Goal: Task Accomplishment & Management: Use online tool/utility

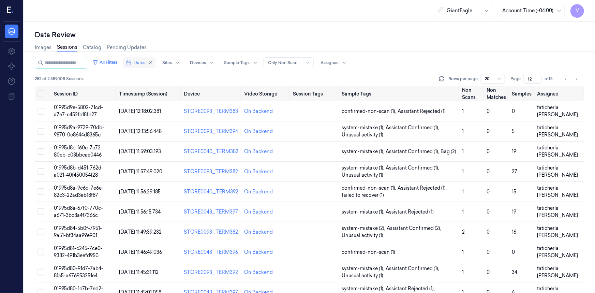
click at [143, 63] on span "Dates" at bounding box center [140, 63] width 12 height 6
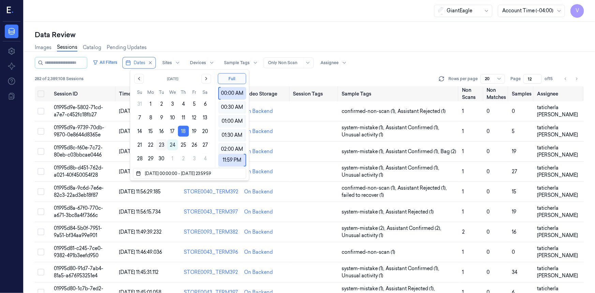
click at [159, 144] on button "23" at bounding box center [161, 144] width 11 height 11
click at [181, 132] on button "18" at bounding box center [183, 131] width 11 height 11
type input "18/09/2025 00:00:00 - 18/09/2025 23:59:59"
click at [183, 132] on button "18" at bounding box center [183, 131] width 11 height 11
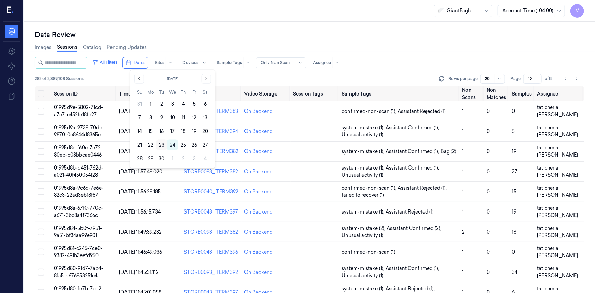
click at [162, 143] on button "23" at bounding box center [161, 144] width 11 height 11
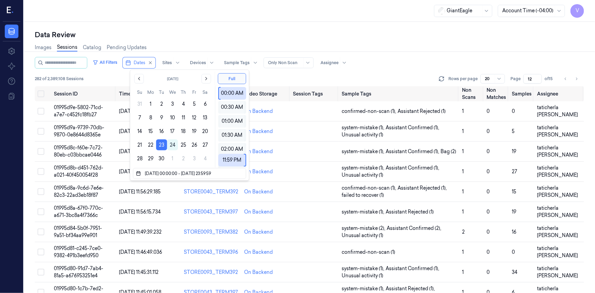
type input "1"
click at [217, 22] on div "Data Review Images Sessions Catalog Pending Updates All Filters Dates Sites Dev…" at bounding box center [309, 157] width 571 height 271
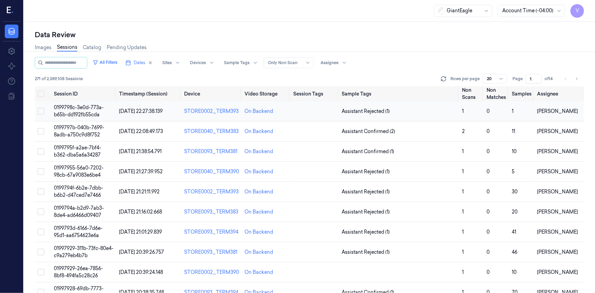
click at [86, 111] on span "0199798c-3e0d-773a-b65b-dd192fb55cda" at bounding box center [79, 110] width 50 height 13
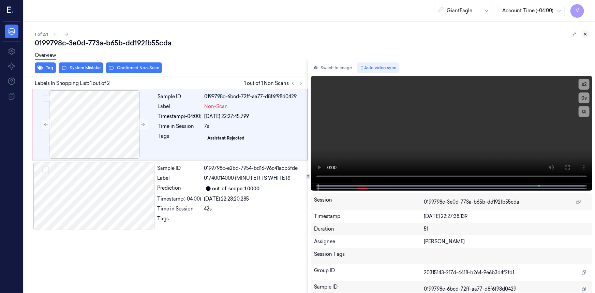
click at [583, 34] on icon at bounding box center [585, 34] width 5 height 5
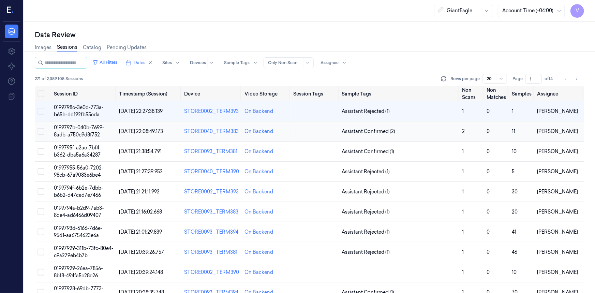
click at [87, 130] on td "0199797b-040b-7699-8adb-a750c9d8f752" at bounding box center [83, 131] width 65 height 20
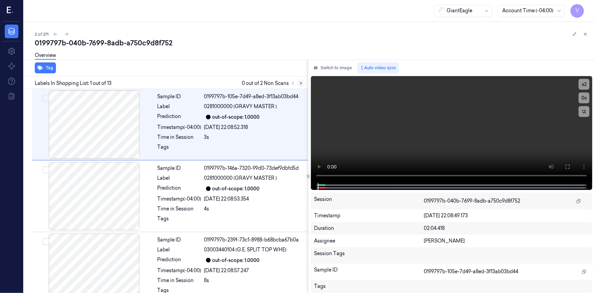
click at [301, 82] on icon at bounding box center [300, 83] width 1 height 2
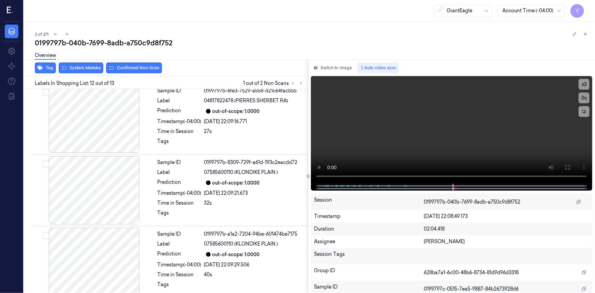
scroll to position [720, 0]
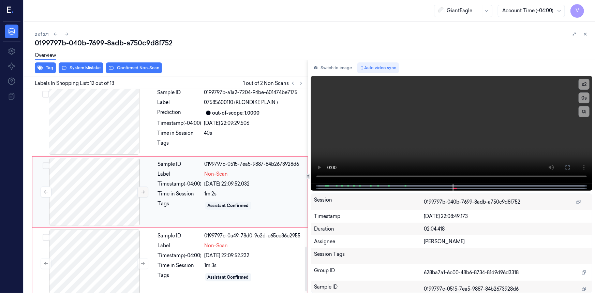
click at [141, 190] on icon at bounding box center [142, 191] width 5 height 5
click at [142, 189] on icon at bounding box center [142, 191] width 5 height 5
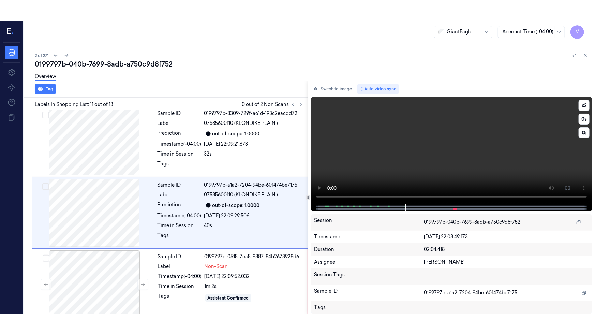
scroll to position [648, 0]
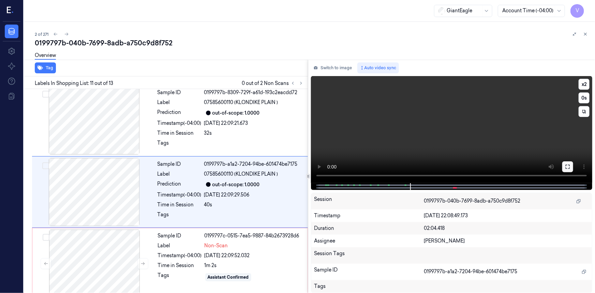
click at [567, 164] on icon at bounding box center [567, 166] width 5 height 5
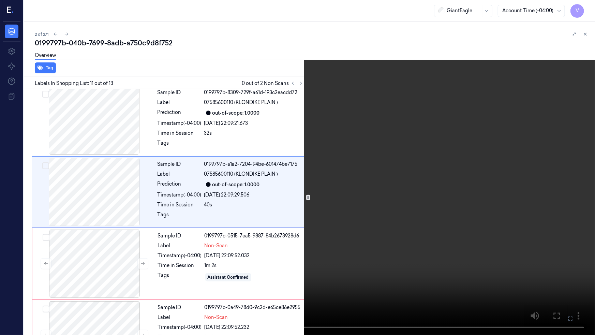
click at [542, 191] on video at bounding box center [297, 167] width 595 height 335
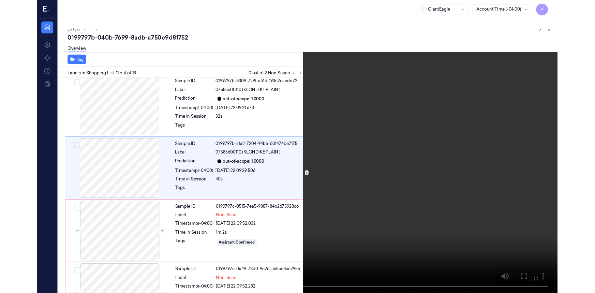
scroll to position [627, 0]
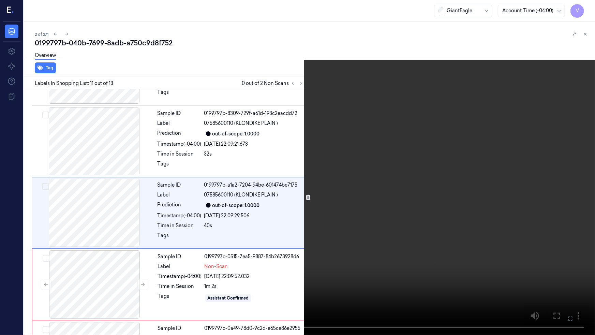
click at [485, 209] on video at bounding box center [297, 167] width 595 height 335
click at [0, 0] on icon at bounding box center [0, 0] width 0 height 0
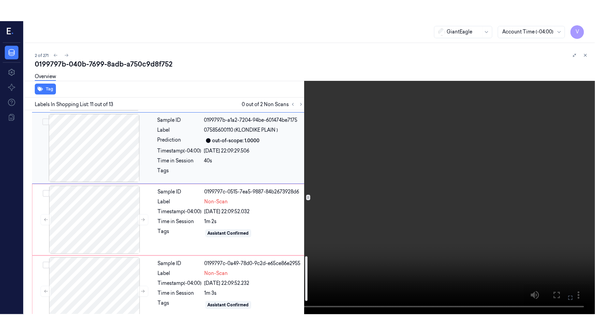
scroll to position [720, 0]
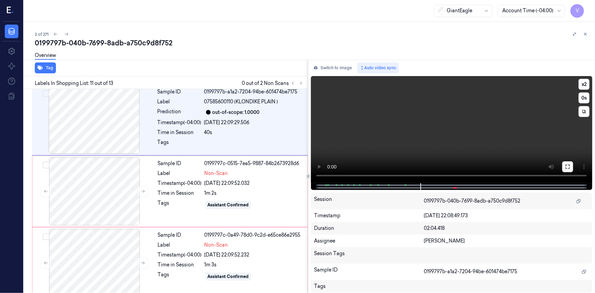
click at [570, 167] on icon at bounding box center [567, 166] width 5 height 5
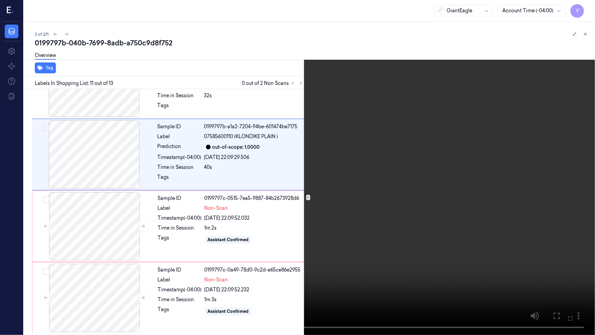
click at [480, 201] on video at bounding box center [297, 167] width 595 height 335
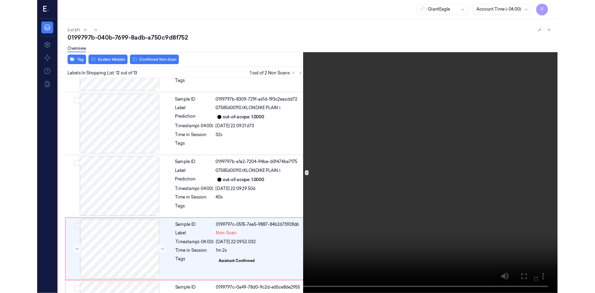
scroll to position [686, 0]
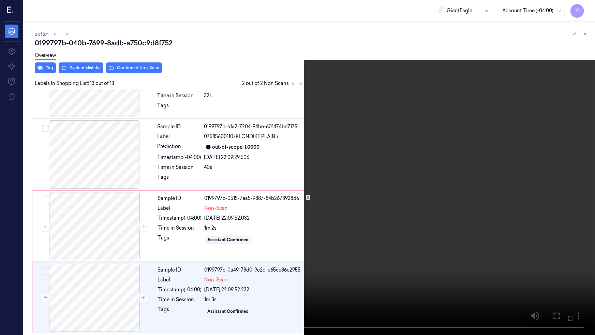
click at [0, 0] on icon at bounding box center [0, 0] width 0 height 0
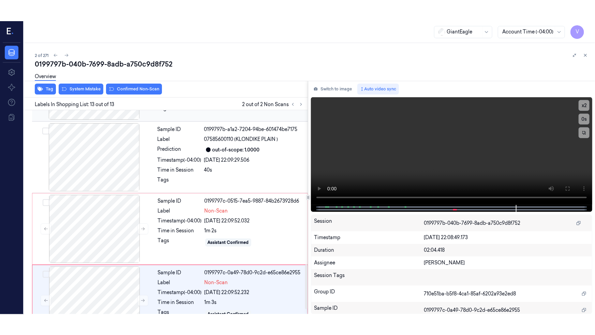
scroll to position [728, 0]
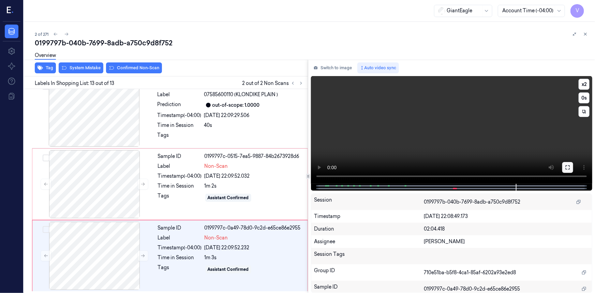
click at [568, 167] on icon at bounding box center [567, 167] width 5 height 5
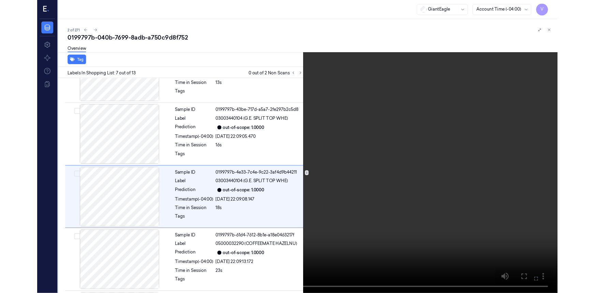
scroll to position [341, 0]
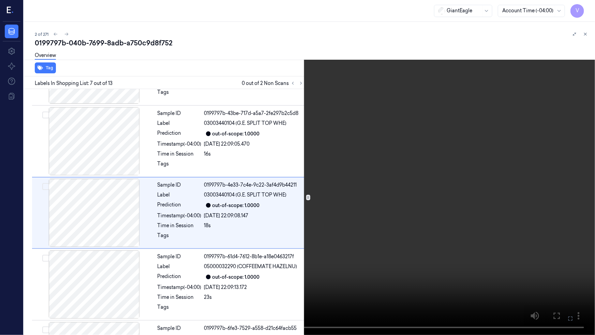
click at [305, 242] on video at bounding box center [297, 167] width 595 height 335
click at [445, 283] on video at bounding box center [297, 167] width 595 height 335
click at [245, 211] on video at bounding box center [297, 167] width 595 height 335
click at [0, 0] on icon at bounding box center [0, 0] width 0 height 0
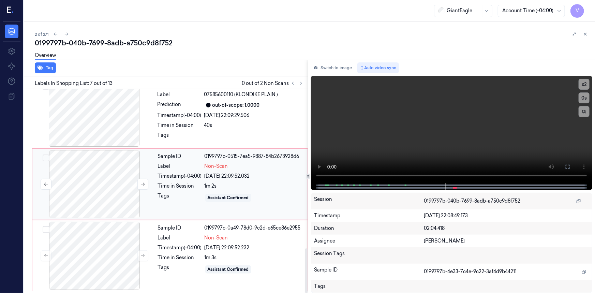
click at [138, 165] on div at bounding box center [94, 184] width 121 height 68
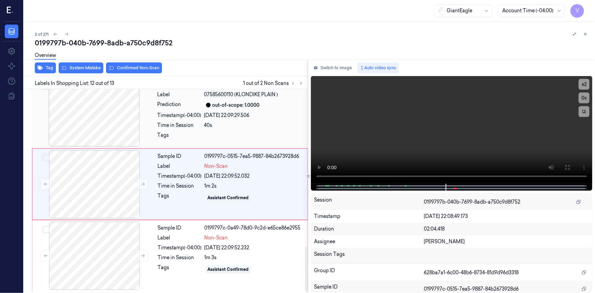
scroll to position [720, 0]
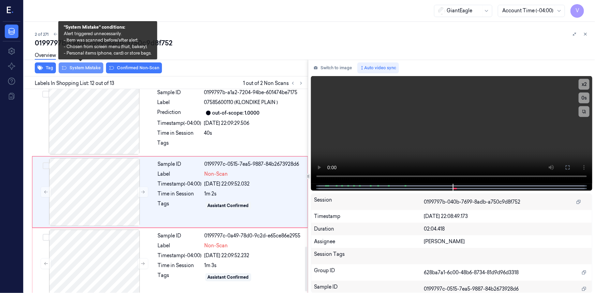
click at [94, 65] on button "System Mistake" at bounding box center [81, 67] width 45 height 11
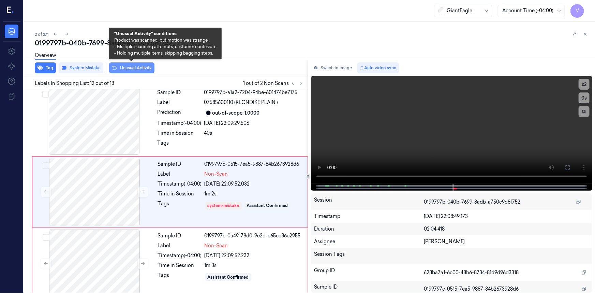
click at [140, 68] on button "Unusual Activity" at bounding box center [131, 67] width 45 height 11
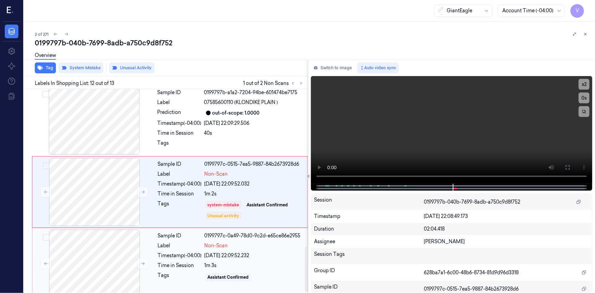
click at [173, 242] on div "Label" at bounding box center [180, 245] width 44 height 7
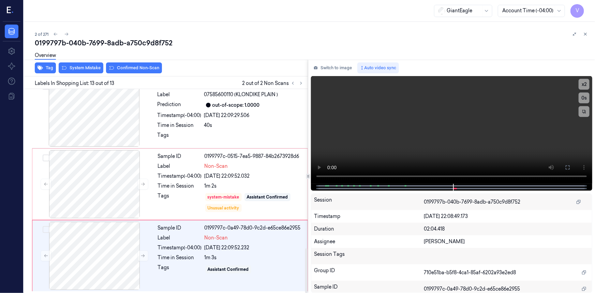
click at [86, 63] on div "Overview" at bounding box center [312, 56] width 554 height 17
click at [86, 64] on div "Overview" at bounding box center [312, 56] width 554 height 17
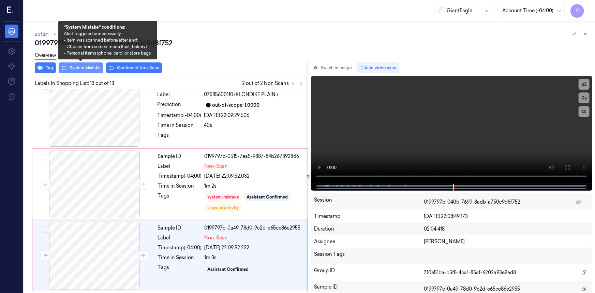
click at [78, 68] on button "System Mistake" at bounding box center [81, 67] width 45 height 11
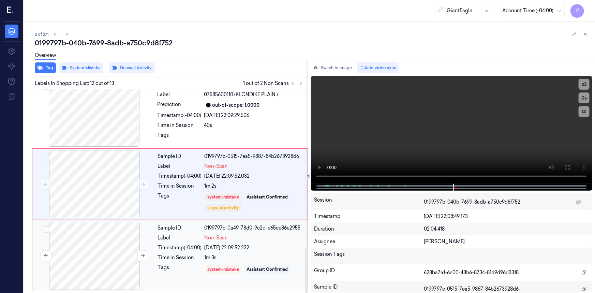
click at [129, 225] on div at bounding box center [94, 256] width 121 height 68
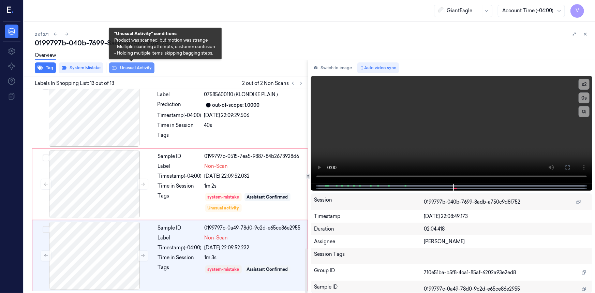
click at [131, 67] on button "Unusual Activity" at bounding box center [131, 67] width 45 height 11
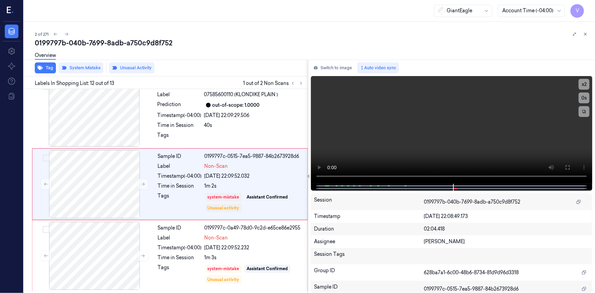
click at [586, 33] on icon at bounding box center [585, 34] width 5 height 5
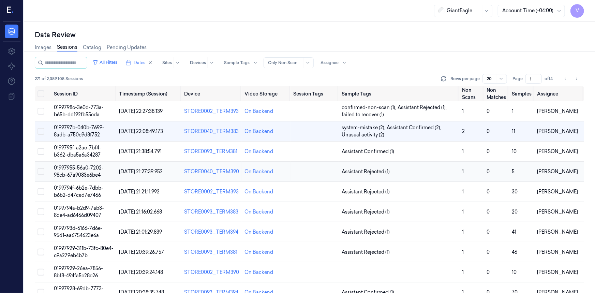
click at [81, 166] on span "01997955-56a0-7202-98cb-67a9083e6be4" at bounding box center [79, 171] width 50 height 13
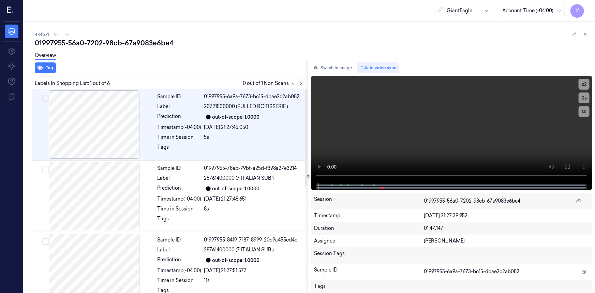
click at [300, 82] on icon at bounding box center [301, 83] width 5 height 5
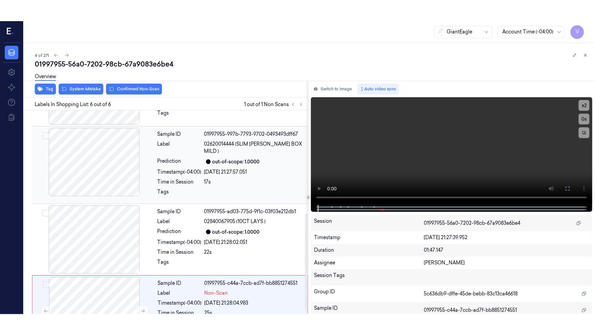
scroll to position [227, 0]
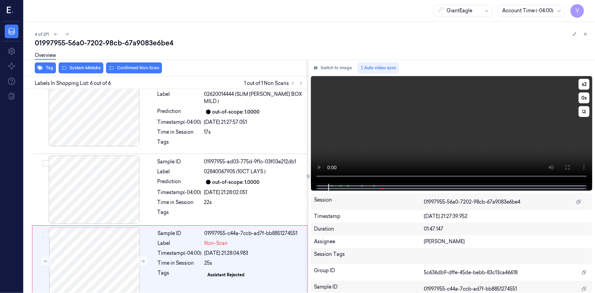
drag, startPoint x: 570, startPoint y: 167, endPoint x: 570, endPoint y: 195, distance: 28.3
click at [570, 167] on icon at bounding box center [567, 167] width 5 height 5
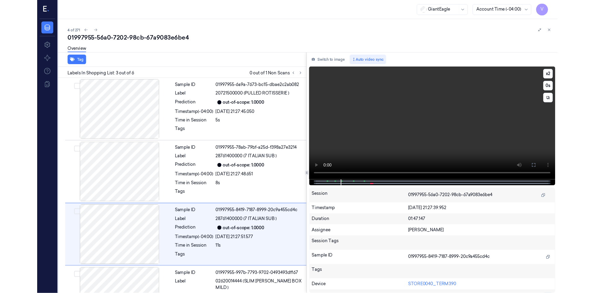
scroll to position [55, 0]
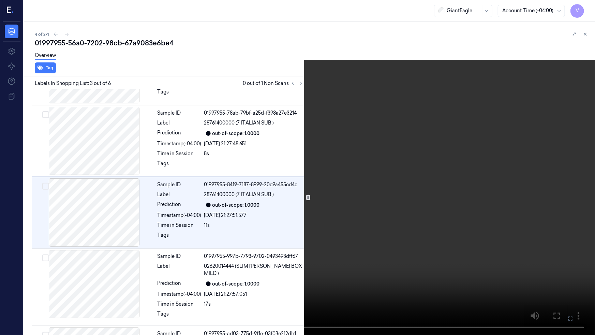
click at [0, 0] on icon at bounding box center [0, 0] width 0 height 0
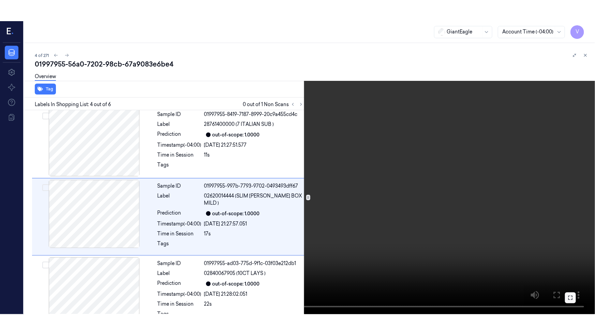
scroll to position [148, 0]
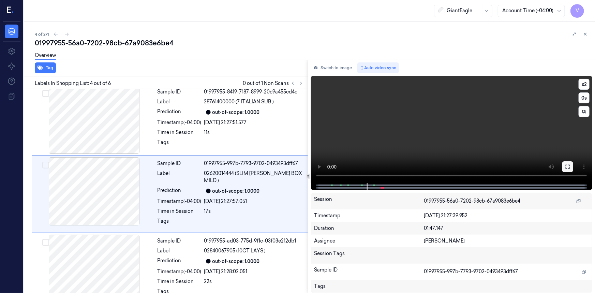
click at [567, 167] on icon at bounding box center [567, 166] width 5 height 5
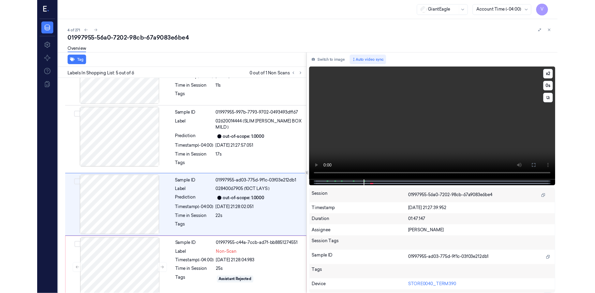
scroll to position [185, 0]
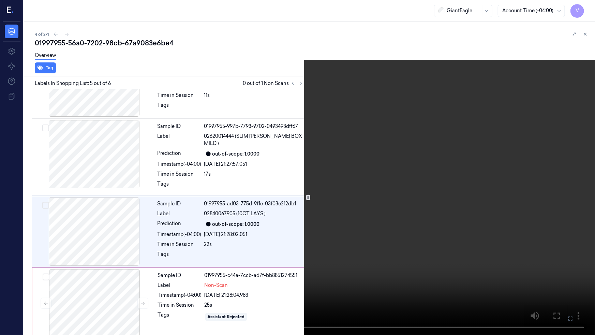
drag, startPoint x: 567, startPoint y: 317, endPoint x: 571, endPoint y: 285, distance: 31.9
click at [0, 0] on icon at bounding box center [0, 0] width 0 height 0
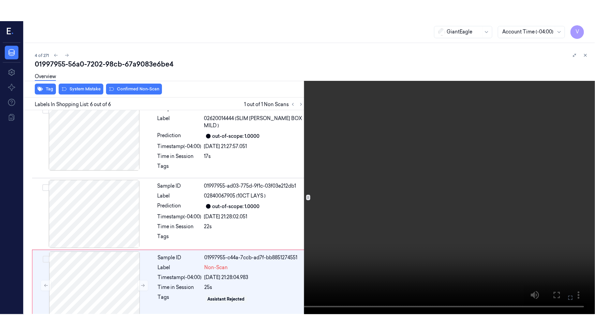
scroll to position [227, 0]
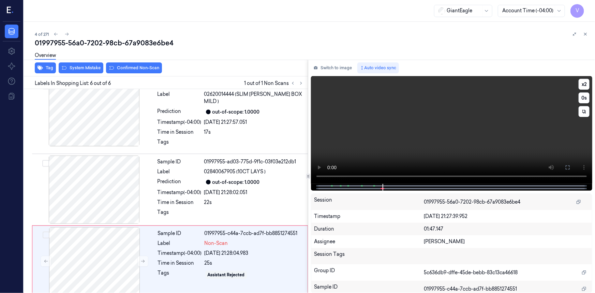
click at [483, 153] on video at bounding box center [451, 130] width 281 height 108
click at [566, 167] on icon at bounding box center [567, 167] width 5 height 5
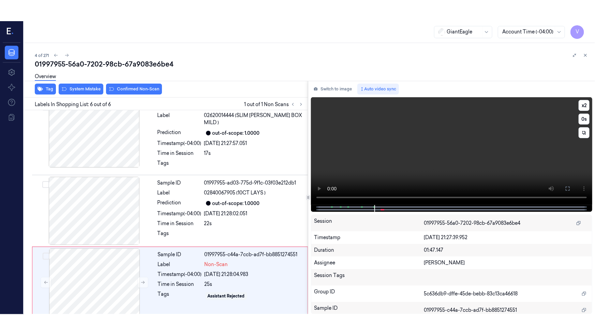
scroll to position [185, 0]
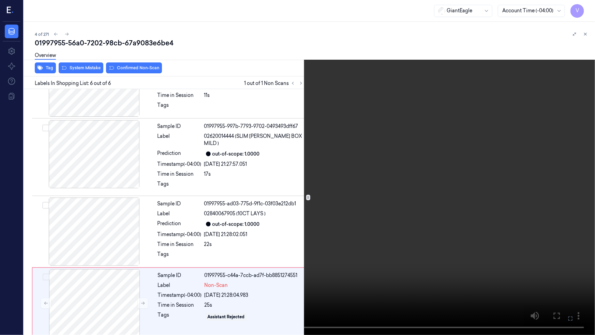
click at [477, 203] on video at bounding box center [297, 167] width 595 height 335
click at [381, 225] on video at bounding box center [297, 167] width 595 height 335
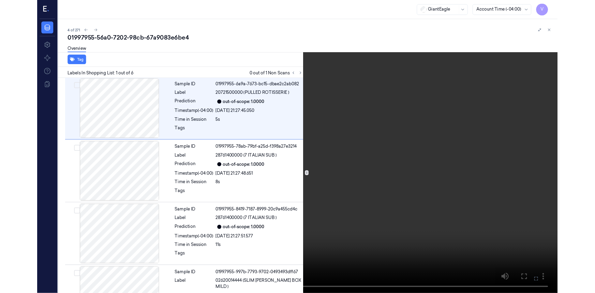
scroll to position [0, 0]
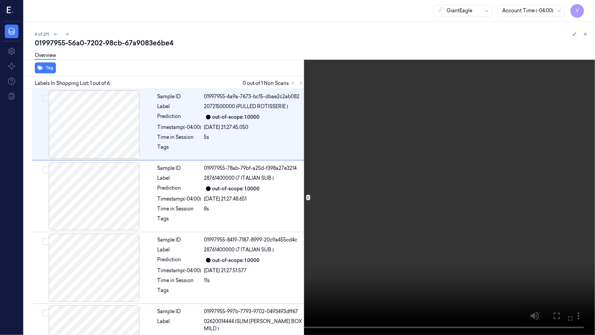
click at [272, 256] on video at bounding box center [297, 167] width 595 height 335
click at [0, 0] on icon at bounding box center [0, 0] width 0 height 0
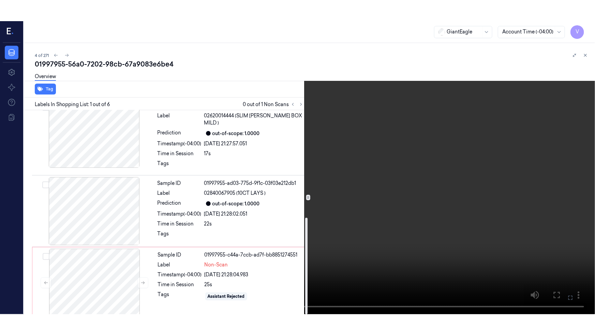
scroll to position [227, 0]
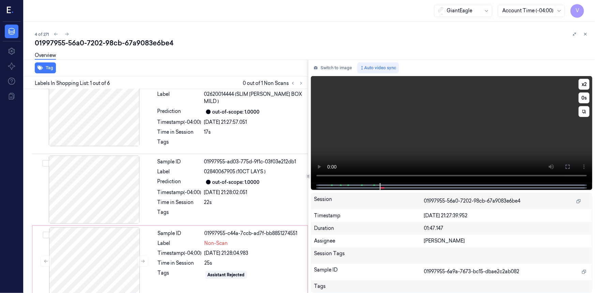
drag, startPoint x: 569, startPoint y: 167, endPoint x: 569, endPoint y: 194, distance: 27.3
click at [569, 167] on icon at bounding box center [567, 166] width 5 height 5
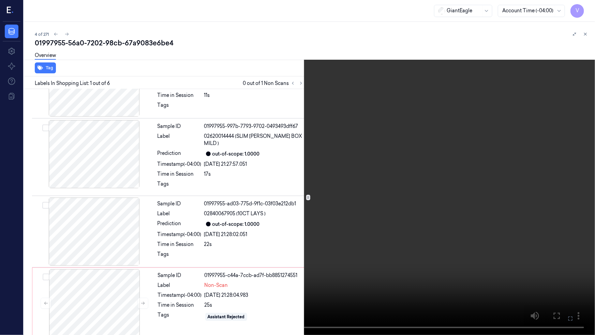
click at [375, 228] on video at bounding box center [297, 167] width 595 height 335
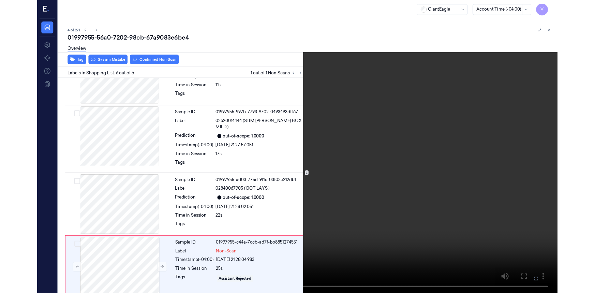
scroll to position [185, 0]
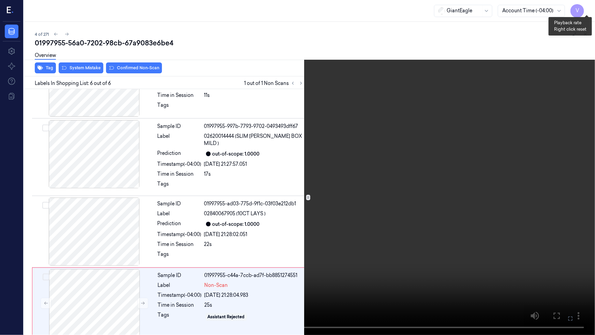
click at [587, 6] on button "x 2" at bounding box center [586, 8] width 11 height 11
click at [0, 0] on icon at bounding box center [0, 0] width 0 height 0
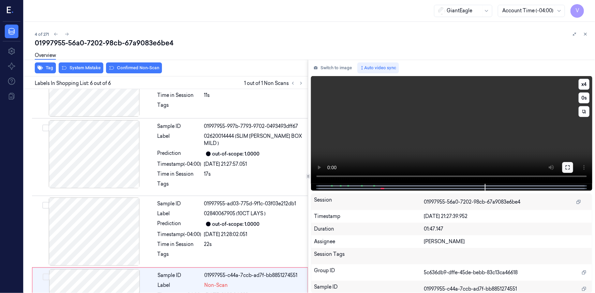
click at [566, 167] on icon at bounding box center [567, 167] width 5 height 5
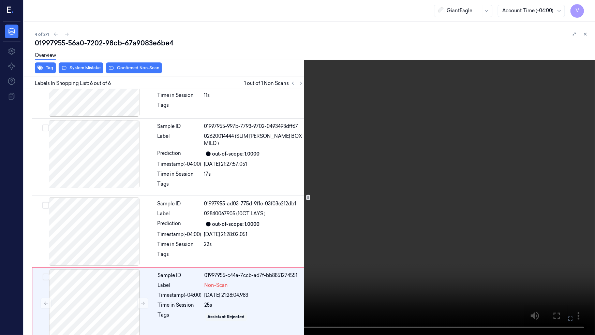
drag, startPoint x: 572, startPoint y: 319, endPoint x: 562, endPoint y: 289, distance: 31.9
click at [0, 0] on icon at bounding box center [0, 0] width 0 height 0
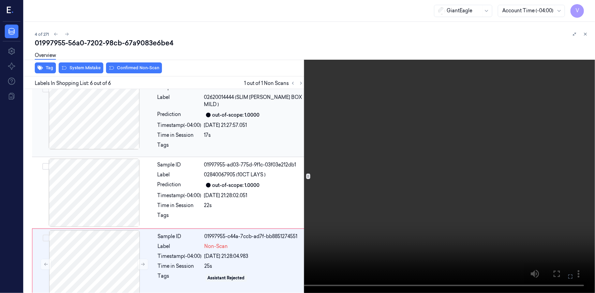
scroll to position [227, 0]
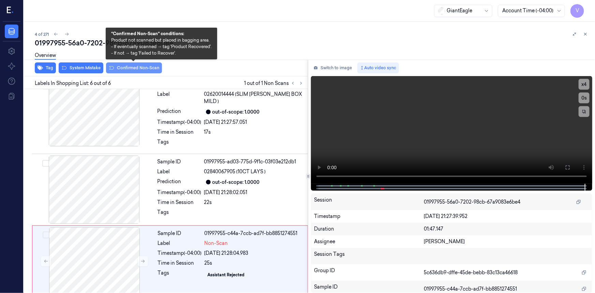
click at [139, 65] on button "Confirmed Non-Scan" at bounding box center [134, 67] width 56 height 11
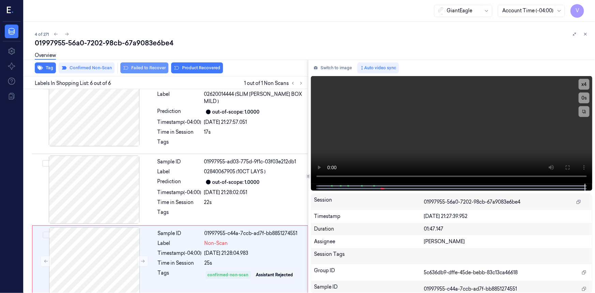
click at [153, 70] on button "Failed to Recover" at bounding box center [144, 67] width 48 height 11
click at [584, 34] on icon at bounding box center [585, 34] width 5 height 5
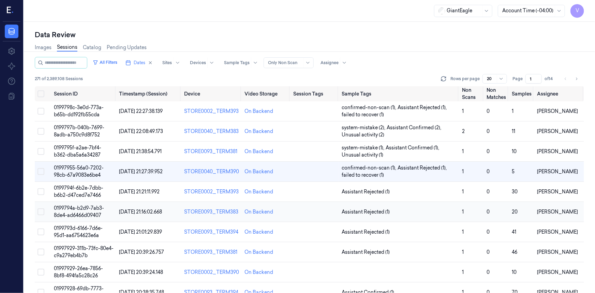
click at [82, 208] on span "0199794a-b2d9-7ab3-8de4-ad6466d09407" at bounding box center [79, 211] width 50 height 13
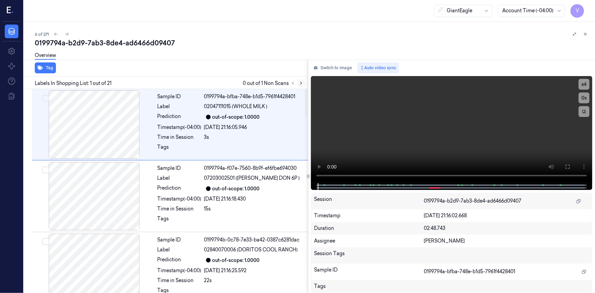
click at [302, 81] on icon at bounding box center [301, 83] width 5 height 5
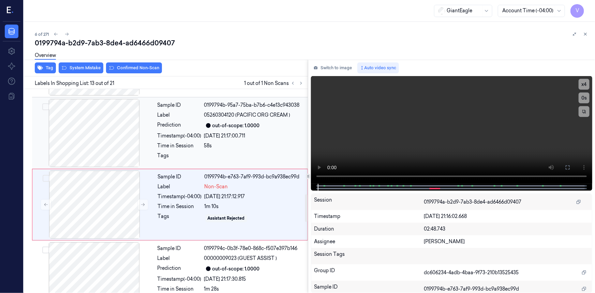
scroll to position [791, 0]
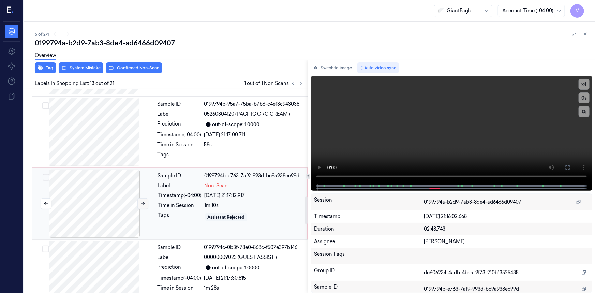
click at [141, 201] on icon at bounding box center [142, 203] width 5 height 5
click at [142, 201] on icon at bounding box center [142, 203] width 5 height 5
click at [144, 201] on icon at bounding box center [142, 203] width 5 height 5
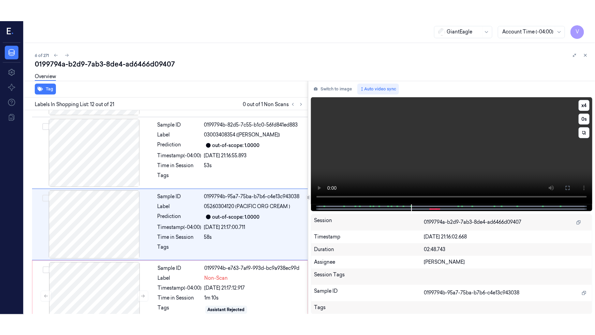
scroll to position [720, 0]
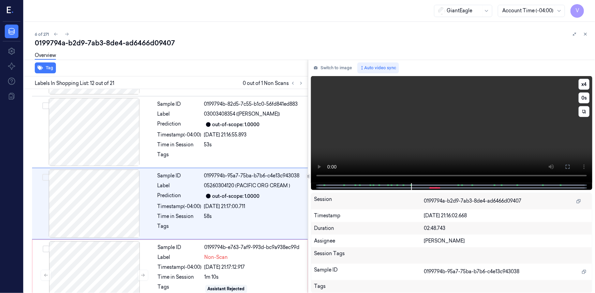
click at [396, 152] on video at bounding box center [451, 129] width 281 height 107
click at [585, 82] on button "x 4" at bounding box center [583, 84] width 11 height 11
click at [585, 82] on button "x 1" at bounding box center [583, 84] width 11 height 11
click at [568, 166] on icon at bounding box center [567, 166] width 5 height 5
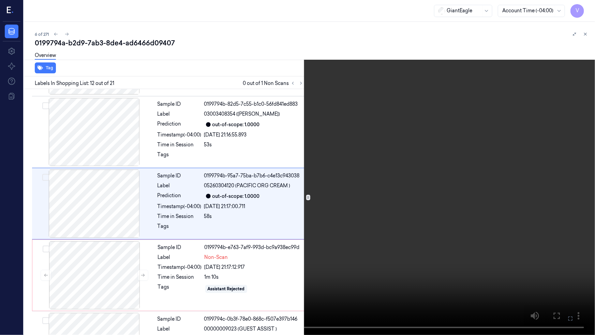
click at [489, 191] on video at bounding box center [297, 167] width 595 height 335
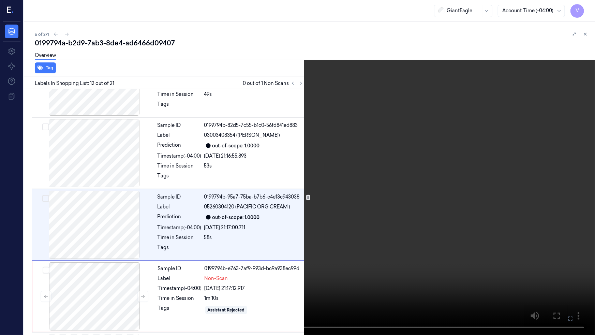
click at [446, 210] on video at bounding box center [297, 167] width 595 height 335
click at [0, 0] on icon at bounding box center [0, 0] width 0 height 0
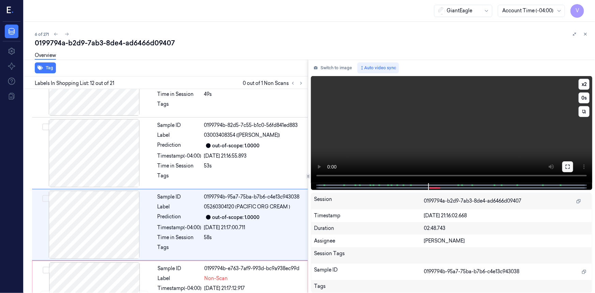
click at [563, 167] on button at bounding box center [567, 166] width 11 height 11
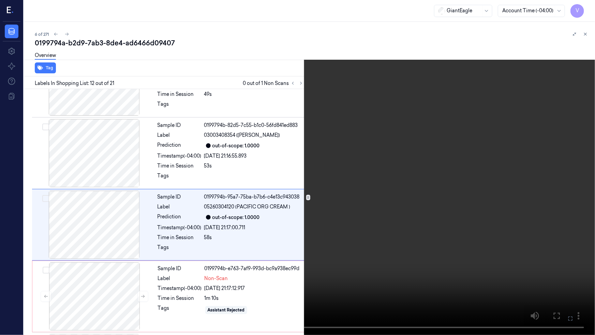
click at [484, 210] on video at bounding box center [297, 167] width 595 height 335
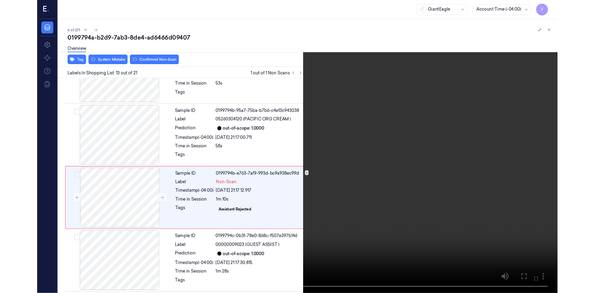
scroll to position [770, 0]
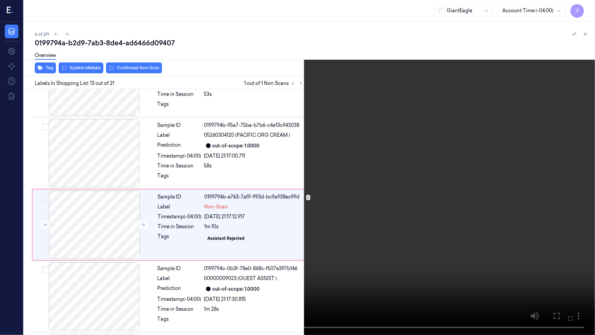
click at [0, 0] on button at bounding box center [0, 0] width 0 height 0
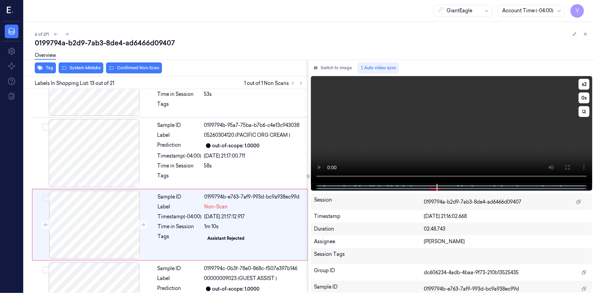
click at [454, 118] on video at bounding box center [451, 130] width 281 height 108
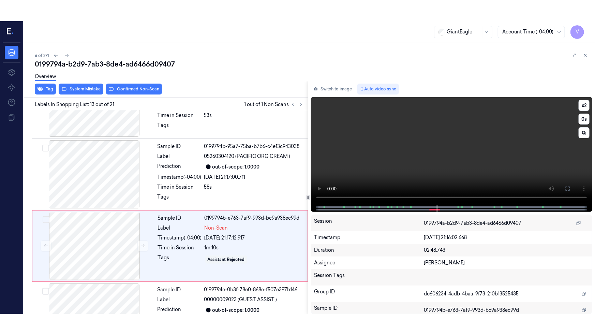
scroll to position [791, 0]
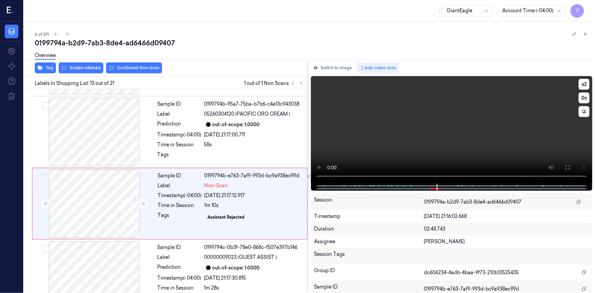
click at [451, 120] on video at bounding box center [451, 130] width 281 height 108
click at [458, 127] on video at bounding box center [451, 130] width 281 height 108
click at [451, 129] on video at bounding box center [451, 130] width 281 height 108
click at [568, 165] on icon at bounding box center [567, 167] width 5 height 5
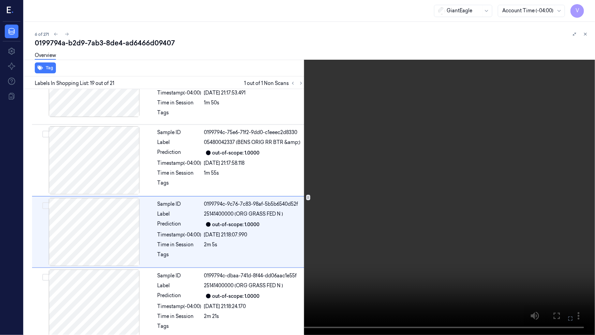
scroll to position [1200, 0]
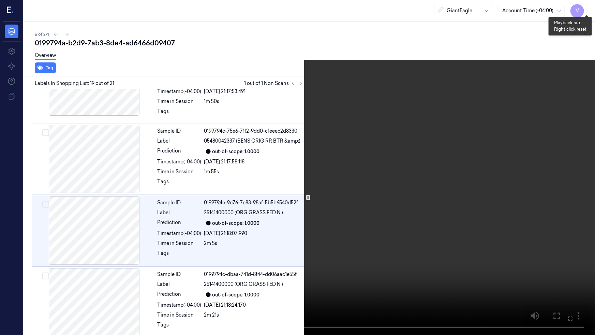
click at [587, 10] on button "x 2" at bounding box center [586, 8] width 11 height 11
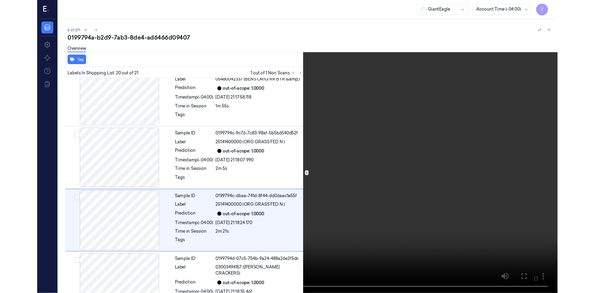
scroll to position [1258, 0]
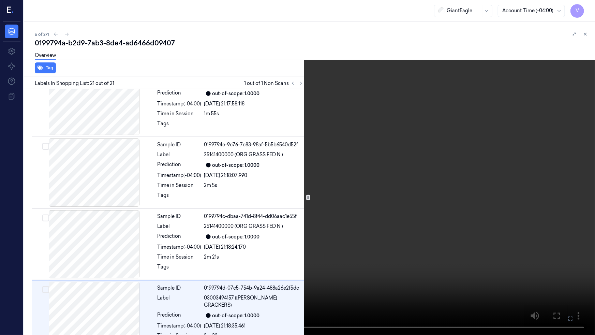
click at [470, 175] on video at bounding box center [297, 167] width 595 height 335
click at [0, 0] on icon at bounding box center [0, 0] width 0 height 0
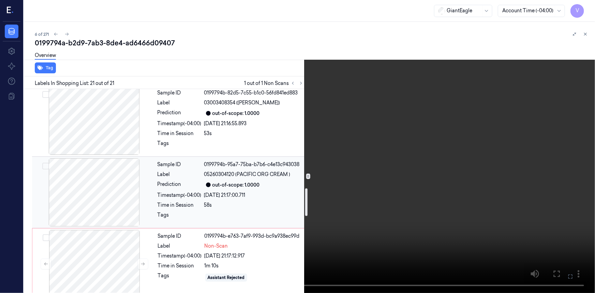
scroll to position [824, 0]
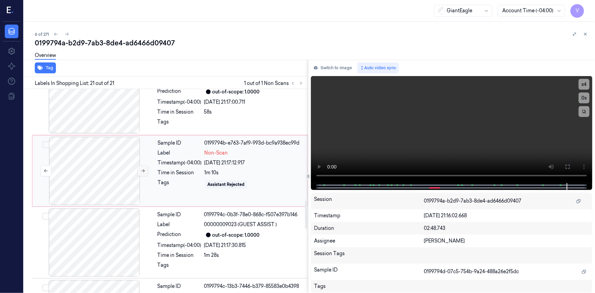
click at [142, 168] on icon at bounding box center [142, 170] width 5 height 5
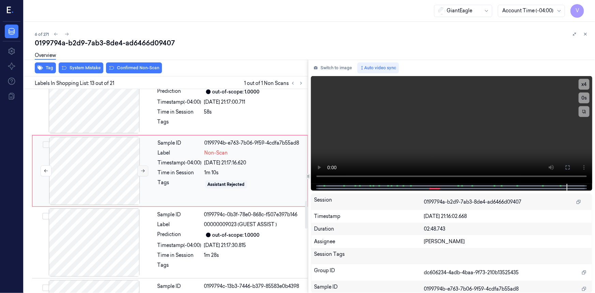
scroll to position [791, 0]
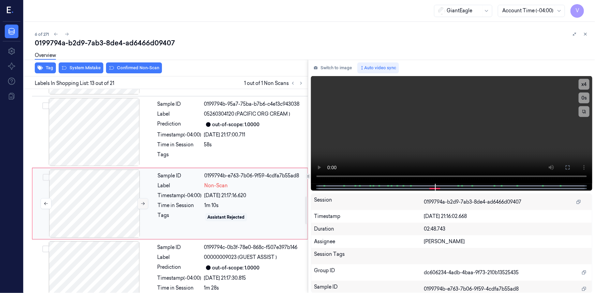
click at [143, 201] on icon at bounding box center [142, 203] width 5 height 5
click at [113, 182] on div at bounding box center [94, 203] width 121 height 68
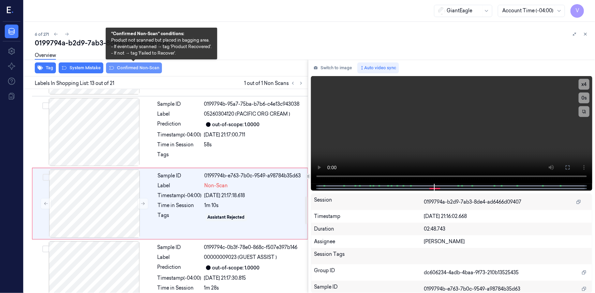
click at [141, 73] on button "Confirmed Non-Scan" at bounding box center [134, 67] width 56 height 11
click at [146, 68] on button "Confirmed Non-Scan" at bounding box center [134, 67] width 56 height 11
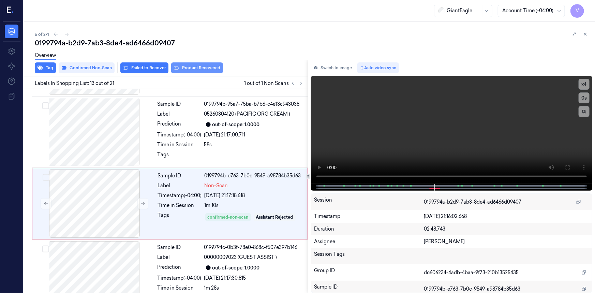
click at [197, 70] on button "Product Recovered" at bounding box center [197, 67] width 52 height 11
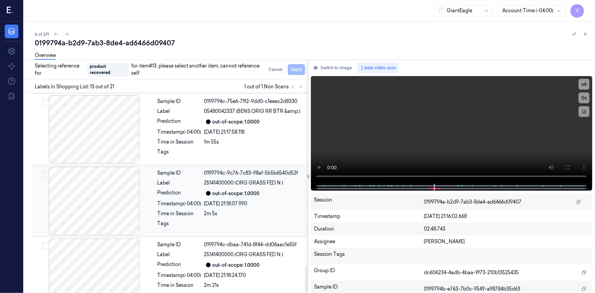
scroll to position [1303, 0]
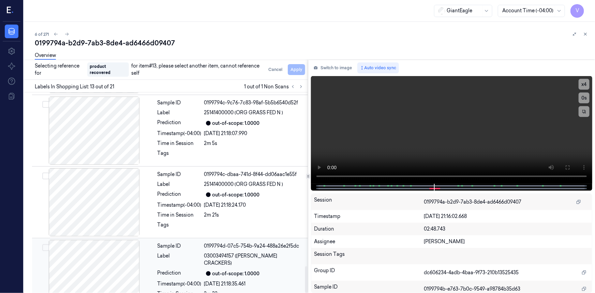
click at [122, 249] on div at bounding box center [93, 274] width 121 height 68
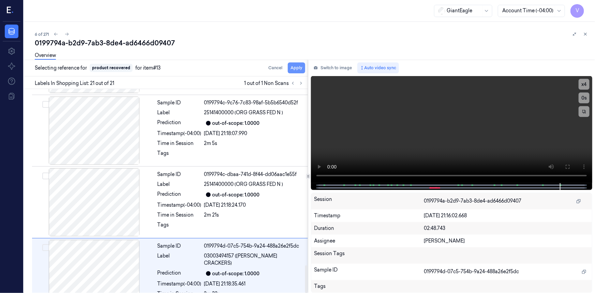
click at [296, 65] on button "Apply" at bounding box center [296, 67] width 17 height 11
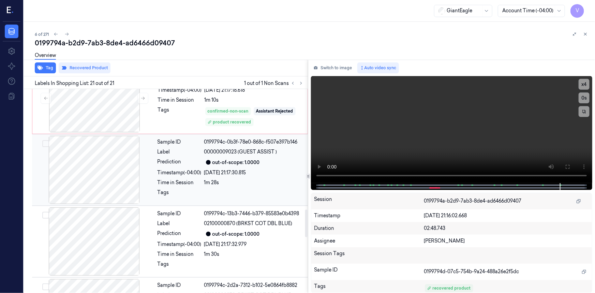
scroll to position [804, 0]
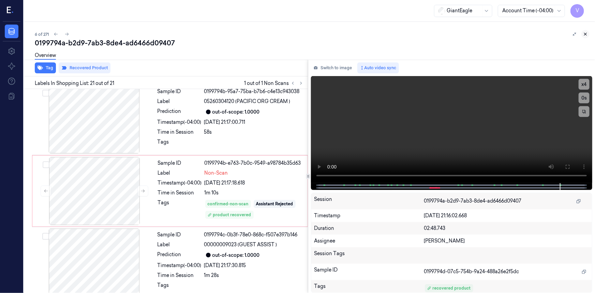
click at [586, 33] on icon at bounding box center [585, 34] width 5 height 5
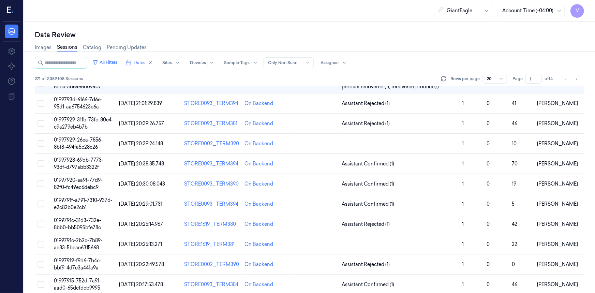
scroll to position [29, 0]
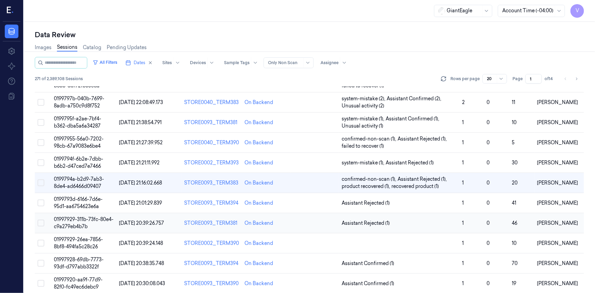
click at [82, 224] on span "01997929-311b-73fc-80e4-c9a279eb4b7b" at bounding box center [84, 222] width 60 height 13
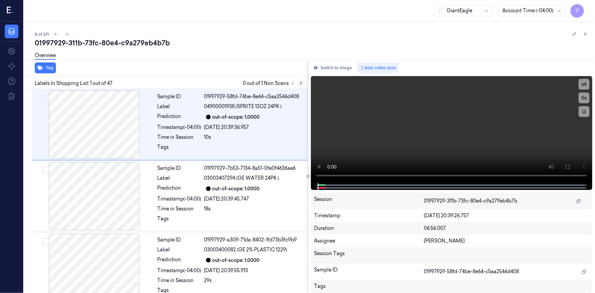
click at [302, 82] on icon at bounding box center [301, 83] width 5 height 5
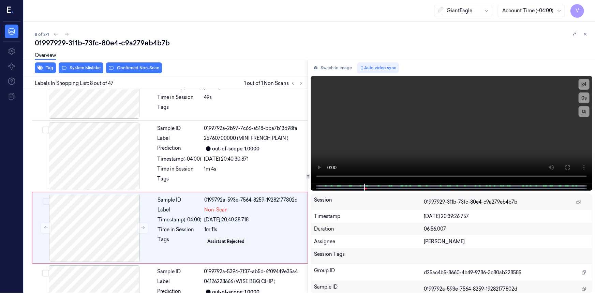
scroll to position [434, 0]
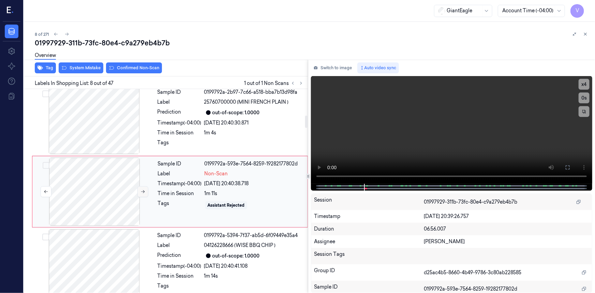
click at [141, 190] on icon at bounding box center [142, 191] width 5 height 5
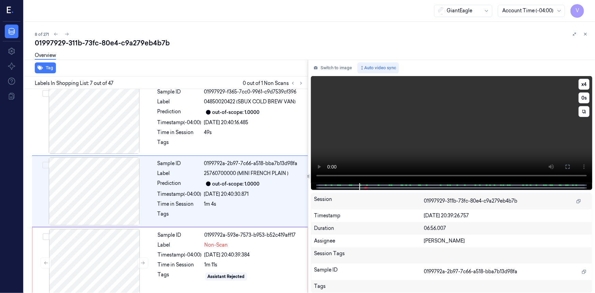
scroll to position [362, 0]
click at [581, 82] on button "x 4" at bounding box center [583, 84] width 11 height 11
click at [581, 82] on button "x 1" at bounding box center [583, 84] width 11 height 11
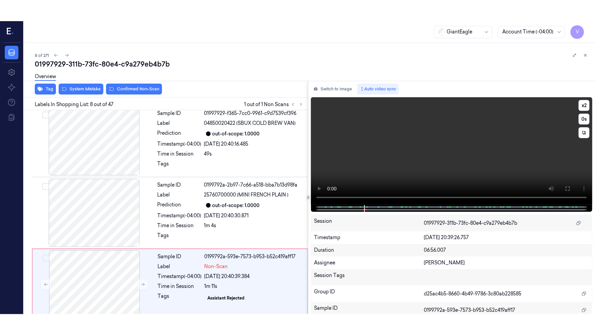
scroll to position [434, 0]
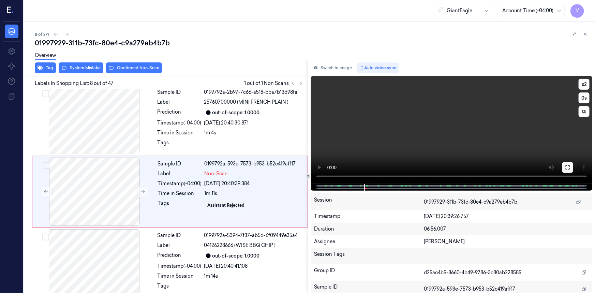
click at [566, 170] on icon at bounding box center [567, 167] width 5 height 5
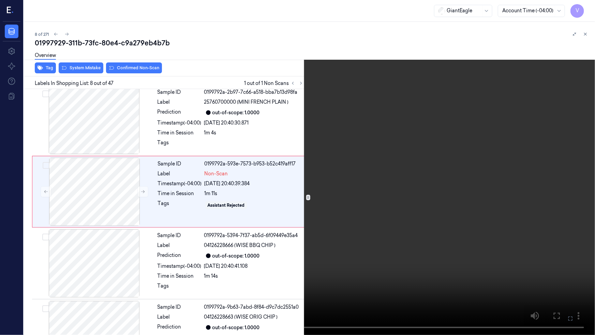
click at [386, 222] on video at bounding box center [297, 167] width 595 height 335
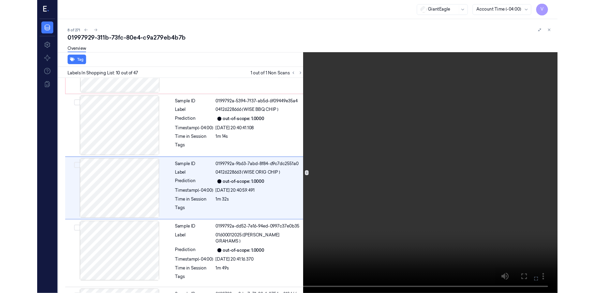
scroll to position [556, 0]
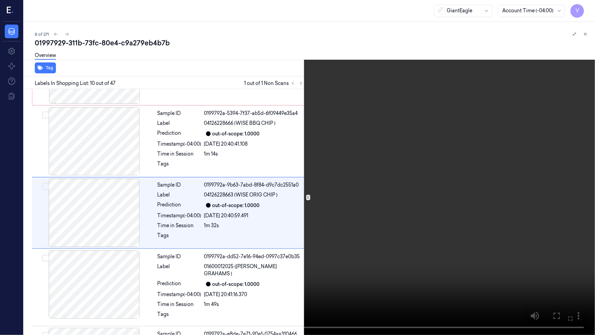
click at [372, 187] on video at bounding box center [297, 167] width 595 height 335
click at [378, 196] on video at bounding box center [297, 167] width 595 height 335
drag, startPoint x: 570, startPoint y: 317, endPoint x: 535, endPoint y: 267, distance: 60.7
click at [0, 0] on icon at bounding box center [0, 0] width 0 height 0
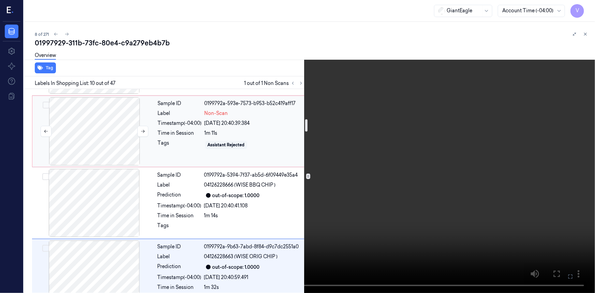
scroll to position [494, 0]
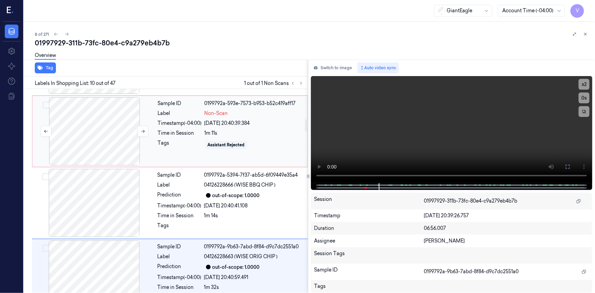
click at [103, 121] on div at bounding box center [94, 131] width 121 height 68
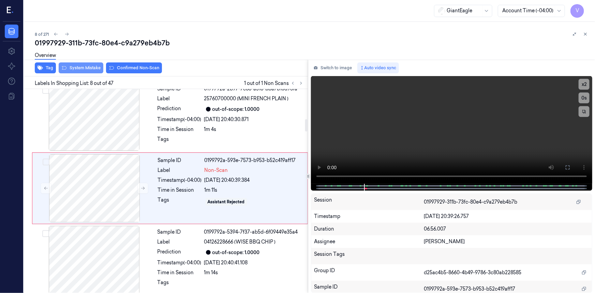
scroll to position [434, 0]
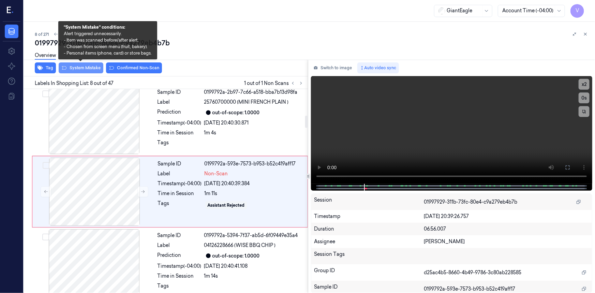
click at [90, 67] on button "System Mistake" at bounding box center [81, 67] width 45 height 11
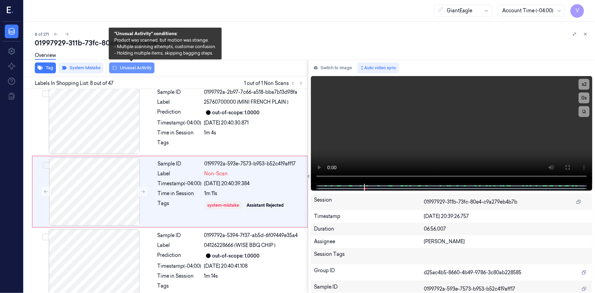
click at [134, 69] on button "Unusual Activity" at bounding box center [131, 67] width 45 height 11
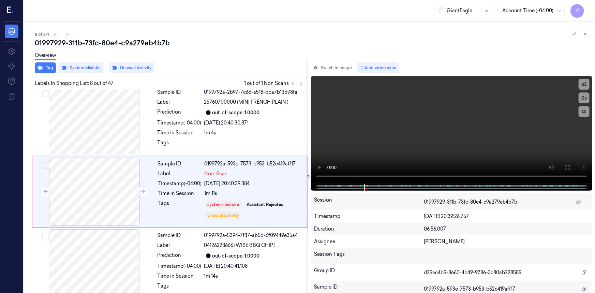
click at [585, 33] on icon at bounding box center [585, 34] width 5 height 5
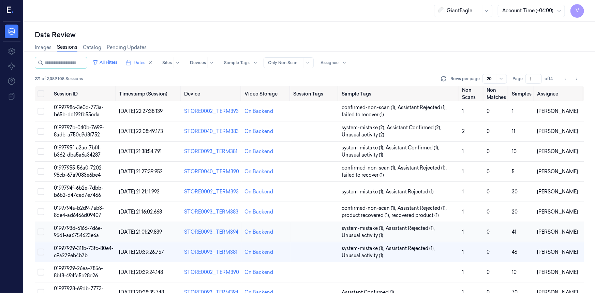
scroll to position [76, 0]
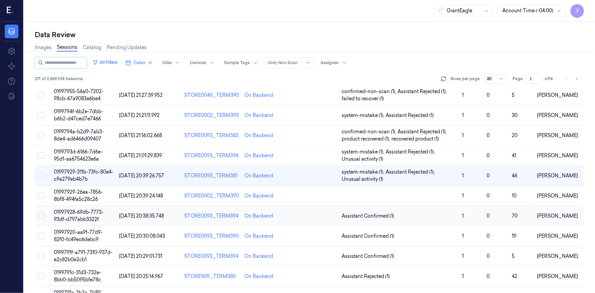
click at [79, 213] on span "01997928-69db-7773-93df-d797abb3322f" at bounding box center [79, 215] width 50 height 13
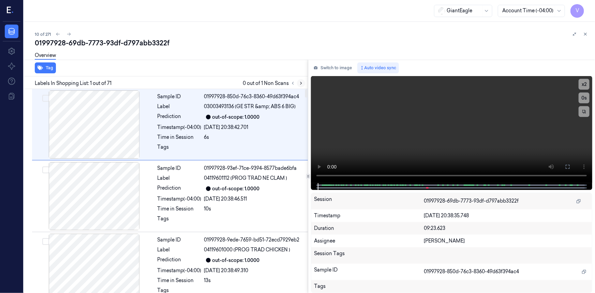
click at [303, 83] on icon at bounding box center [301, 83] width 5 height 5
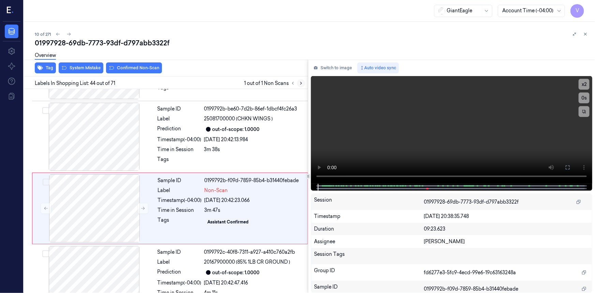
scroll to position [3008, 0]
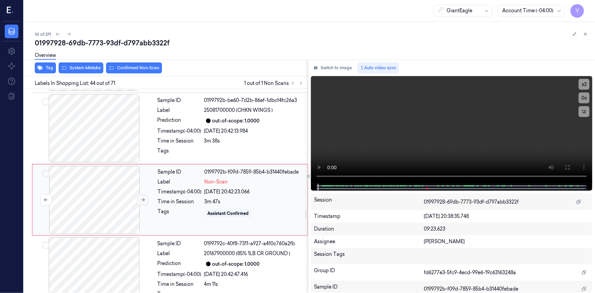
click at [144, 197] on icon at bounding box center [142, 199] width 5 height 5
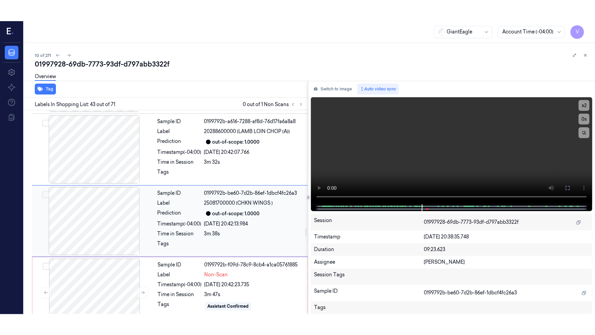
scroll to position [2967, 0]
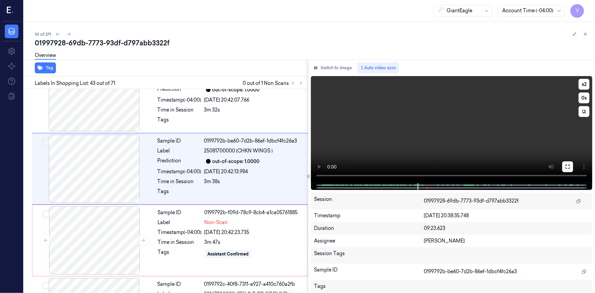
click at [566, 165] on icon at bounding box center [567, 166] width 5 height 5
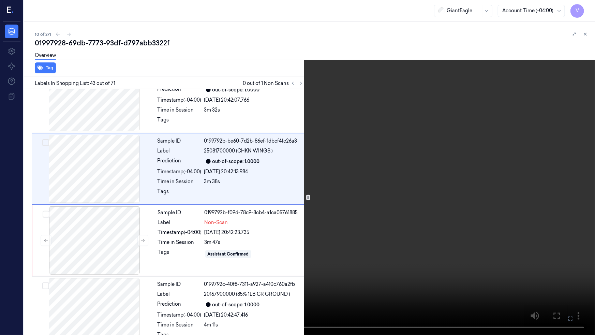
click at [422, 205] on video at bounding box center [297, 167] width 595 height 335
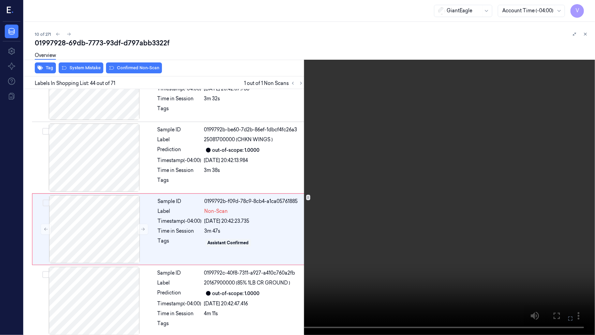
scroll to position [2987, 0]
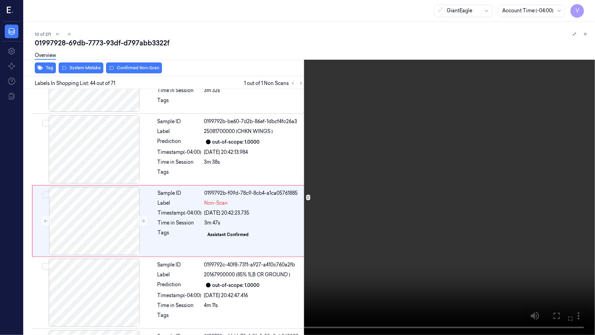
click at [484, 222] on video at bounding box center [297, 167] width 595 height 335
click at [0, 0] on icon at bounding box center [0, 0] width 0 height 0
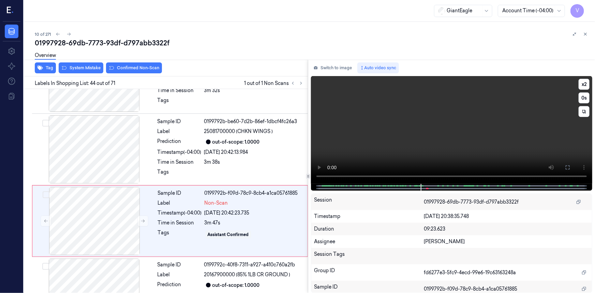
drag, startPoint x: 568, startPoint y: 165, endPoint x: 557, endPoint y: 192, distance: 29.0
click at [568, 165] on icon at bounding box center [567, 167] width 5 height 5
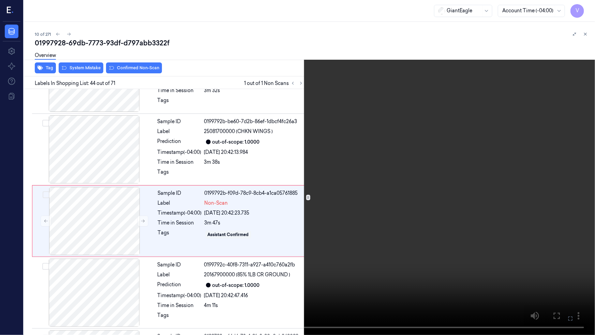
click at [463, 185] on video at bounding box center [297, 167] width 595 height 335
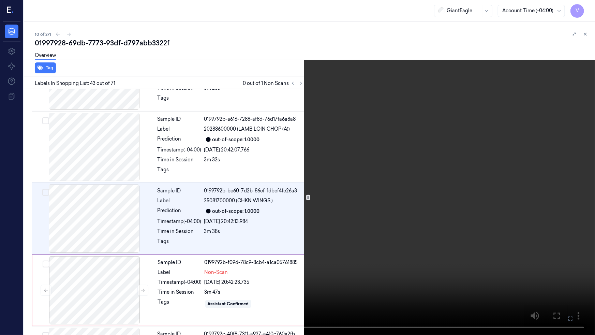
scroll to position [2915, 0]
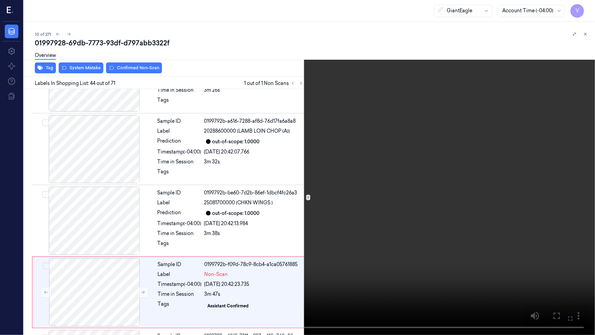
click at [452, 204] on video at bounding box center [297, 167] width 595 height 335
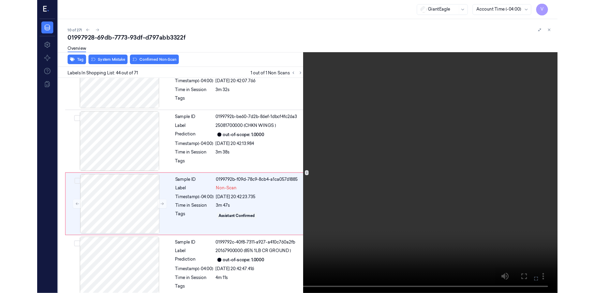
scroll to position [2987, 0]
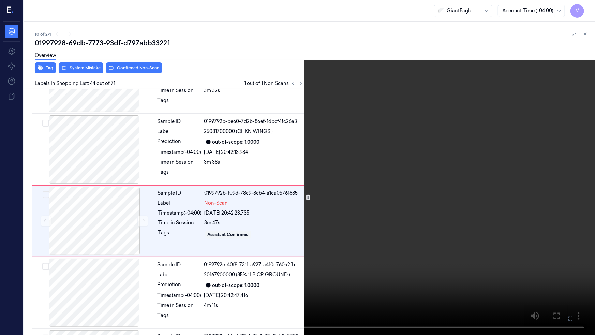
click at [0, 0] on icon at bounding box center [0, 0] width 0 height 0
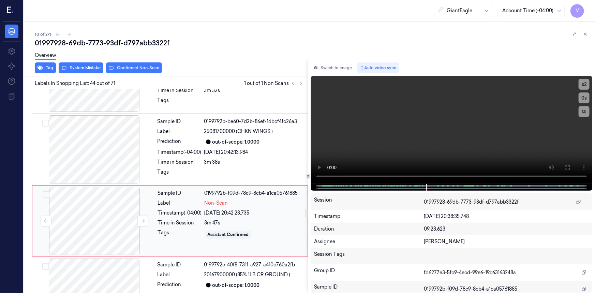
click at [78, 192] on div at bounding box center [94, 221] width 121 height 68
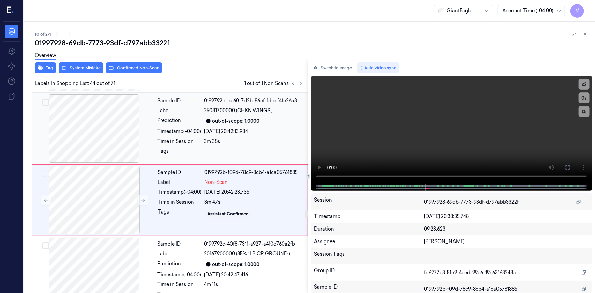
scroll to position [3008, 0]
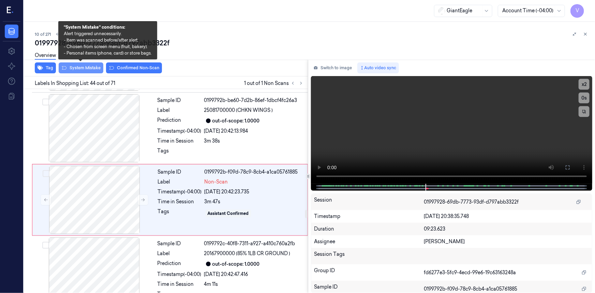
click at [85, 67] on button "System Mistake" at bounding box center [81, 67] width 45 height 11
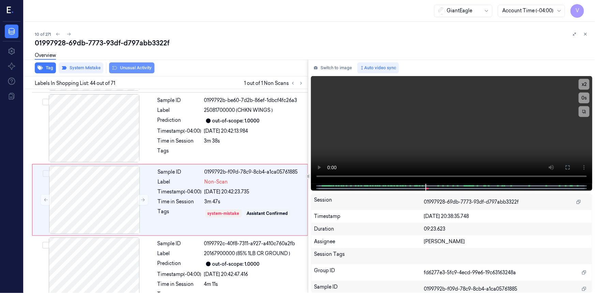
click at [136, 66] on button "Unusual Activity" at bounding box center [131, 67] width 45 height 11
click at [585, 32] on icon at bounding box center [585, 34] width 5 height 5
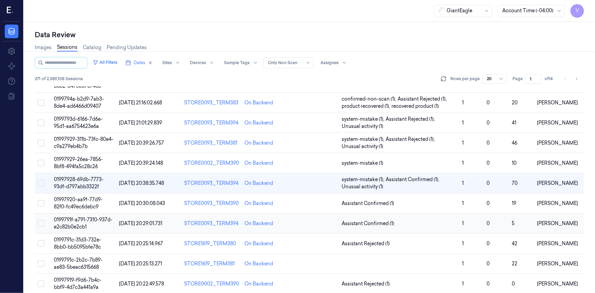
scroll to position [109, 0]
click at [82, 222] on td "0199791f-a791-7310-937d-e2c82b0e2cb1" at bounding box center [83, 223] width 65 height 20
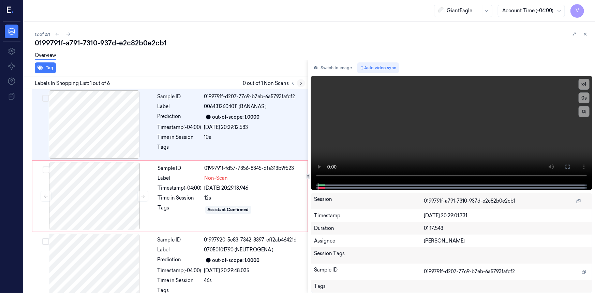
click at [302, 82] on icon at bounding box center [301, 83] width 5 height 5
click at [569, 166] on icon at bounding box center [567, 166] width 5 height 5
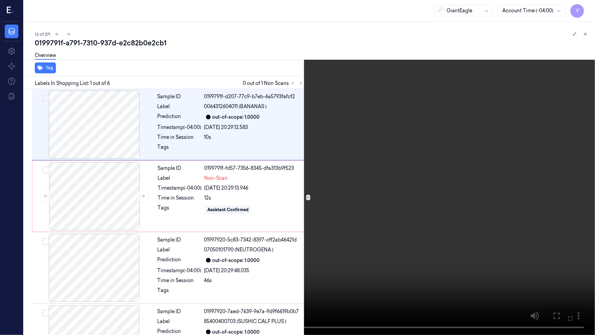
drag, startPoint x: 491, startPoint y: 214, endPoint x: 503, endPoint y: 219, distance: 13.2
click at [491, 214] on video at bounding box center [297, 167] width 595 height 335
click at [0, 0] on icon at bounding box center [0, 0] width 0 height 0
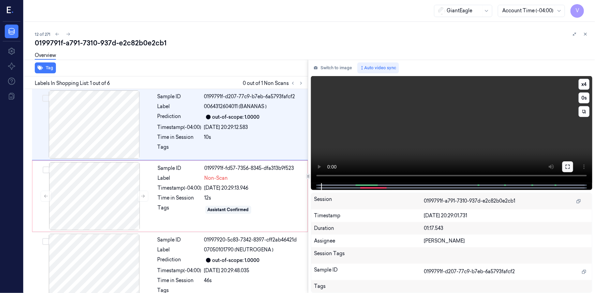
click at [570, 166] on icon at bounding box center [567, 166] width 5 height 5
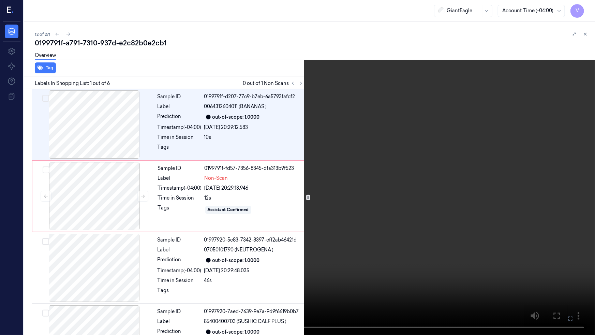
click at [476, 212] on video at bounding box center [297, 167] width 595 height 335
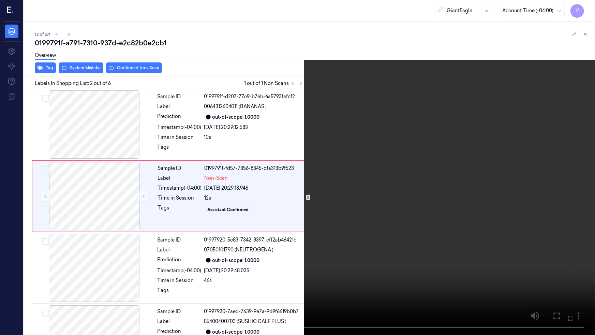
click at [370, 213] on video at bounding box center [297, 167] width 595 height 335
click at [0, 0] on icon at bounding box center [0, 0] width 0 height 0
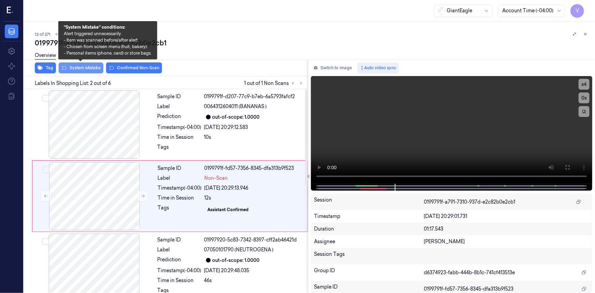
click at [91, 68] on button "System Mistake" at bounding box center [81, 67] width 45 height 11
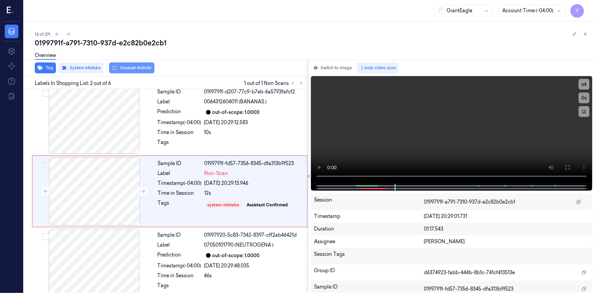
click at [132, 67] on button "Unusual Activity" at bounding box center [131, 67] width 45 height 11
click at [584, 35] on icon at bounding box center [585, 34] width 2 height 2
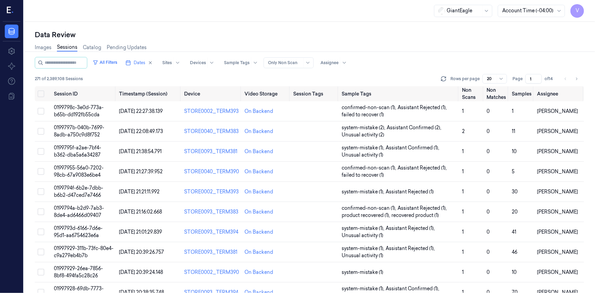
scroll to position [160, 0]
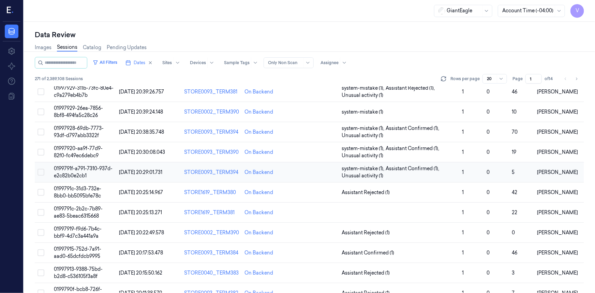
click at [78, 167] on span "0199791f-a791-7310-937d-e2c82b0e2cb1" at bounding box center [83, 171] width 59 height 13
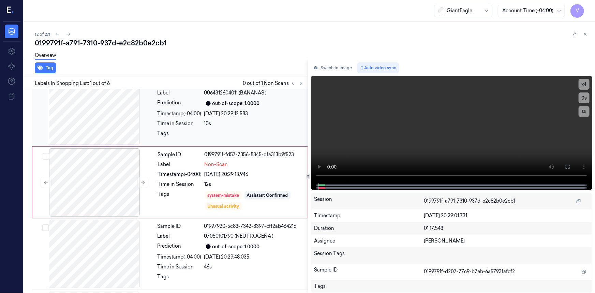
scroll to position [14, 0]
click at [585, 32] on icon at bounding box center [585, 34] width 5 height 5
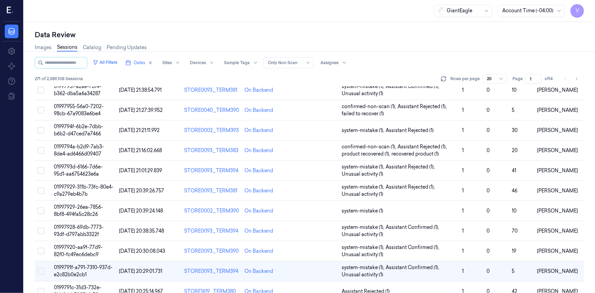
scroll to position [142, 0]
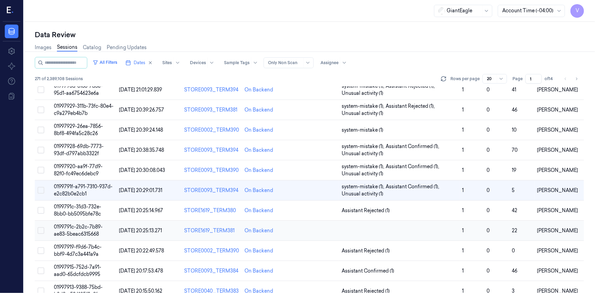
click at [80, 232] on span "0199791c-2b2c-7b89-ae83-5beac6315668" at bounding box center [78, 230] width 49 height 13
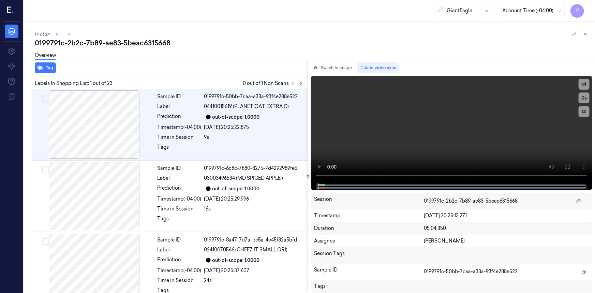
click at [301, 82] on icon at bounding box center [301, 83] width 5 height 5
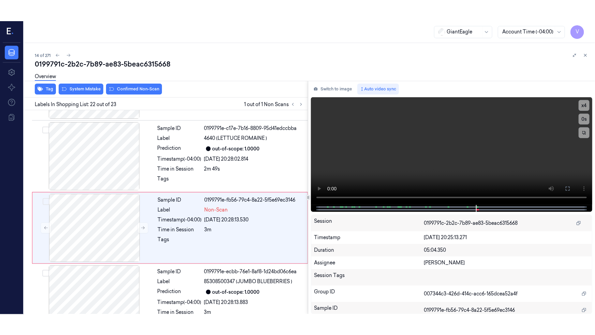
scroll to position [1435, 0]
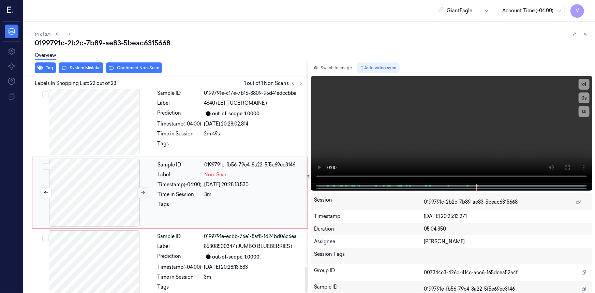
click at [142, 191] on icon at bounding box center [143, 192] width 4 height 3
click at [564, 168] on button at bounding box center [567, 167] width 11 height 11
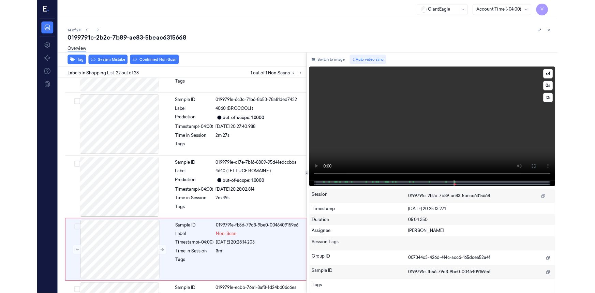
scroll to position [1401, 0]
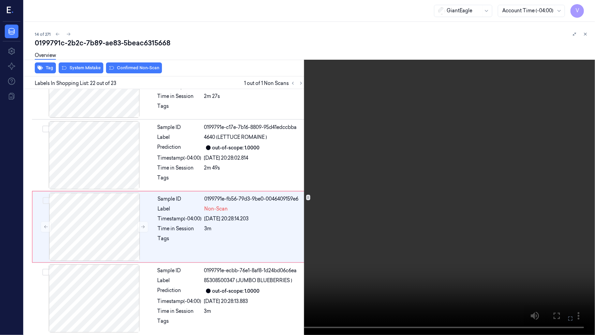
click at [402, 262] on video at bounding box center [297, 167] width 595 height 335
click at [399, 223] on video at bounding box center [297, 167] width 595 height 335
click at [0, 0] on button at bounding box center [0, 0] width 0 height 0
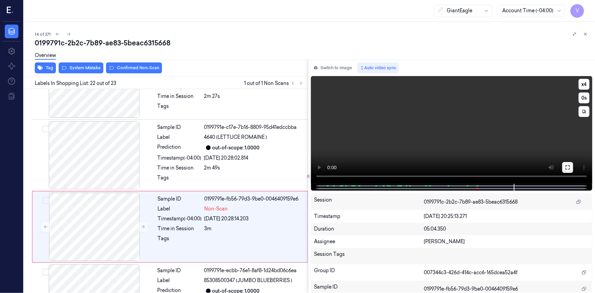
click at [564, 167] on button at bounding box center [567, 167] width 11 height 11
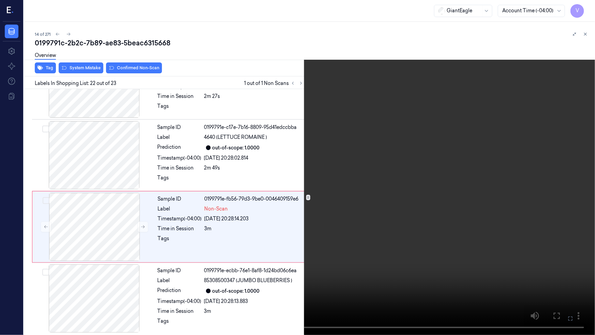
click at [500, 260] on video at bounding box center [297, 167] width 595 height 335
click at [493, 258] on video at bounding box center [297, 167] width 595 height 335
click at [0, 0] on icon at bounding box center [0, 0] width 0 height 0
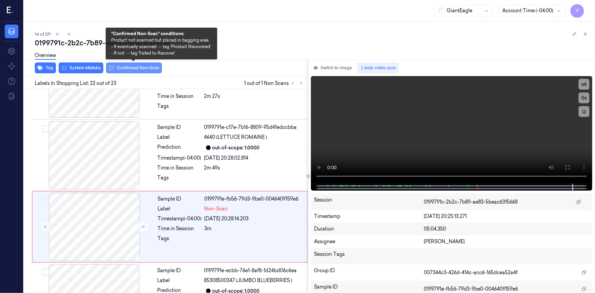
click at [133, 69] on button "Confirmed Non-Scan" at bounding box center [134, 67] width 56 height 11
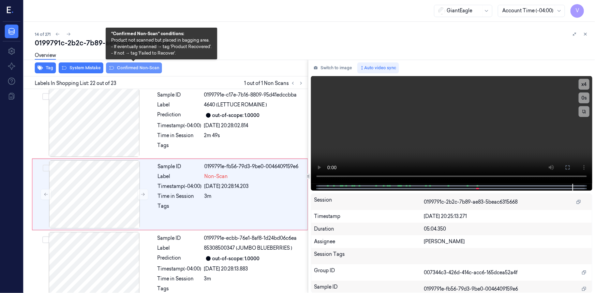
scroll to position [1435, 0]
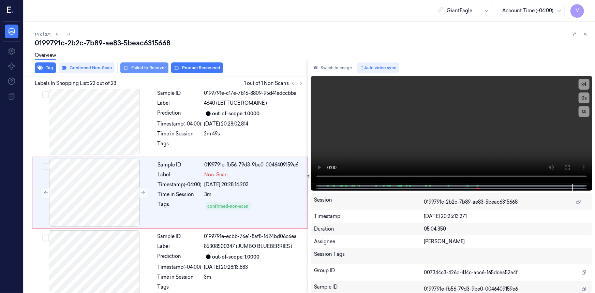
click at [140, 68] on button "Failed to Recover" at bounding box center [144, 67] width 48 height 11
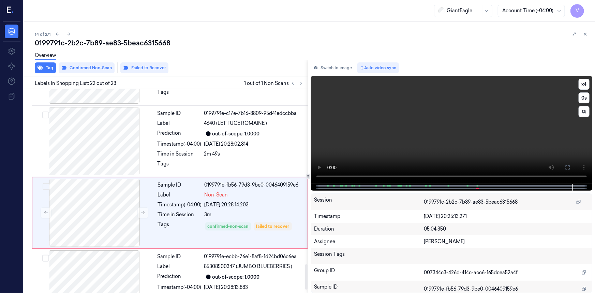
scroll to position [1380, 0]
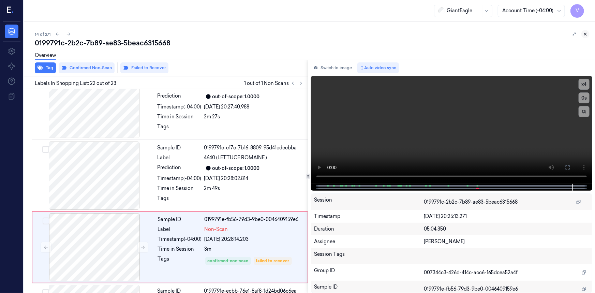
click at [585, 36] on icon at bounding box center [585, 34] width 5 height 5
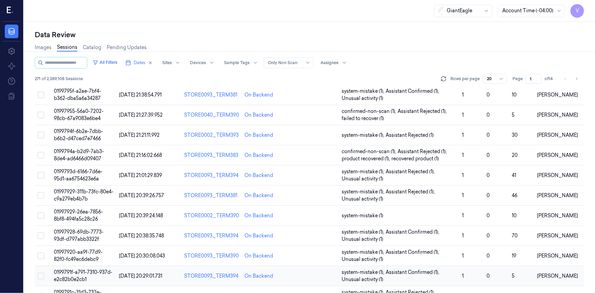
scroll to position [183, 0]
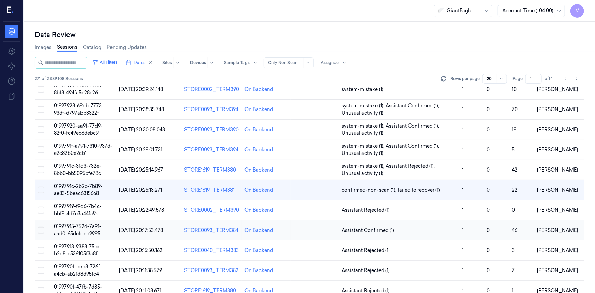
click at [77, 228] on span "01997915-752d-7a91-aad0-65dcfdcb9995" at bounding box center [77, 229] width 47 height 13
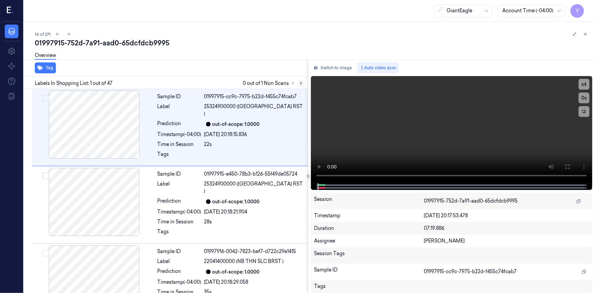
click at [301, 83] on icon at bounding box center [300, 83] width 1 height 2
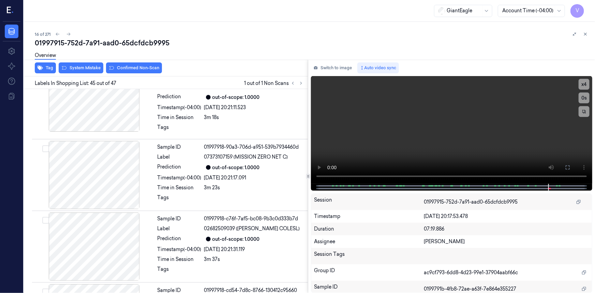
scroll to position [3079, 0]
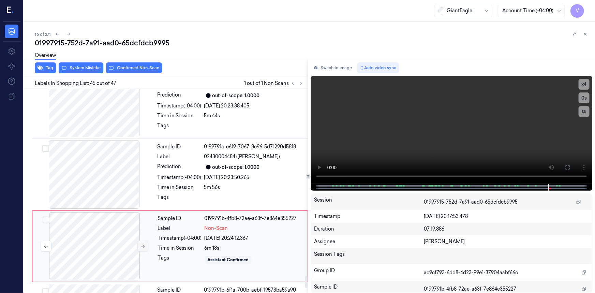
click at [144, 245] on icon at bounding box center [143, 246] width 4 height 3
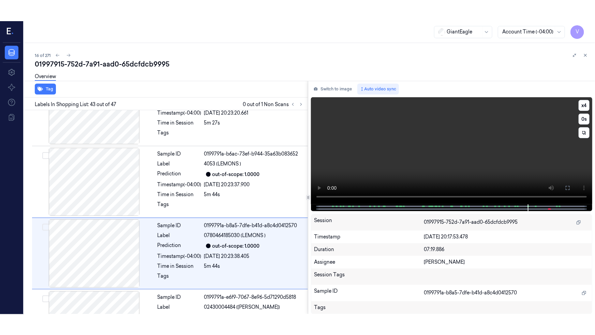
scroll to position [2936, 0]
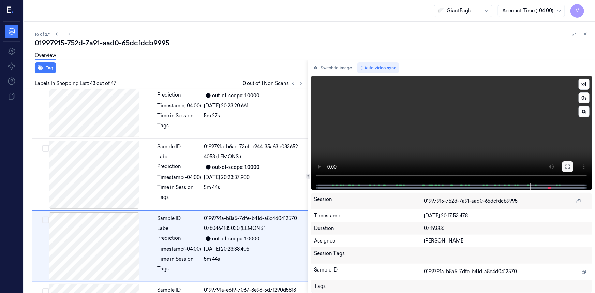
click at [566, 167] on icon at bounding box center [567, 166] width 5 height 5
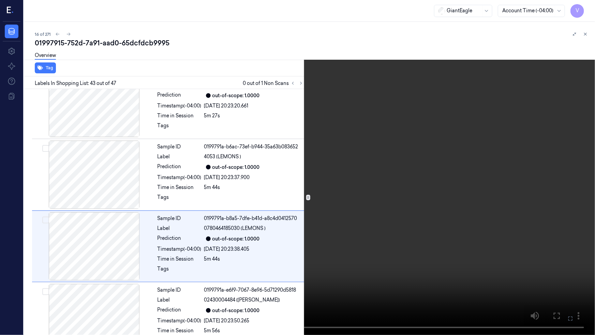
click at [377, 213] on video at bounding box center [297, 167] width 595 height 335
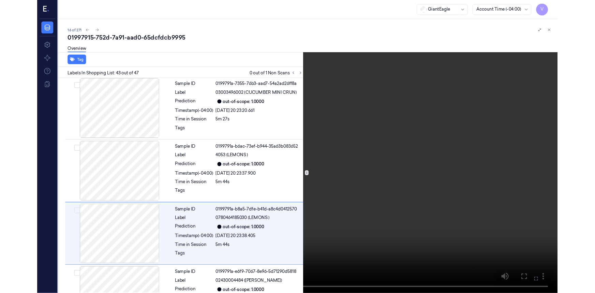
scroll to position [2915, 0]
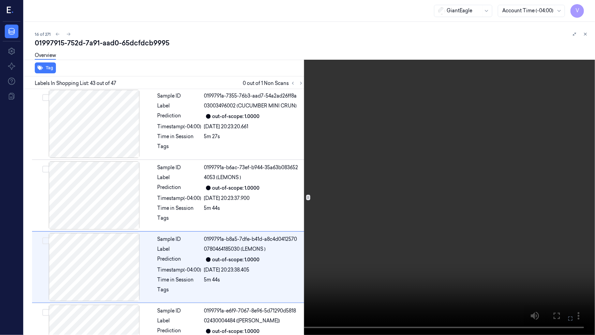
drag, startPoint x: 378, startPoint y: 216, endPoint x: 537, endPoint y: 248, distance: 162.1
click at [379, 216] on video at bounding box center [297, 167] width 595 height 335
click at [0, 0] on icon at bounding box center [0, 0] width 0 height 0
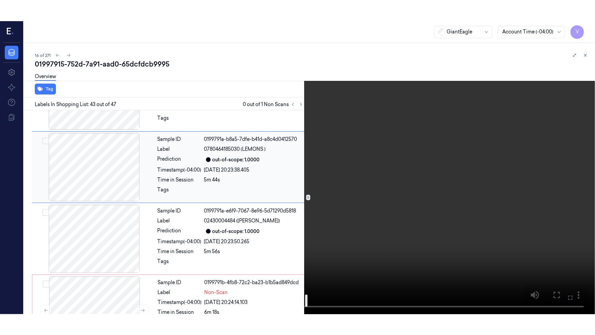
scroll to position [3039, 0]
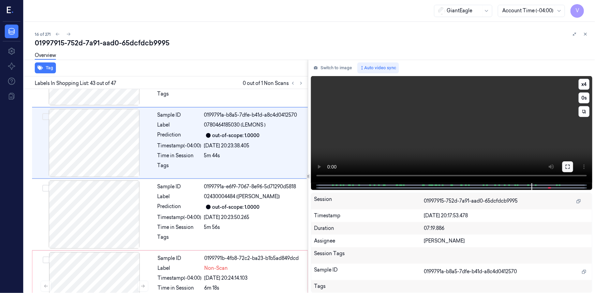
click at [568, 166] on icon at bounding box center [567, 166] width 5 height 5
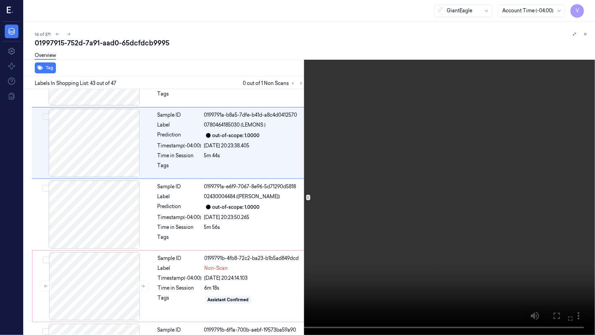
click at [346, 208] on video at bounding box center [297, 167] width 595 height 335
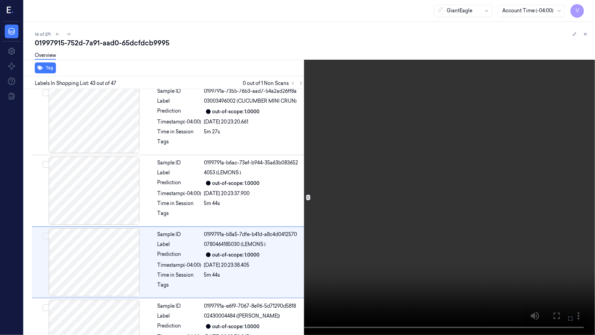
scroll to position [2915, 0]
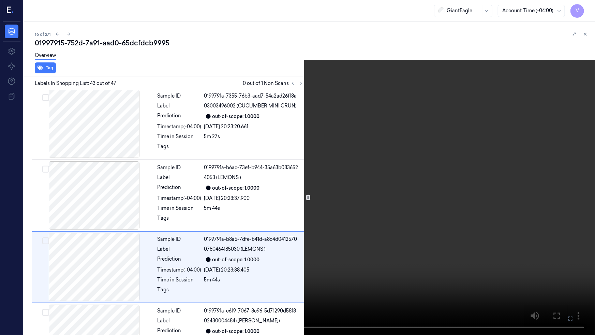
click at [308, 232] on video at bounding box center [297, 167] width 595 height 335
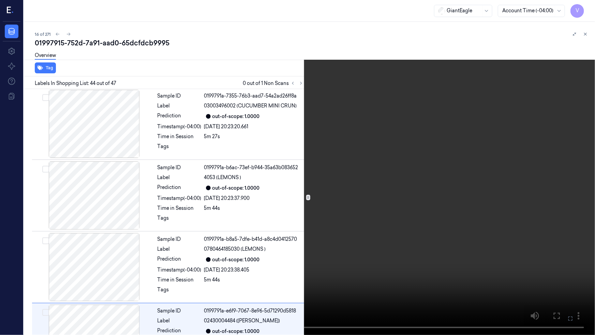
scroll to position [2987, 0]
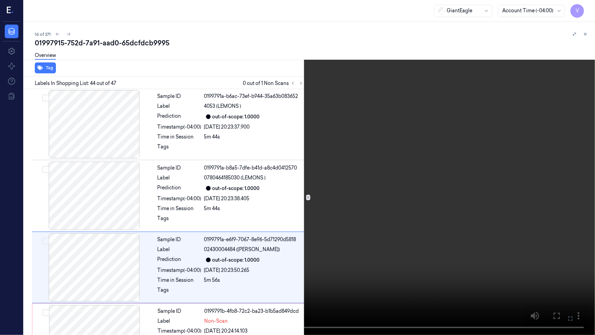
click at [449, 257] on video at bounding box center [297, 167] width 595 height 335
click at [457, 223] on video at bounding box center [297, 167] width 595 height 335
click at [403, 256] on video at bounding box center [297, 167] width 595 height 335
click at [399, 239] on video at bounding box center [297, 167] width 595 height 335
drag, startPoint x: 398, startPoint y: 231, endPoint x: 502, endPoint y: 260, distance: 107.8
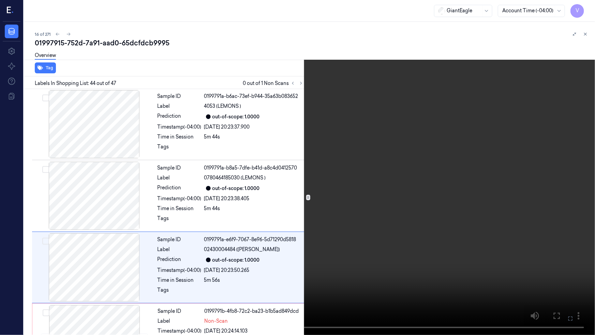
click at [400, 236] on video at bounding box center [297, 167] width 595 height 335
click at [420, 201] on video at bounding box center [297, 167] width 595 height 335
click at [334, 127] on video at bounding box center [297, 167] width 595 height 335
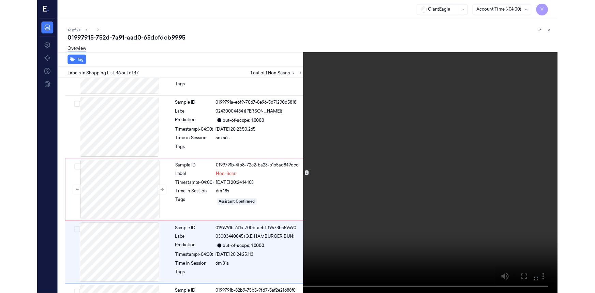
scroll to position [3117, 0]
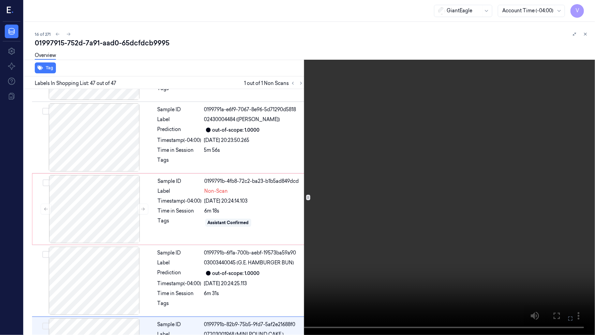
click at [445, 259] on video at bounding box center [297, 167] width 595 height 335
click at [467, 235] on video at bounding box center [297, 167] width 595 height 335
click at [521, 236] on video at bounding box center [297, 167] width 595 height 335
click at [456, 242] on video at bounding box center [297, 167] width 595 height 335
click at [491, 248] on video at bounding box center [297, 167] width 595 height 335
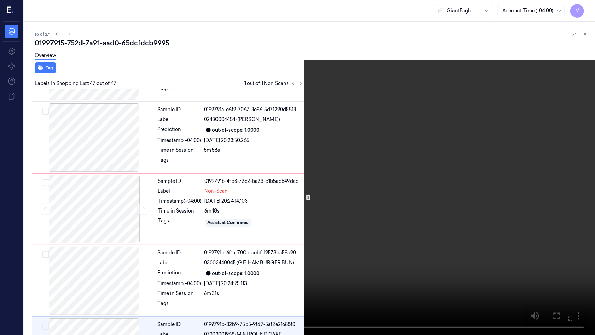
click at [281, 187] on video at bounding box center [297, 167] width 595 height 335
click at [450, 232] on video at bounding box center [297, 167] width 595 height 335
click at [0, 0] on icon at bounding box center [0, 0] width 0 height 0
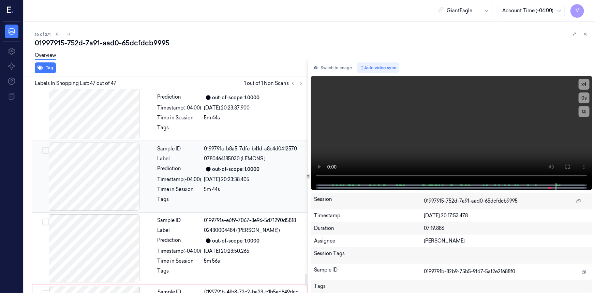
scroll to position [3065, 0]
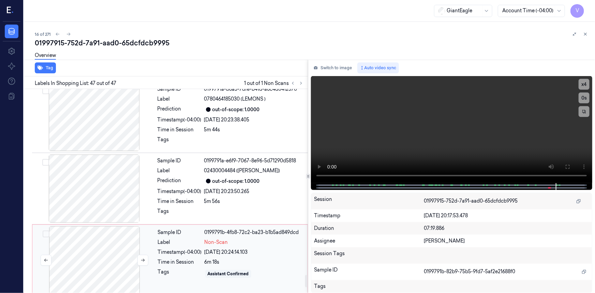
drag, startPoint x: 89, startPoint y: 181, endPoint x: 90, endPoint y: 167, distance: 13.4
click at [89, 226] on div at bounding box center [94, 260] width 121 height 68
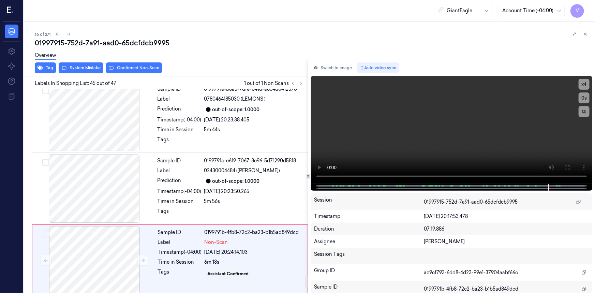
scroll to position [3079, 0]
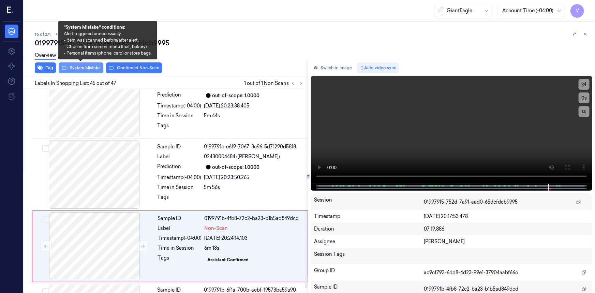
click at [92, 67] on button "System Mistake" at bounding box center [81, 67] width 45 height 11
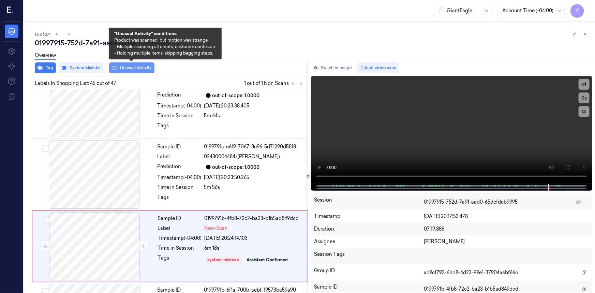
click at [136, 67] on button "Unusual Activity" at bounding box center [131, 67] width 45 height 11
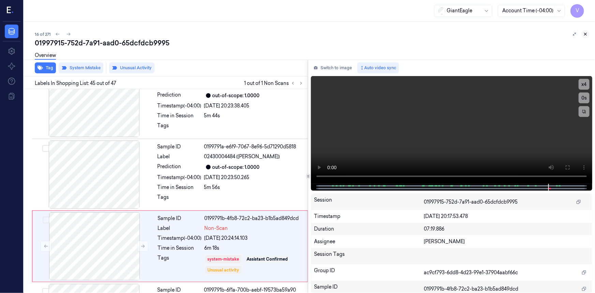
click at [584, 32] on icon at bounding box center [585, 34] width 5 height 5
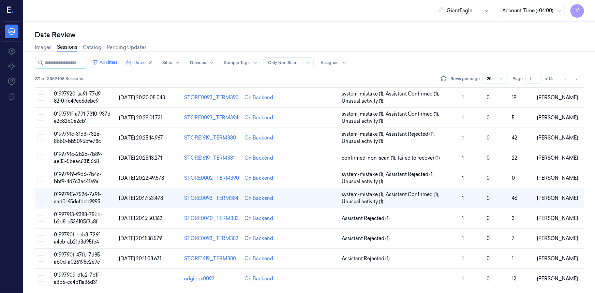
scroll to position [215, 0]
click at [79, 236] on span "0199790f-bcb8-726f-a4cb-ab21d3d95fc4" at bounding box center [78, 237] width 48 height 13
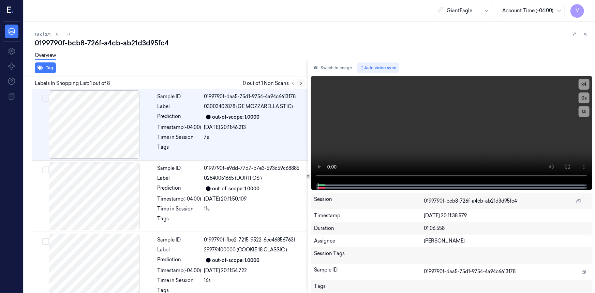
click at [301, 83] on icon at bounding box center [300, 83] width 1 height 2
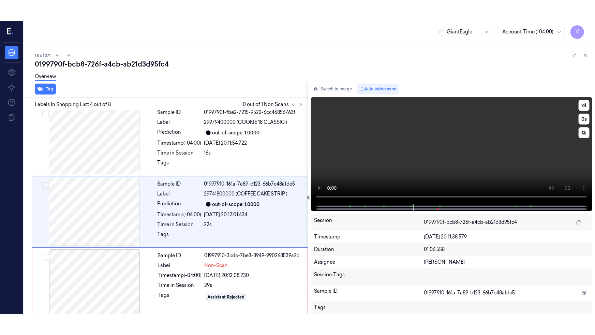
scroll to position [148, 0]
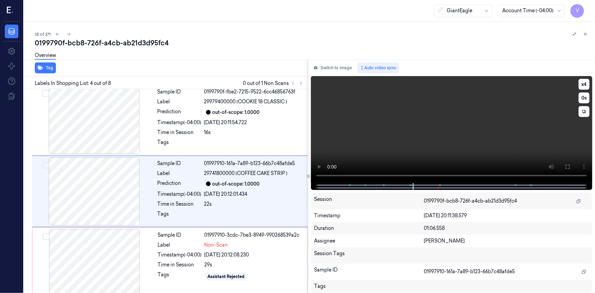
click at [561, 166] on div "x 4 0 s" at bounding box center [451, 129] width 281 height 107
click at [568, 166] on icon at bounding box center [567, 166] width 5 height 5
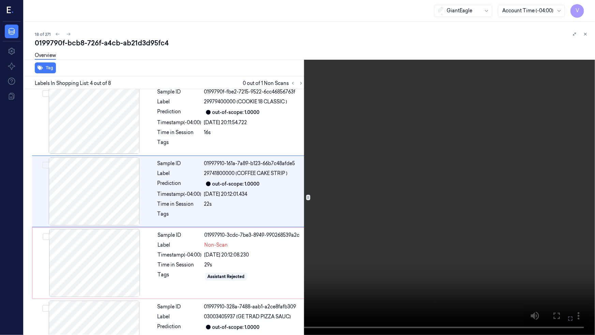
click at [348, 212] on video at bounding box center [297, 167] width 595 height 335
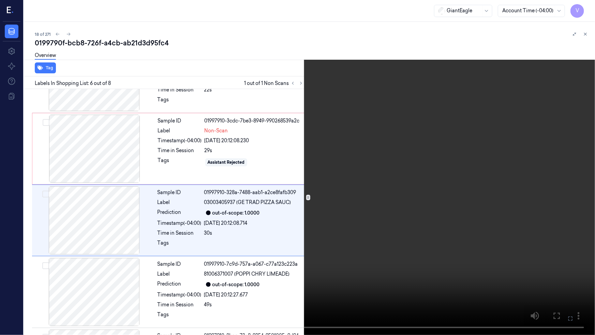
scroll to position [270, 0]
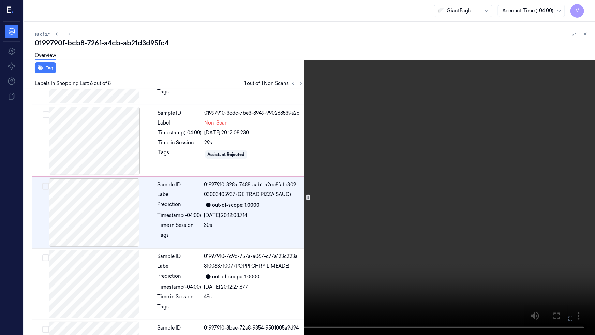
click at [356, 215] on video at bounding box center [297, 167] width 595 height 335
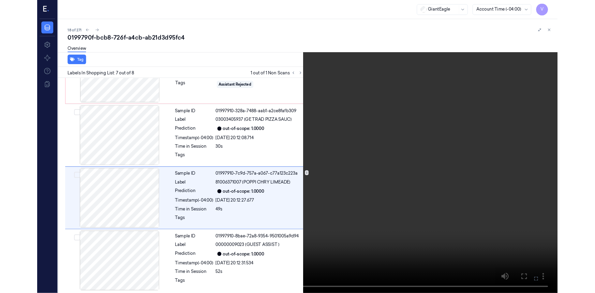
scroll to position [328, 0]
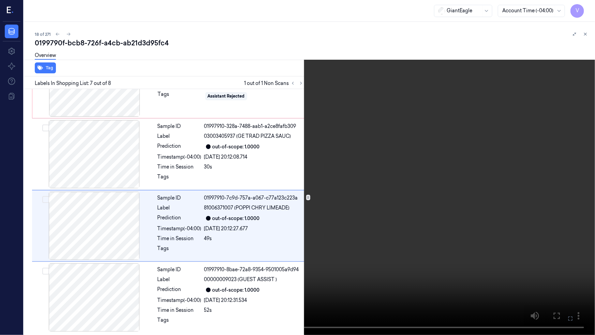
click at [356, 215] on video at bounding box center [297, 167] width 595 height 335
click at [410, 270] on video at bounding box center [297, 167] width 595 height 335
click at [403, 256] on video at bounding box center [297, 167] width 595 height 335
click at [584, 6] on button "x 4" at bounding box center [586, 8] width 11 height 11
click at [355, 184] on video at bounding box center [297, 167] width 595 height 335
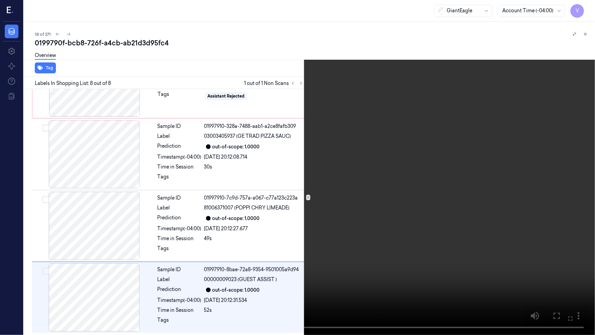
click at [339, 196] on video at bounding box center [297, 167] width 595 height 335
click at [412, 273] on video at bounding box center [297, 167] width 595 height 335
click at [388, 215] on video at bounding box center [297, 167] width 595 height 335
click at [388, 177] on video at bounding box center [297, 167] width 595 height 335
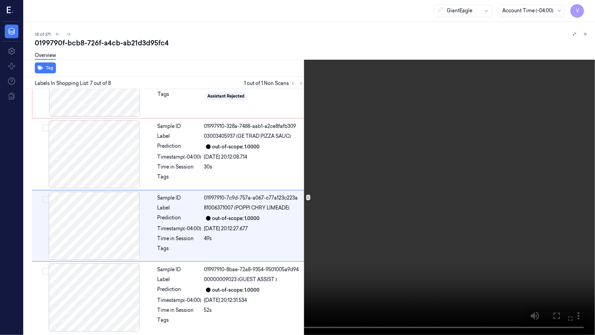
click at [493, 177] on video at bounding box center [297, 167] width 595 height 335
click at [422, 226] on video at bounding box center [297, 167] width 595 height 335
click at [0, 0] on icon at bounding box center [0, 0] width 0 height 0
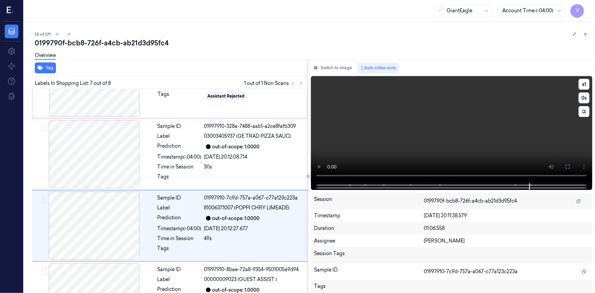
click at [415, 137] on video at bounding box center [451, 129] width 281 height 107
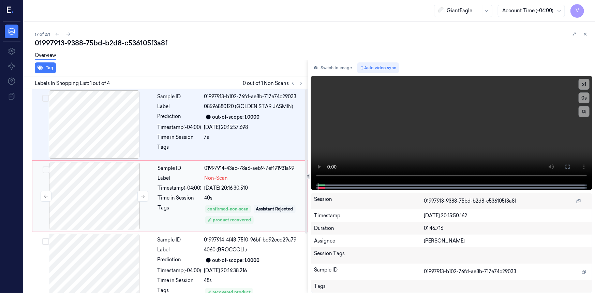
click at [133, 182] on div at bounding box center [94, 196] width 121 height 68
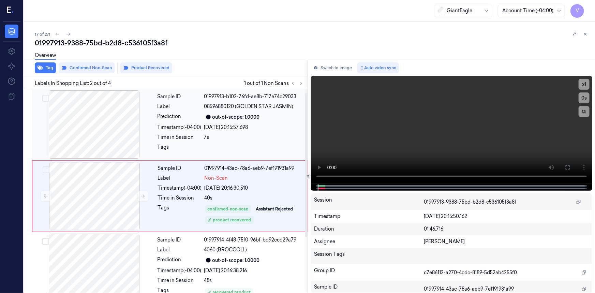
scroll to position [5, 0]
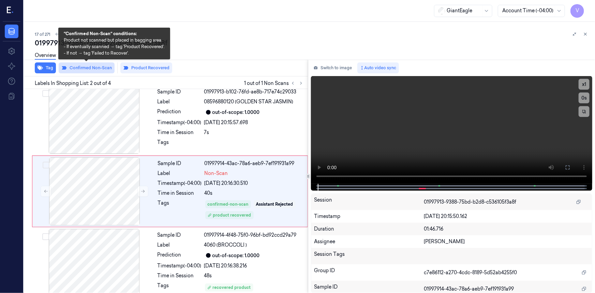
click at [97, 66] on button "Confirmed Non-Scan" at bounding box center [87, 67] width 56 height 11
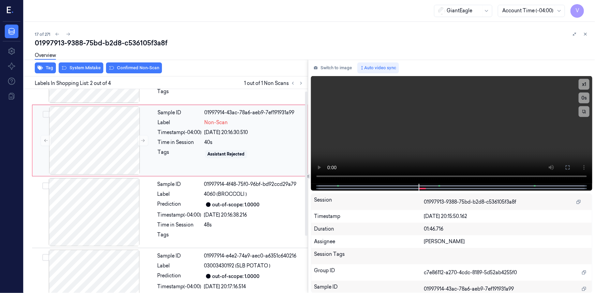
scroll to position [0, 0]
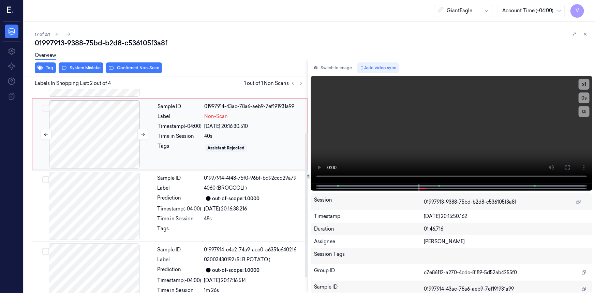
click at [117, 121] on div at bounding box center [94, 134] width 121 height 68
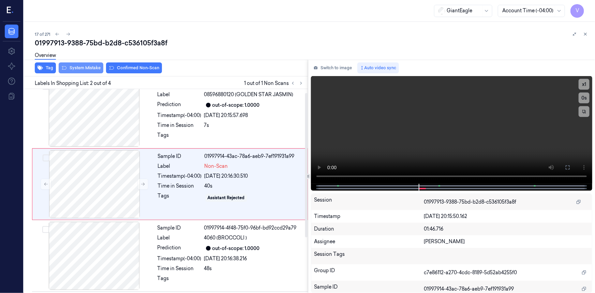
scroll to position [5, 0]
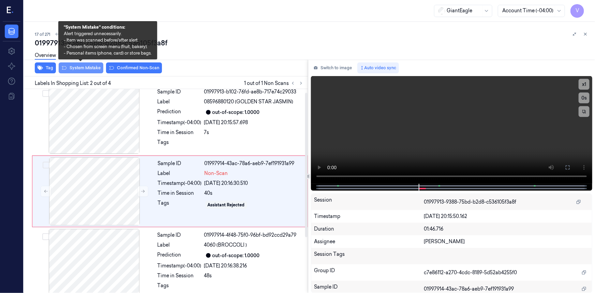
click at [92, 68] on button "System Mistake" at bounding box center [81, 67] width 45 height 11
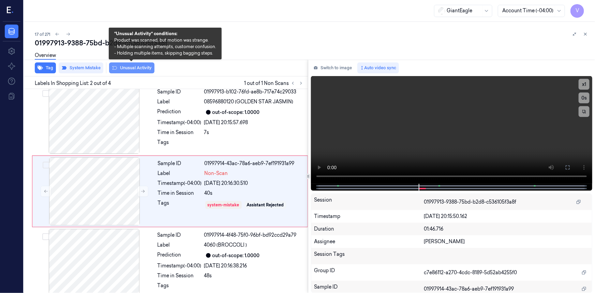
click at [133, 67] on button "Unusual Activity" at bounding box center [131, 67] width 45 height 11
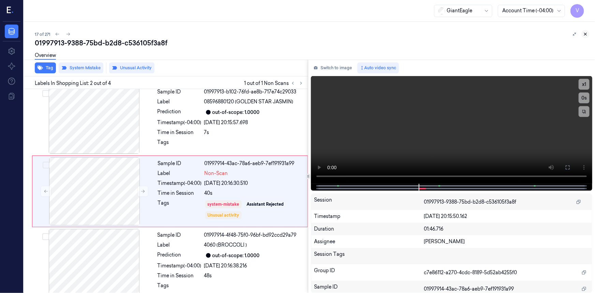
click at [587, 35] on icon at bounding box center [585, 34] width 5 height 5
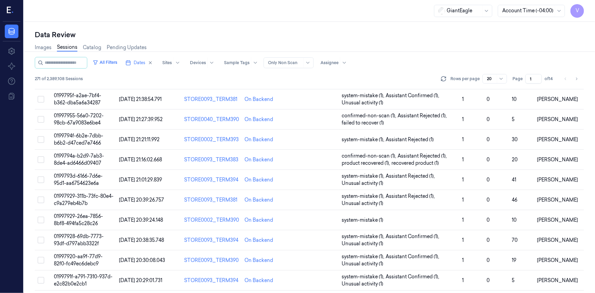
scroll to position [215, 0]
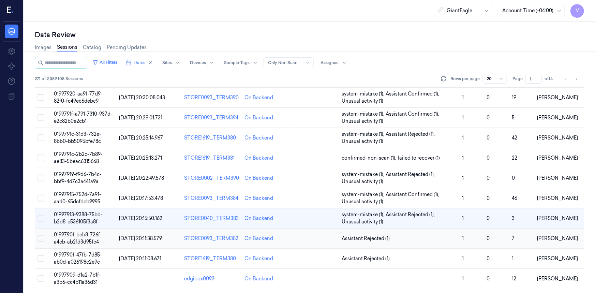
click at [84, 235] on span "0199790f-bcb8-726f-a4cb-ab21d3d95fc4" at bounding box center [78, 237] width 48 height 13
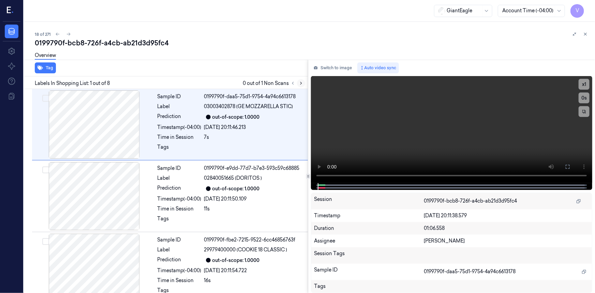
click at [302, 81] on icon at bounding box center [301, 83] width 5 height 5
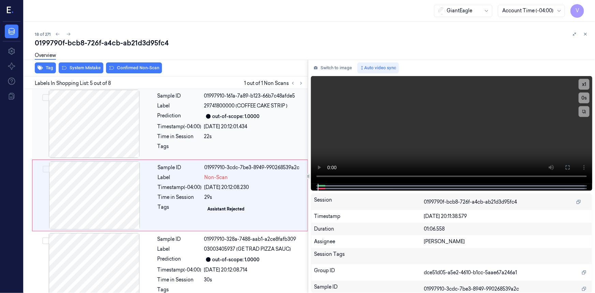
scroll to position [219, 0]
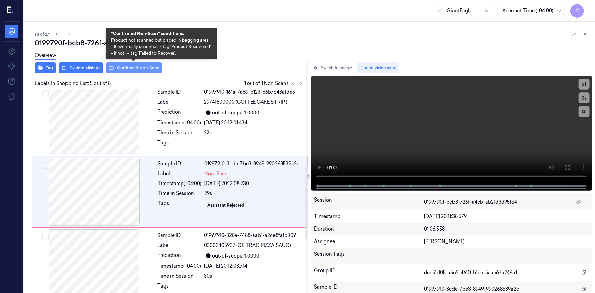
click at [144, 67] on button "Confirmed Non-Scan" at bounding box center [134, 67] width 56 height 11
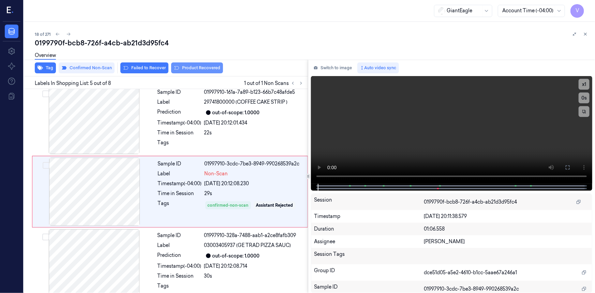
click at [199, 67] on button "Product Recovered" at bounding box center [197, 67] width 52 height 11
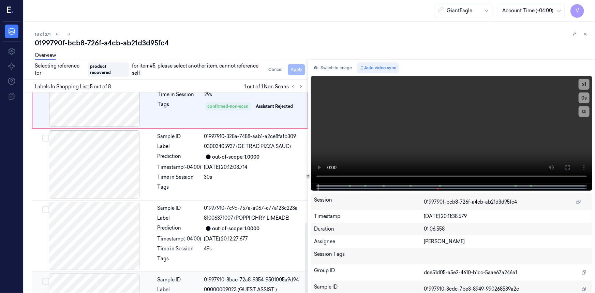
scroll to position [374, 0]
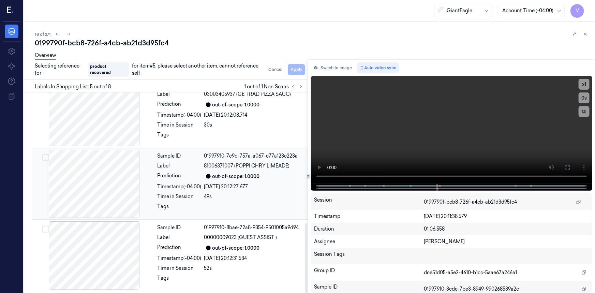
click at [197, 173] on div "Prediction" at bounding box center [179, 176] width 44 height 8
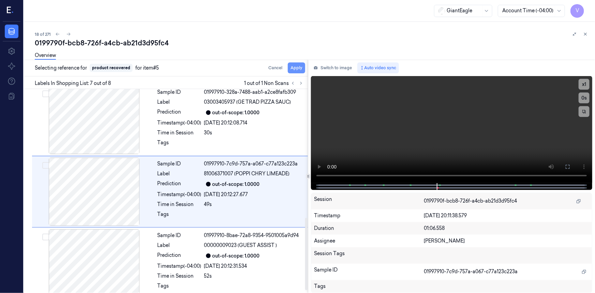
click at [296, 67] on button "Apply" at bounding box center [296, 67] width 17 height 11
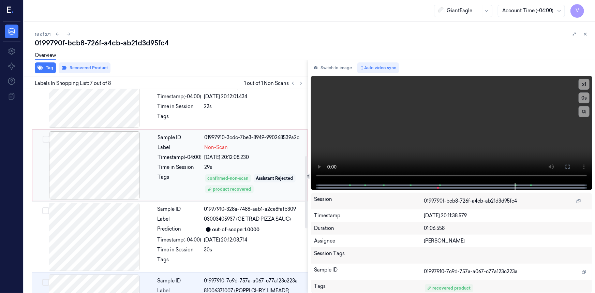
scroll to position [177, 0]
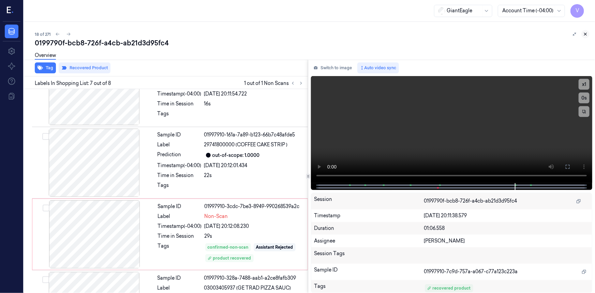
click at [585, 34] on icon at bounding box center [585, 34] width 2 height 2
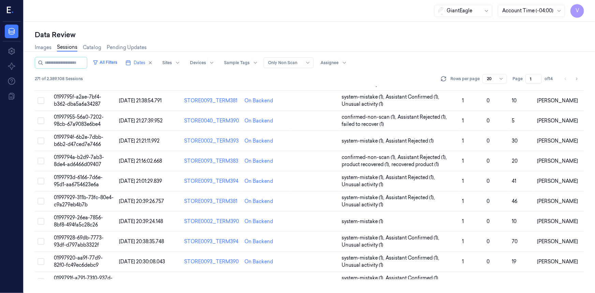
scroll to position [215, 0]
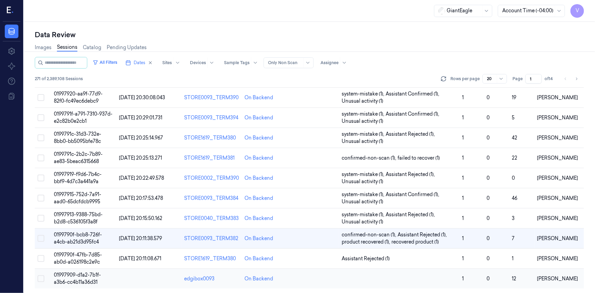
click at [83, 274] on span "01997909-d1a2-7b1f-a3b6-cc4b11a36d31" at bounding box center [77, 278] width 47 height 13
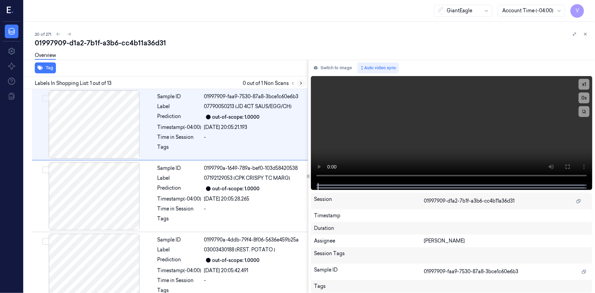
click at [302, 81] on icon at bounding box center [301, 83] width 5 height 5
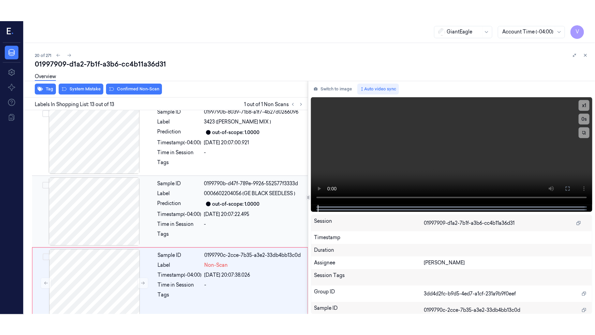
scroll to position [728, 0]
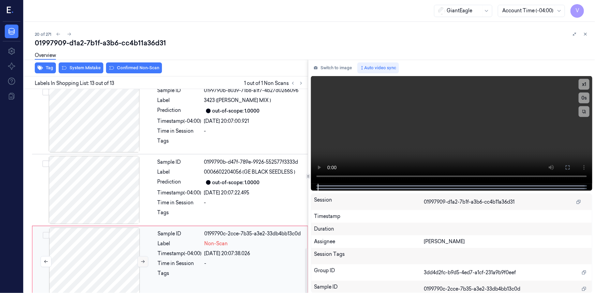
click at [142, 259] on icon at bounding box center [142, 261] width 5 height 5
click at [564, 167] on button at bounding box center [567, 167] width 11 height 11
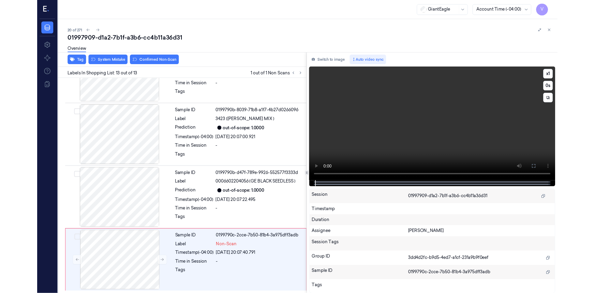
scroll to position [686, 0]
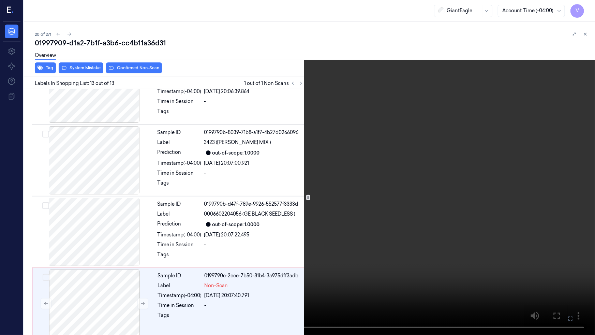
click at [0, 0] on icon at bounding box center [0, 0] width 0 height 0
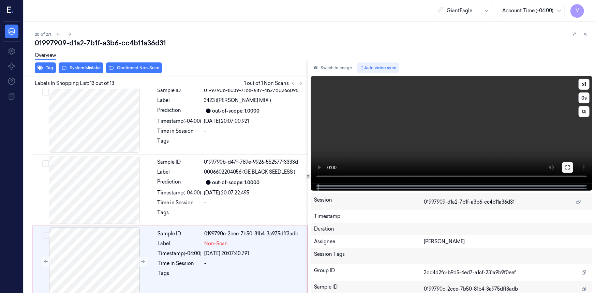
click at [569, 167] on icon at bounding box center [567, 167] width 5 height 5
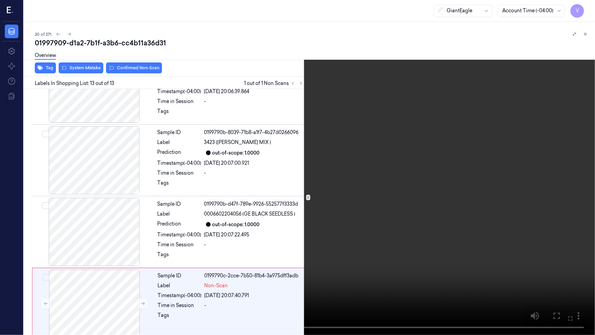
click at [421, 218] on video at bounding box center [297, 167] width 595 height 335
click at [414, 223] on video at bounding box center [297, 167] width 595 height 335
click at [0, 0] on icon at bounding box center [0, 0] width 0 height 0
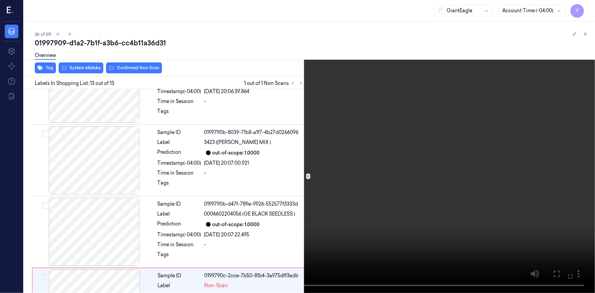
scroll to position [728, 0]
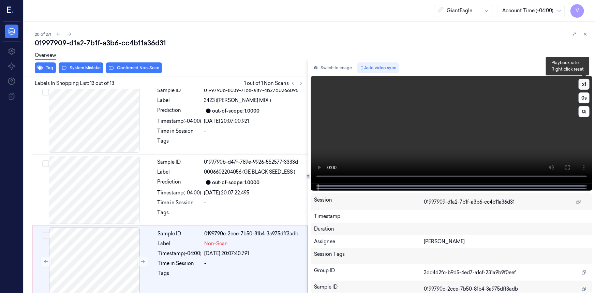
click at [586, 83] on button "x 1" at bounding box center [583, 84] width 11 height 11
click at [586, 83] on button "x 2" at bounding box center [583, 84] width 11 height 11
click at [567, 167] on icon at bounding box center [567, 167] width 5 height 5
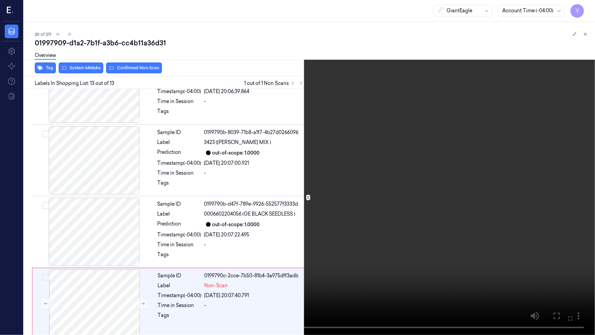
click at [473, 245] on video at bounding box center [297, 167] width 595 height 335
click at [443, 242] on video at bounding box center [297, 167] width 595 height 335
click at [445, 239] on video at bounding box center [297, 167] width 595 height 335
click at [0, 0] on icon at bounding box center [0, 0] width 0 height 0
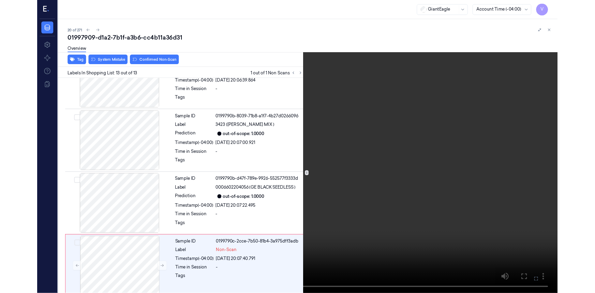
scroll to position [728, 0]
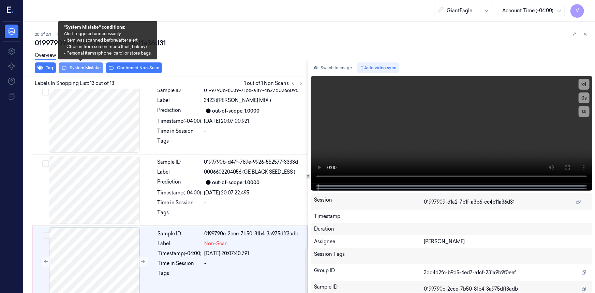
click at [86, 66] on button "System Mistake" at bounding box center [81, 67] width 45 height 11
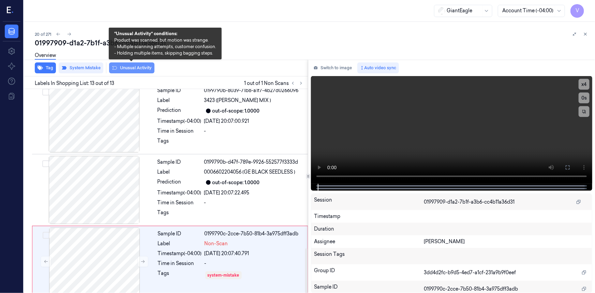
click at [143, 68] on button "Unusual Activity" at bounding box center [131, 67] width 45 height 11
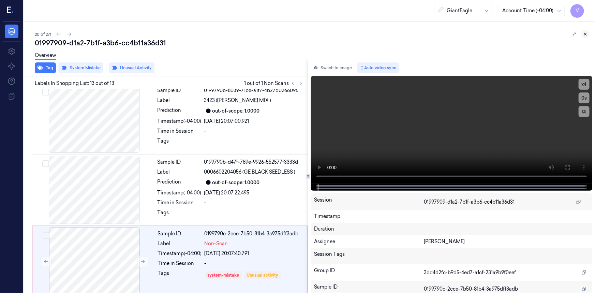
click at [583, 35] on icon at bounding box center [585, 34] width 5 height 5
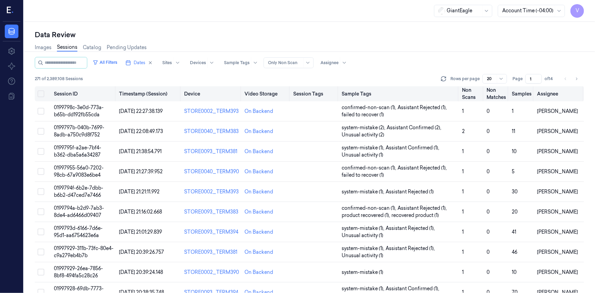
drag, startPoint x: 532, startPoint y: 78, endPoint x: 521, endPoint y: 89, distance: 14.7
click at [523, 89] on div "All Filters Dates Sites Devices Sample Tags Alert Type Only Non Scan Assignee 2…" at bounding box center [309, 175] width 549 height 236
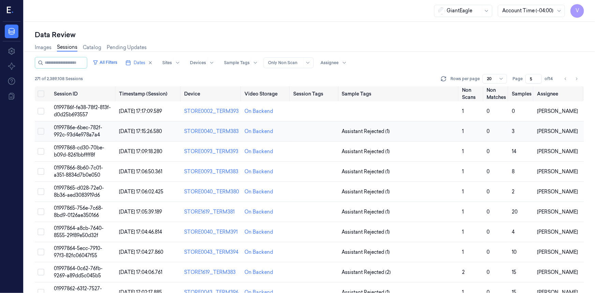
type input "5"
click at [81, 131] on span "0199786e-6bec-782f-992c-93d4e978a7a4" at bounding box center [78, 130] width 48 height 13
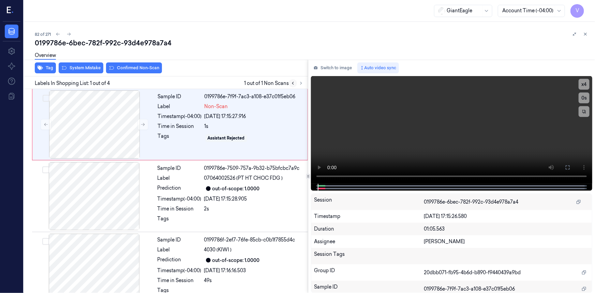
drag, startPoint x: 299, startPoint y: 82, endPoint x: 293, endPoint y: 80, distance: 6.7
click at [300, 83] on icon at bounding box center [301, 83] width 5 height 5
click at [144, 124] on icon at bounding box center [143, 124] width 4 height 3
click at [567, 168] on icon at bounding box center [567, 167] width 5 height 5
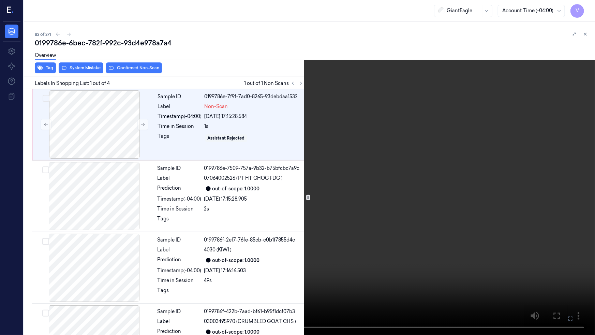
click at [361, 220] on video at bounding box center [297, 167] width 595 height 335
click at [211, 207] on video at bounding box center [297, 167] width 595 height 335
click at [0, 0] on icon at bounding box center [0, 0] width 0 height 0
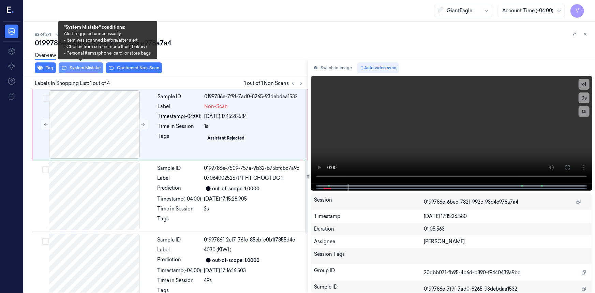
click at [81, 69] on button "System Mistake" at bounding box center [81, 67] width 45 height 11
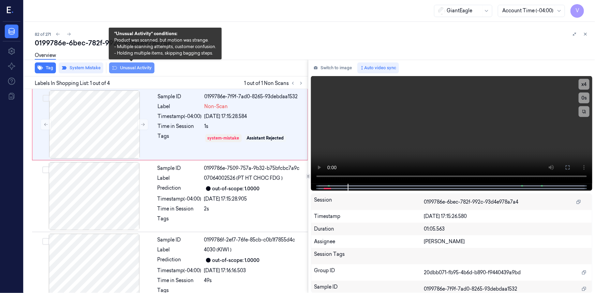
click at [145, 67] on button "Unusual Activity" at bounding box center [131, 67] width 45 height 11
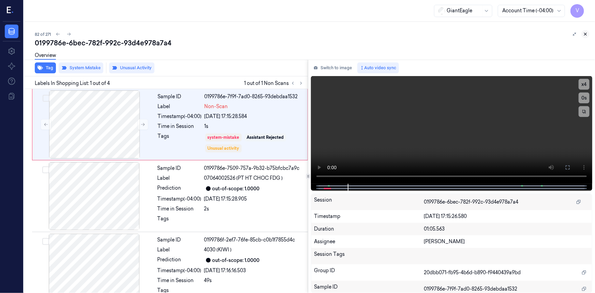
click at [584, 35] on icon at bounding box center [585, 34] width 2 height 2
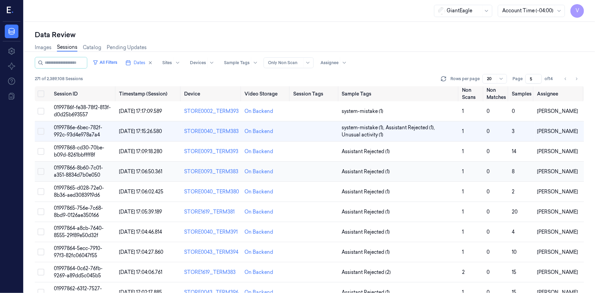
click at [81, 172] on span "01997866-8b60-7c01-a351-8834d7b0e050" at bounding box center [78, 171] width 49 height 13
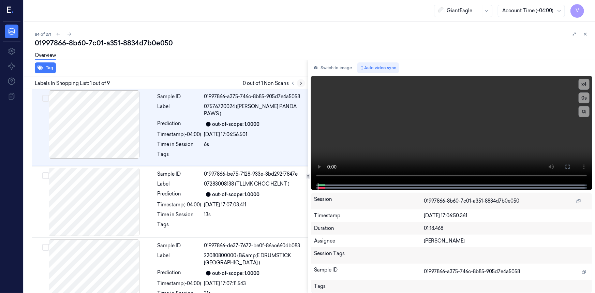
click at [301, 83] on icon at bounding box center [301, 83] width 5 height 5
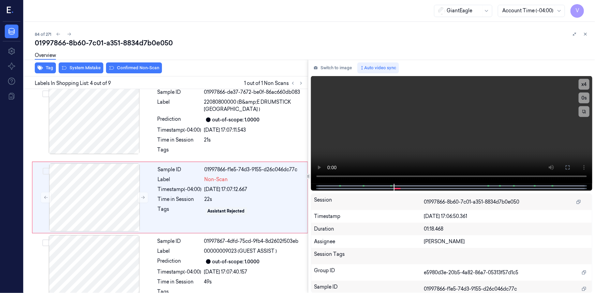
scroll to position [153, 0]
click at [143, 195] on icon at bounding box center [142, 197] width 5 height 5
click at [144, 195] on icon at bounding box center [142, 197] width 5 height 5
click at [143, 195] on icon at bounding box center [142, 197] width 5 height 5
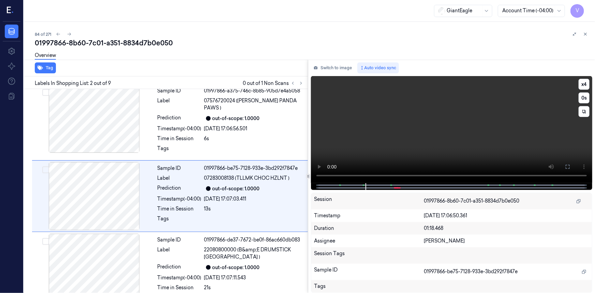
scroll to position [5, 0]
click at [372, 153] on video at bounding box center [451, 129] width 281 height 107
click at [583, 86] on button "x 4" at bounding box center [583, 84] width 11 height 11
click at [583, 86] on button "x 1" at bounding box center [583, 84] width 11 height 11
click at [569, 168] on icon at bounding box center [567, 167] width 4 height 4
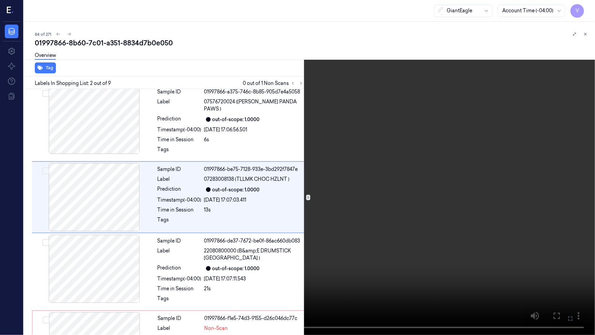
click at [0, 0] on icon at bounding box center [0, 0] width 0 height 0
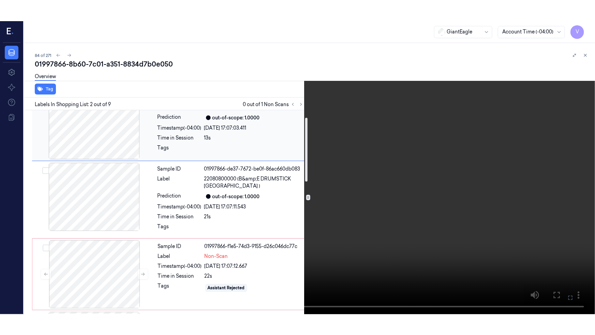
scroll to position [155, 0]
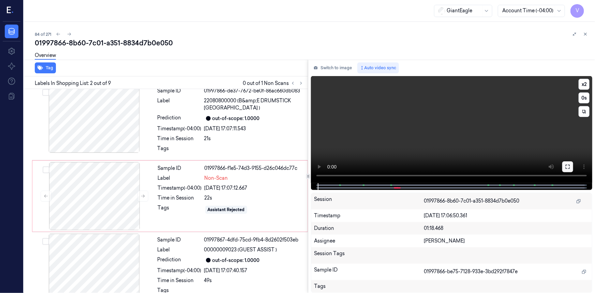
drag, startPoint x: 568, startPoint y: 167, endPoint x: 563, endPoint y: 196, distance: 30.0
click at [567, 167] on icon at bounding box center [567, 166] width 5 height 5
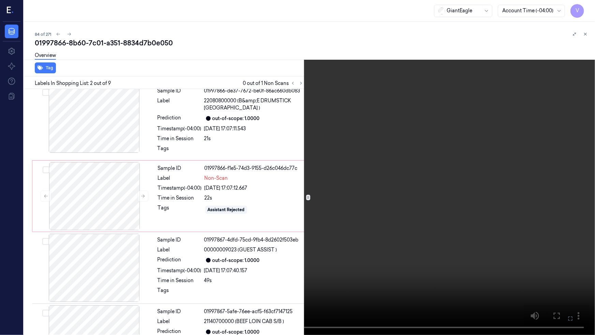
click at [462, 207] on video at bounding box center [297, 167] width 595 height 335
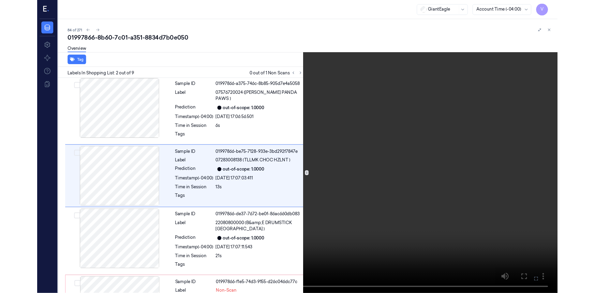
scroll to position [0, 0]
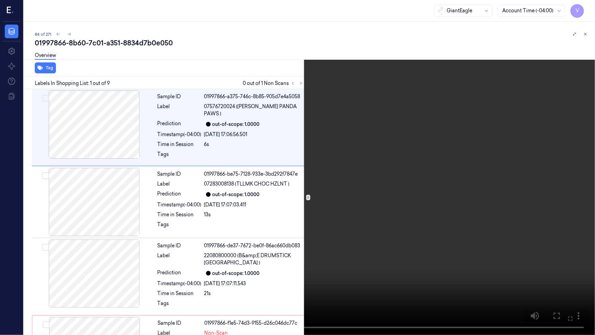
click at [438, 225] on video at bounding box center [297, 167] width 595 height 335
click at [0, 0] on icon at bounding box center [0, 0] width 0 height 0
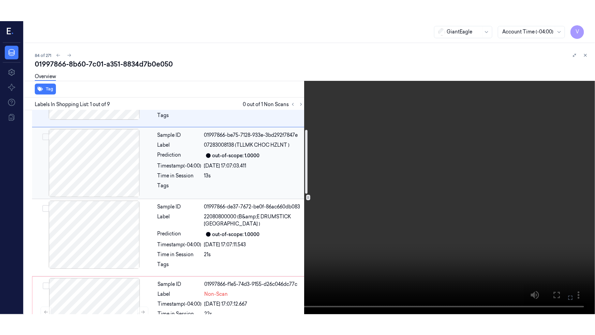
scroll to position [62, 0]
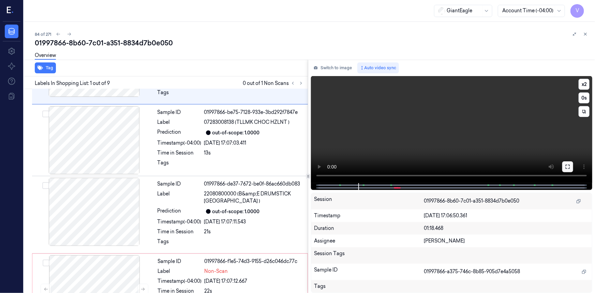
click at [565, 168] on icon at bounding box center [567, 166] width 5 height 5
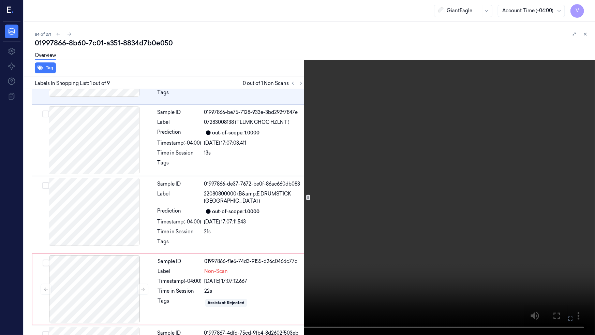
click at [388, 214] on video at bounding box center [297, 167] width 595 height 335
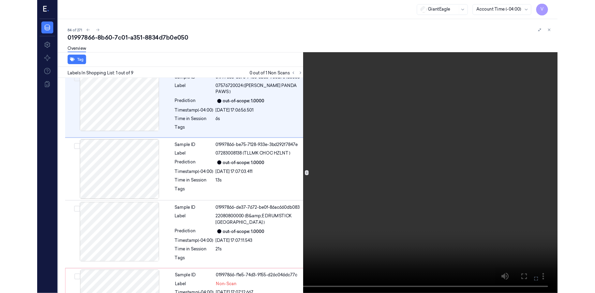
scroll to position [0, 0]
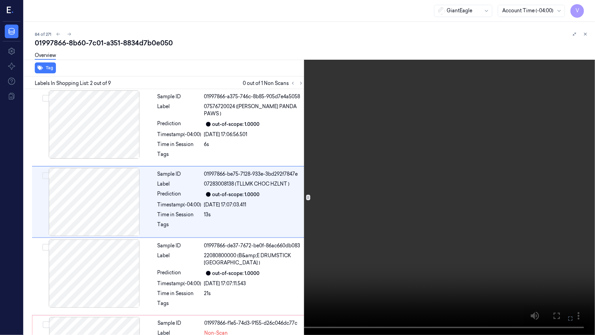
click at [406, 212] on video at bounding box center [297, 167] width 595 height 335
drag, startPoint x: 566, startPoint y: 317, endPoint x: 562, endPoint y: 288, distance: 28.5
click at [0, 0] on button at bounding box center [0, 0] width 0 height 0
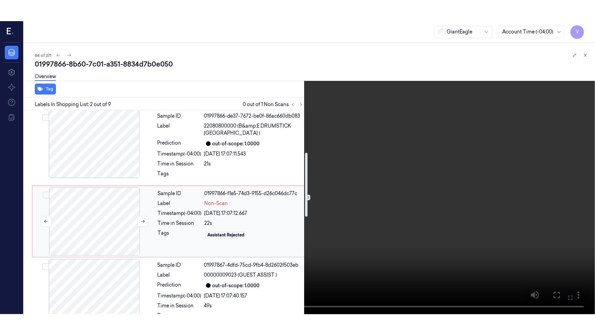
scroll to position [155, 0]
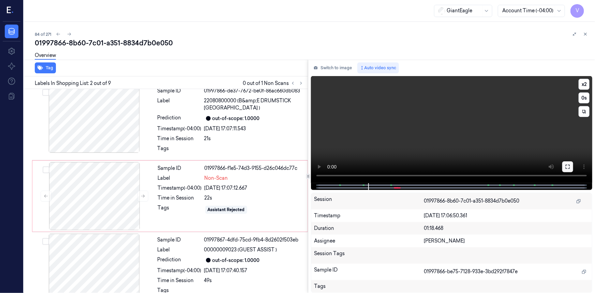
click at [567, 163] on button at bounding box center [567, 166] width 11 height 11
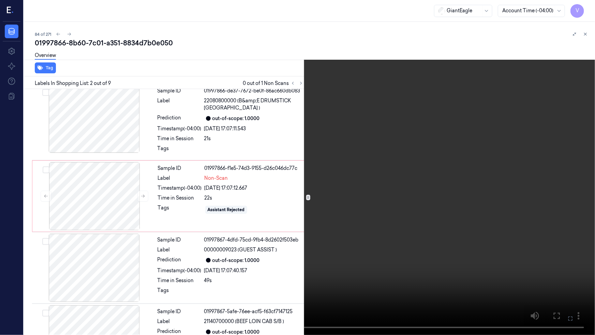
click at [511, 194] on video at bounding box center [297, 167] width 595 height 335
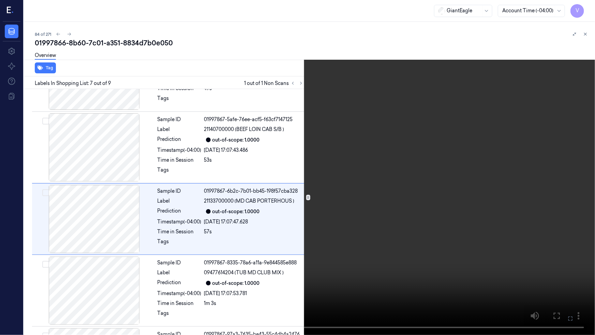
scroll to position [347, 0]
click at [340, 286] on video at bounding box center [297, 167] width 595 height 335
click at [236, 265] on video at bounding box center [297, 167] width 595 height 335
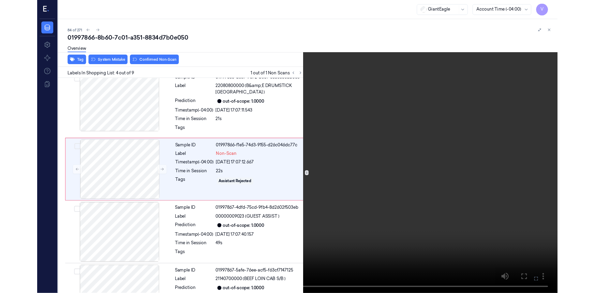
scroll to position [133, 0]
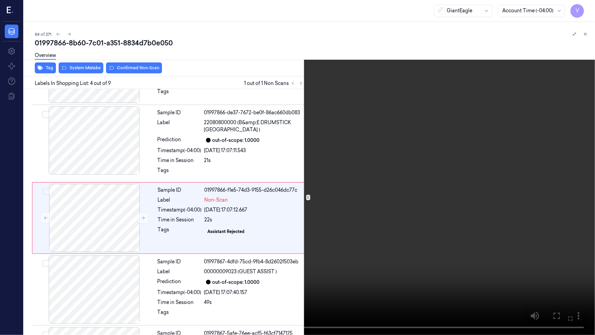
click at [0, 0] on button at bounding box center [0, 0] width 0 height 0
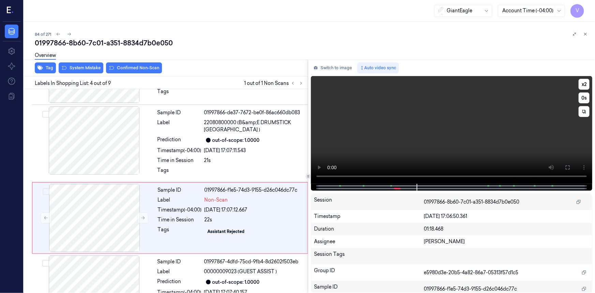
click at [366, 126] on video at bounding box center [451, 130] width 281 height 108
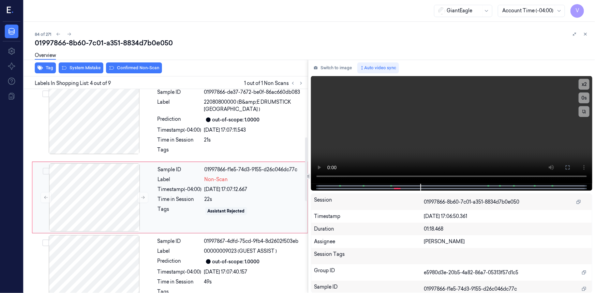
scroll to position [153, 0]
drag, startPoint x: 133, startPoint y: 173, endPoint x: 109, endPoint y: 85, distance: 91.8
click at [133, 173] on div at bounding box center [94, 197] width 121 height 68
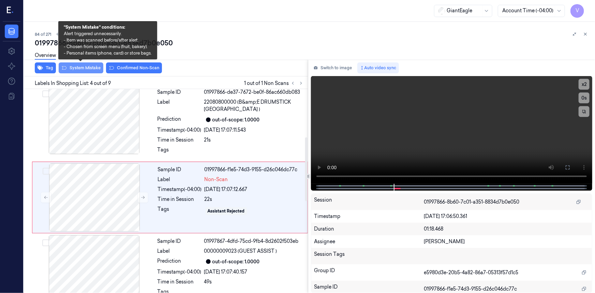
click at [84, 67] on button "System Mistake" at bounding box center [81, 67] width 45 height 11
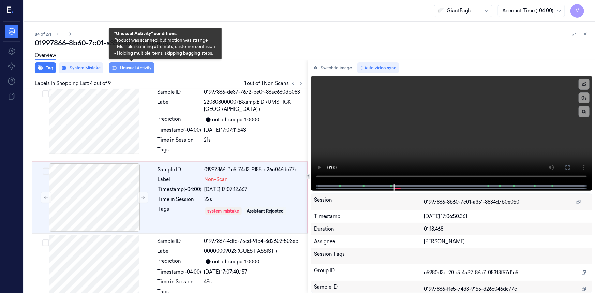
click at [145, 71] on button "Unusual Activity" at bounding box center [131, 67] width 45 height 11
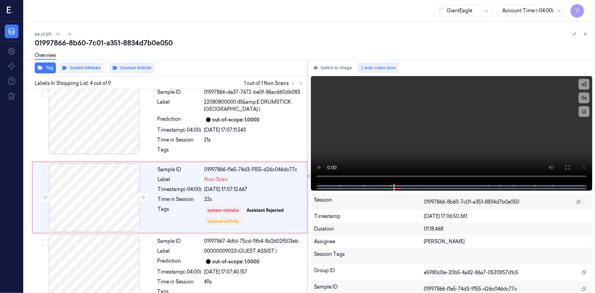
click at [581, 34] on div at bounding box center [579, 34] width 19 height 8
click at [582, 34] on button at bounding box center [585, 34] width 8 height 8
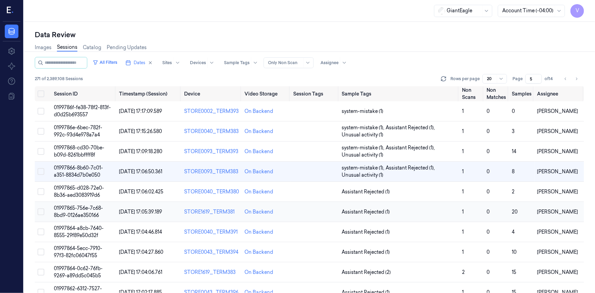
click at [87, 214] on span "01997865-756e-7c68-8bd9-0126ae350166" at bounding box center [78, 211] width 49 height 13
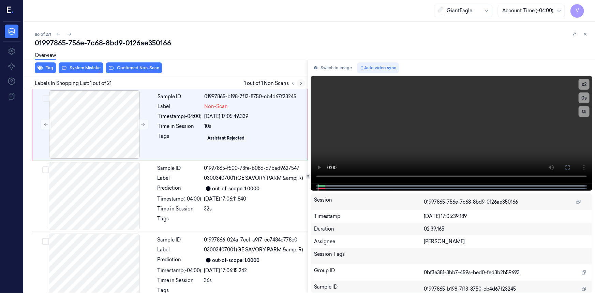
click at [301, 83] on icon at bounding box center [300, 83] width 1 height 2
click at [584, 83] on button "x 2" at bounding box center [583, 84] width 11 height 11
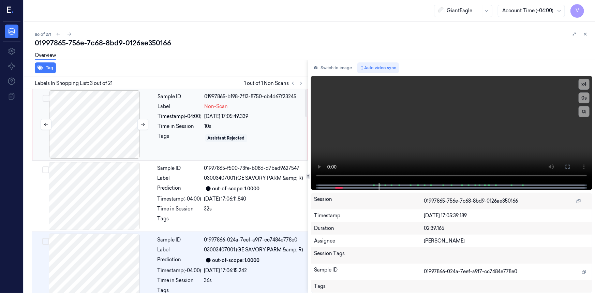
click at [113, 118] on div at bounding box center [94, 124] width 121 height 68
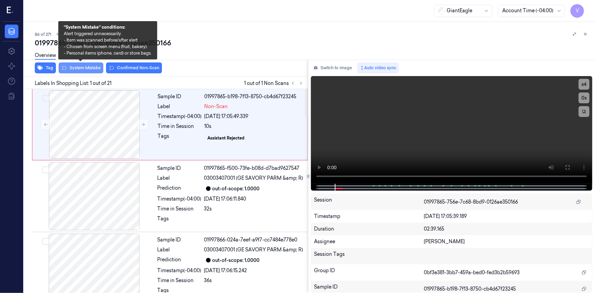
click at [91, 70] on button "System Mistake" at bounding box center [81, 67] width 45 height 11
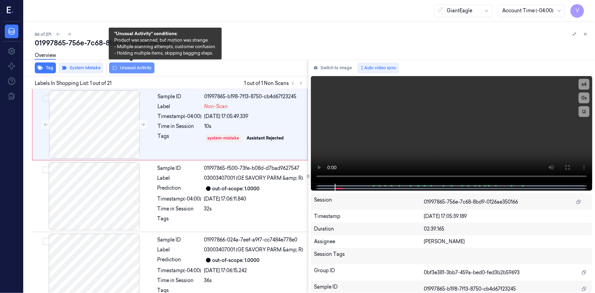
click at [122, 67] on button "Unusual Activity" at bounding box center [131, 67] width 45 height 11
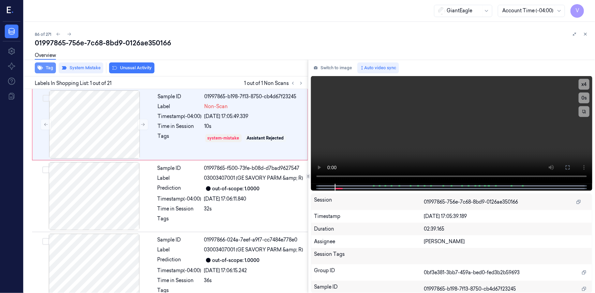
click at [52, 68] on button "Tag" at bounding box center [45, 67] width 21 height 11
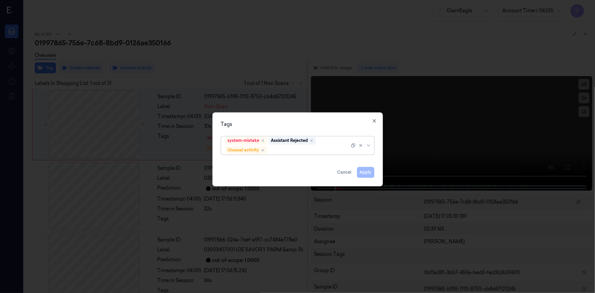
click at [295, 151] on div at bounding box center [309, 150] width 81 height 7
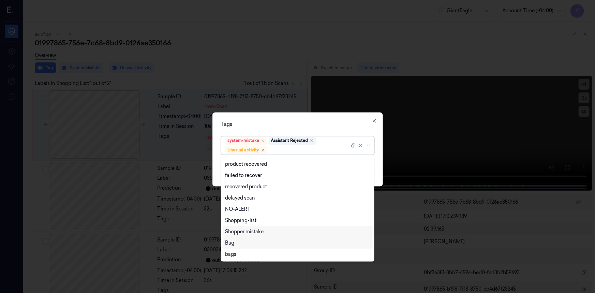
click at [231, 245] on div "Bag" at bounding box center [229, 242] width 9 height 7
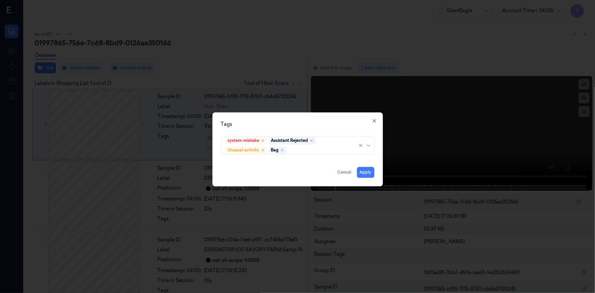
drag, startPoint x: 302, startPoint y: 125, endPoint x: 340, endPoint y: 161, distance: 52.1
click at [304, 126] on div "Tags" at bounding box center [297, 124] width 153 height 7
click at [367, 172] on button "Apply" at bounding box center [365, 172] width 17 height 11
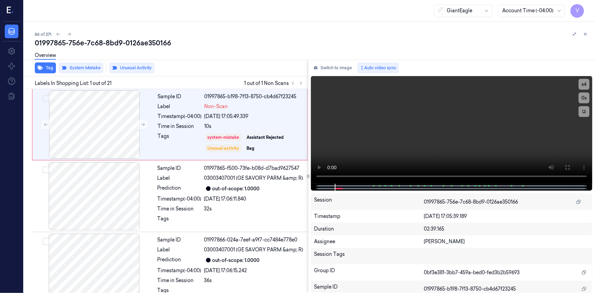
click at [585, 33] on icon at bounding box center [585, 34] width 2 height 2
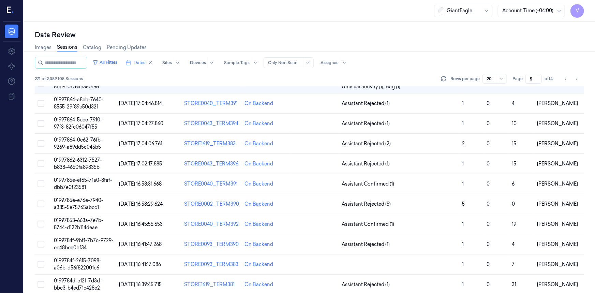
scroll to position [22, 0]
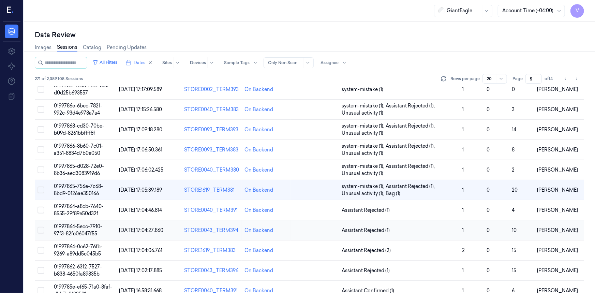
click at [78, 230] on span "01997864-5ecc-7910-97f3-82fc06047f55" at bounding box center [78, 229] width 48 height 13
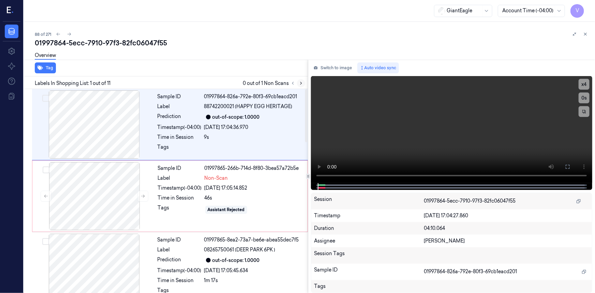
click at [299, 83] on icon at bounding box center [301, 83] width 5 height 5
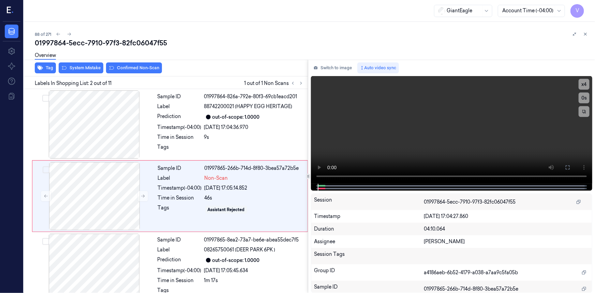
scroll to position [5, 0]
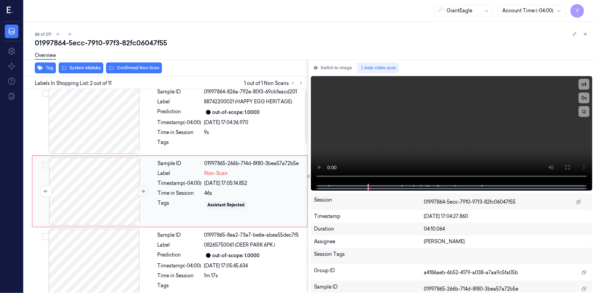
click at [143, 192] on icon at bounding box center [142, 191] width 5 height 5
click at [143, 192] on icon at bounding box center [143, 191] width 4 height 3
click at [142, 192] on icon at bounding box center [142, 191] width 5 height 5
click at [567, 169] on icon at bounding box center [567, 167] width 5 height 5
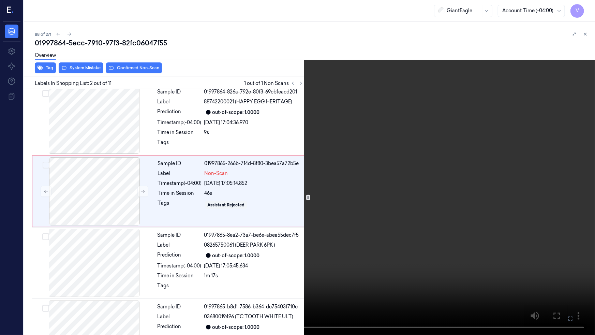
click at [410, 237] on video at bounding box center [297, 167] width 595 height 335
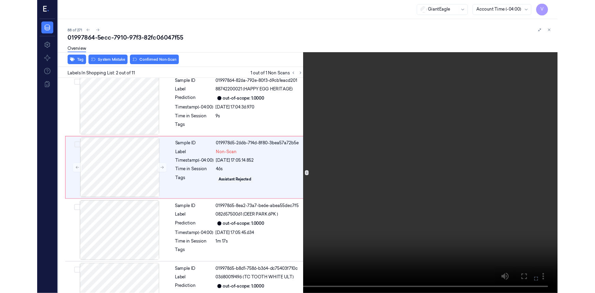
scroll to position [0, 0]
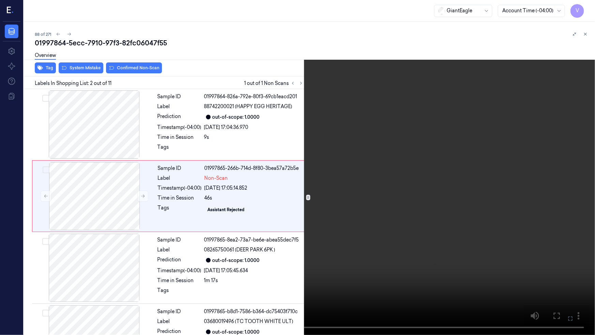
click at [0, 0] on icon at bounding box center [0, 0] width 0 height 0
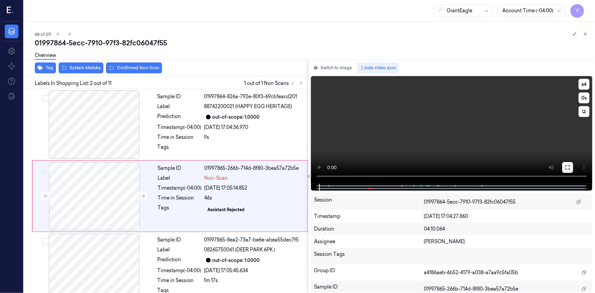
click at [569, 167] on icon at bounding box center [567, 167] width 5 height 5
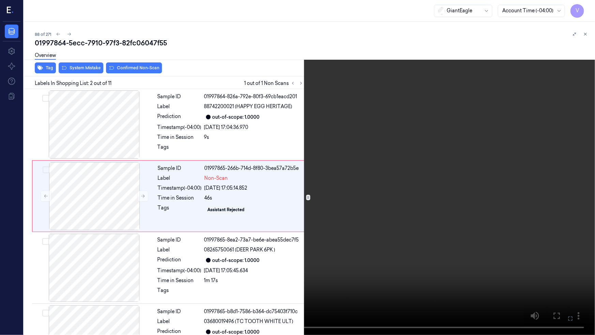
click at [386, 184] on video at bounding box center [297, 167] width 595 height 335
click at [399, 184] on video at bounding box center [297, 167] width 595 height 335
click at [291, 158] on video at bounding box center [297, 167] width 595 height 335
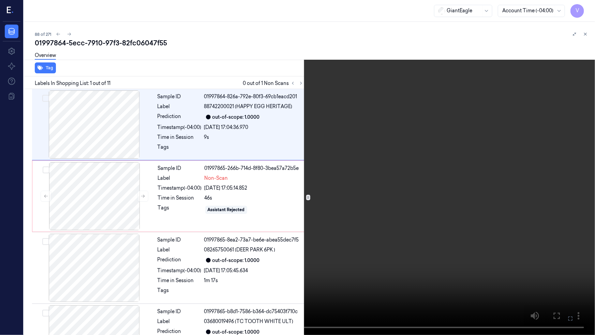
click at [300, 142] on video at bounding box center [297, 167] width 595 height 335
click at [0, 0] on icon at bounding box center [0, 0] width 0 height 0
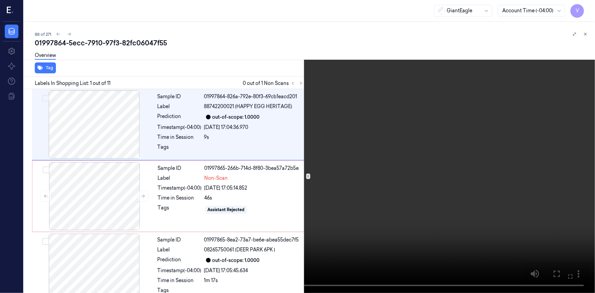
scroll to position [5, 0]
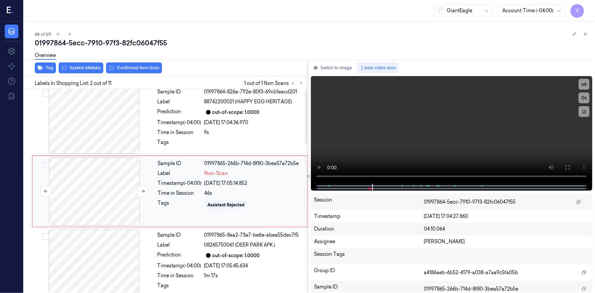
click at [81, 174] on div at bounding box center [94, 191] width 121 height 68
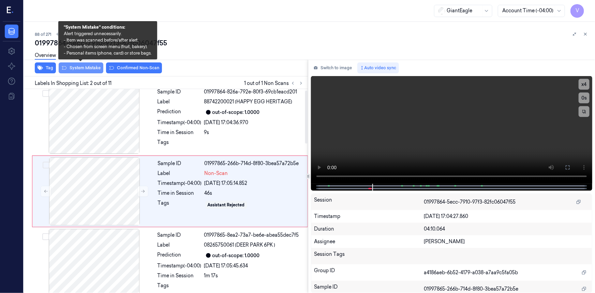
click at [89, 69] on button "System Mistake" at bounding box center [81, 67] width 45 height 11
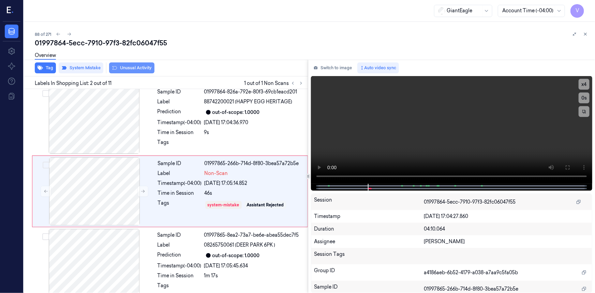
click at [139, 66] on button "Unusual Activity" at bounding box center [131, 67] width 45 height 11
click at [588, 33] on button at bounding box center [585, 34] width 8 height 8
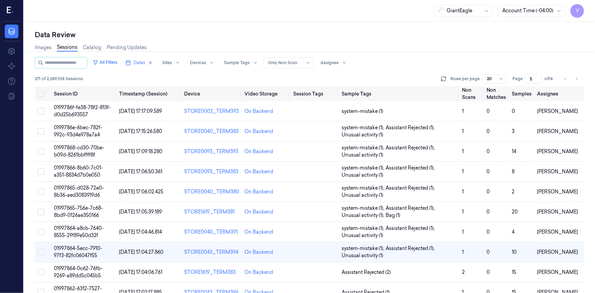
scroll to position [62, 0]
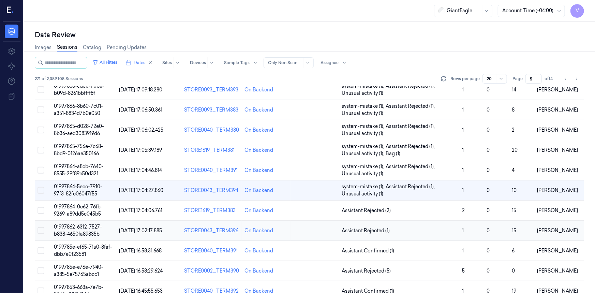
click at [82, 228] on span "01997862-6312-7527-b838-4650fa89835b" at bounding box center [78, 230] width 48 height 13
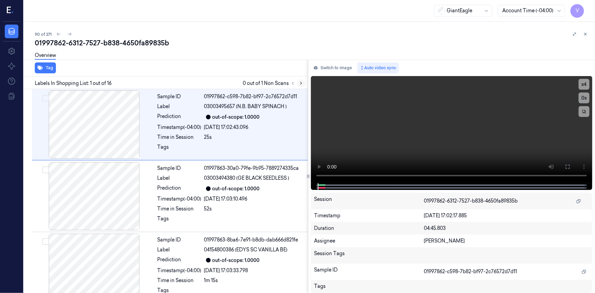
click at [299, 85] on icon at bounding box center [301, 83] width 5 height 5
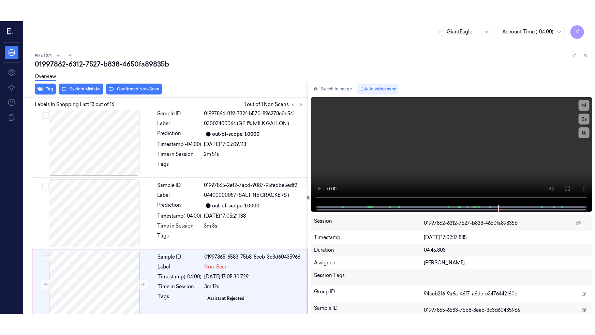
scroll to position [791, 0]
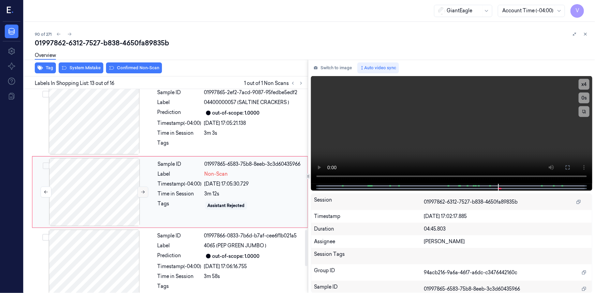
click at [144, 191] on icon at bounding box center [142, 191] width 5 height 5
click at [142, 189] on icon at bounding box center [142, 191] width 5 height 5
click at [142, 191] on icon at bounding box center [142, 191] width 5 height 5
click at [570, 167] on button at bounding box center [567, 167] width 11 height 11
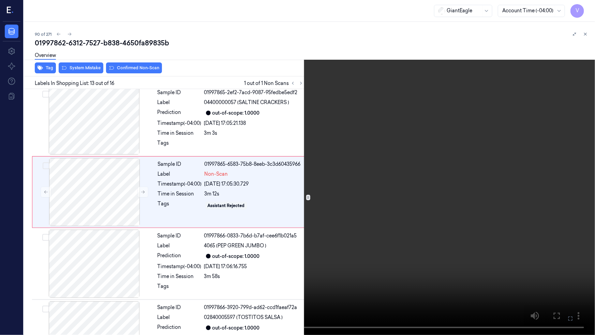
click at [459, 195] on video at bounding box center [297, 167] width 595 height 335
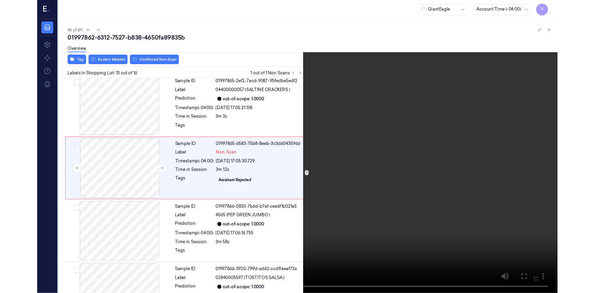
scroll to position [770, 0]
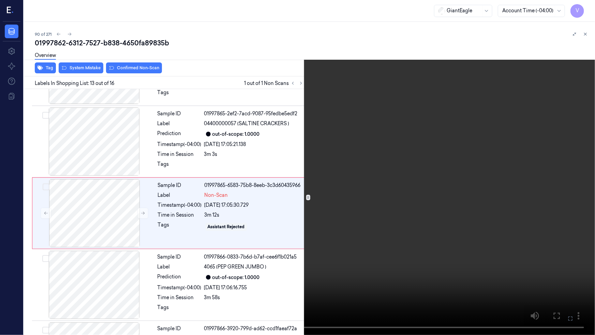
click at [0, 0] on icon at bounding box center [0, 0] width 0 height 0
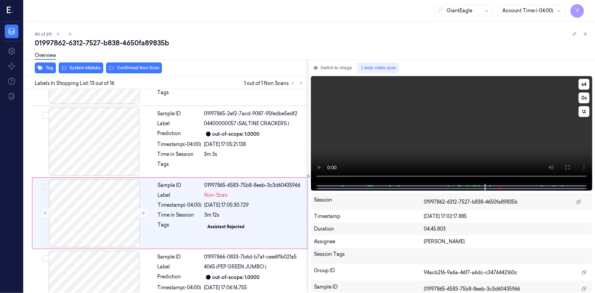
click at [432, 116] on video at bounding box center [451, 130] width 281 height 108
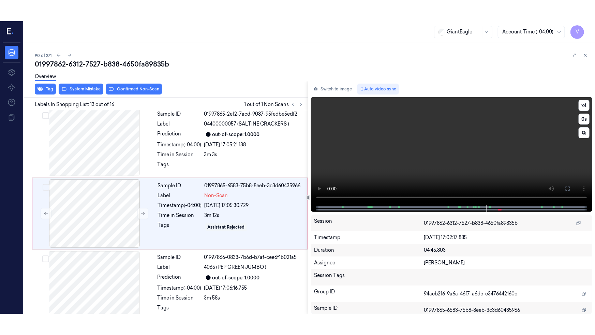
scroll to position [791, 0]
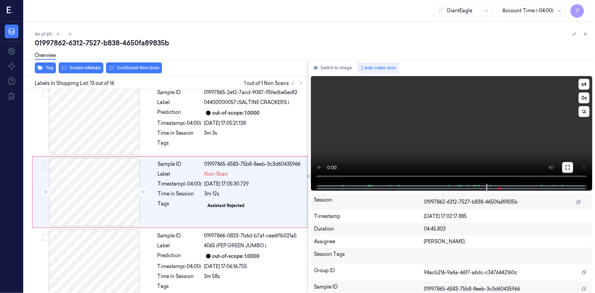
click at [563, 166] on button at bounding box center [567, 167] width 11 height 11
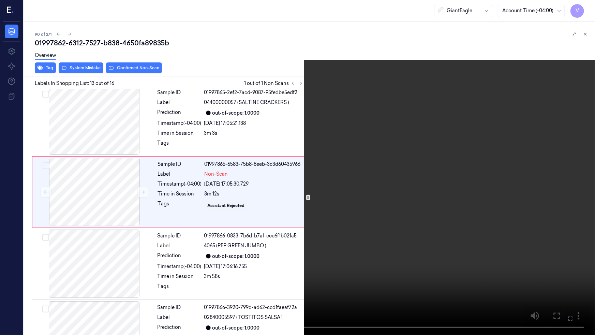
click at [519, 189] on video at bounding box center [297, 167] width 595 height 335
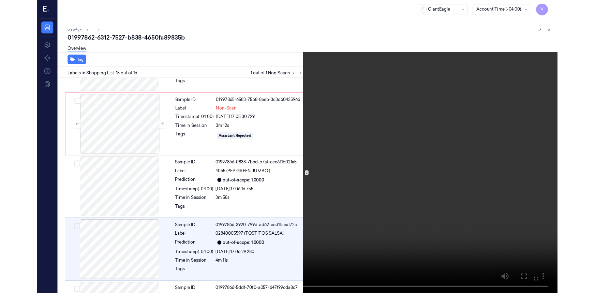
scroll to position [900, 0]
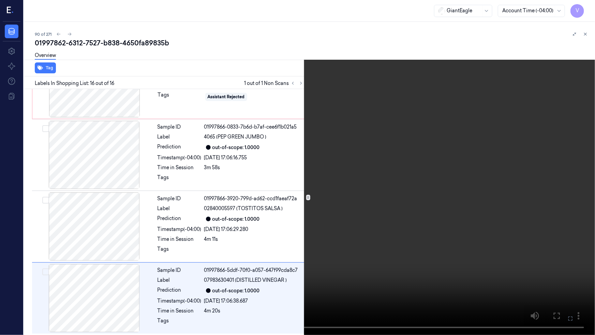
click at [0, 0] on icon at bounding box center [0, 0] width 0 height 0
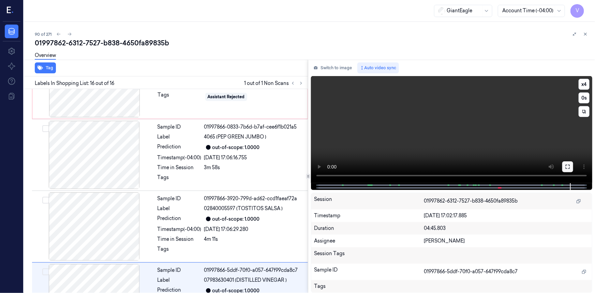
click at [568, 168] on icon at bounding box center [567, 166] width 5 height 5
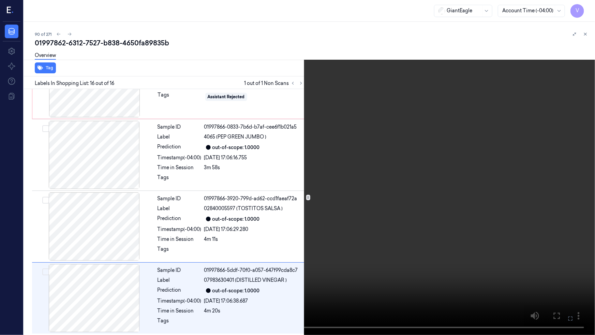
drag, startPoint x: 567, startPoint y: 317, endPoint x: 546, endPoint y: 277, distance: 45.3
click at [0, 0] on icon at bounding box center [0, 0] width 0 height 0
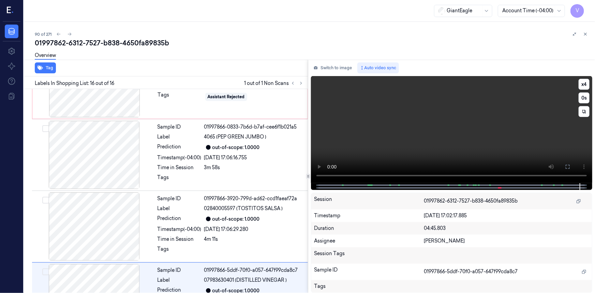
click at [408, 126] on video at bounding box center [451, 129] width 281 height 107
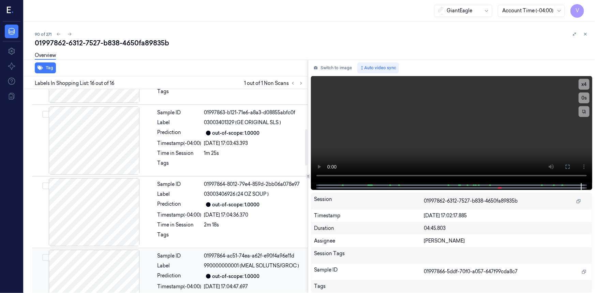
scroll to position [198, 0]
click at [114, 181] on div at bounding box center [93, 212] width 121 height 68
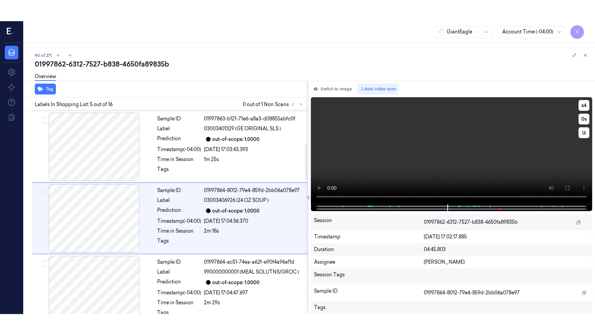
scroll to position [219, 0]
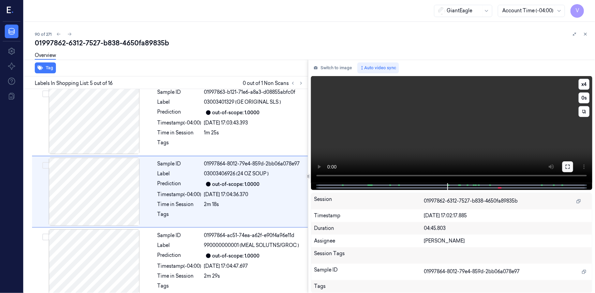
click at [568, 167] on icon at bounding box center [567, 166] width 5 height 5
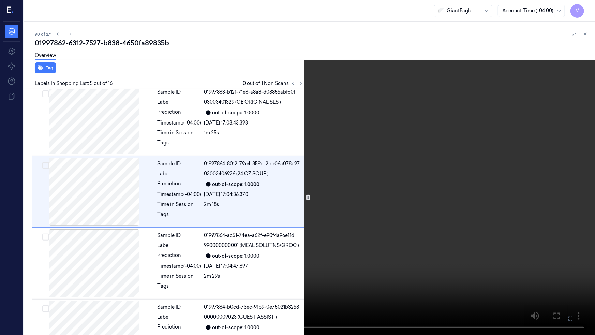
click at [277, 257] on video at bounding box center [297, 167] width 595 height 335
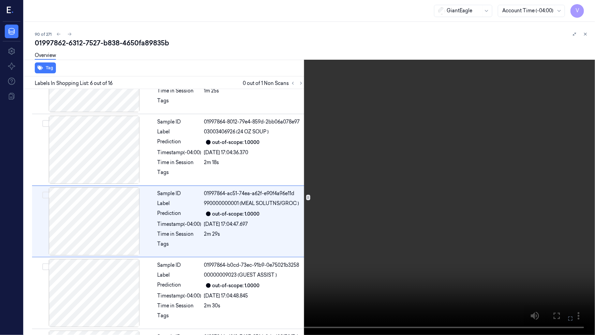
click at [0, 0] on icon at bounding box center [0, 0] width 0 height 0
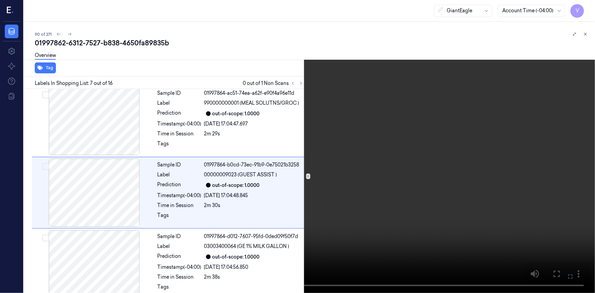
scroll to position [362, 0]
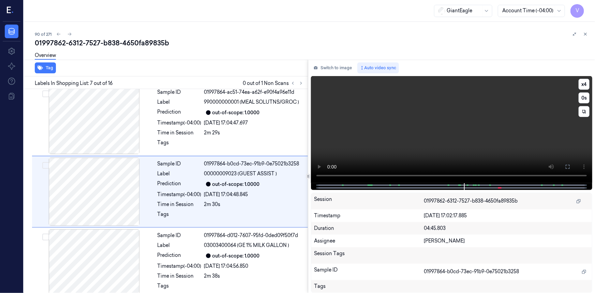
click at [423, 127] on video at bounding box center [451, 129] width 281 height 107
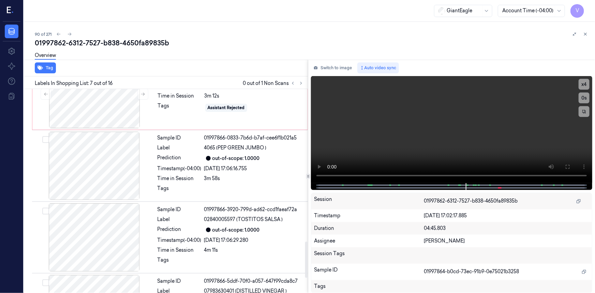
scroll to position [827, 0]
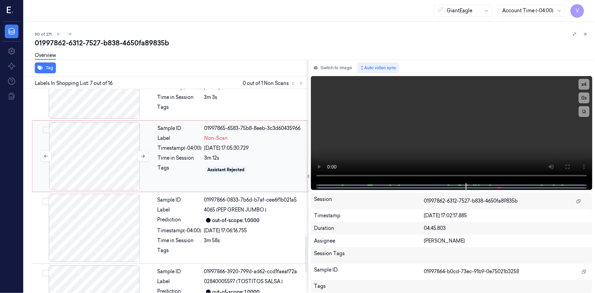
click at [108, 139] on div at bounding box center [94, 156] width 121 height 68
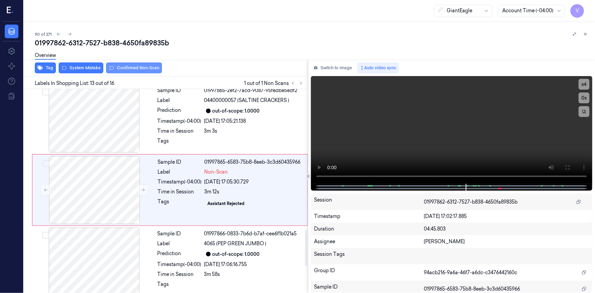
scroll to position [791, 0]
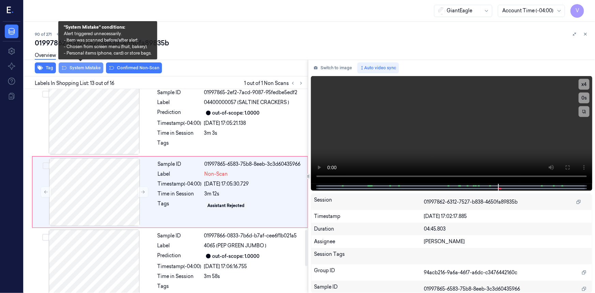
click at [90, 67] on button "System Mistake" at bounding box center [81, 67] width 45 height 11
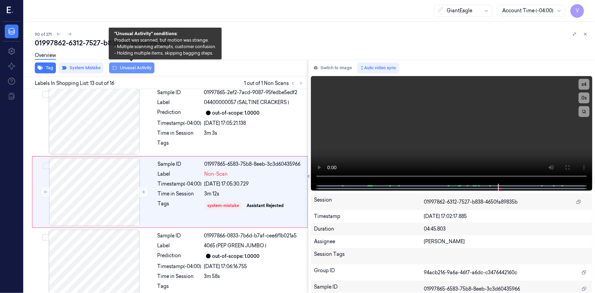
click at [135, 67] on button "Unusual Activity" at bounding box center [131, 67] width 45 height 11
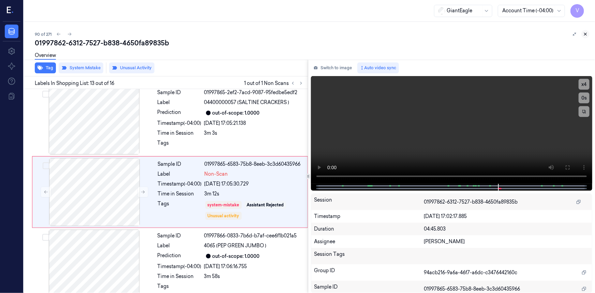
click at [586, 33] on icon at bounding box center [585, 34] width 2 height 2
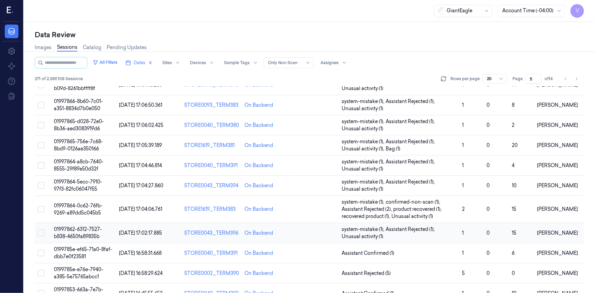
scroll to position [123, 0]
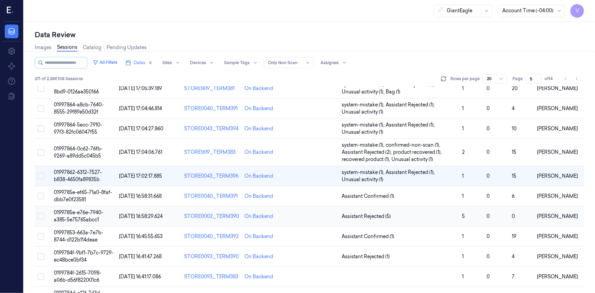
click at [75, 217] on span "0199785e-e76e-7940-a385-5e75765abcc1" at bounding box center [78, 215] width 49 height 13
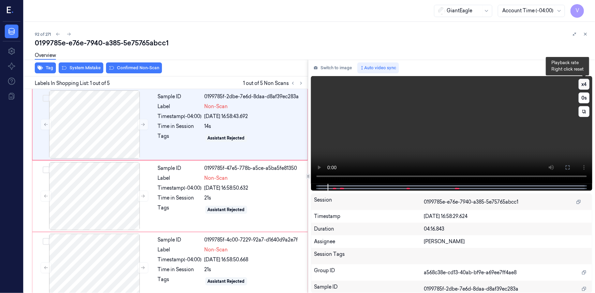
click at [580, 83] on button "x 4" at bounding box center [583, 84] width 11 height 11
click at [581, 84] on button "x 1" at bounding box center [583, 84] width 11 height 11
click at [567, 167] on icon at bounding box center [567, 167] width 5 height 5
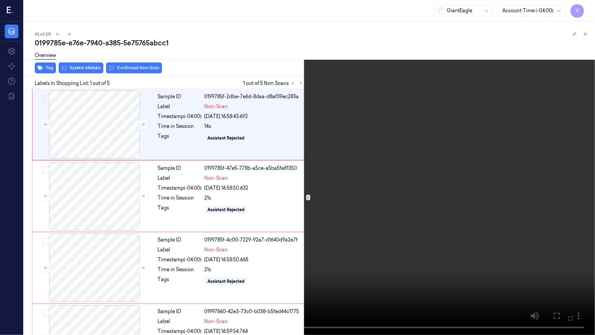
click at [336, 214] on video at bounding box center [297, 167] width 595 height 335
click at [426, 208] on video at bounding box center [297, 167] width 595 height 335
click at [425, 204] on video at bounding box center [297, 167] width 595 height 335
click at [426, 204] on video at bounding box center [297, 167] width 595 height 335
click at [0, 0] on icon at bounding box center [0, 0] width 0 height 0
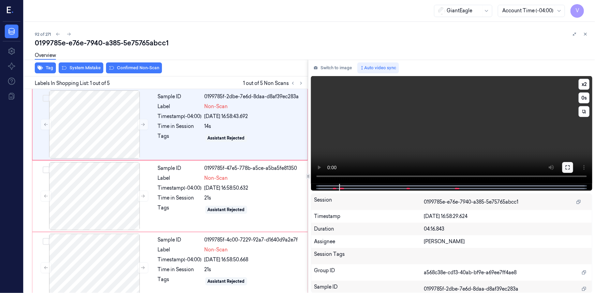
click at [566, 167] on icon at bounding box center [567, 167] width 5 height 5
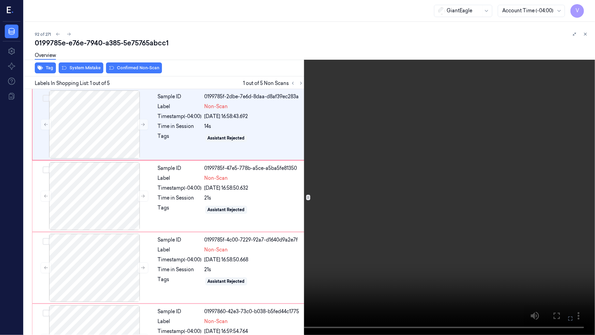
click at [436, 194] on video at bounding box center [297, 167] width 595 height 335
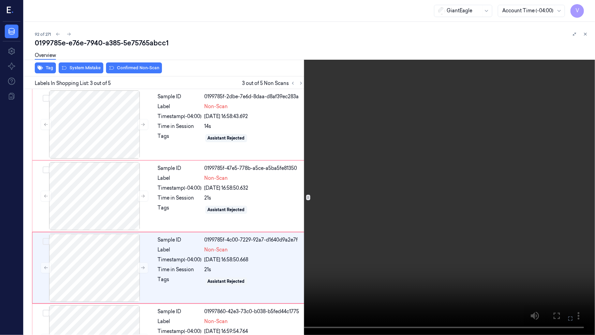
scroll to position [55, 0]
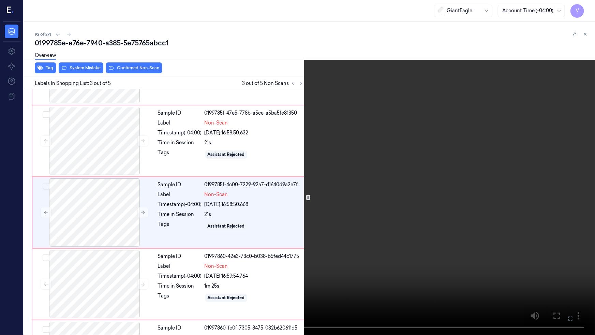
click at [398, 196] on video at bounding box center [297, 167] width 595 height 335
click at [82, 272] on video at bounding box center [297, 167] width 595 height 335
click at [235, 180] on video at bounding box center [297, 167] width 595 height 335
click at [456, 239] on video at bounding box center [297, 167] width 595 height 335
click at [460, 239] on video at bounding box center [297, 167] width 595 height 335
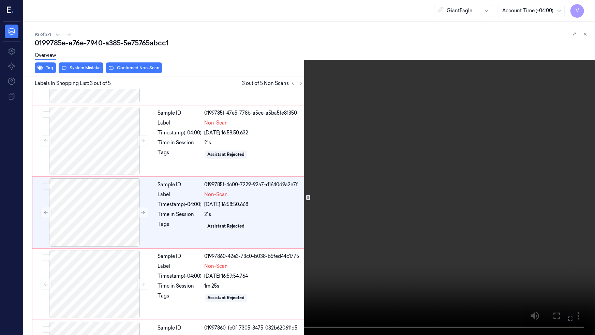
click at [0, 0] on icon at bounding box center [0, 0] width 0 height 0
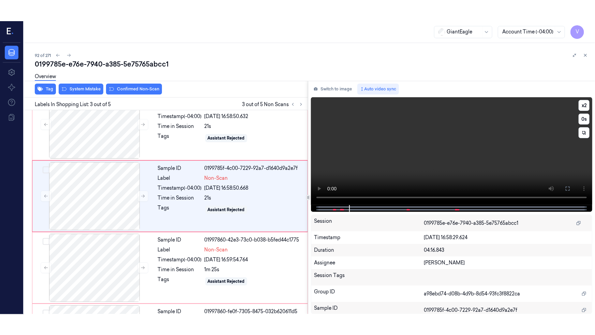
scroll to position [76, 0]
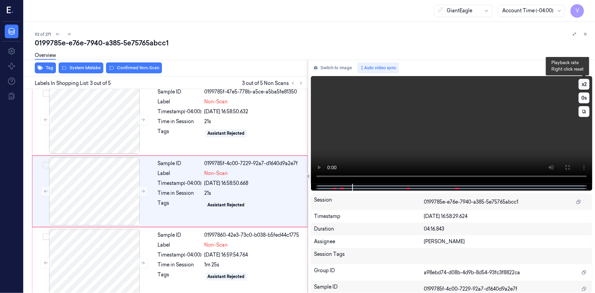
click at [586, 83] on button "x 2" at bounding box center [583, 84] width 11 height 11
click at [452, 140] on video at bounding box center [451, 130] width 281 height 108
click at [568, 166] on icon at bounding box center [567, 167] width 5 height 5
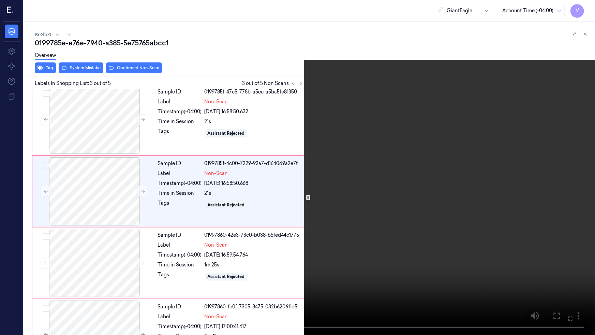
click at [442, 197] on video at bounding box center [297, 167] width 595 height 335
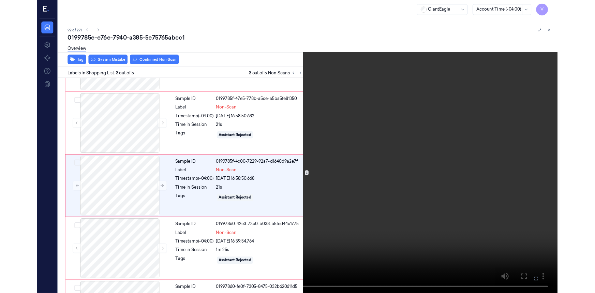
scroll to position [55, 0]
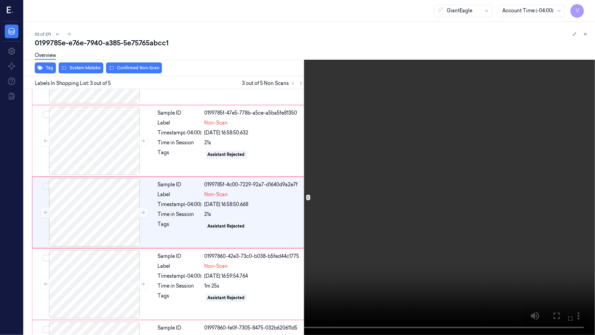
click at [426, 203] on video at bounding box center [297, 167] width 595 height 335
click at [0, 0] on icon at bounding box center [0, 0] width 0 height 0
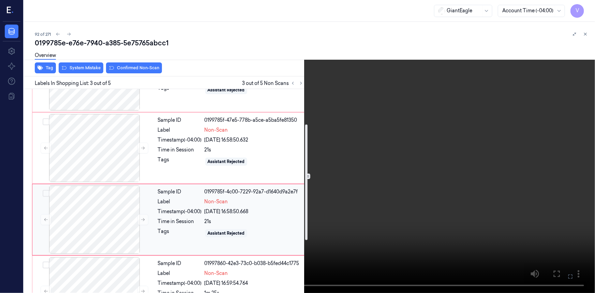
scroll to position [62, 0]
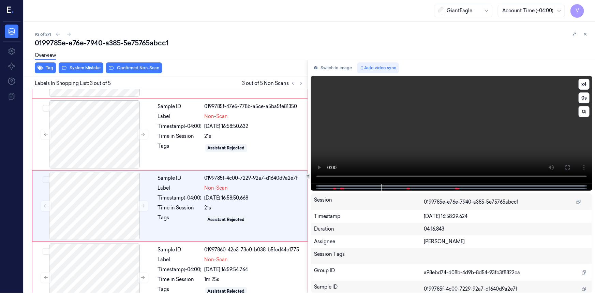
click at [494, 144] on video at bounding box center [451, 130] width 281 height 108
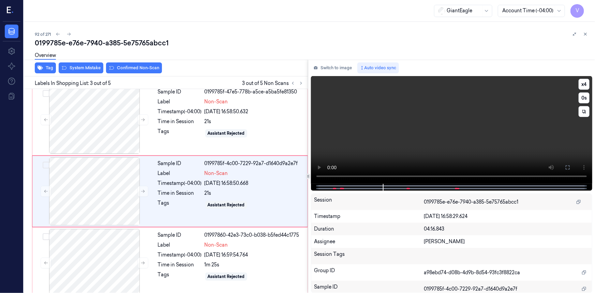
click at [496, 145] on video at bounding box center [451, 130] width 281 height 108
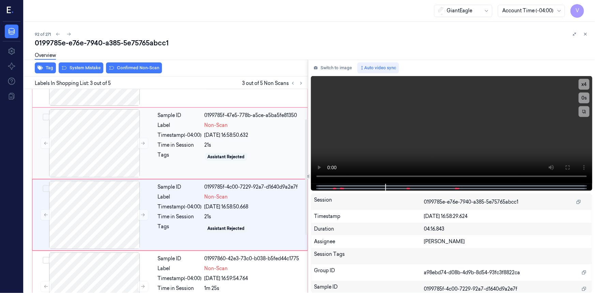
scroll to position [93, 0]
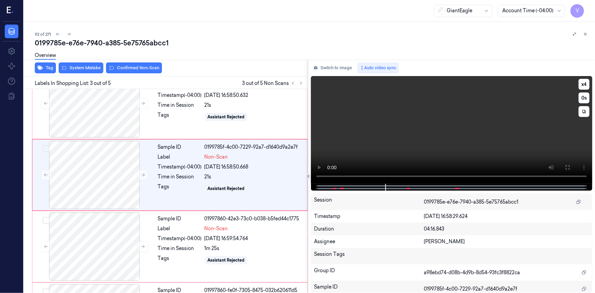
click at [432, 136] on video at bounding box center [451, 130] width 281 height 108
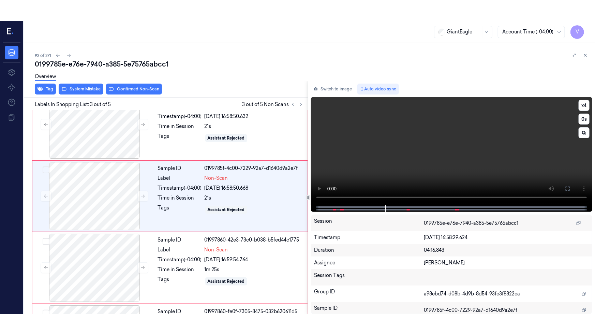
scroll to position [76, 0]
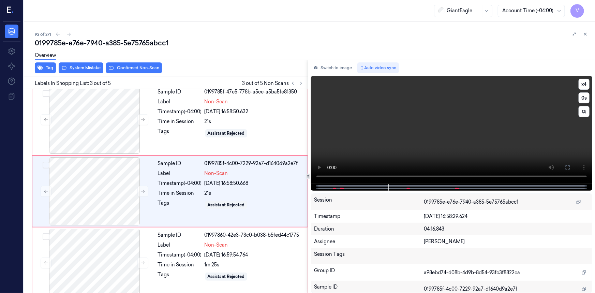
click at [440, 136] on video at bounding box center [451, 130] width 281 height 108
click at [566, 167] on icon at bounding box center [567, 167] width 5 height 5
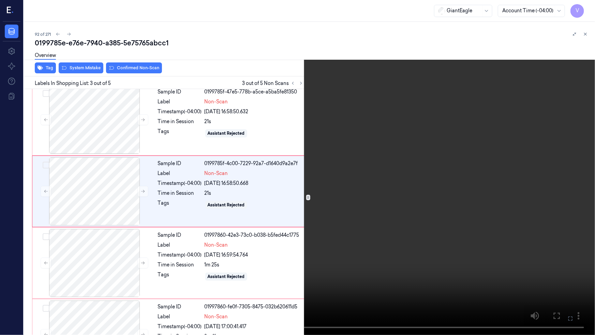
click at [360, 210] on video at bounding box center [297, 167] width 595 height 335
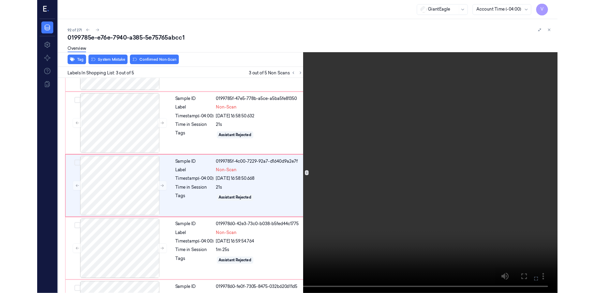
scroll to position [55, 0]
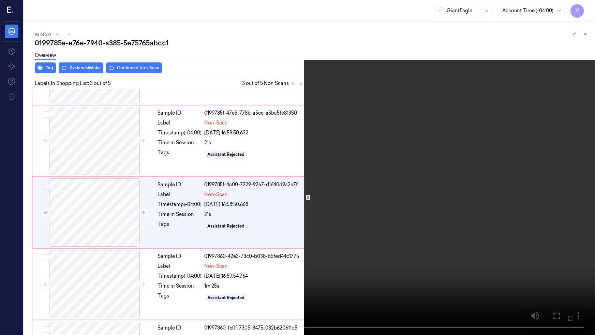
click at [360, 210] on video at bounding box center [297, 167] width 595 height 335
click at [245, 210] on video at bounding box center [297, 167] width 595 height 335
click at [301, 218] on video at bounding box center [297, 167] width 595 height 335
click at [400, 249] on video at bounding box center [297, 167] width 595 height 335
click at [442, 244] on video at bounding box center [297, 167] width 595 height 335
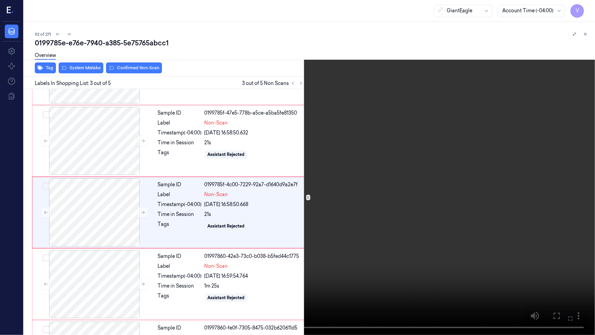
click at [0, 0] on button at bounding box center [0, 0] width 0 height 0
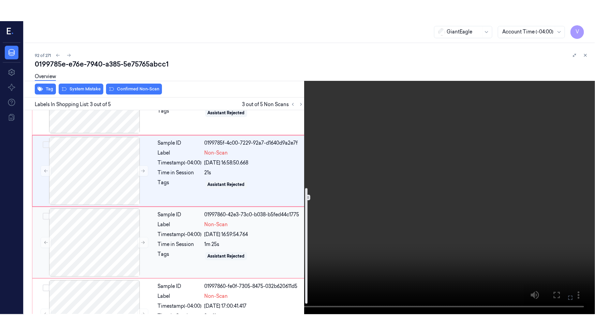
scroll to position [155, 0]
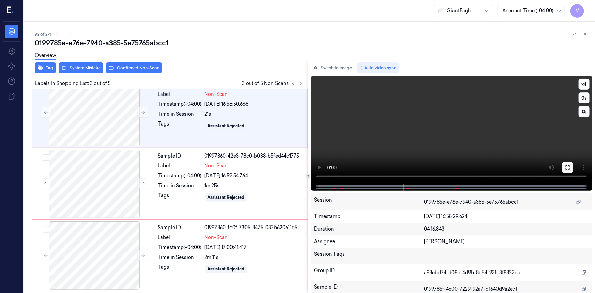
click at [568, 169] on icon at bounding box center [567, 167] width 5 height 5
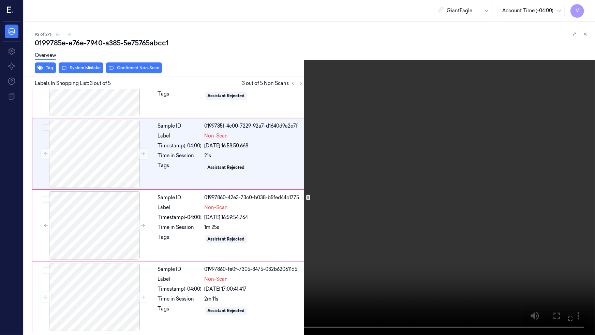
click at [479, 206] on video at bounding box center [297, 167] width 595 height 335
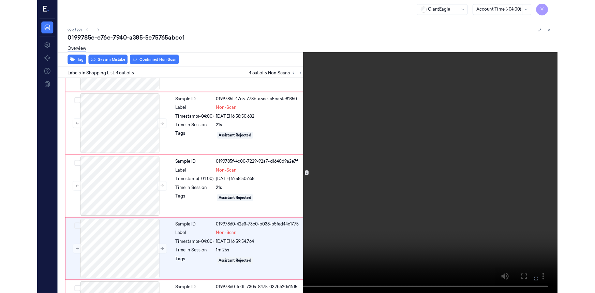
scroll to position [113, 0]
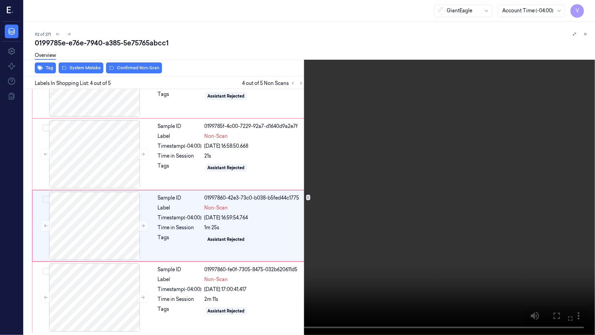
click at [391, 157] on video at bounding box center [297, 167] width 595 height 335
click at [400, 188] on video at bounding box center [297, 167] width 595 height 335
drag, startPoint x: 571, startPoint y: 321, endPoint x: 568, endPoint y: 290, distance: 31.2
click at [0, 0] on icon at bounding box center [0, 0] width 0 height 0
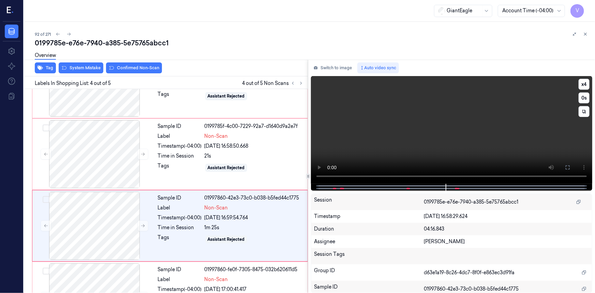
click at [479, 115] on video at bounding box center [451, 130] width 281 height 108
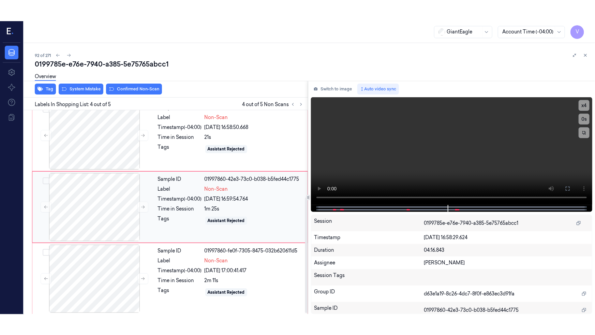
scroll to position [155, 0]
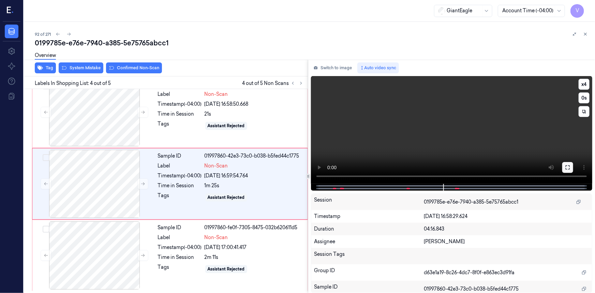
click at [564, 169] on button at bounding box center [567, 167] width 11 height 11
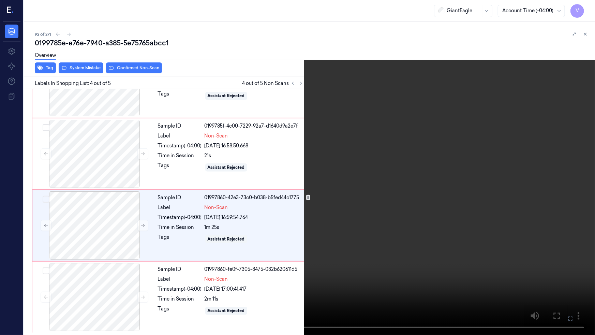
click at [265, 190] on video at bounding box center [297, 167] width 595 height 335
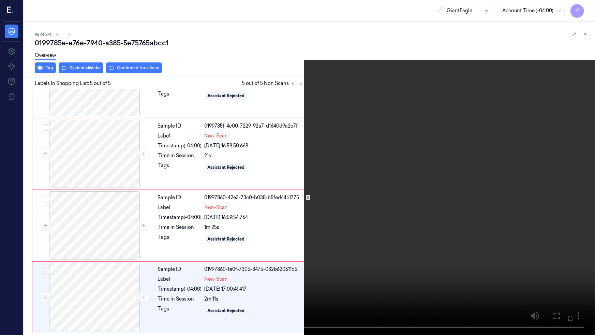
click at [293, 199] on video at bounding box center [297, 167] width 595 height 335
click at [303, 285] on video at bounding box center [297, 167] width 595 height 335
click at [426, 214] on video at bounding box center [297, 167] width 595 height 335
click at [0, 0] on button at bounding box center [0, 0] width 0 height 0
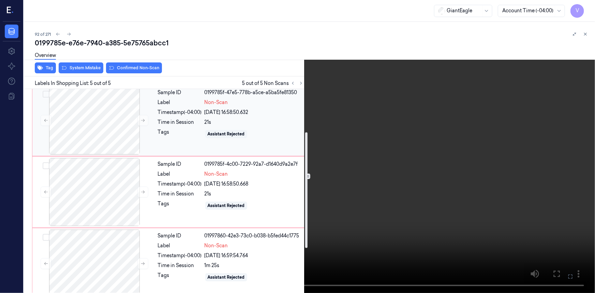
scroll to position [0, 0]
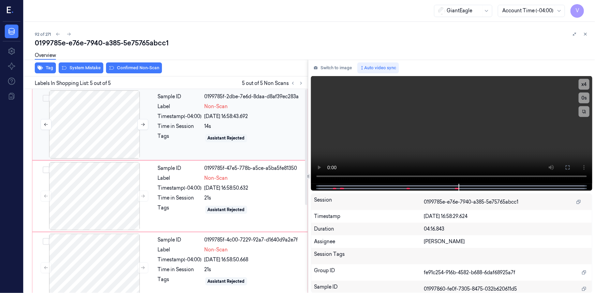
click at [114, 109] on div at bounding box center [94, 124] width 121 height 68
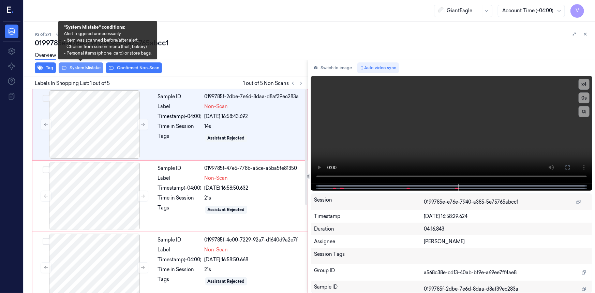
click at [88, 68] on button "System Mistake" at bounding box center [81, 67] width 45 height 11
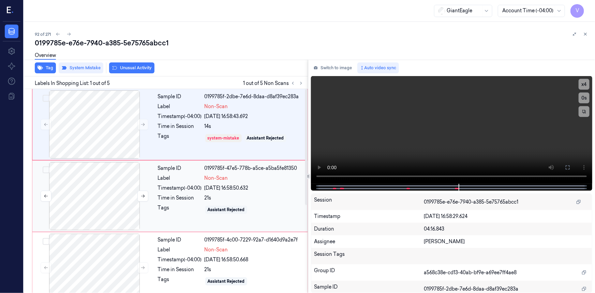
click at [105, 177] on div at bounding box center [94, 196] width 121 height 68
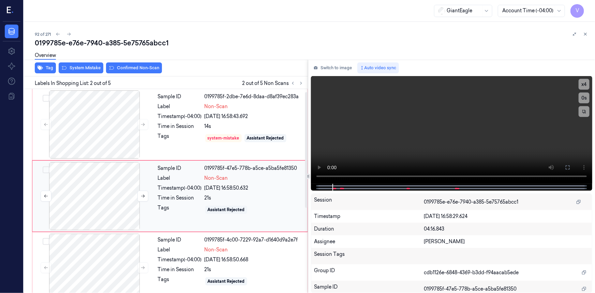
scroll to position [5, 0]
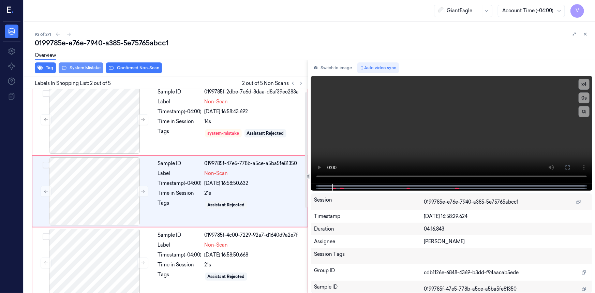
click at [85, 65] on button "System Mistake" at bounding box center [81, 67] width 45 height 11
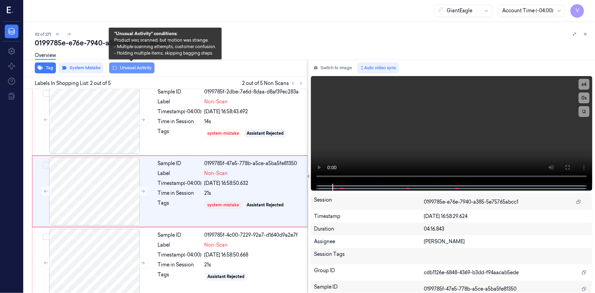
click at [135, 69] on button "Unusual Activity" at bounding box center [131, 67] width 45 height 11
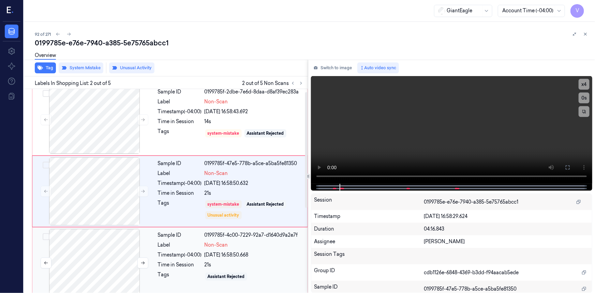
click at [104, 245] on div at bounding box center [94, 263] width 121 height 68
click at [88, 66] on button "System Mistake" at bounding box center [81, 67] width 45 height 11
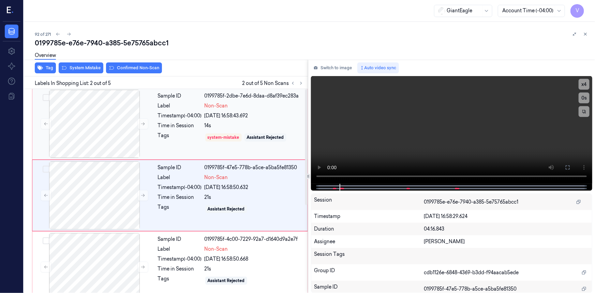
scroll to position [0, 0]
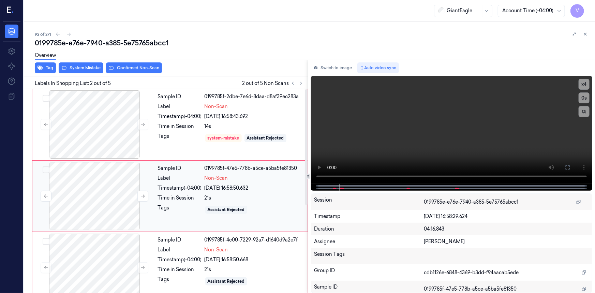
click at [143, 184] on div at bounding box center [94, 196] width 121 height 68
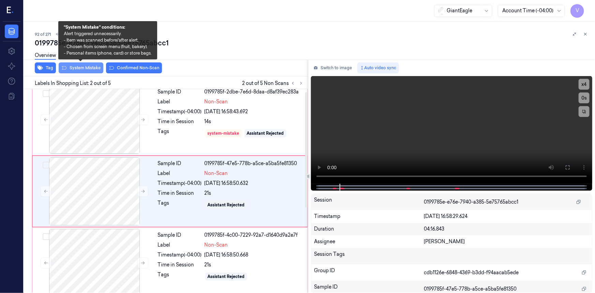
click at [89, 69] on button "System Mistake" at bounding box center [81, 67] width 45 height 11
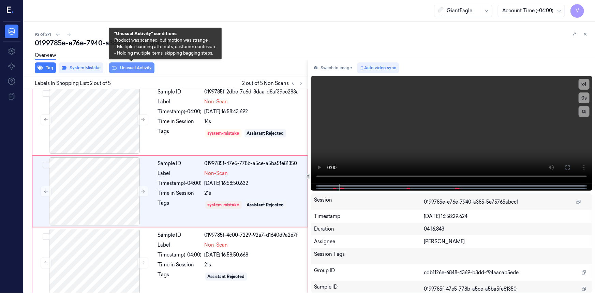
click at [131, 70] on button "Unusual Activity" at bounding box center [131, 67] width 45 height 11
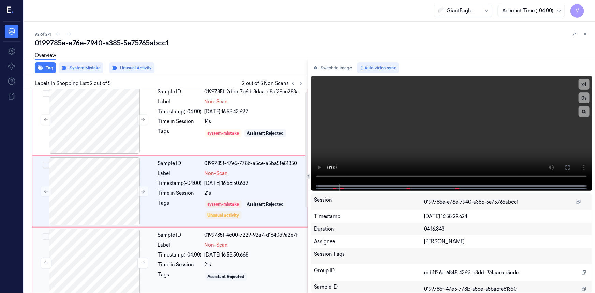
click at [133, 246] on div at bounding box center [94, 263] width 121 height 68
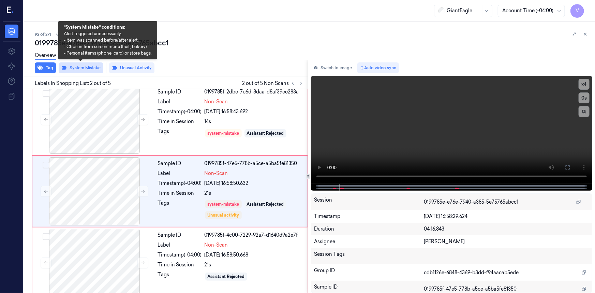
click at [91, 68] on button "System Mistake" at bounding box center [81, 67] width 45 height 11
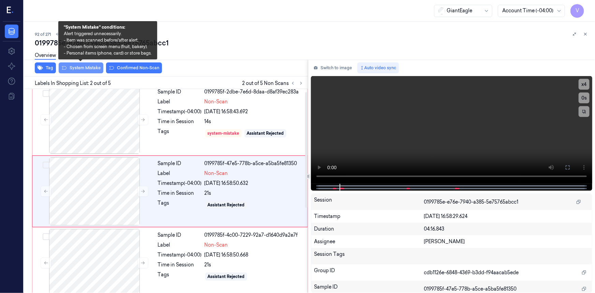
click at [83, 68] on button "System Mistake" at bounding box center [81, 67] width 45 height 11
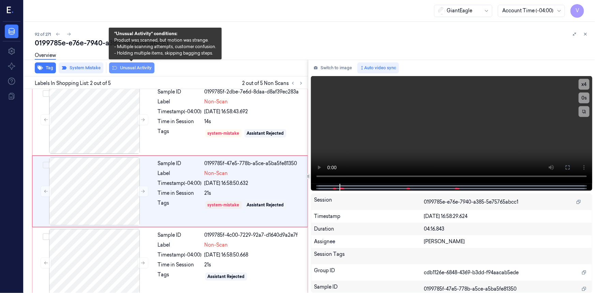
click at [136, 66] on button "Unusual Activity" at bounding box center [131, 67] width 45 height 11
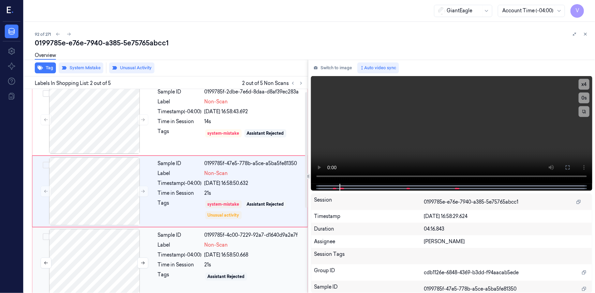
click at [111, 247] on div at bounding box center [94, 263] width 121 height 68
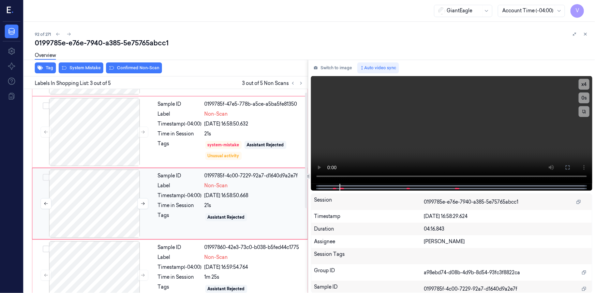
scroll to position [76, 0]
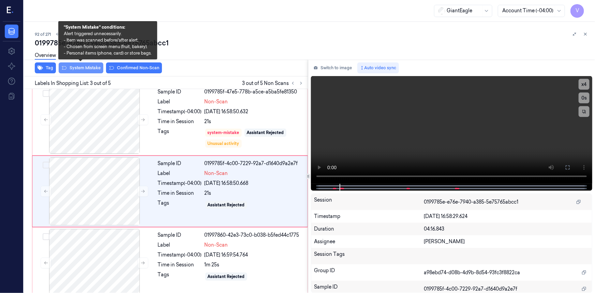
click at [92, 68] on button "System Mistake" at bounding box center [81, 67] width 45 height 11
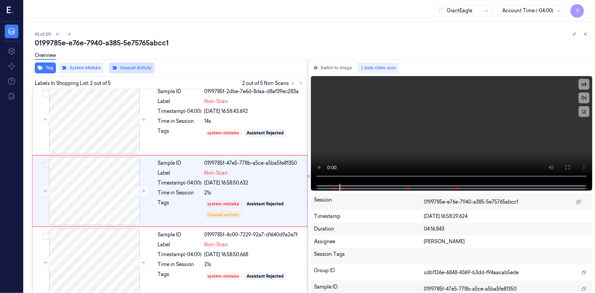
scroll to position [5, 0]
drag, startPoint x: 108, startPoint y: 248, endPoint x: 134, endPoint y: 133, distance: 118.1
click at [108, 247] on div at bounding box center [94, 263] width 121 height 68
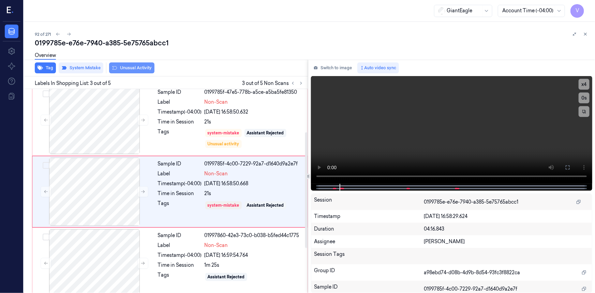
scroll to position [76, 0]
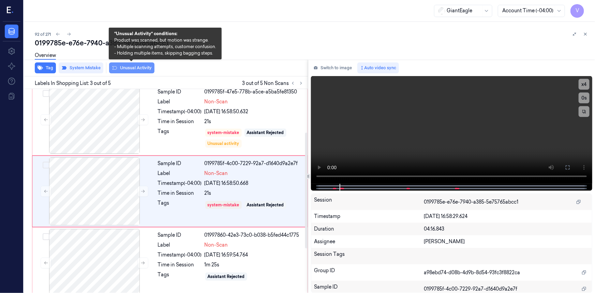
click at [142, 65] on button "Unusual Activity" at bounding box center [131, 67] width 45 height 11
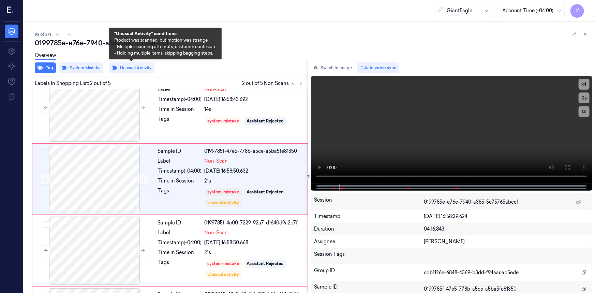
scroll to position [5, 0]
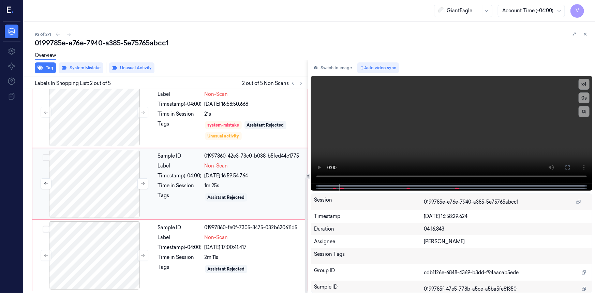
click at [112, 178] on div at bounding box center [94, 184] width 121 height 68
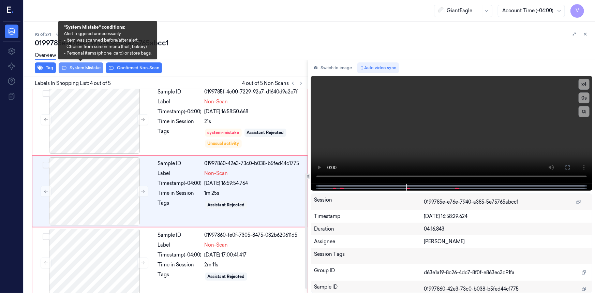
click at [86, 67] on button "System Mistake" at bounding box center [81, 67] width 45 height 11
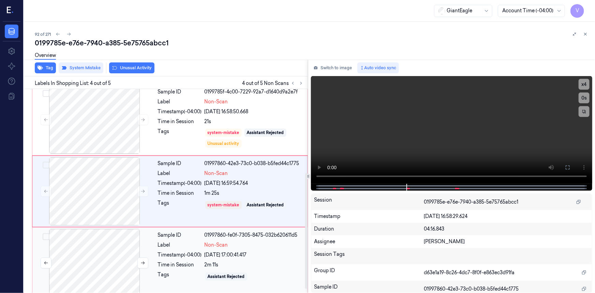
click at [105, 255] on div at bounding box center [94, 263] width 121 height 68
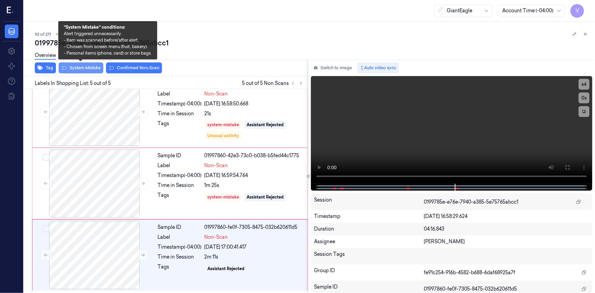
click at [94, 66] on button "System Mistake" at bounding box center [81, 67] width 45 height 11
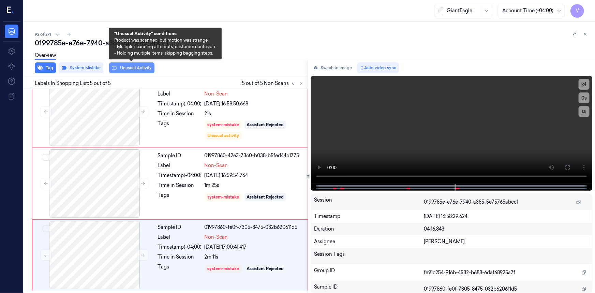
click at [129, 68] on button "Unusual Activity" at bounding box center [131, 67] width 45 height 11
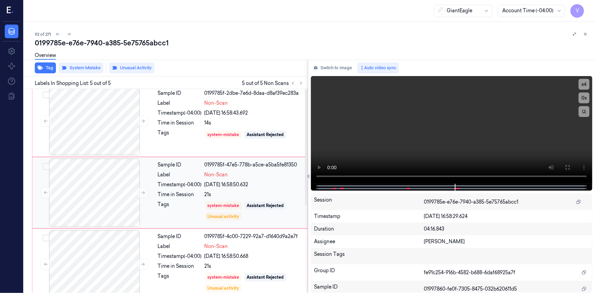
scroll to position [0, 0]
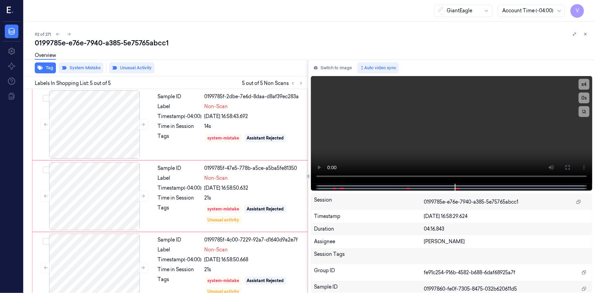
click at [585, 33] on icon at bounding box center [585, 34] width 5 height 5
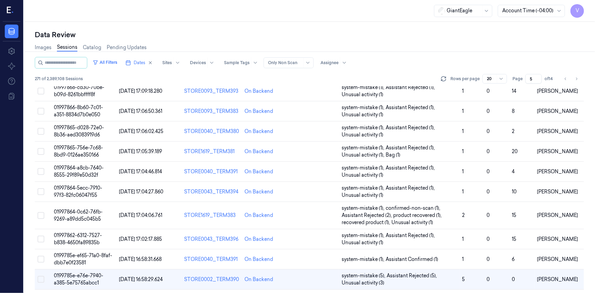
scroll to position [164, 0]
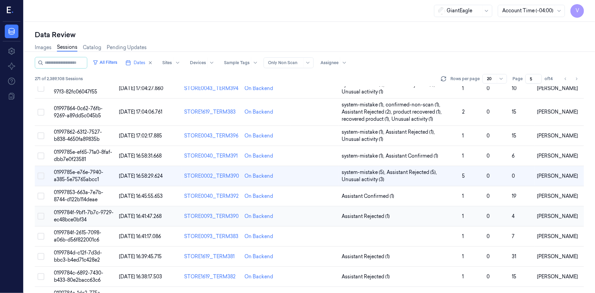
click at [88, 216] on td "0199784f-9bf1-7b7c-9729-ec48bce0bf34" at bounding box center [83, 216] width 65 height 20
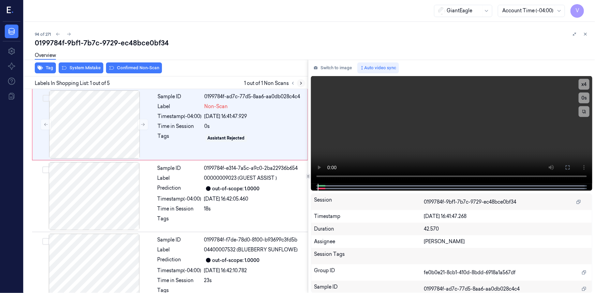
click at [301, 82] on icon at bounding box center [301, 83] width 5 height 5
click at [142, 123] on icon at bounding box center [142, 124] width 5 height 5
drag, startPoint x: 565, startPoint y: 167, endPoint x: 552, endPoint y: 204, distance: 40.0
click at [565, 167] on icon at bounding box center [567, 167] width 5 height 5
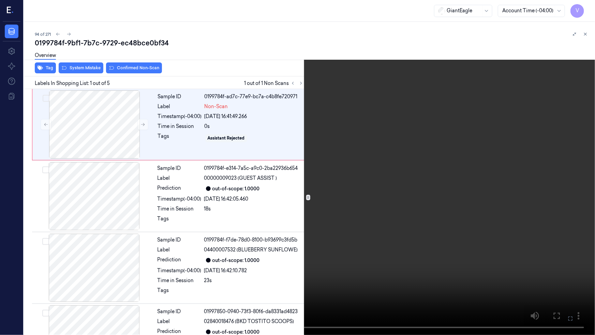
click at [0, 0] on icon at bounding box center [0, 0] width 0 height 0
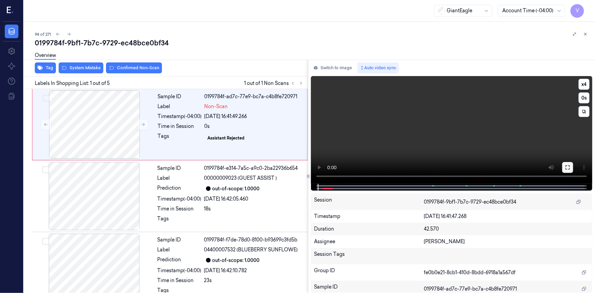
click at [572, 170] on button at bounding box center [567, 167] width 11 height 11
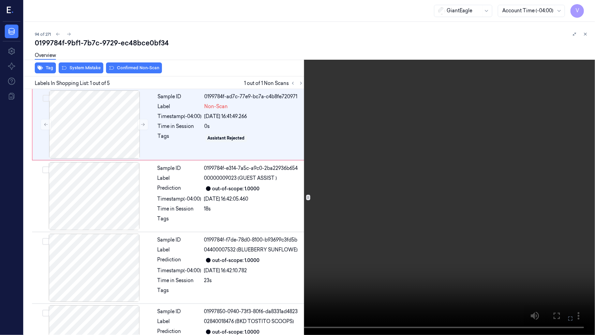
drag, startPoint x: 342, startPoint y: 204, endPoint x: 385, endPoint y: 210, distance: 43.3
click at [342, 204] on video at bounding box center [297, 167] width 595 height 335
click at [276, 236] on video at bounding box center [297, 167] width 595 height 335
click at [205, 201] on video at bounding box center [297, 167] width 595 height 335
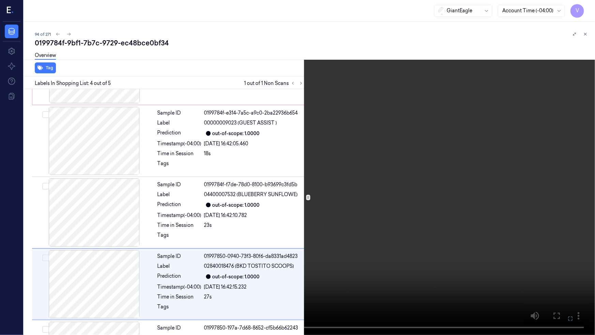
scroll to position [113, 0]
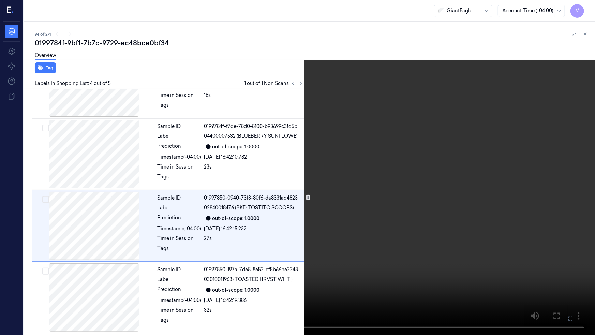
click at [333, 223] on video at bounding box center [297, 167] width 595 height 335
click at [310, 261] on video at bounding box center [297, 167] width 595 height 335
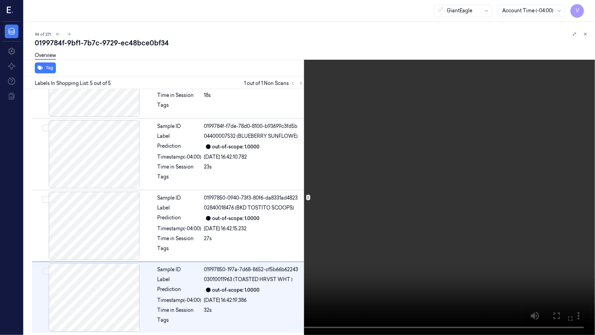
click at [314, 261] on video at bounding box center [297, 167] width 595 height 335
click at [0, 0] on icon at bounding box center [0, 0] width 0 height 0
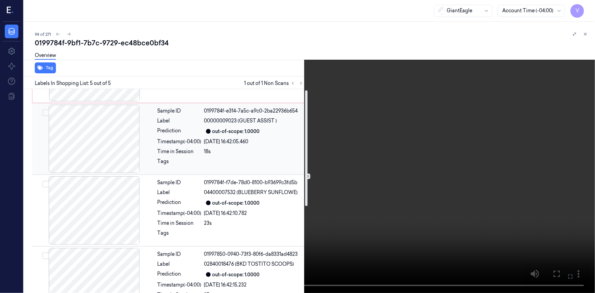
scroll to position [0, 0]
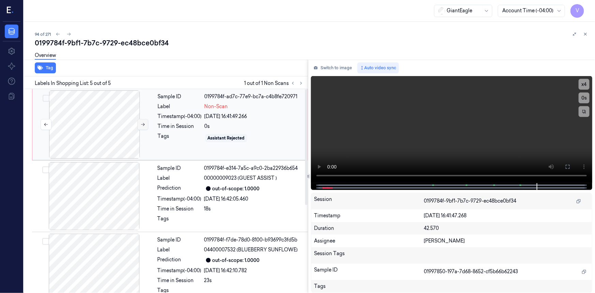
click at [143, 124] on icon at bounding box center [142, 124] width 5 height 5
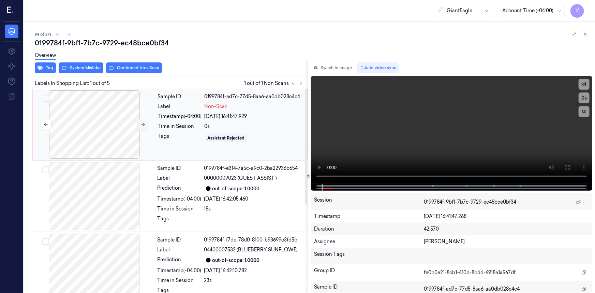
click at [143, 124] on icon at bounding box center [142, 124] width 5 height 5
click at [173, 126] on div "Time in Session" at bounding box center [180, 126] width 44 height 7
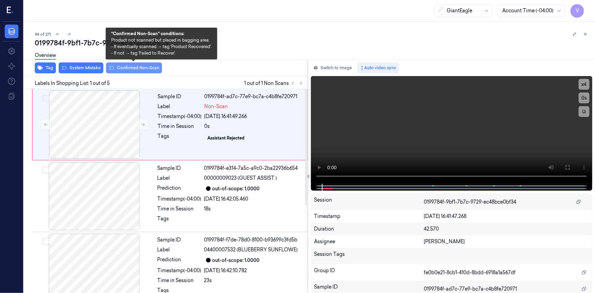
click at [141, 66] on button "Confirmed Non-Scan" at bounding box center [134, 67] width 56 height 11
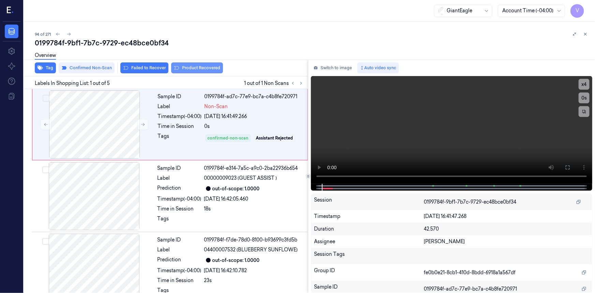
click at [210, 68] on button "Product Recovered" at bounding box center [197, 67] width 52 height 11
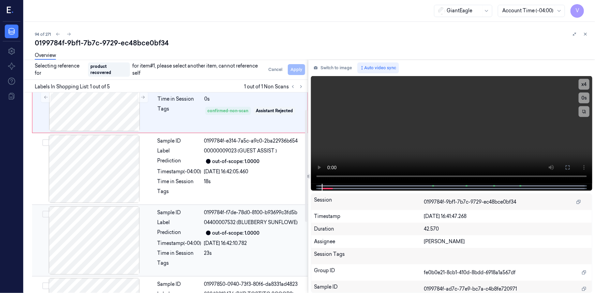
click at [149, 222] on div at bounding box center [93, 240] width 121 height 68
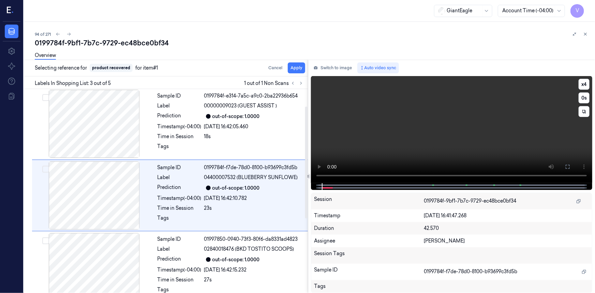
scroll to position [76, 0]
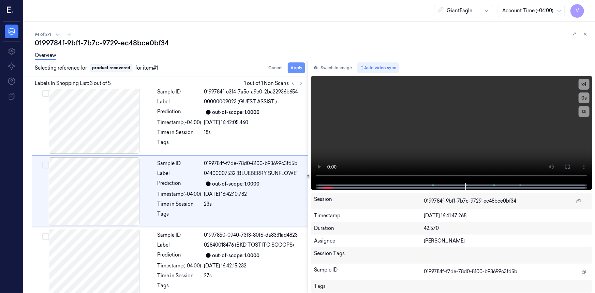
click at [294, 68] on button "Apply" at bounding box center [296, 67] width 17 height 11
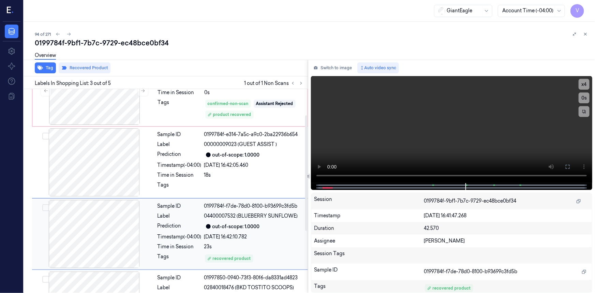
scroll to position [0, 0]
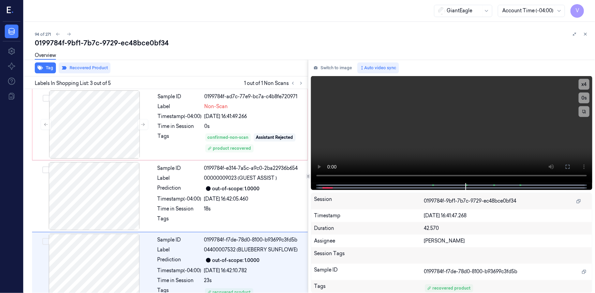
click at [586, 33] on icon at bounding box center [585, 34] width 5 height 5
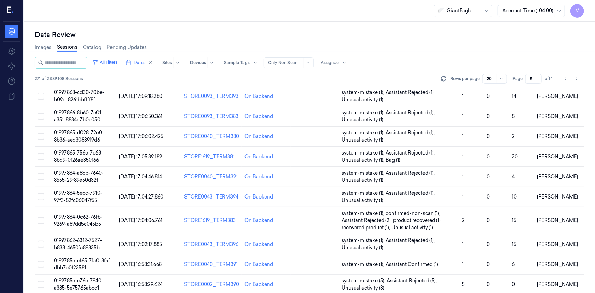
scroll to position [200, 0]
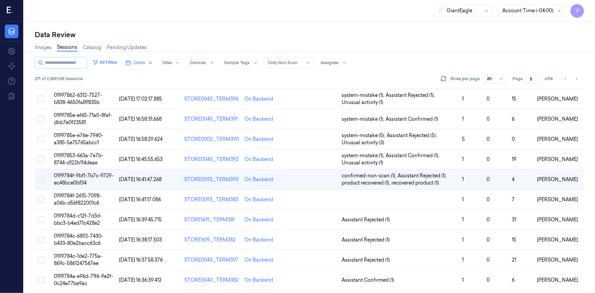
click at [69, 180] on span "0199784f-9bf1-7b7c-9729-ec48bce0bf34" at bounding box center [84, 178] width 60 height 13
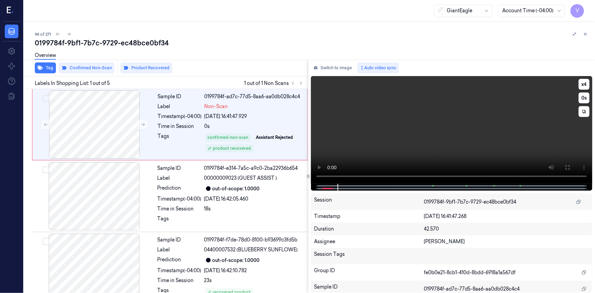
click at [495, 136] on video at bounding box center [451, 130] width 281 height 108
click at [515, 132] on video at bounding box center [451, 130] width 281 height 108
click at [501, 136] on video at bounding box center [451, 130] width 281 height 108
click at [586, 33] on icon at bounding box center [585, 34] width 5 height 5
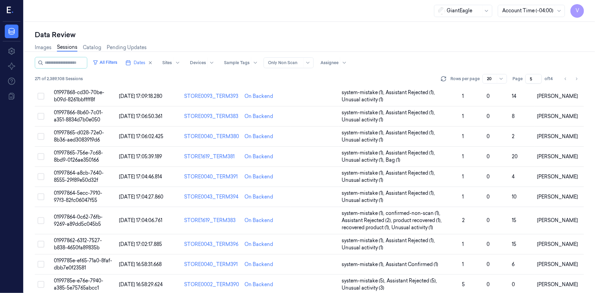
scroll to position [211, 0]
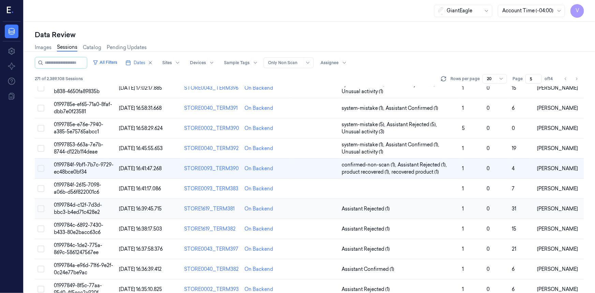
click at [84, 208] on td "0199784d-c12f-7d3d-bbc3-b4ed71c428e2" at bounding box center [83, 209] width 65 height 20
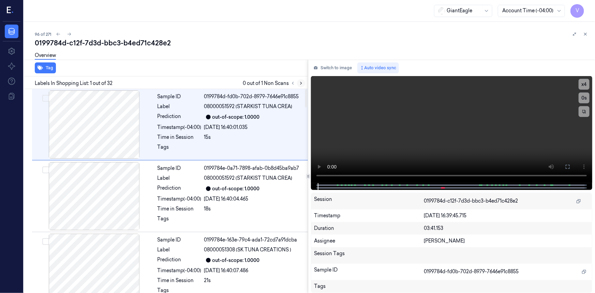
click at [302, 83] on icon at bounding box center [300, 83] width 1 height 2
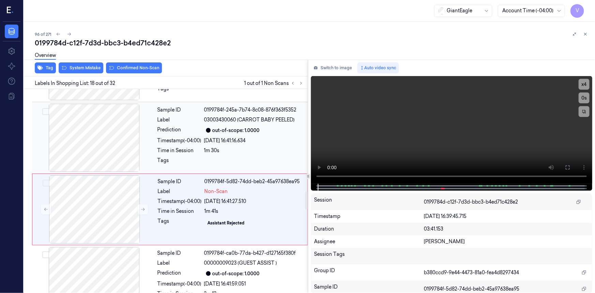
scroll to position [1148, 0]
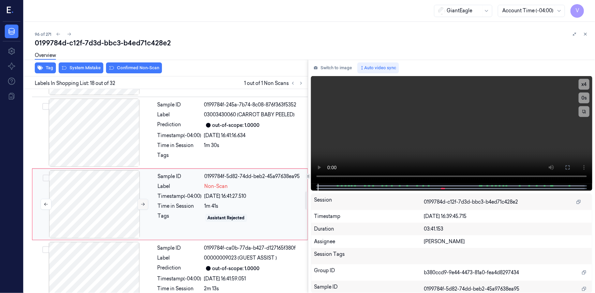
click at [146, 199] on button at bounding box center [142, 204] width 11 height 11
click at [142, 202] on icon at bounding box center [142, 204] width 5 height 5
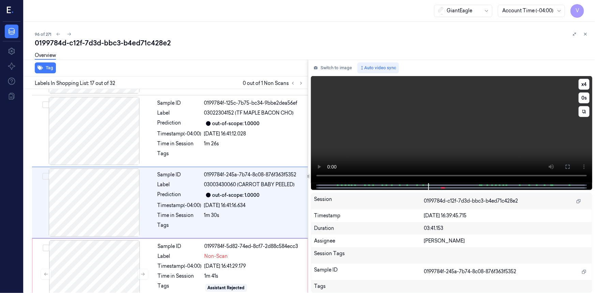
scroll to position [1077, 0]
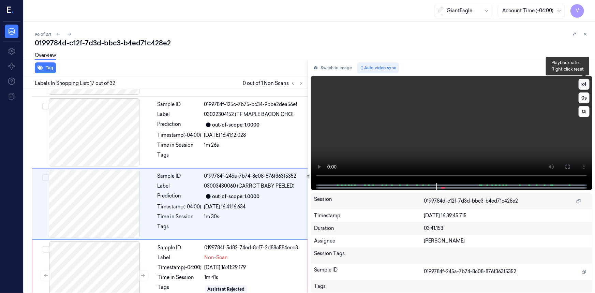
click at [584, 82] on button "x 4" at bounding box center [583, 84] width 11 height 11
click at [584, 82] on button "x 1" at bounding box center [583, 84] width 11 height 11
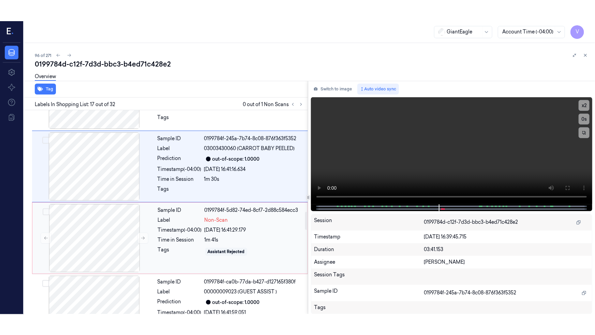
scroll to position [1139, 0]
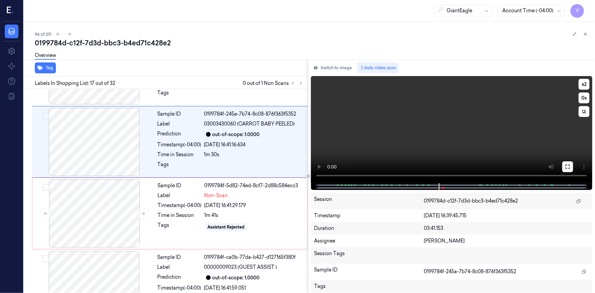
click at [568, 167] on icon at bounding box center [567, 166] width 5 height 5
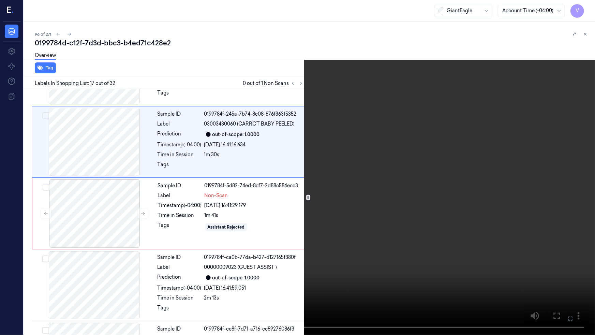
click at [362, 199] on video at bounding box center [297, 167] width 595 height 335
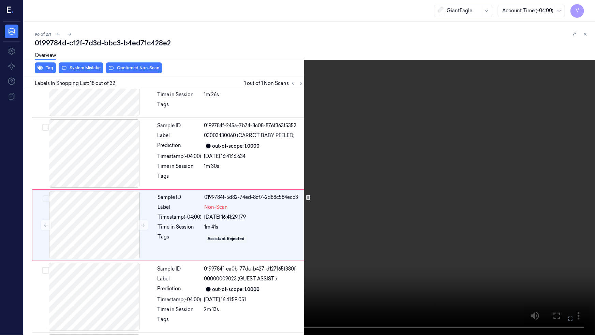
scroll to position [1128, 0]
click at [331, 205] on video at bounding box center [297, 167] width 595 height 335
click at [0, 0] on icon at bounding box center [0, 0] width 0 height 0
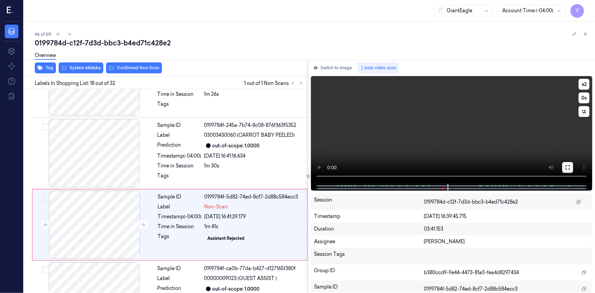
click at [567, 167] on icon at bounding box center [567, 167] width 5 height 5
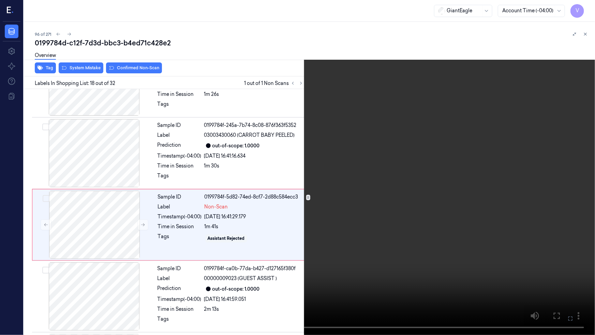
click at [288, 254] on video at bounding box center [297, 167] width 595 height 335
click at [590, 7] on button "x 2" at bounding box center [586, 8] width 11 height 11
click at [402, 159] on video at bounding box center [297, 167] width 595 height 335
click at [585, 5] on button "x 4" at bounding box center [586, 8] width 11 height 11
drag, startPoint x: 585, startPoint y: 7, endPoint x: 574, endPoint y: 12, distance: 12.7
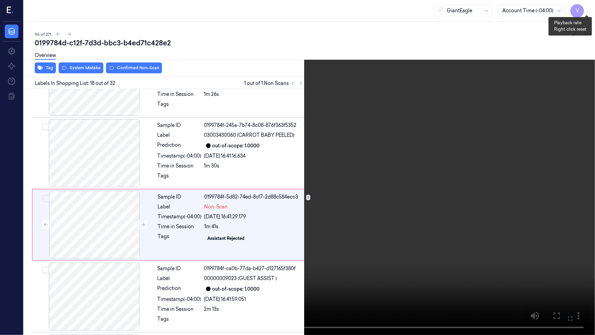
click at [585, 7] on button "x 1" at bounding box center [586, 8] width 11 height 11
click at [481, 80] on video at bounding box center [297, 167] width 595 height 335
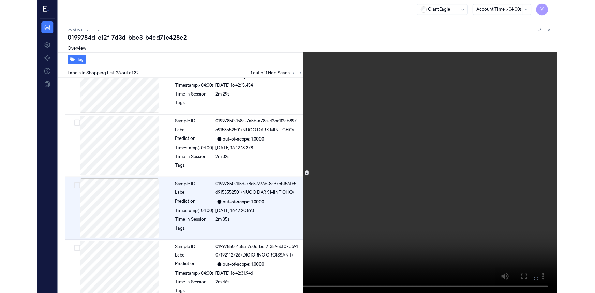
scroll to position [1700, 0]
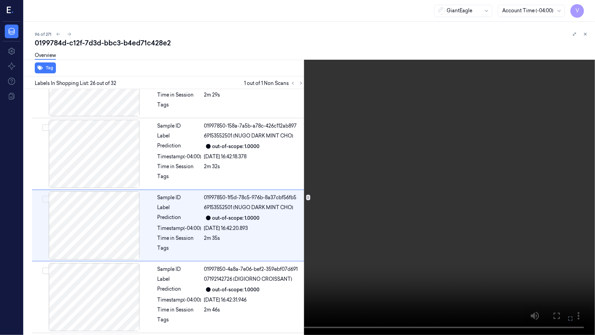
click at [411, 152] on video at bounding box center [297, 167] width 595 height 335
click at [0, 0] on button at bounding box center [0, 0] width 0 height 0
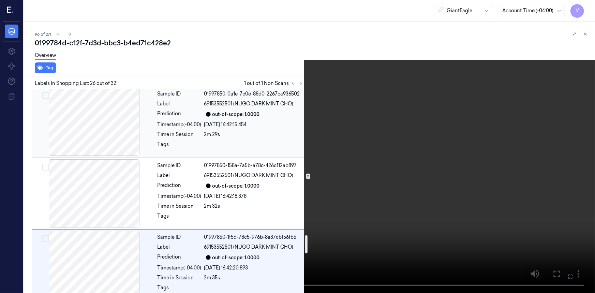
scroll to position [1638, 0]
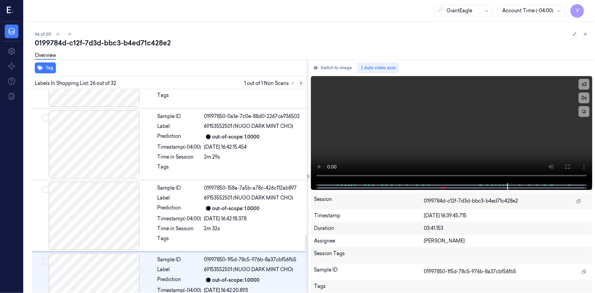
click at [302, 83] on icon at bounding box center [300, 83] width 1 height 2
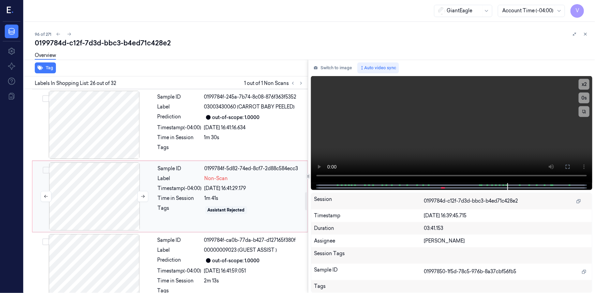
click at [153, 162] on div at bounding box center [94, 196] width 121 height 68
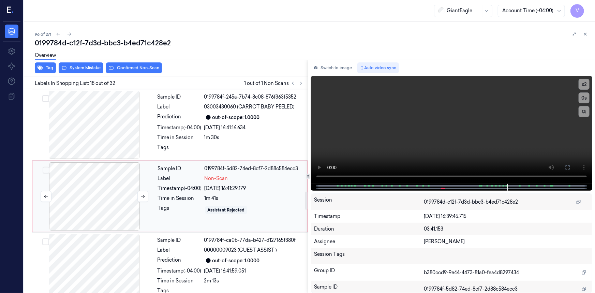
scroll to position [1148, 0]
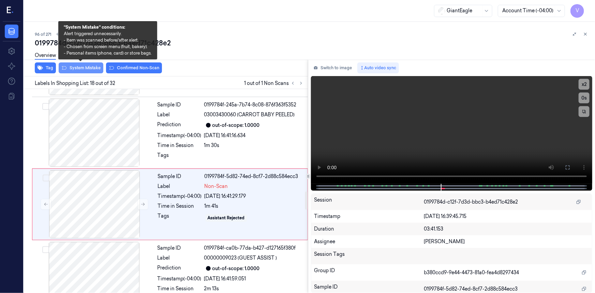
click at [86, 66] on button "System Mistake" at bounding box center [81, 67] width 45 height 11
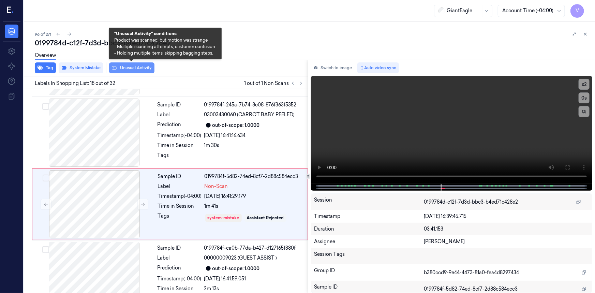
click at [126, 66] on button "Unusual Activity" at bounding box center [131, 67] width 45 height 11
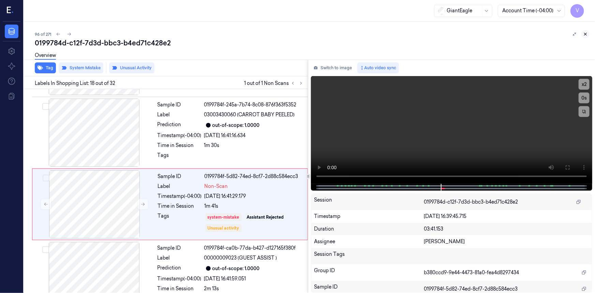
click at [585, 34] on icon at bounding box center [585, 34] width 2 height 2
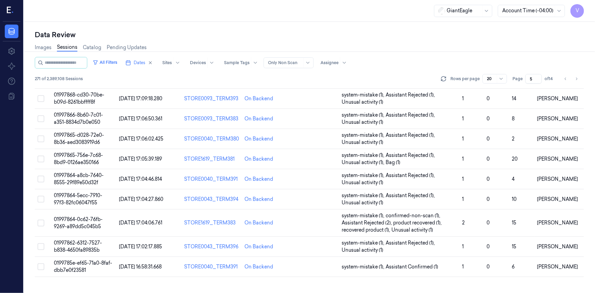
scroll to position [222, 0]
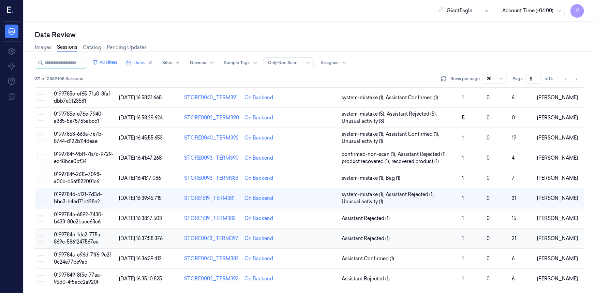
click at [81, 237] on td "0199784c-1de2-775a-869c-5861247567ee" at bounding box center [83, 238] width 65 height 20
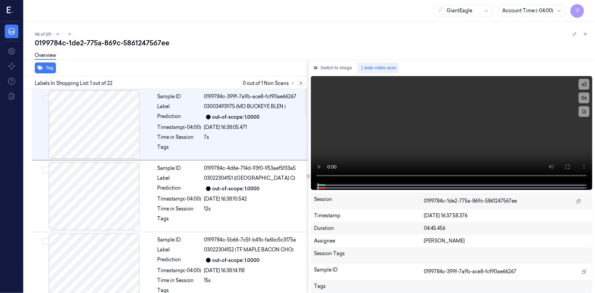
click at [302, 82] on icon at bounding box center [301, 83] width 5 height 5
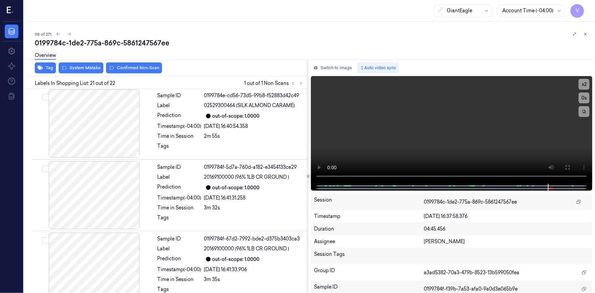
scroll to position [1363, 0]
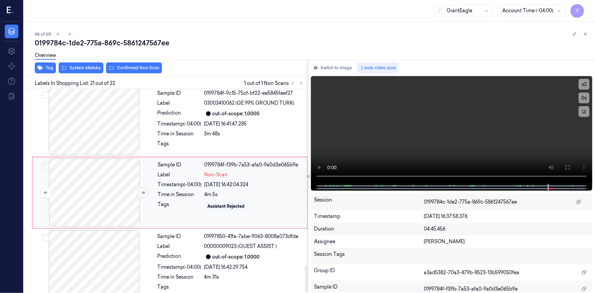
click at [143, 191] on icon at bounding box center [142, 192] width 5 height 5
click at [478, 131] on video at bounding box center [451, 130] width 281 height 108
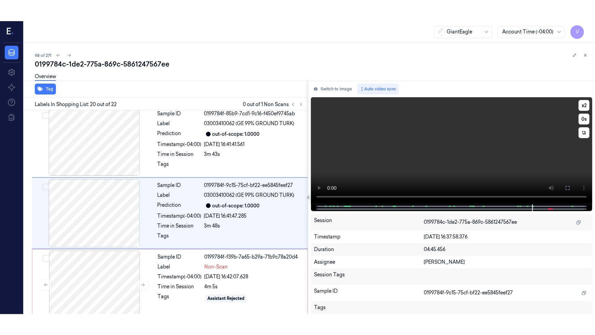
scroll to position [1292, 0]
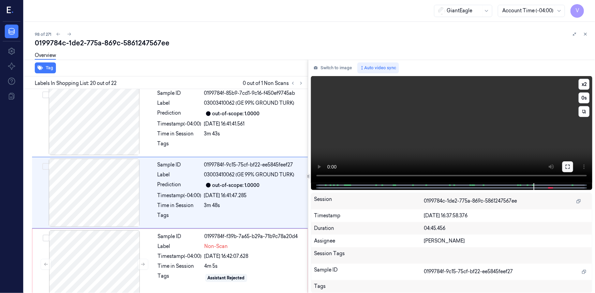
click at [565, 165] on icon at bounding box center [567, 166] width 5 height 5
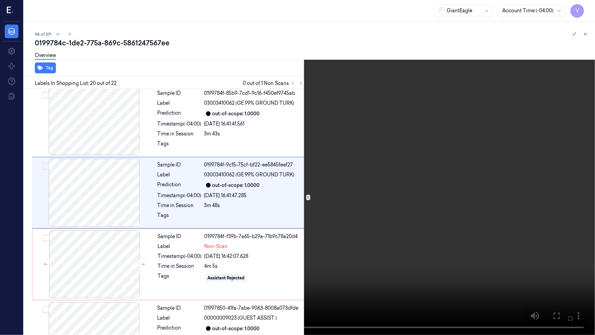
drag, startPoint x: 568, startPoint y: 320, endPoint x: 536, endPoint y: 289, distance: 44.1
click at [0, 0] on icon at bounding box center [0, 0] width 0 height 0
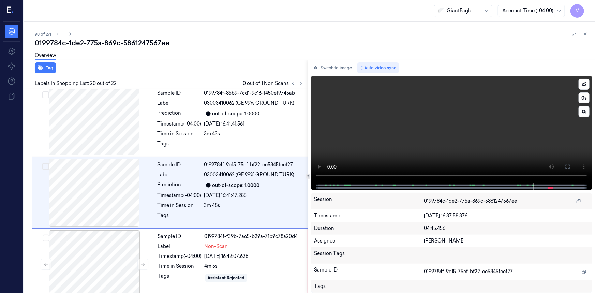
drag, startPoint x: 566, startPoint y: 170, endPoint x: 434, endPoint y: 300, distance: 184.8
click at [566, 171] on button at bounding box center [567, 166] width 11 height 11
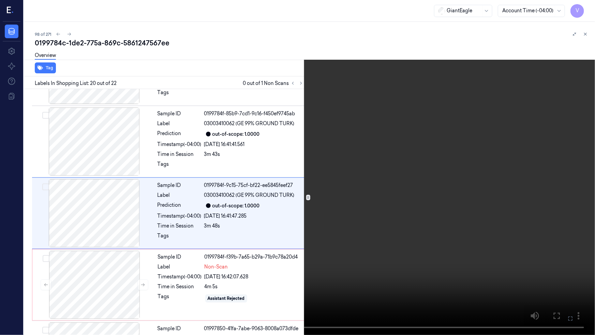
scroll to position [1271, 0]
click at [409, 249] on video at bounding box center [297, 167] width 595 height 335
click at [397, 223] on video at bounding box center [297, 167] width 595 height 335
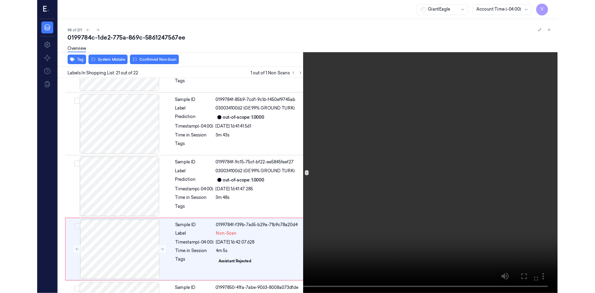
scroll to position [1329, 0]
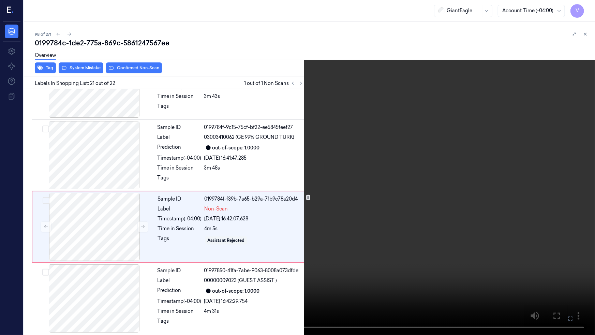
click at [332, 256] on video at bounding box center [297, 167] width 595 height 335
click at [0, 0] on icon at bounding box center [0, 0] width 0 height 0
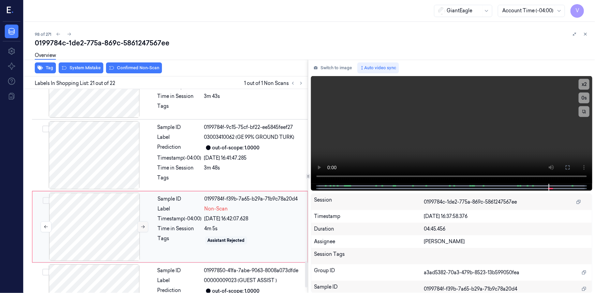
click at [142, 225] on icon at bounding box center [142, 226] width 5 height 5
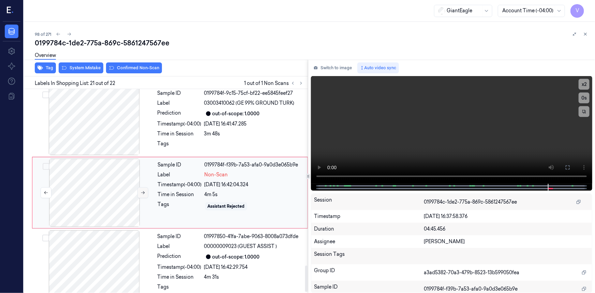
click at [141, 190] on icon at bounding box center [142, 192] width 5 height 5
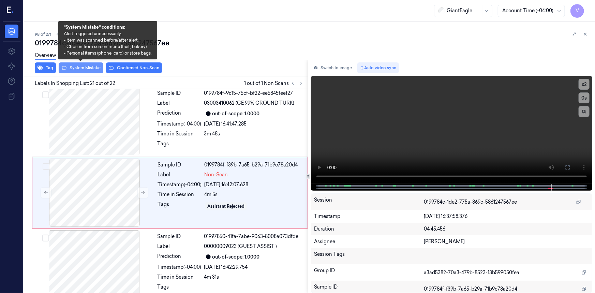
click at [82, 68] on button "System Mistake" at bounding box center [81, 67] width 45 height 11
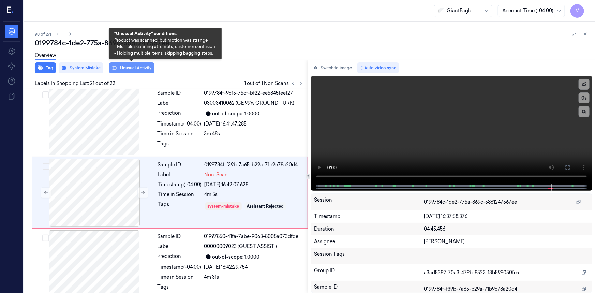
click at [139, 67] on button "Unusual Activity" at bounding box center [131, 67] width 45 height 11
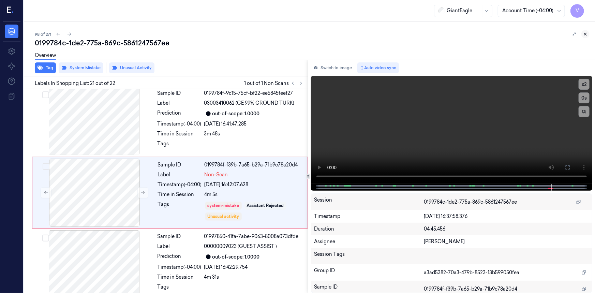
click at [584, 32] on icon at bounding box center [585, 34] width 5 height 5
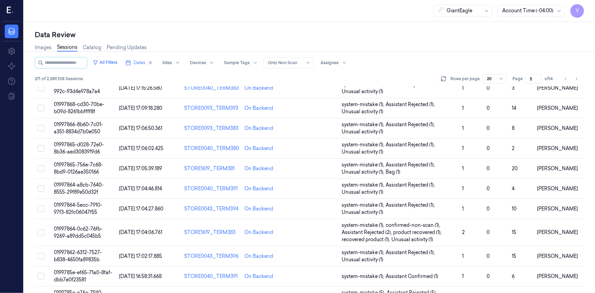
scroll to position [222, 0]
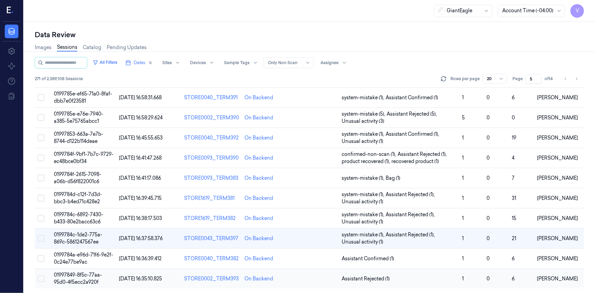
click at [84, 275] on span "01997849-8f5c-77aa-95d0-4f5ecc2a920f" at bounding box center [78, 278] width 48 height 13
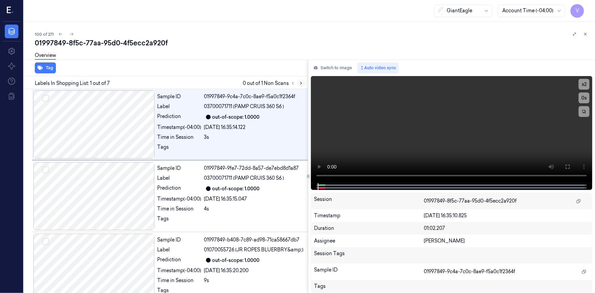
click at [302, 81] on icon at bounding box center [301, 83] width 5 height 5
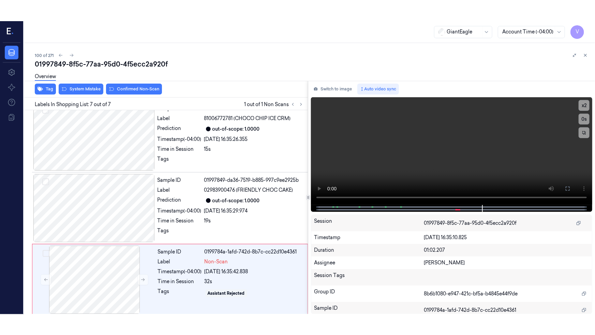
scroll to position [299, 0]
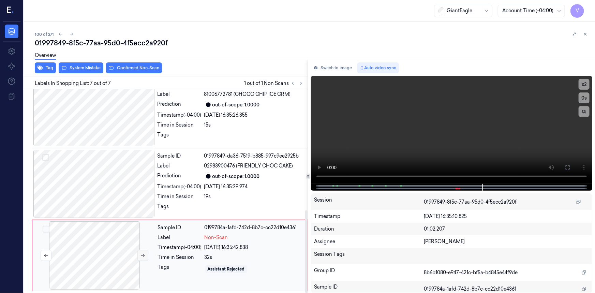
click at [141, 254] on icon at bounding box center [142, 255] width 5 height 5
click at [566, 168] on icon at bounding box center [567, 167] width 5 height 5
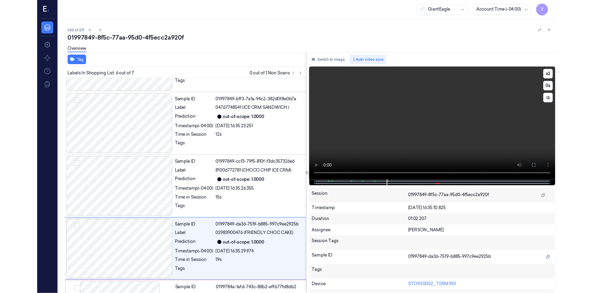
scroll to position [257, 0]
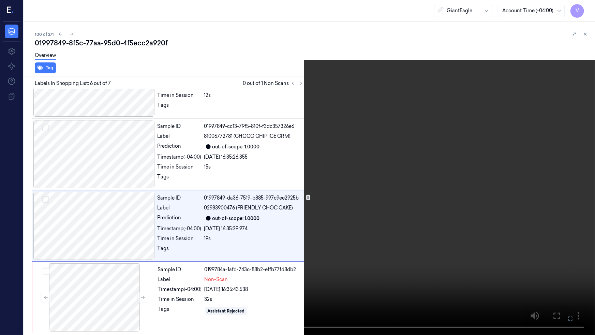
click at [475, 202] on video at bounding box center [297, 167] width 595 height 335
click at [477, 215] on video at bounding box center [297, 167] width 595 height 335
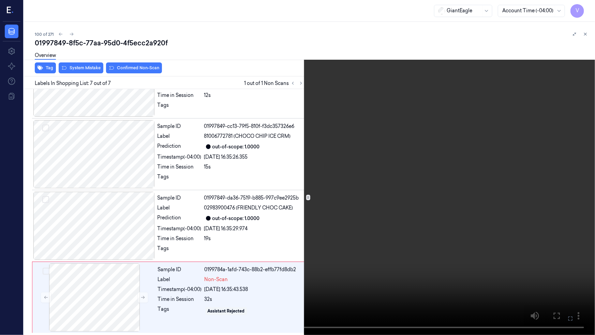
click at [416, 272] on video at bounding box center [297, 167] width 595 height 335
click at [0, 0] on icon at bounding box center [0, 0] width 0 height 0
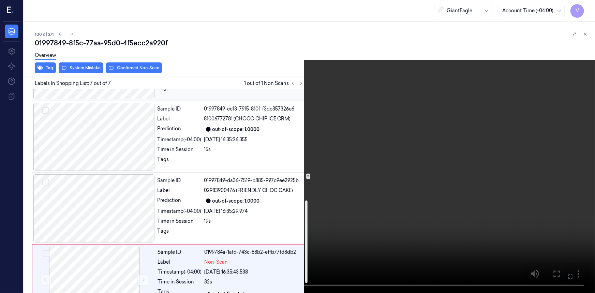
scroll to position [279, 0]
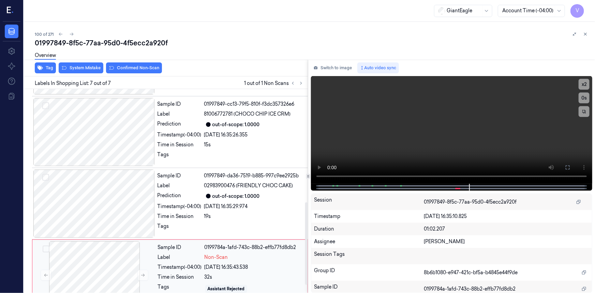
click at [204, 255] on span "Non-Scan" at bounding box center [216, 257] width 24 height 7
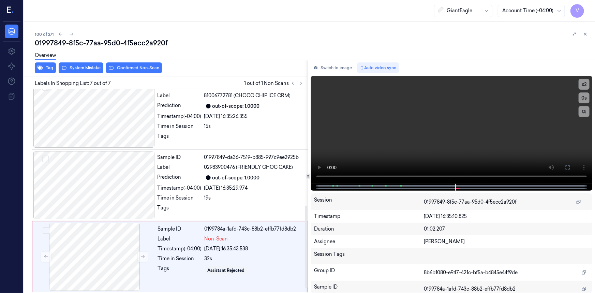
scroll to position [299, 0]
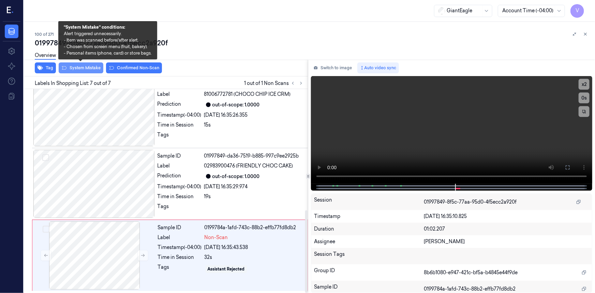
click at [87, 67] on button "System Mistake" at bounding box center [81, 67] width 45 height 11
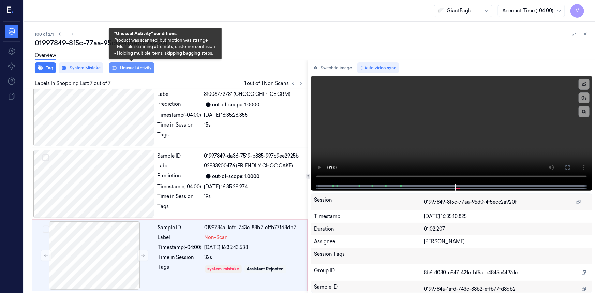
click at [134, 70] on button "Unusual Activity" at bounding box center [131, 67] width 45 height 11
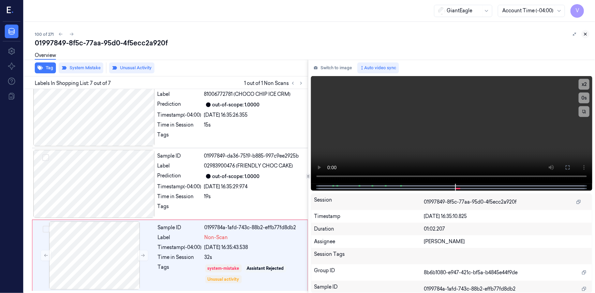
click at [583, 33] on icon at bounding box center [585, 34] width 5 height 5
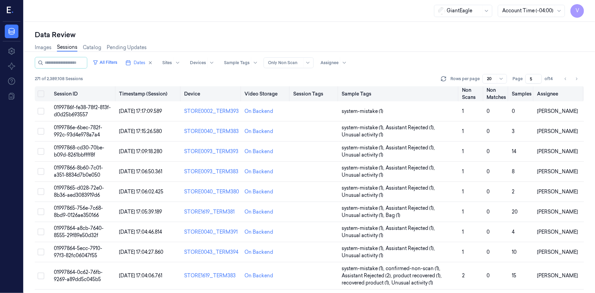
drag, startPoint x: 532, startPoint y: 78, endPoint x: 519, endPoint y: 90, distance: 17.9
click at [519, 90] on div "All Filters Dates Sites Devices Sample Tags Alert Type Only Non Scan Assignee 2…" at bounding box center [309, 175] width 549 height 236
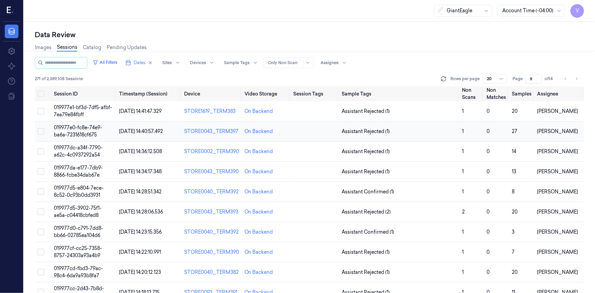
type input "9"
click at [73, 130] on td "019977e0-fc8e-74e9-ba6a-7231618cf675" at bounding box center [83, 131] width 65 height 20
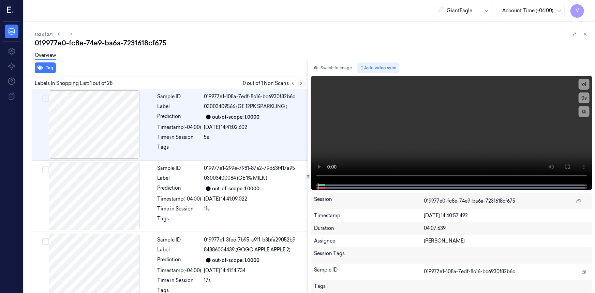
click at [302, 82] on icon at bounding box center [301, 83] width 5 height 5
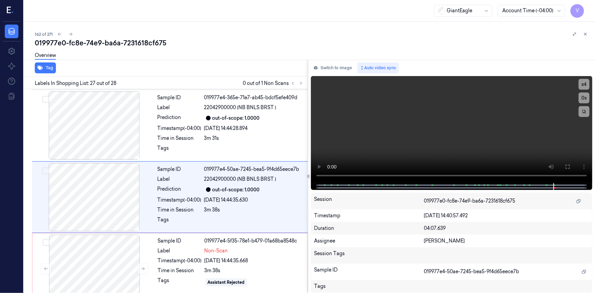
scroll to position [1793, 0]
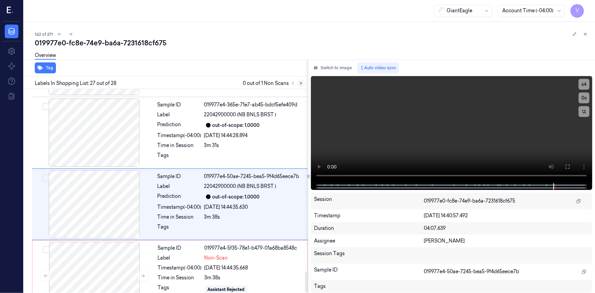
click at [300, 84] on icon at bounding box center [301, 83] width 5 height 5
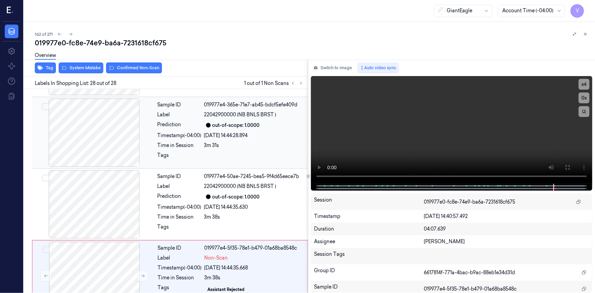
scroll to position [1800, 0]
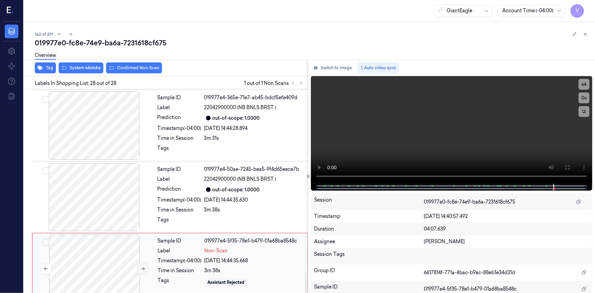
click at [142, 266] on icon at bounding box center [142, 268] width 5 height 5
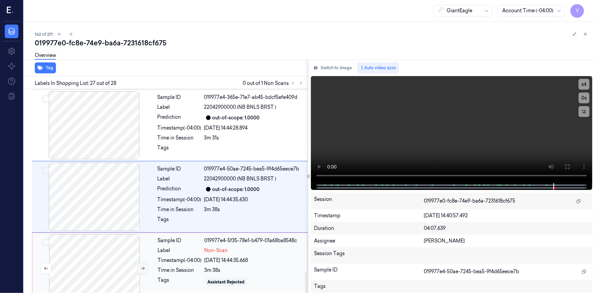
scroll to position [1793, 0]
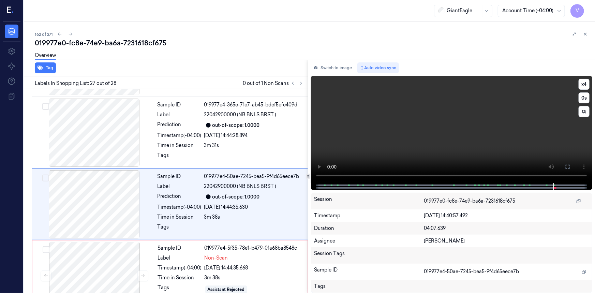
click at [490, 145] on video at bounding box center [451, 129] width 281 height 107
click at [457, 148] on video at bounding box center [451, 129] width 281 height 107
click at [476, 147] on video at bounding box center [451, 129] width 281 height 107
click at [470, 145] on video at bounding box center [451, 129] width 281 height 107
click at [458, 141] on video at bounding box center [451, 129] width 281 height 107
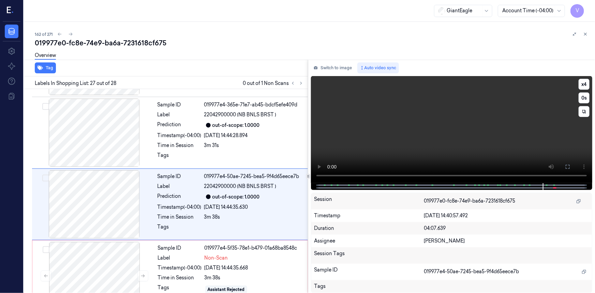
click at [458, 142] on video at bounding box center [451, 129] width 281 height 107
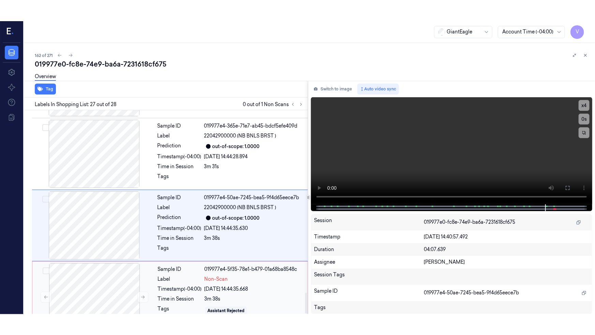
scroll to position [1800, 0]
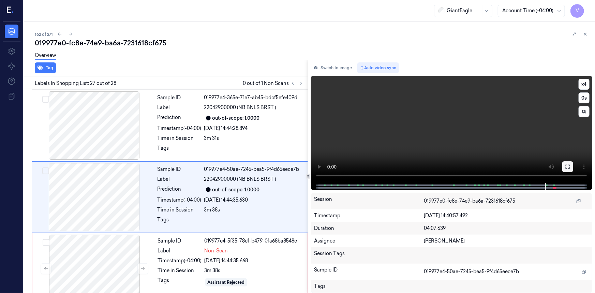
click at [562, 167] on div "x 4 0 s" at bounding box center [451, 129] width 281 height 107
click at [567, 164] on icon at bounding box center [567, 166] width 5 height 5
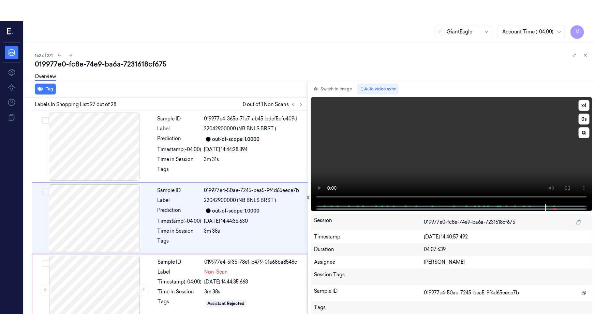
scroll to position [1758, 0]
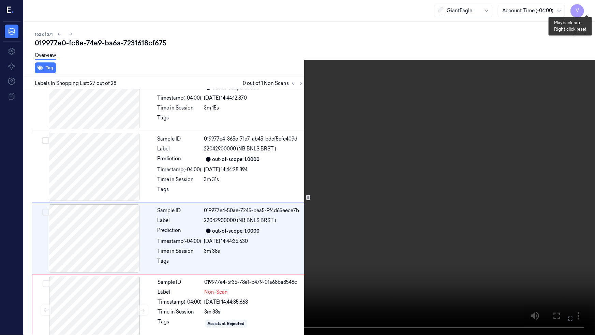
click at [589, 5] on button "x 4" at bounding box center [586, 8] width 11 height 11
click at [586, 6] on button "x 1" at bounding box center [586, 8] width 11 height 11
click at [372, 168] on video at bounding box center [297, 167] width 595 height 335
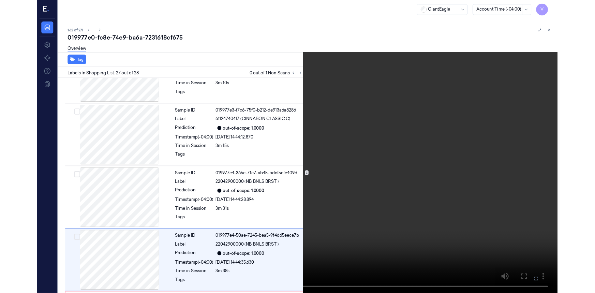
scroll to position [1758, 0]
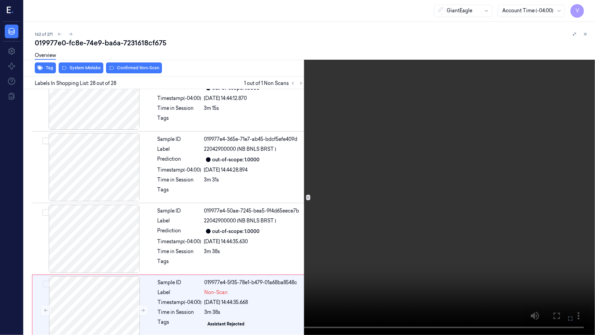
click at [375, 153] on video at bounding box center [297, 167] width 595 height 335
click at [0, 0] on button at bounding box center [0, 0] width 0 height 0
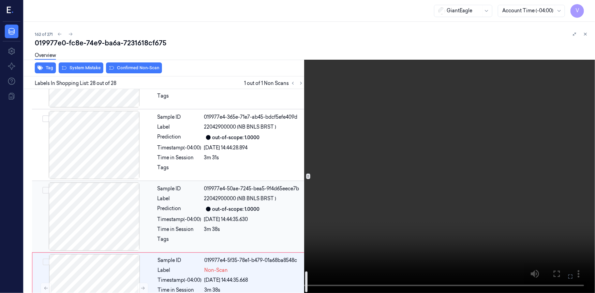
scroll to position [1800, 0]
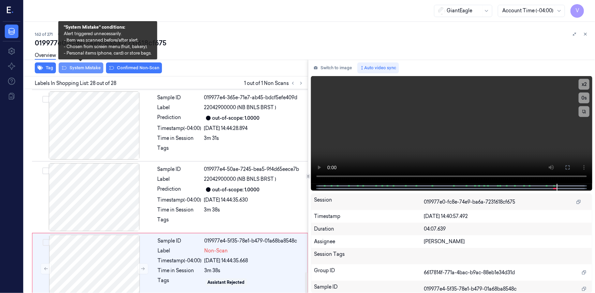
click at [95, 68] on button "System Mistake" at bounding box center [81, 67] width 45 height 11
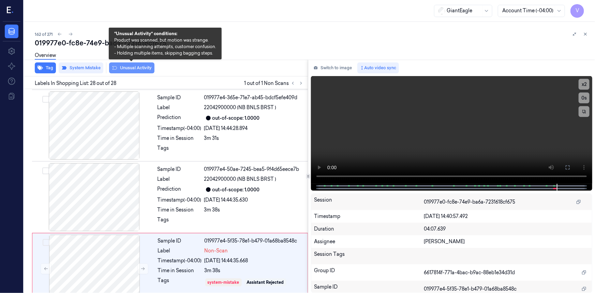
click at [141, 67] on button "Unusual Activity" at bounding box center [131, 67] width 45 height 11
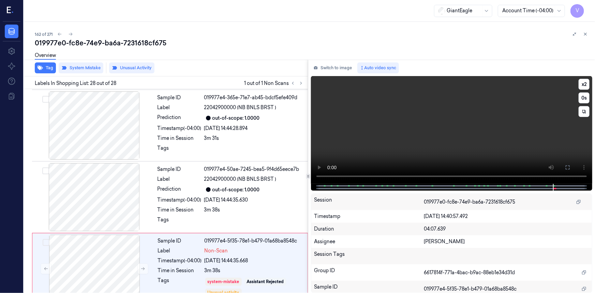
click at [538, 150] on video at bounding box center [451, 130] width 281 height 108
click at [484, 121] on video at bounding box center [451, 130] width 281 height 108
click at [584, 33] on icon at bounding box center [585, 34] width 2 height 2
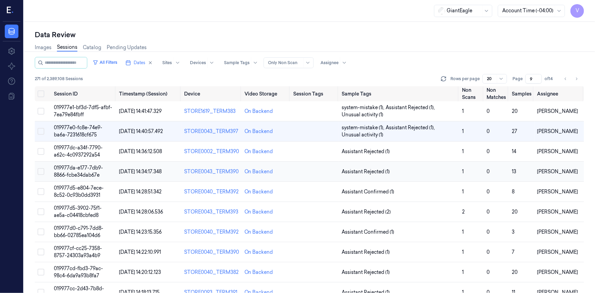
click at [83, 172] on span "019977da-e177-7db9-8866-fcbe34dab67e" at bounding box center [78, 171] width 49 height 13
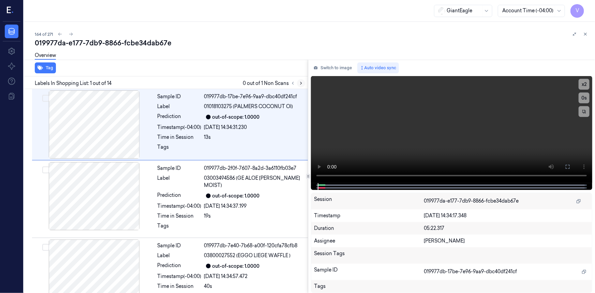
click at [300, 83] on icon at bounding box center [301, 83] width 5 height 5
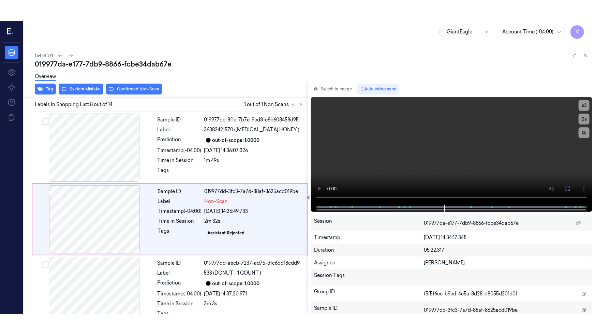
scroll to position [434, 0]
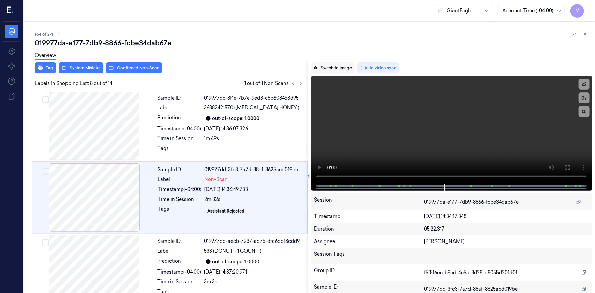
click at [335, 66] on button "Switch to image" at bounding box center [333, 67] width 44 height 11
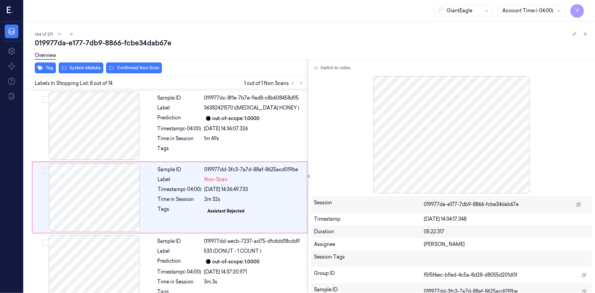
click at [335, 66] on button "Switch to video" at bounding box center [332, 67] width 43 height 11
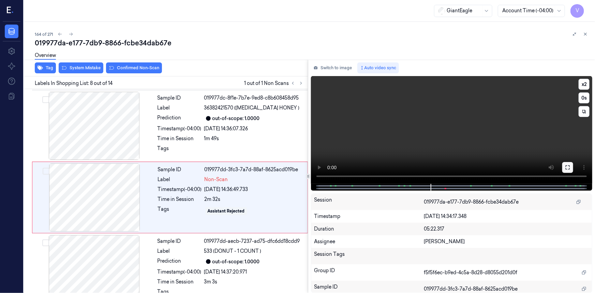
click at [567, 167] on icon at bounding box center [567, 167] width 5 height 5
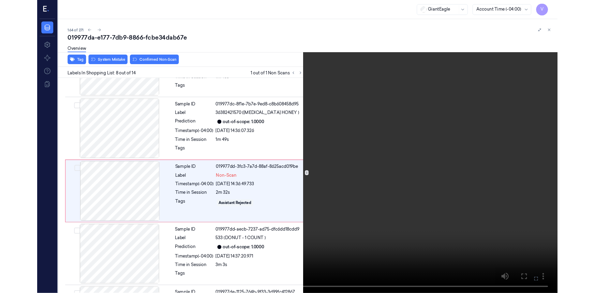
scroll to position [413, 0]
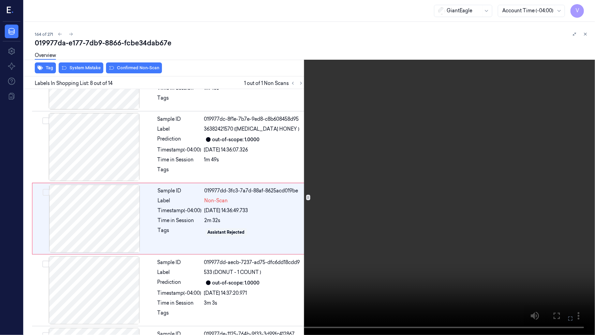
click at [342, 256] on video at bounding box center [297, 167] width 595 height 335
click at [0, 0] on icon at bounding box center [0, 0] width 0 height 0
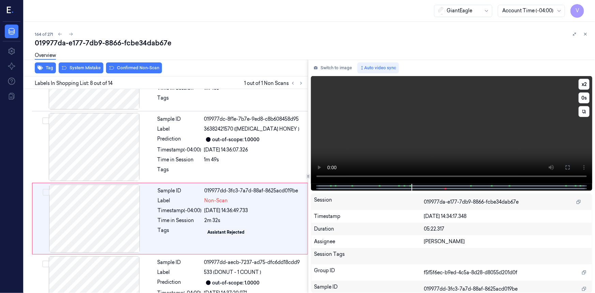
click at [440, 156] on video at bounding box center [451, 130] width 281 height 108
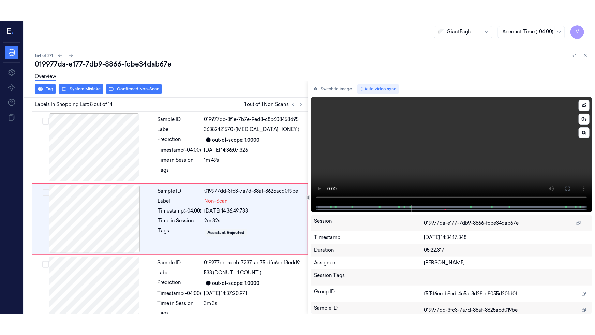
scroll to position [434, 0]
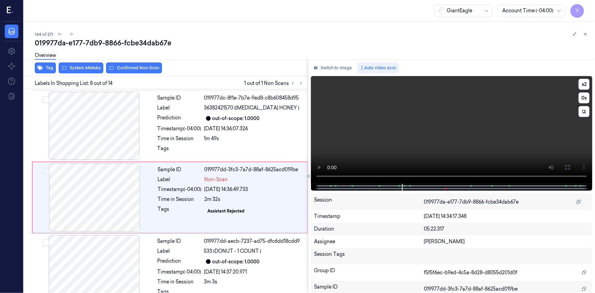
click at [435, 138] on video at bounding box center [451, 130] width 281 height 108
click at [566, 168] on icon at bounding box center [567, 167] width 5 height 5
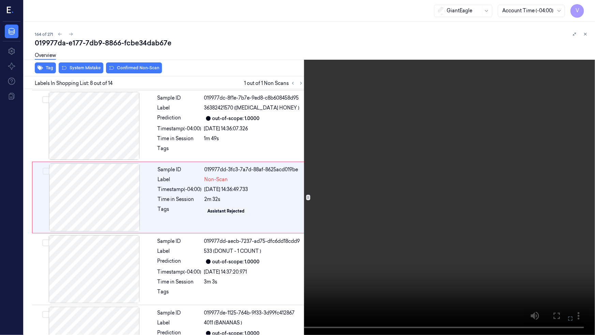
click at [430, 197] on video at bounding box center [297, 167] width 595 height 335
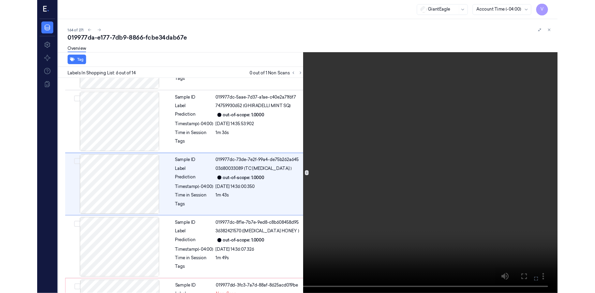
scroll to position [270, 0]
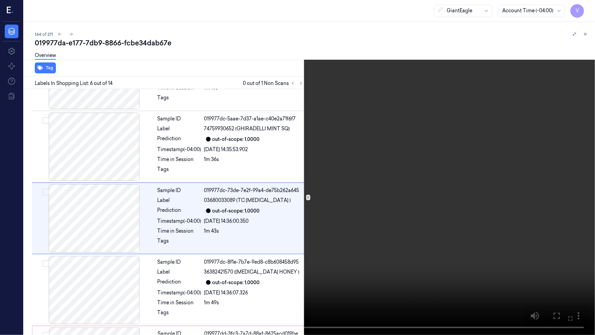
drag, startPoint x: 428, startPoint y: 201, endPoint x: 444, endPoint y: 201, distance: 15.7
click at [428, 201] on video at bounding box center [297, 167] width 595 height 335
click at [0, 0] on button at bounding box center [0, 0] width 0 height 0
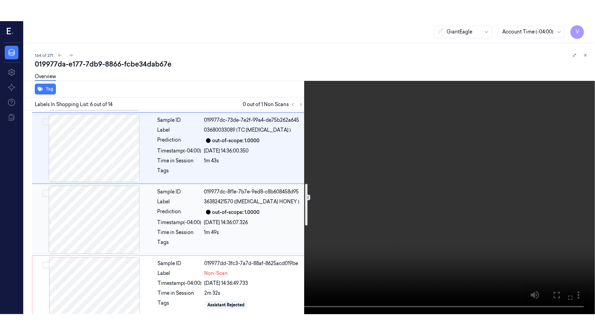
scroll to position [363, 0]
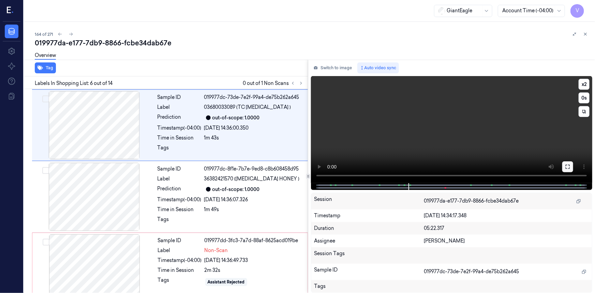
click at [564, 167] on button at bounding box center [567, 166] width 11 height 11
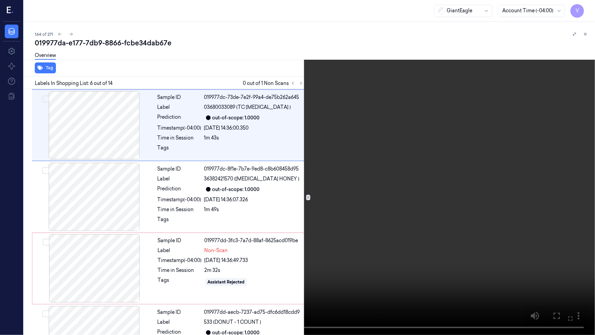
click at [433, 232] on video at bounding box center [297, 167] width 595 height 335
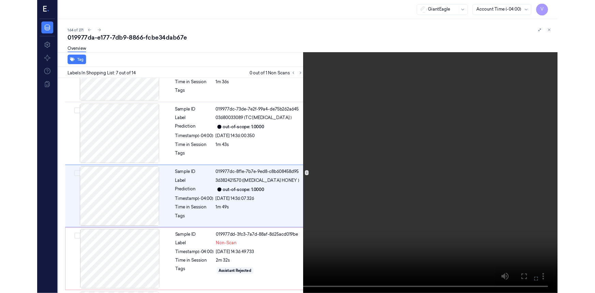
scroll to position [341, 0]
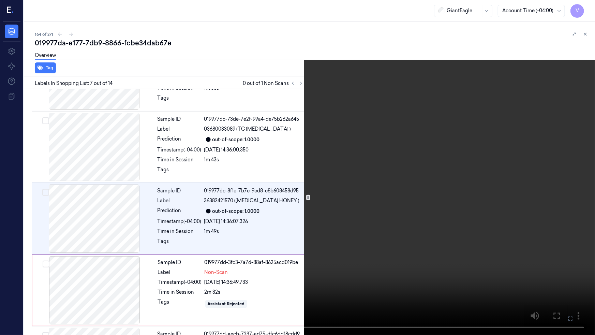
click at [587, 6] on button "x 2" at bounding box center [586, 8] width 11 height 11
click at [319, 285] on video at bounding box center [297, 167] width 595 height 335
click at [346, 198] on video at bounding box center [297, 167] width 595 height 335
click at [390, 214] on video at bounding box center [297, 167] width 595 height 335
click at [0, 0] on icon at bounding box center [0, 0] width 0 height 0
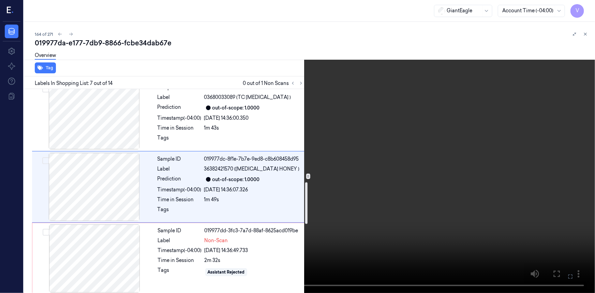
scroll to position [496, 0]
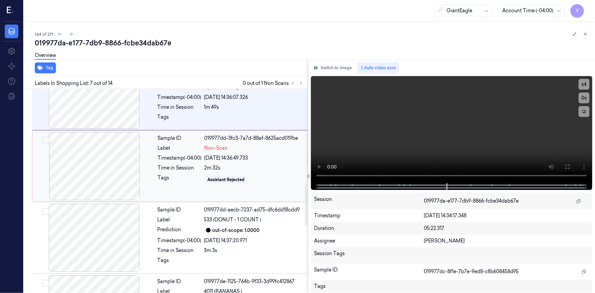
click at [126, 154] on div at bounding box center [94, 166] width 121 height 68
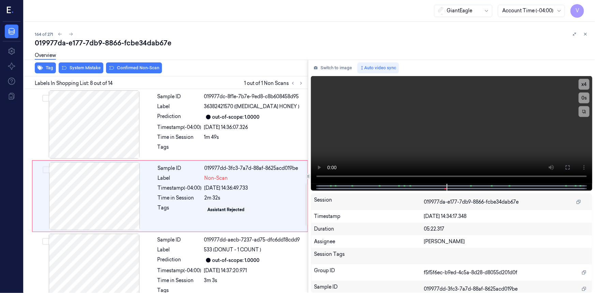
scroll to position [434, 0]
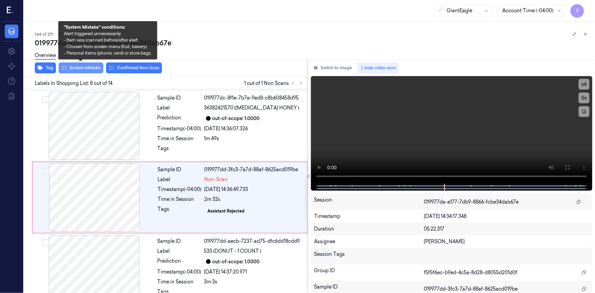
click at [90, 67] on button "System Mistake" at bounding box center [81, 67] width 45 height 11
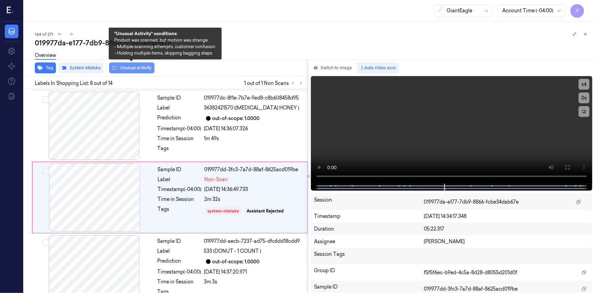
click at [140, 65] on button "Unusual Activity" at bounding box center [131, 67] width 45 height 11
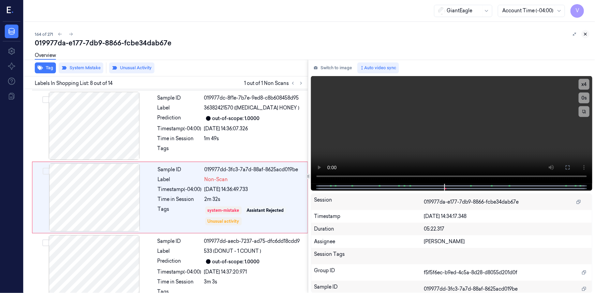
drag, startPoint x: 588, startPoint y: 33, endPoint x: 579, endPoint y: 39, distance: 10.5
click at [587, 34] on button at bounding box center [585, 34] width 8 height 8
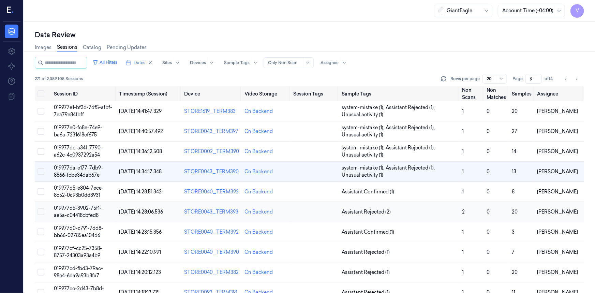
click at [74, 208] on span "019977d5-3902-75f1-ae5a-c04418cbfed8" at bounding box center [78, 211] width 48 height 13
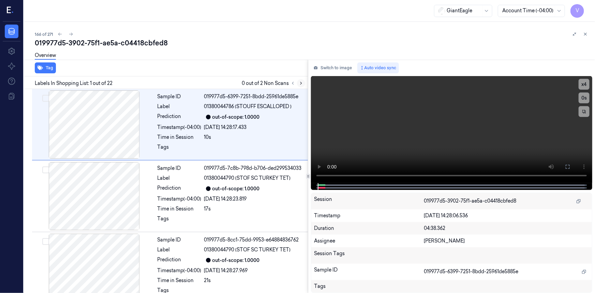
click at [302, 81] on icon at bounding box center [301, 83] width 5 height 5
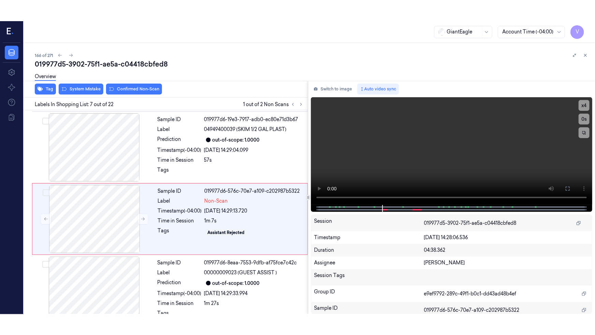
scroll to position [362, 0]
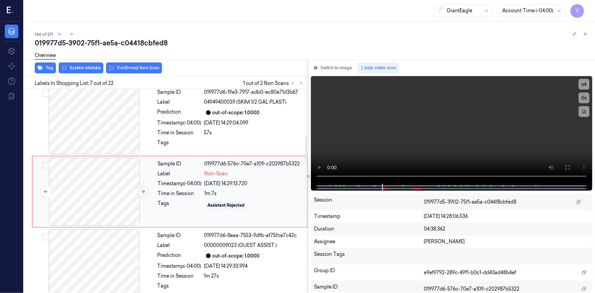
click at [143, 191] on icon at bounding box center [142, 191] width 5 height 5
click at [570, 168] on icon at bounding box center [567, 167] width 5 height 5
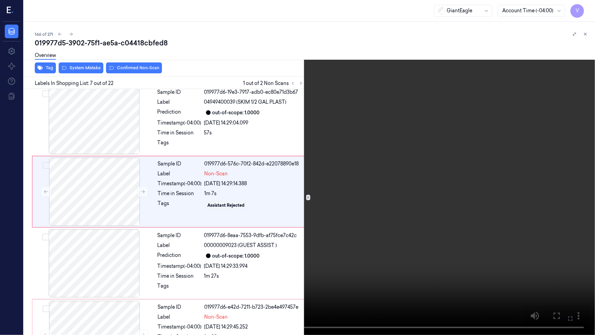
click at [389, 242] on video at bounding box center [297, 167] width 595 height 335
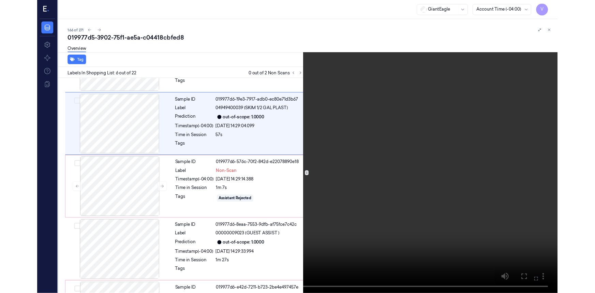
scroll to position [270, 0]
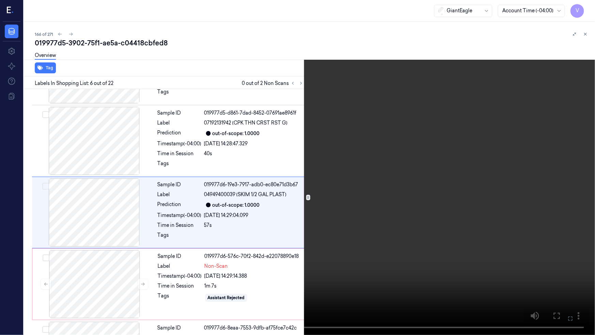
click at [0, 0] on icon at bounding box center [0, 0] width 0 height 0
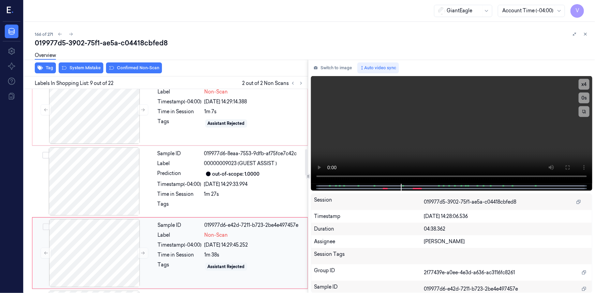
scroll to position [505, 0]
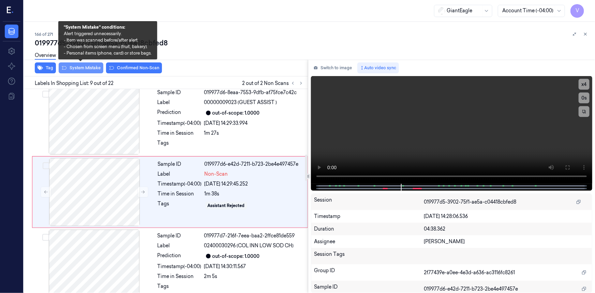
click at [89, 65] on button "System Mistake" at bounding box center [81, 67] width 45 height 11
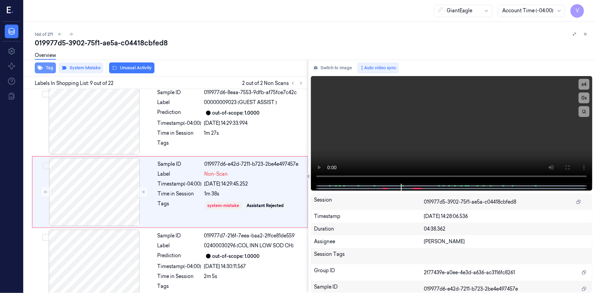
click at [51, 68] on button "Tag" at bounding box center [45, 67] width 21 height 11
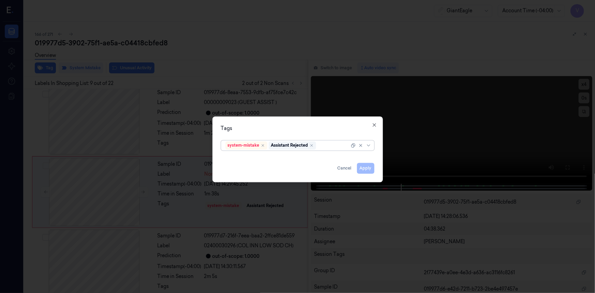
click at [324, 146] on div at bounding box center [333, 145] width 32 height 7
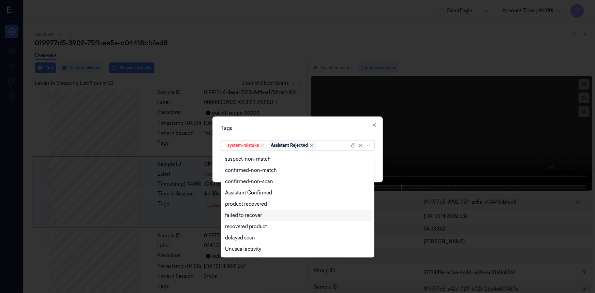
scroll to position [55, 0]
click at [228, 240] on div "Bag" at bounding box center [229, 238] width 9 height 7
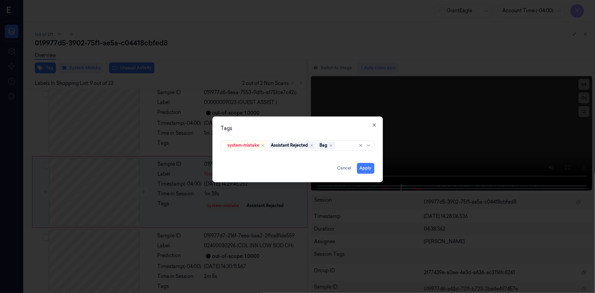
click at [267, 129] on div "Tags" at bounding box center [297, 128] width 153 height 7
click at [362, 169] on button "Apply" at bounding box center [365, 168] width 17 height 11
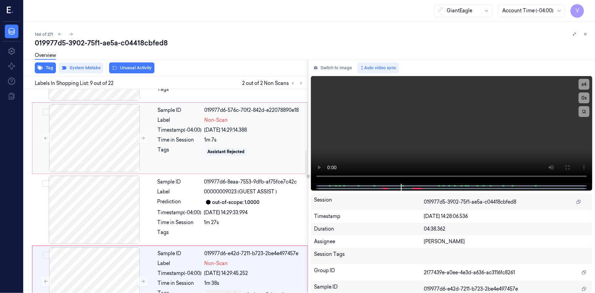
scroll to position [527, 0]
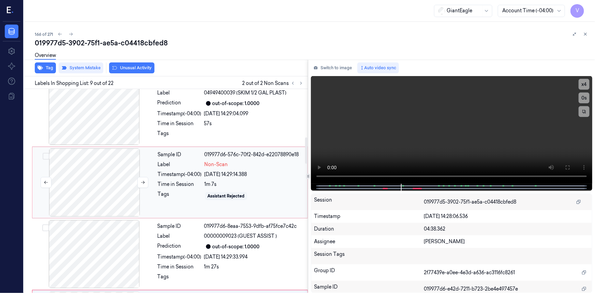
click at [110, 173] on div at bounding box center [94, 182] width 121 height 68
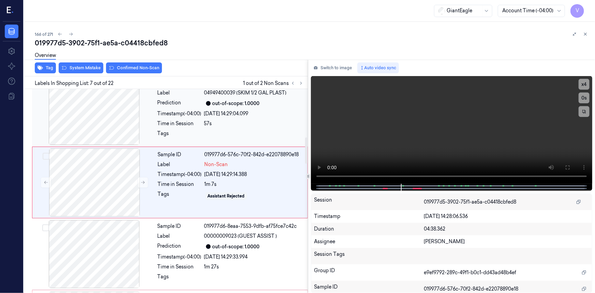
scroll to position [362, 0]
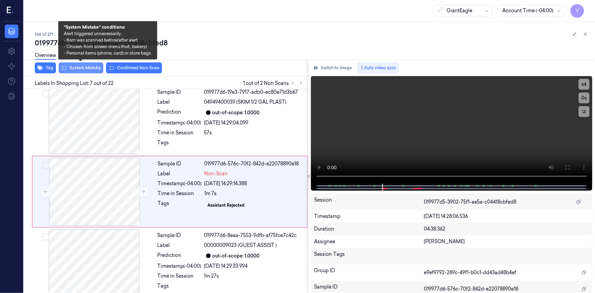
click at [96, 67] on button "System Mistake" at bounding box center [81, 67] width 45 height 11
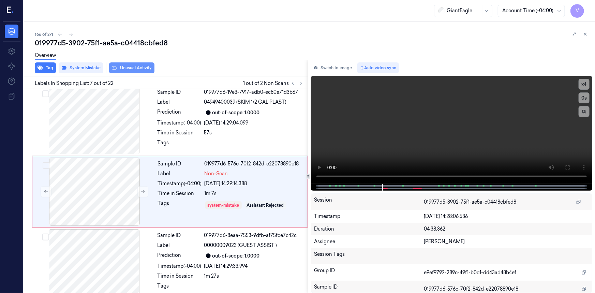
click at [139, 67] on button "Unusual Activity" at bounding box center [131, 67] width 45 height 11
click at [583, 33] on icon at bounding box center [585, 34] width 5 height 5
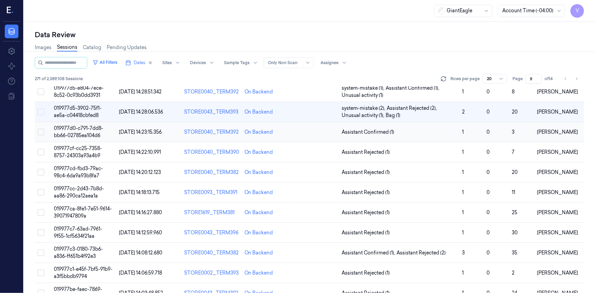
scroll to position [32, 0]
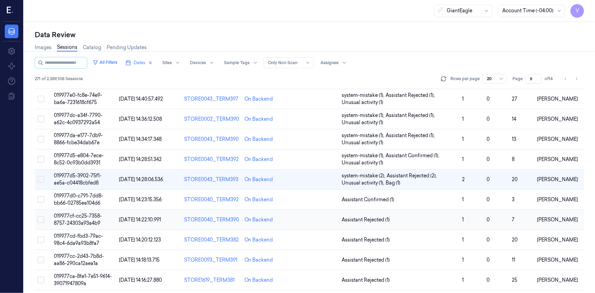
click at [89, 222] on span "019977cf-cc25-7358-8757-24303a93a4b9" at bounding box center [78, 219] width 48 height 13
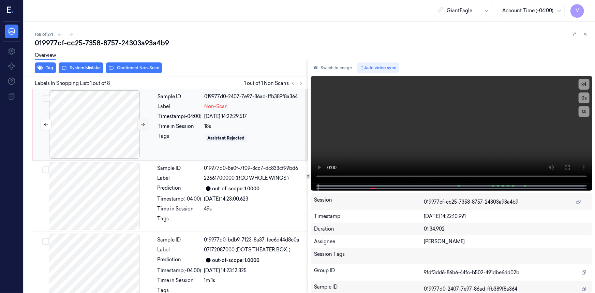
click at [141, 123] on icon at bounding box center [142, 124] width 5 height 5
click at [143, 123] on icon at bounding box center [142, 124] width 5 height 5
click at [570, 165] on button at bounding box center [567, 167] width 11 height 11
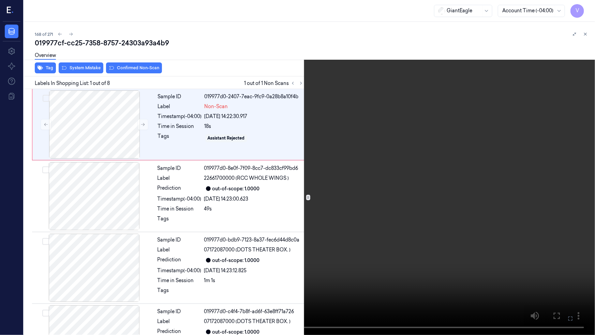
drag, startPoint x: 363, startPoint y: 208, endPoint x: 435, endPoint y: 218, distance: 71.9
click at [368, 210] on video at bounding box center [297, 167] width 595 height 335
click at [0, 0] on icon at bounding box center [0, 0] width 0 height 0
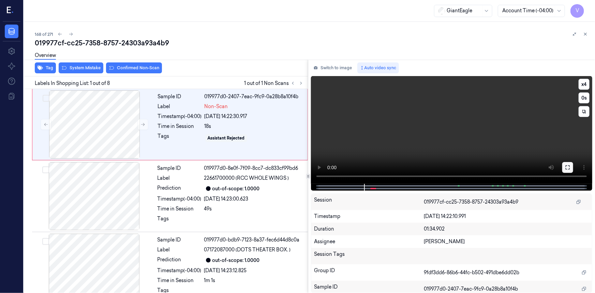
click at [566, 167] on icon at bounding box center [567, 167] width 5 height 5
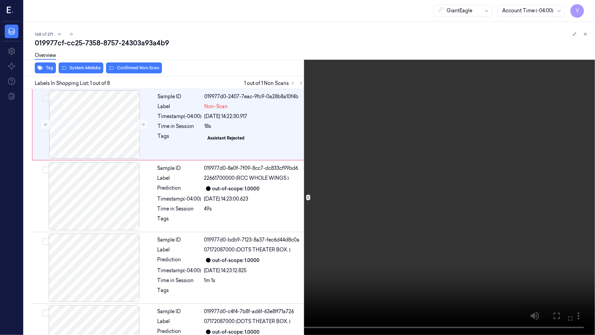
click at [438, 186] on video at bounding box center [297, 167] width 595 height 335
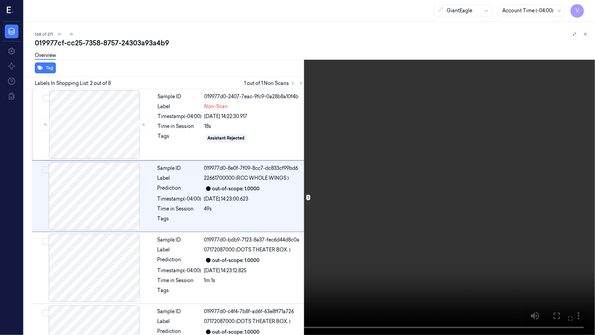
click at [399, 246] on video at bounding box center [297, 167] width 595 height 335
click at [0, 0] on icon at bounding box center [0, 0] width 0 height 0
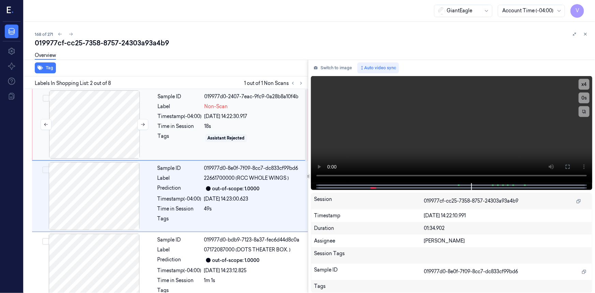
click at [93, 118] on div at bounding box center [94, 124] width 121 height 68
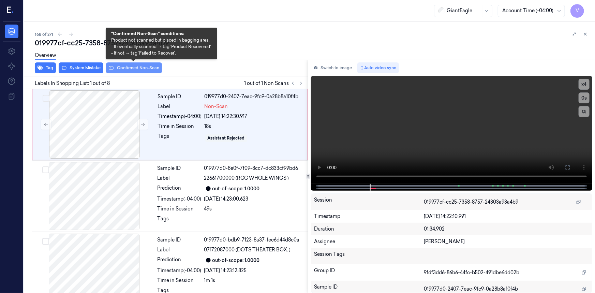
click at [139, 70] on button "Confirmed Non-Scan" at bounding box center [134, 67] width 56 height 11
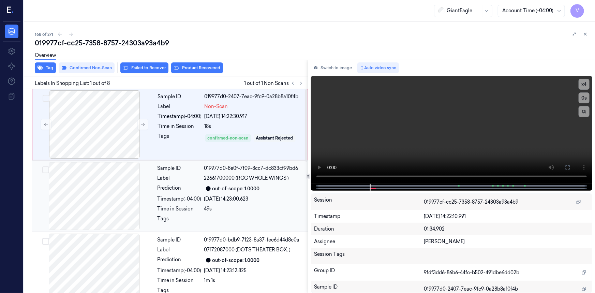
click at [116, 183] on div at bounding box center [93, 196] width 121 height 68
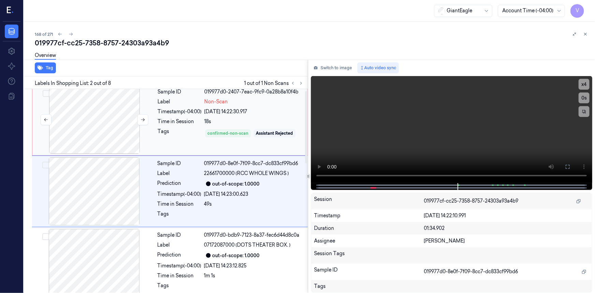
click at [133, 128] on div at bounding box center [94, 120] width 121 height 68
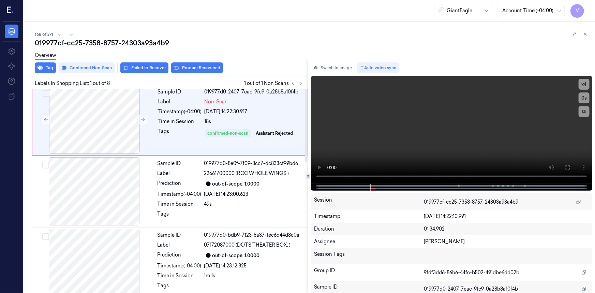
scroll to position [0, 0]
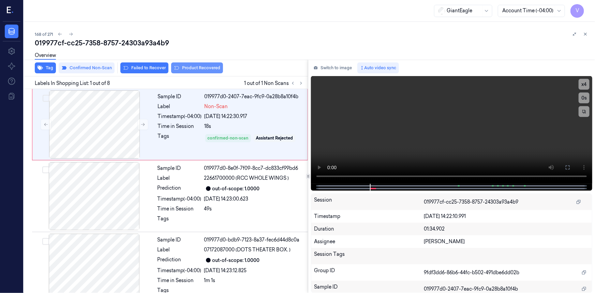
click at [189, 67] on button "Product Recovered" at bounding box center [197, 67] width 52 height 11
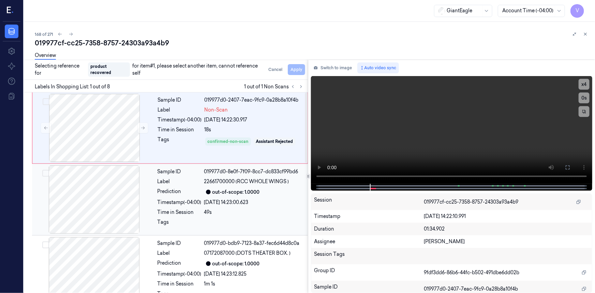
click at [122, 189] on div at bounding box center [93, 199] width 121 height 68
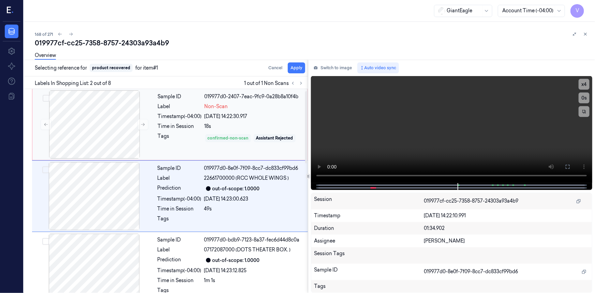
scroll to position [5, 0]
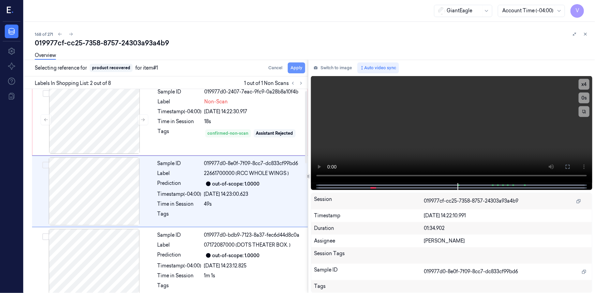
click at [294, 67] on button "Apply" at bounding box center [296, 67] width 17 height 11
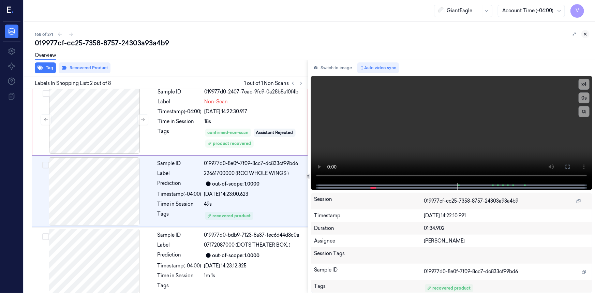
click at [585, 31] on button at bounding box center [585, 34] width 8 height 8
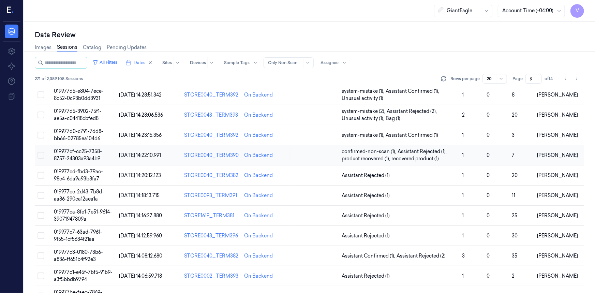
scroll to position [65, 0]
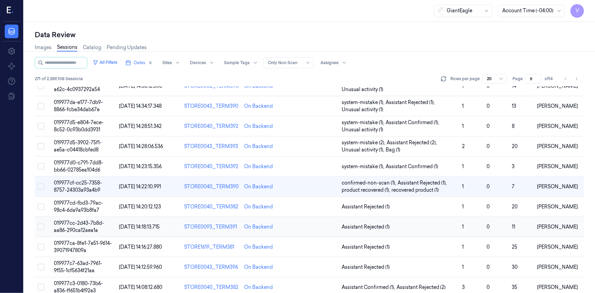
click at [76, 225] on span "019977cc-2d43-7b8d-aa86-290ca12aea1a" at bounding box center [79, 226] width 50 height 13
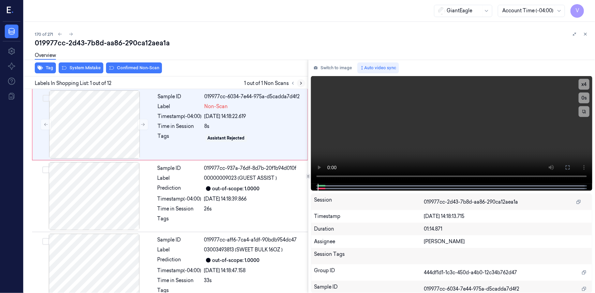
click at [301, 83] on icon at bounding box center [300, 83] width 1 height 2
click at [143, 124] on icon at bounding box center [143, 124] width 4 height 3
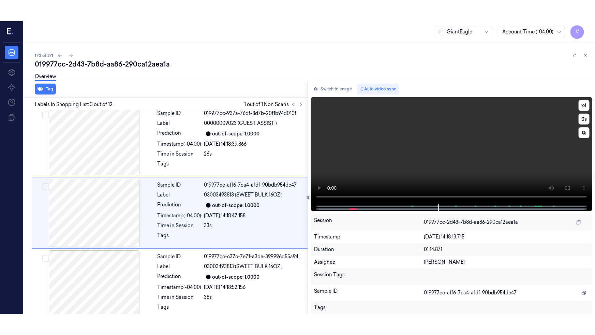
scroll to position [76, 0]
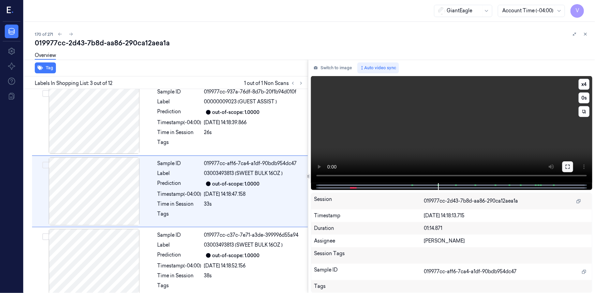
drag, startPoint x: 566, startPoint y: 168, endPoint x: 532, endPoint y: 203, distance: 48.9
click at [566, 169] on icon at bounding box center [567, 166] width 5 height 5
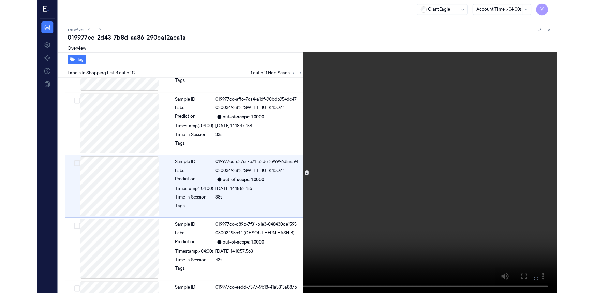
scroll to position [127, 0]
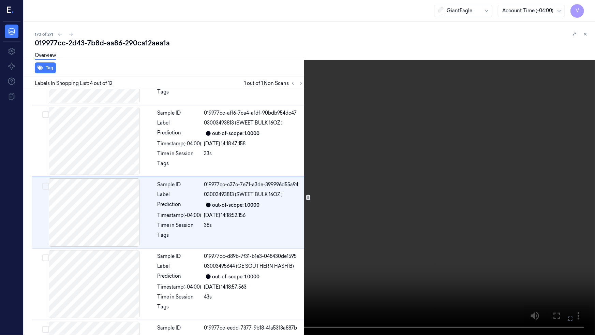
click at [350, 216] on video at bounding box center [297, 167] width 595 height 335
click at [0, 0] on icon at bounding box center [0, 0] width 0 height 0
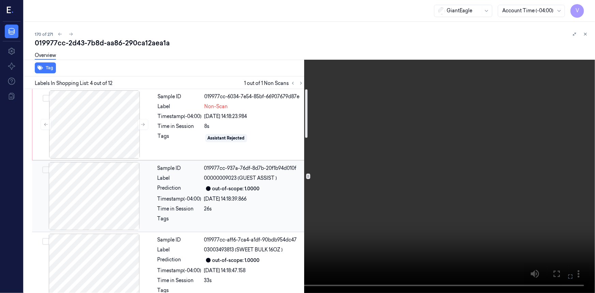
scroll to position [0, 0]
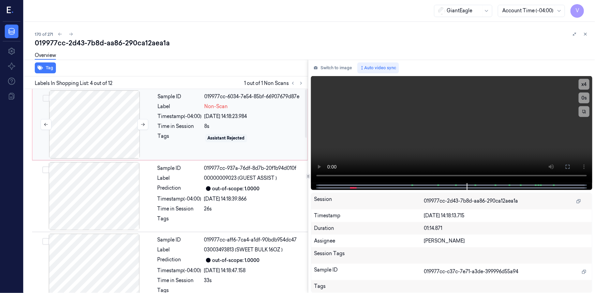
click at [116, 116] on div at bounding box center [94, 124] width 121 height 68
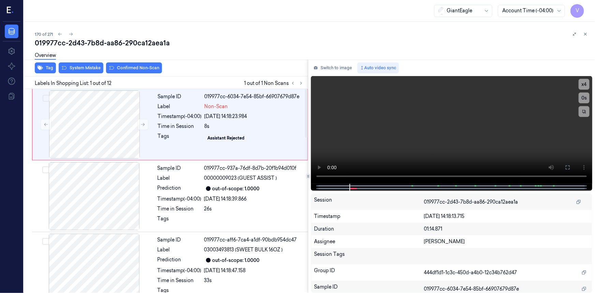
click at [85, 63] on div "Overview" at bounding box center [312, 56] width 554 height 17
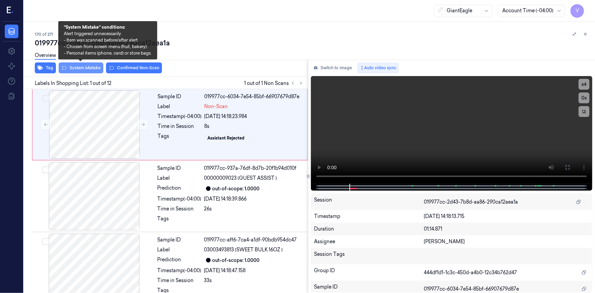
click at [79, 67] on button "System Mistake" at bounding box center [81, 67] width 45 height 11
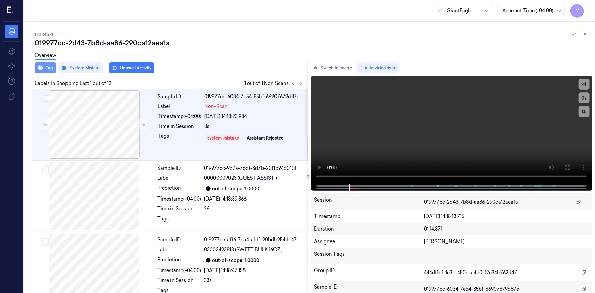
click at [51, 71] on button "Tag" at bounding box center [45, 67] width 21 height 11
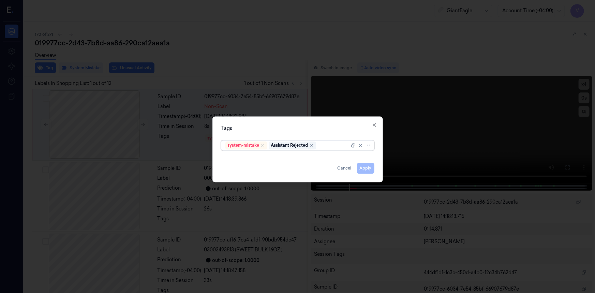
click at [325, 147] on div at bounding box center [333, 145] width 32 height 7
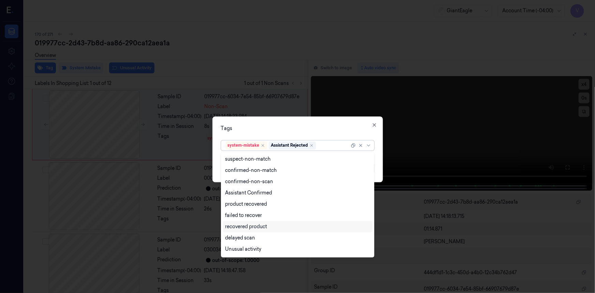
scroll to position [55, 0]
click at [235, 239] on div "Bag" at bounding box center [297, 238] width 144 height 7
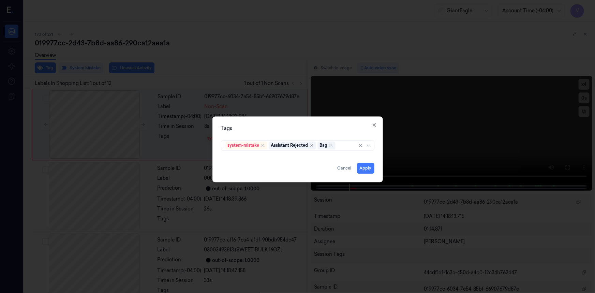
click at [291, 126] on div "Tags" at bounding box center [297, 128] width 153 height 7
click at [365, 170] on button "Apply" at bounding box center [365, 168] width 17 height 11
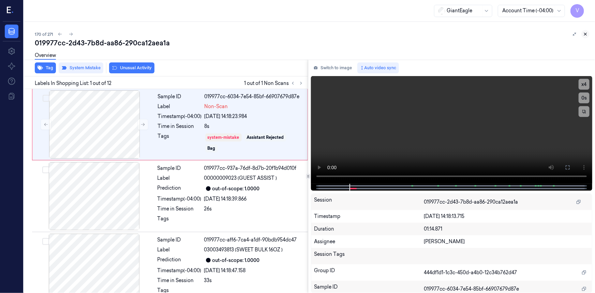
click at [586, 34] on icon at bounding box center [585, 34] width 2 height 2
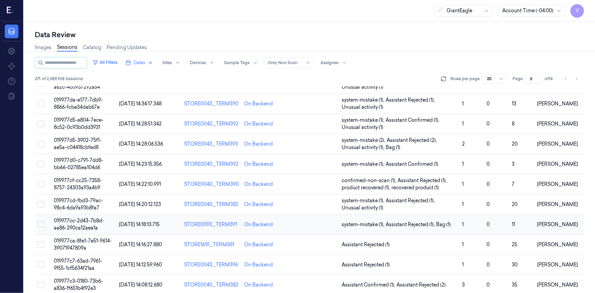
scroll to position [116, 0]
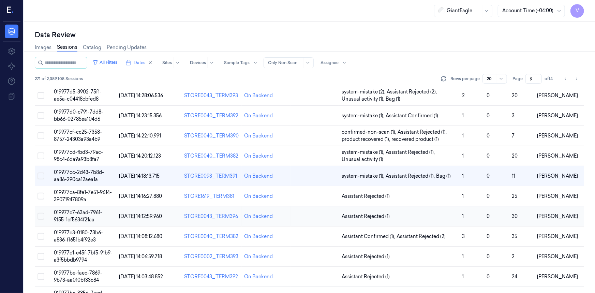
click at [68, 219] on span "019977c7-63ad-7961-9f55-1cf5634f21aa" at bounding box center [78, 215] width 48 height 13
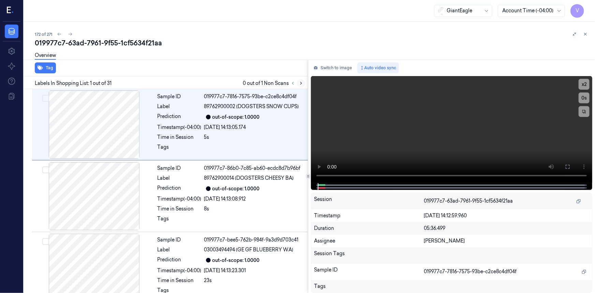
click at [301, 82] on icon at bounding box center [301, 83] width 5 height 5
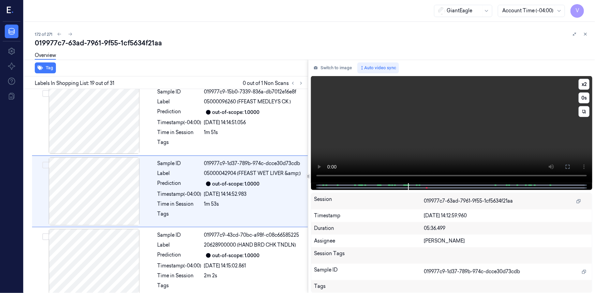
scroll to position [1220, 0]
click at [502, 129] on video at bounding box center [451, 129] width 281 height 107
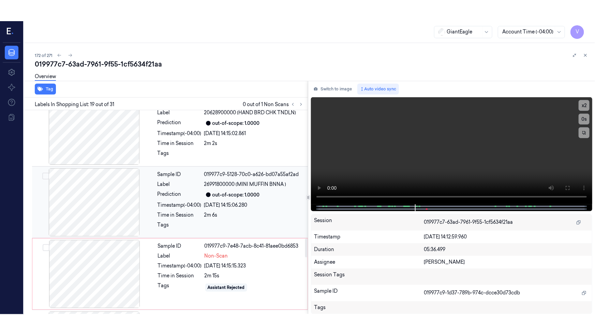
scroll to position [1406, 0]
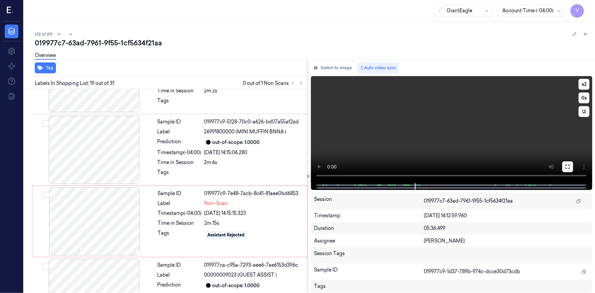
click at [569, 168] on icon at bounding box center [567, 166] width 5 height 5
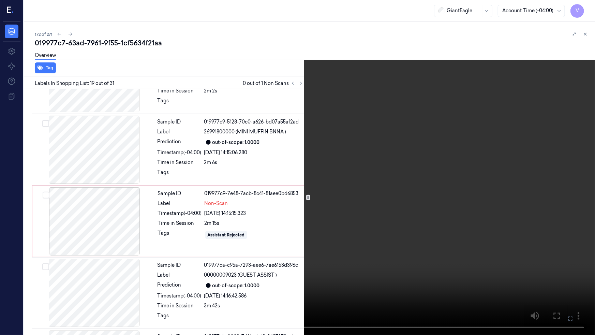
click at [485, 195] on video at bounding box center [297, 167] width 595 height 335
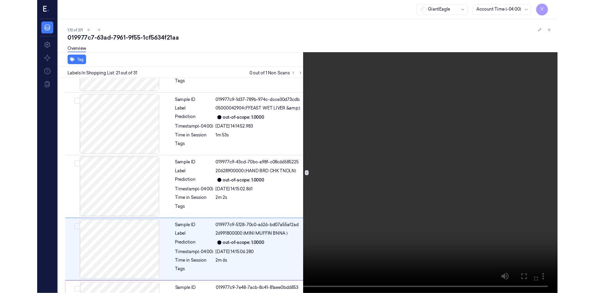
scroll to position [1342, 0]
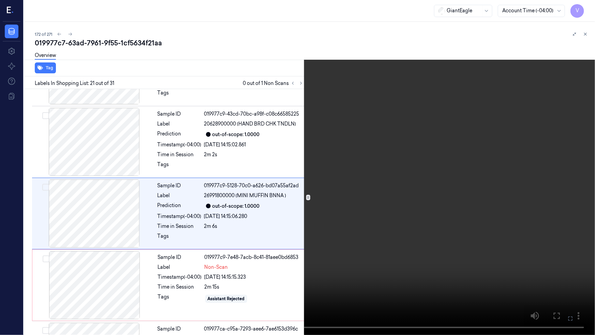
click at [0, 0] on icon at bounding box center [0, 0] width 0 height 0
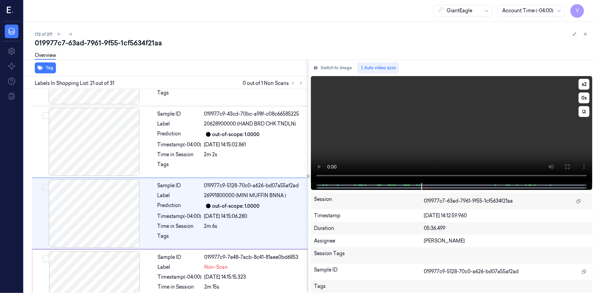
click at [409, 136] on video at bounding box center [451, 129] width 281 height 107
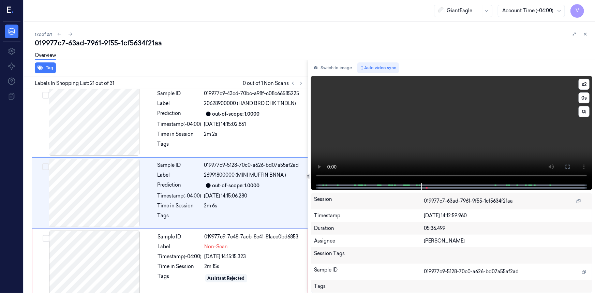
scroll to position [1363, 0]
click at [414, 140] on video at bounding box center [451, 129] width 281 height 107
click at [583, 82] on button "x 2" at bounding box center [583, 84] width 11 height 11
click at [343, 151] on video at bounding box center [451, 129] width 281 height 107
drag, startPoint x: 169, startPoint y: 252, endPoint x: 173, endPoint y: 251, distance: 4.1
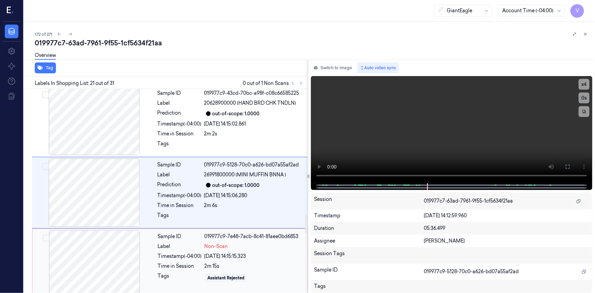
click at [170, 253] on div "Timestamp (-04:00)" at bounding box center [180, 256] width 44 height 7
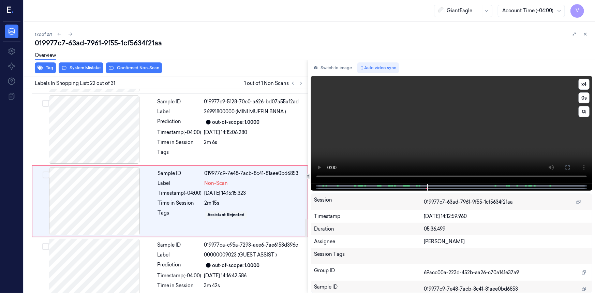
scroll to position [1435, 0]
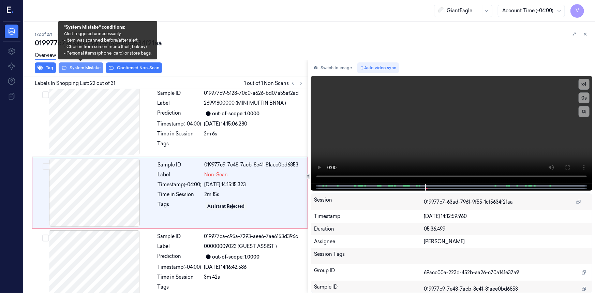
click at [84, 67] on button "System Mistake" at bounding box center [81, 67] width 45 height 11
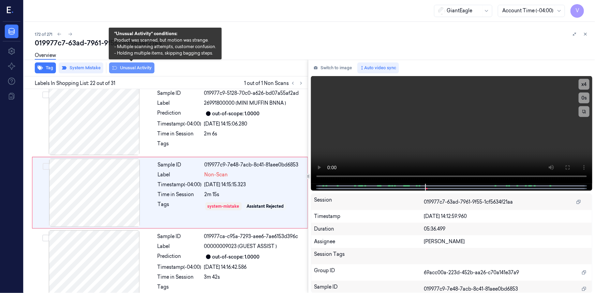
click at [146, 65] on button "Unusual Activity" at bounding box center [131, 67] width 45 height 11
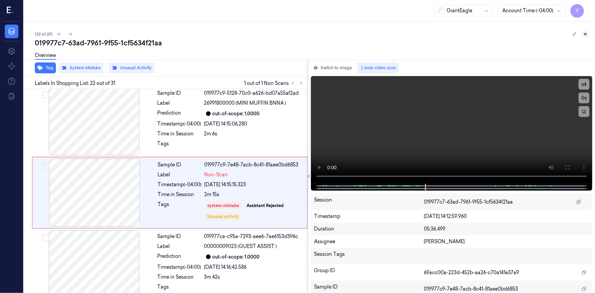
click at [585, 34] on icon at bounding box center [585, 34] width 2 height 2
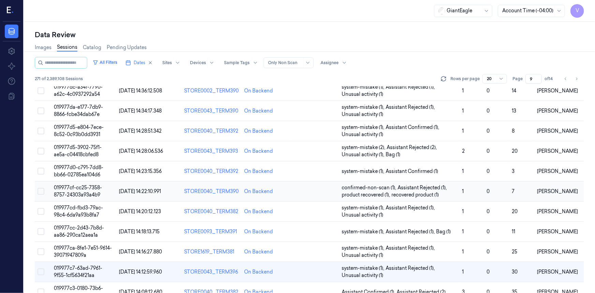
scroll to position [150, 0]
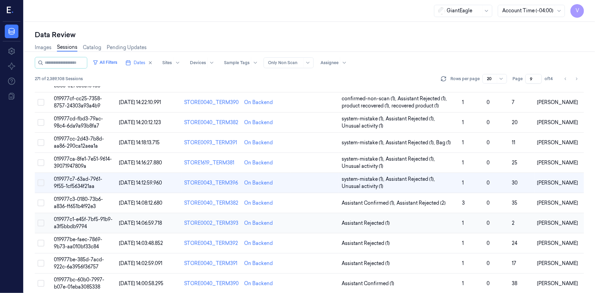
click at [80, 223] on span "019977c1-e45f-7bf5-91b9-a3f5bbdb9794" at bounding box center [83, 222] width 59 height 13
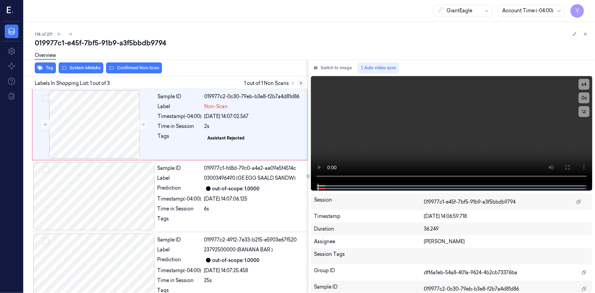
click at [303, 80] on button at bounding box center [301, 83] width 8 height 8
click at [141, 123] on icon at bounding box center [142, 124] width 5 height 5
click at [568, 166] on icon at bounding box center [567, 167] width 5 height 5
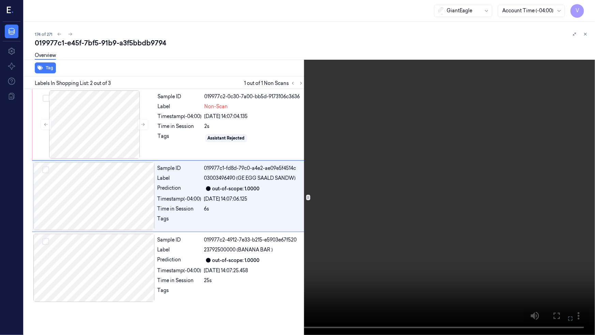
click at [199, 233] on video at bounding box center [297, 167] width 595 height 335
click at [589, 7] on button "x 4" at bounding box center [586, 8] width 11 height 11
click at [589, 7] on button "x 1" at bounding box center [586, 8] width 11 height 11
drag, startPoint x: 362, startPoint y: 201, endPoint x: 372, endPoint y: 201, distance: 10.6
click at [362, 201] on video at bounding box center [297, 167] width 595 height 335
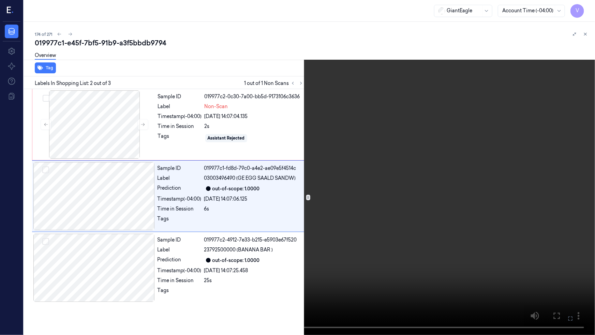
drag, startPoint x: 569, startPoint y: 320, endPoint x: 566, endPoint y: 290, distance: 30.5
click at [0, 0] on icon at bounding box center [0, 0] width 0 height 0
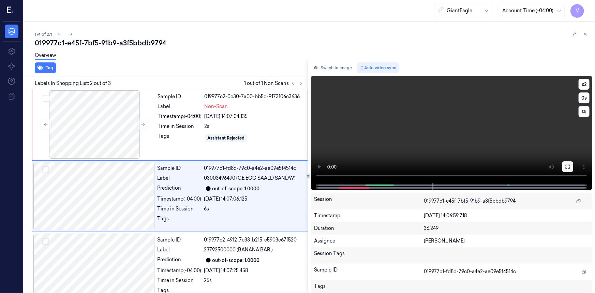
click at [567, 168] on icon at bounding box center [567, 166] width 5 height 5
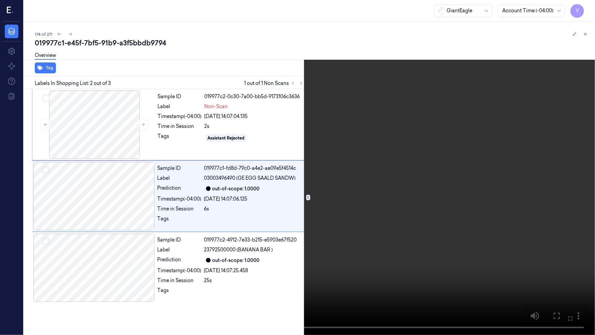
click at [496, 200] on video at bounding box center [297, 167] width 595 height 335
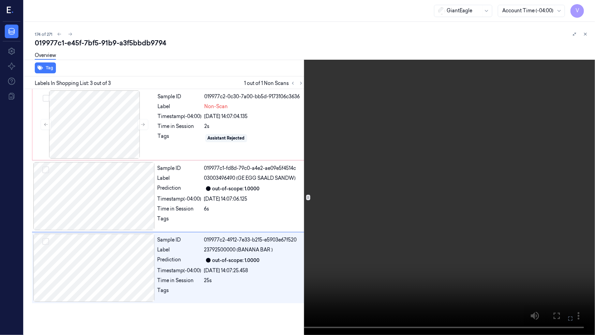
click at [486, 250] on video at bounding box center [297, 167] width 595 height 335
click at [0, 0] on icon at bounding box center [0, 0] width 0 height 0
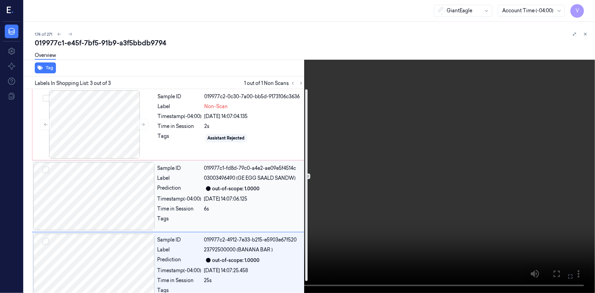
scroll to position [13, 0]
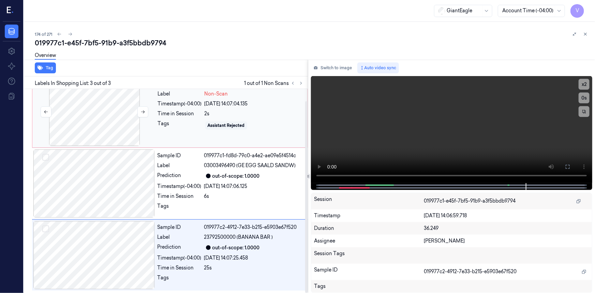
click at [78, 103] on div at bounding box center [94, 112] width 121 height 68
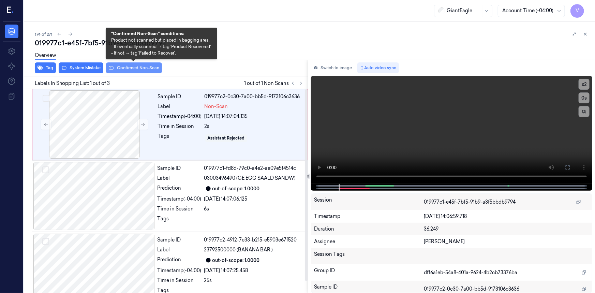
click at [133, 67] on button "Confirmed Non-Scan" at bounding box center [134, 67] width 56 height 11
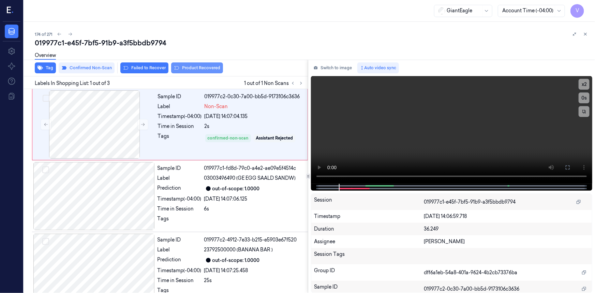
click at [183, 67] on button "Product Recovered" at bounding box center [197, 67] width 52 height 11
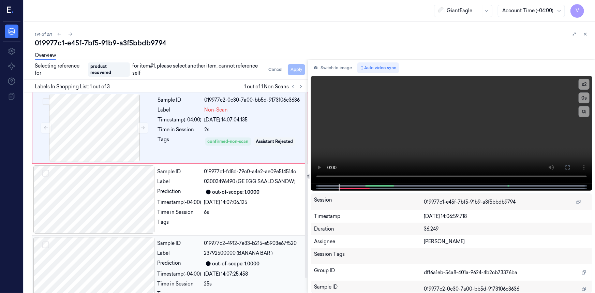
drag, startPoint x: 99, startPoint y: 241, endPoint x: 120, endPoint y: 228, distance: 24.7
click at [99, 241] on div at bounding box center [93, 271] width 121 height 68
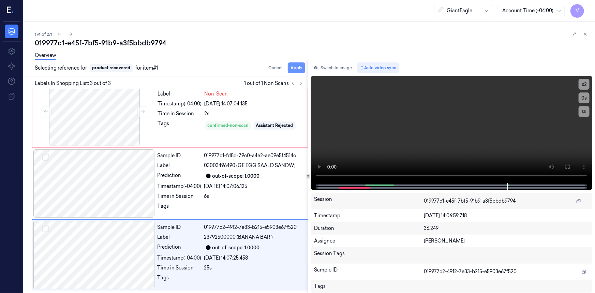
click at [292, 67] on button "Apply" at bounding box center [296, 67] width 17 height 11
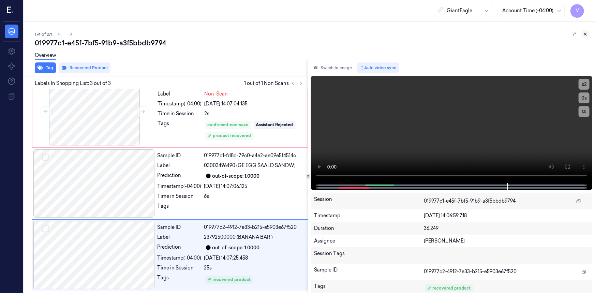
click at [584, 34] on icon at bounding box center [585, 34] width 5 height 5
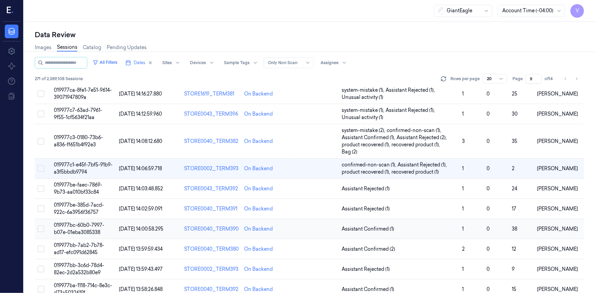
scroll to position [229, 0]
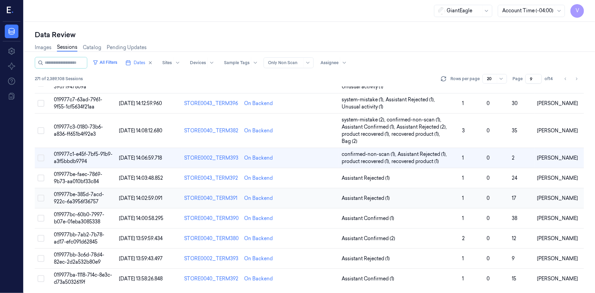
click at [85, 199] on span "019977be-385d-7acd-922c-6a3956f36757" at bounding box center [79, 197] width 50 height 13
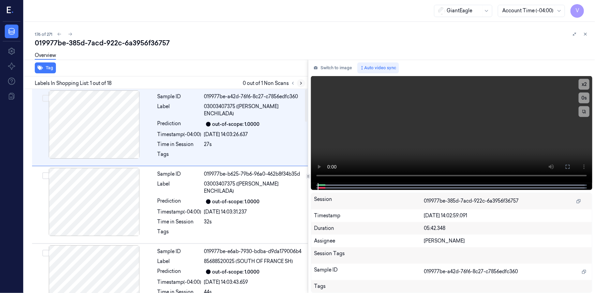
click at [300, 81] on icon at bounding box center [301, 83] width 5 height 5
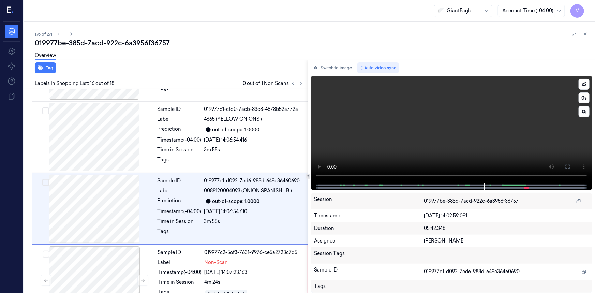
scroll to position [1006, 0]
click at [369, 140] on video at bounding box center [451, 129] width 281 height 107
click at [584, 85] on button "x 2" at bounding box center [583, 84] width 11 height 11
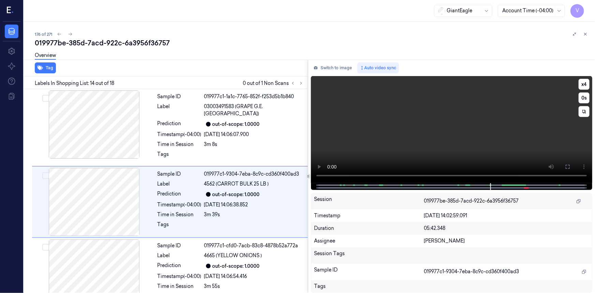
scroll to position [863, 0]
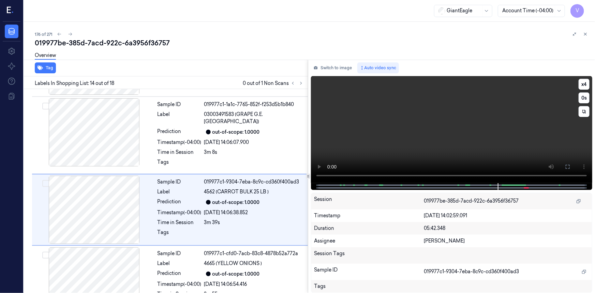
click at [447, 117] on video at bounding box center [451, 129] width 281 height 107
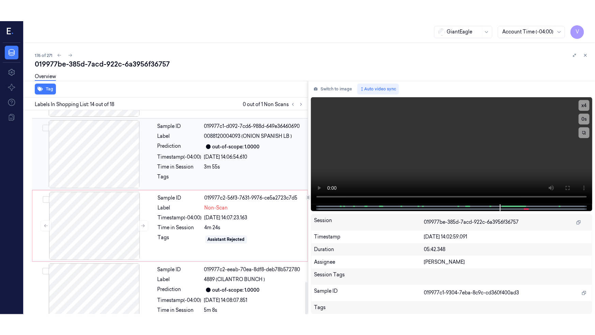
scroll to position [1085, 0]
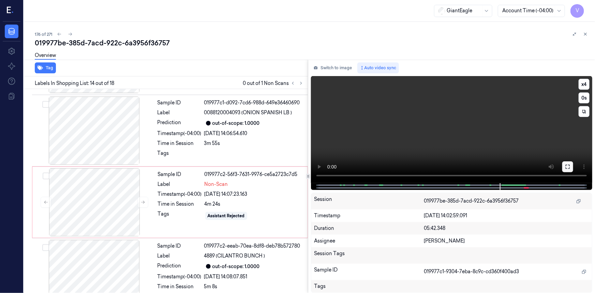
click at [569, 168] on icon at bounding box center [567, 166] width 5 height 5
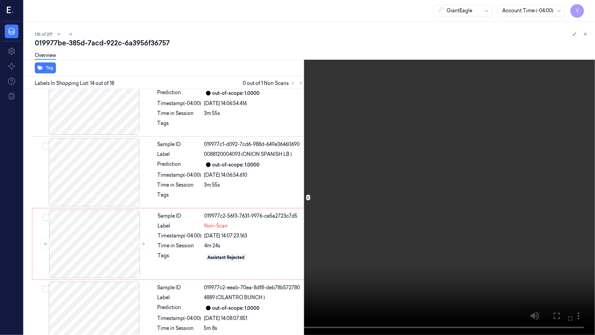
drag, startPoint x: 447, startPoint y: 195, endPoint x: 458, endPoint y: 195, distance: 11.3
click at [447, 195] on video at bounding box center [297, 167] width 595 height 335
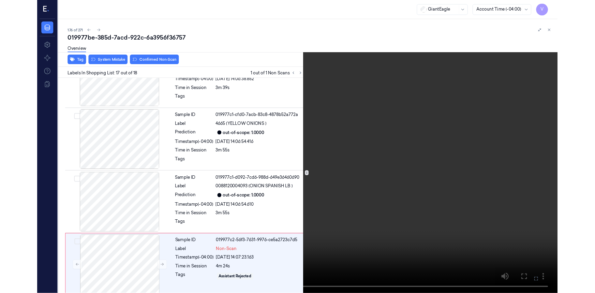
scroll to position [1043, 0]
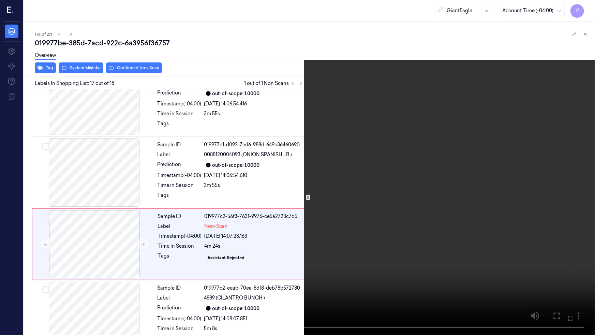
click at [0, 0] on icon at bounding box center [0, 0] width 0 height 0
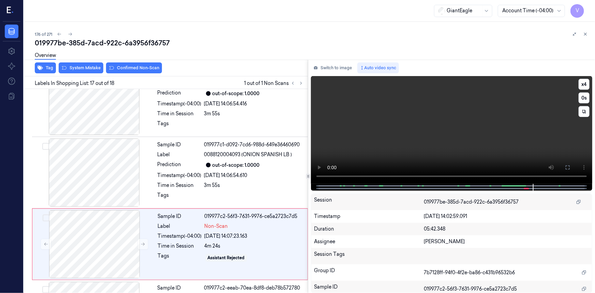
click at [405, 123] on video at bounding box center [451, 130] width 281 height 108
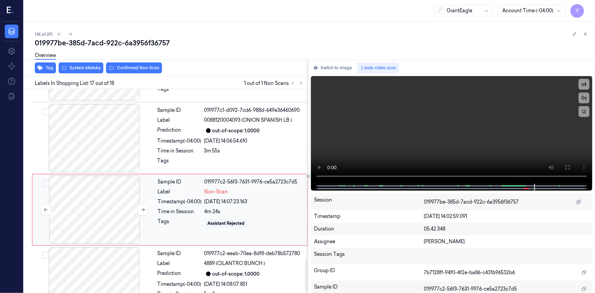
click at [95, 181] on div at bounding box center [94, 210] width 121 height 68
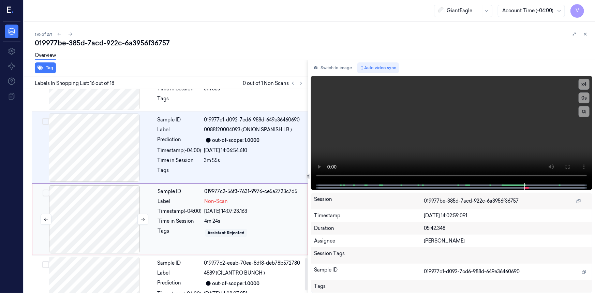
click at [141, 185] on div at bounding box center [94, 219] width 121 height 68
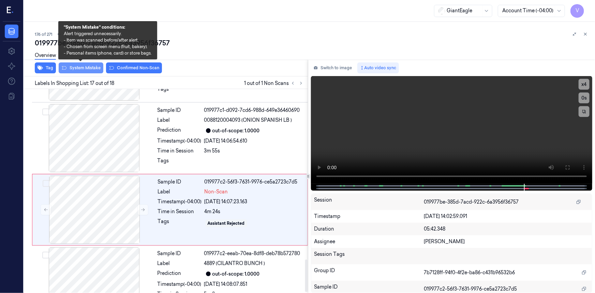
click at [89, 68] on button "System Mistake" at bounding box center [81, 67] width 45 height 11
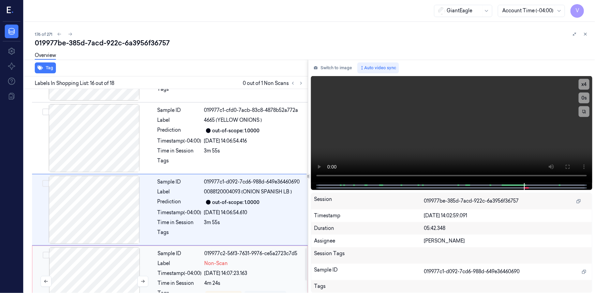
click at [102, 247] on div at bounding box center [94, 281] width 121 height 68
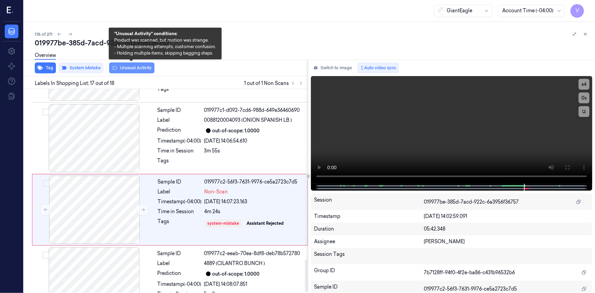
click at [141, 66] on button "Unusual Activity" at bounding box center [131, 67] width 45 height 11
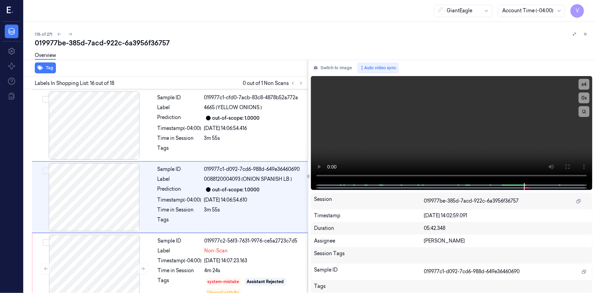
scroll to position [1006, 0]
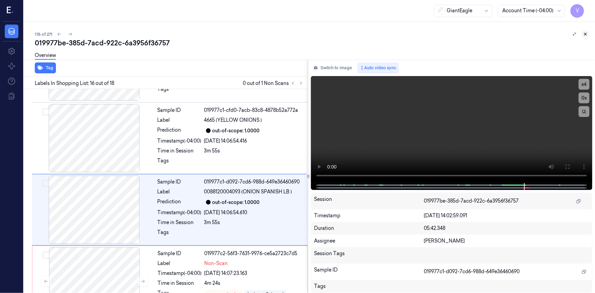
drag, startPoint x: 585, startPoint y: 34, endPoint x: 583, endPoint y: 52, distance: 17.8
click at [585, 34] on icon at bounding box center [585, 34] width 5 height 5
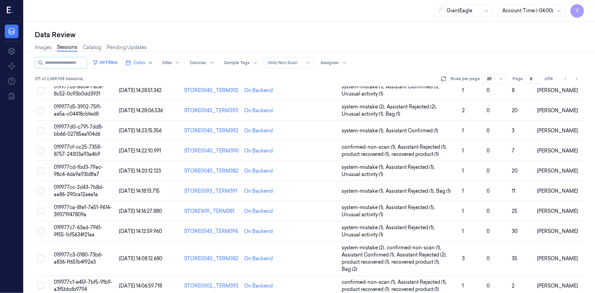
scroll to position [229, 0]
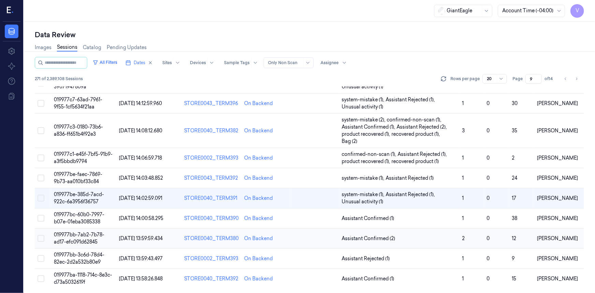
click at [79, 234] on span "019977bb-7ab2-7b78-ad17-efc091d62845" at bounding box center [79, 237] width 50 height 13
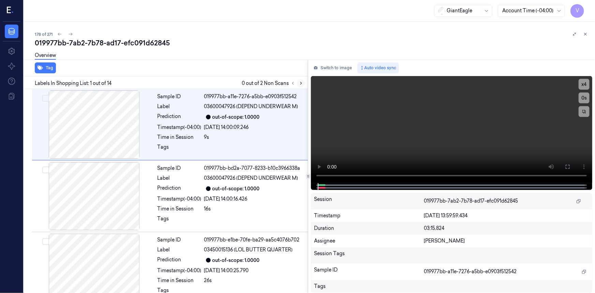
click at [300, 82] on icon at bounding box center [301, 83] width 5 height 5
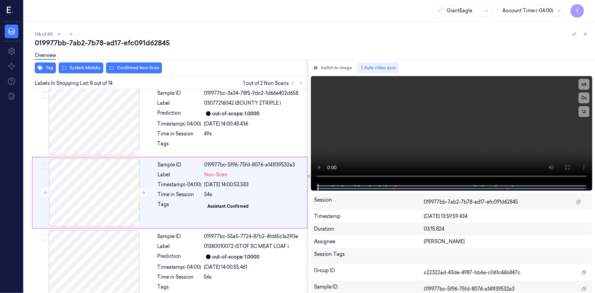
scroll to position [434, 0]
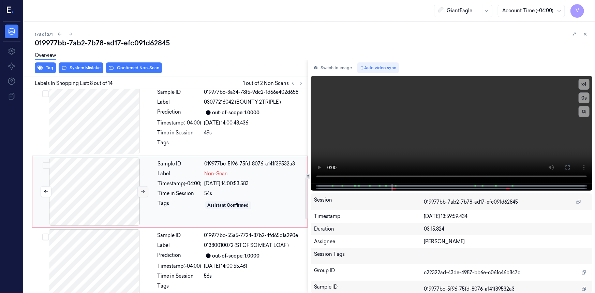
click at [143, 189] on icon at bounding box center [142, 191] width 5 height 5
click at [142, 190] on icon at bounding box center [142, 191] width 5 height 5
click at [143, 189] on icon at bounding box center [142, 191] width 5 height 5
click at [143, 191] on icon at bounding box center [143, 191] width 4 height 3
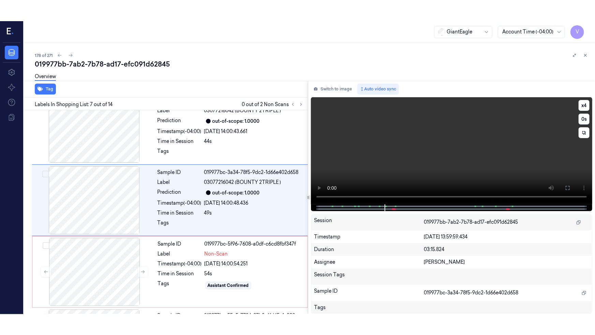
scroll to position [362, 0]
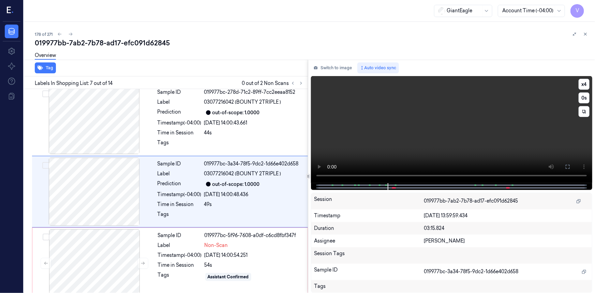
click at [416, 140] on video at bounding box center [451, 129] width 281 height 107
click at [580, 83] on button "x 4" at bounding box center [583, 84] width 11 height 11
click at [580, 83] on button "x 1" at bounding box center [583, 84] width 11 height 11
click at [566, 167] on icon at bounding box center [567, 166] width 5 height 5
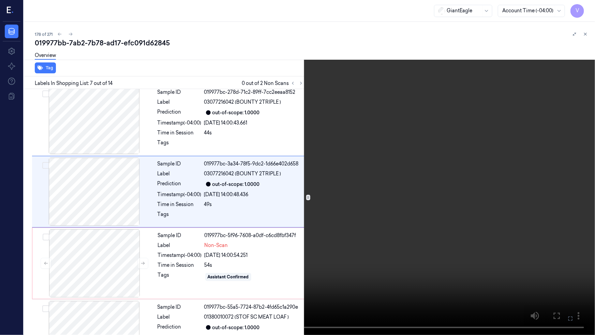
click at [492, 186] on video at bounding box center [297, 167] width 595 height 335
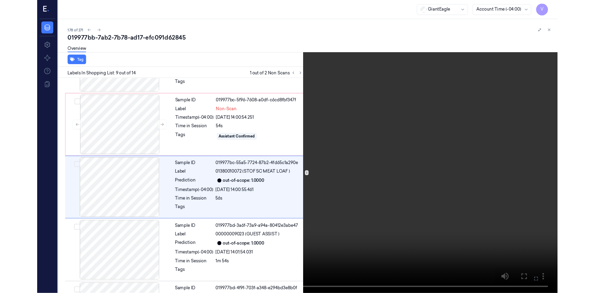
scroll to position [484, 0]
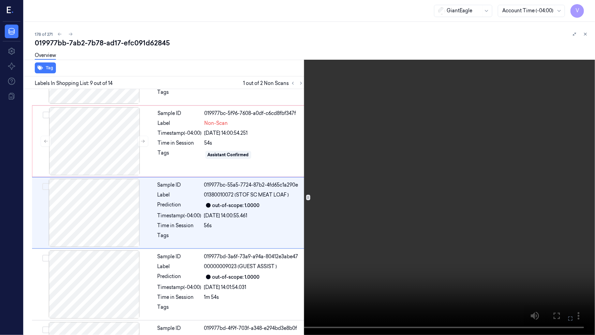
click at [460, 147] on video at bounding box center [297, 167] width 595 height 335
click at [0, 0] on button at bounding box center [0, 0] width 0 height 0
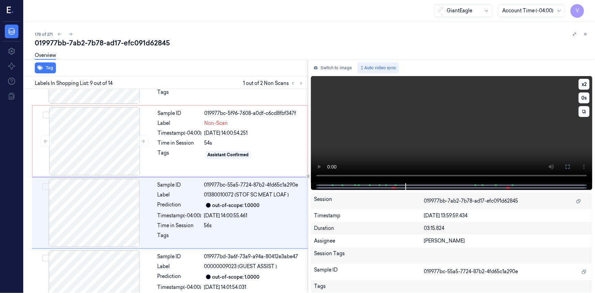
click at [569, 167] on icon at bounding box center [567, 166] width 5 height 5
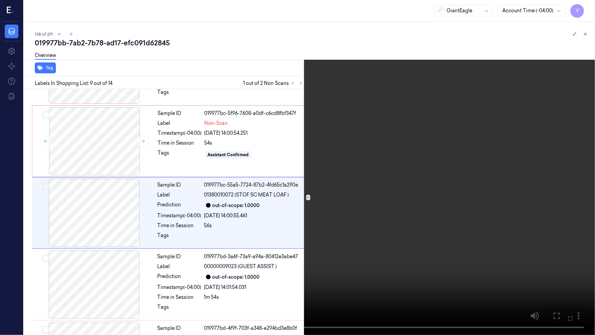
click at [483, 197] on video at bounding box center [297, 167] width 595 height 335
drag, startPoint x: 587, startPoint y: 6, endPoint x: 589, endPoint y: 10, distance: 4.4
click at [587, 6] on button "x 2" at bounding box center [586, 8] width 11 height 11
click at [0, 0] on icon at bounding box center [0, 0] width 0 height 0
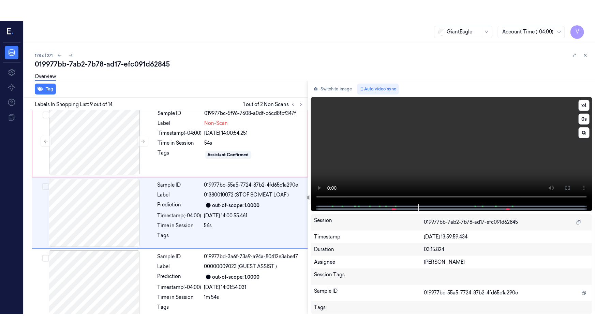
scroll to position [505, 0]
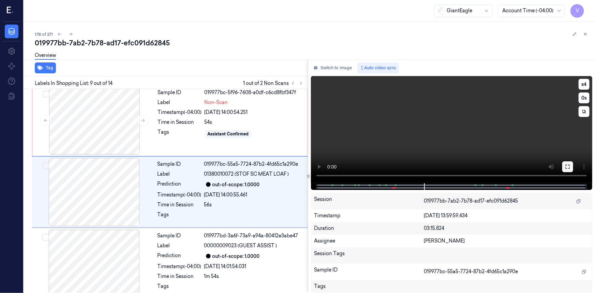
click at [569, 165] on icon at bounding box center [567, 166] width 5 height 5
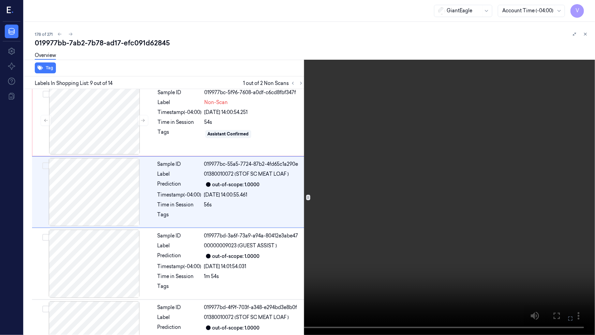
click at [364, 225] on video at bounding box center [297, 167] width 595 height 335
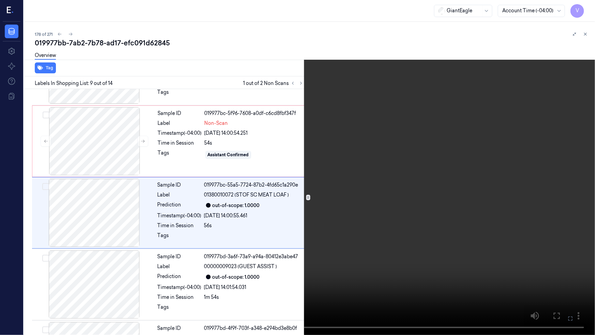
click at [196, 229] on video at bounding box center [297, 167] width 595 height 335
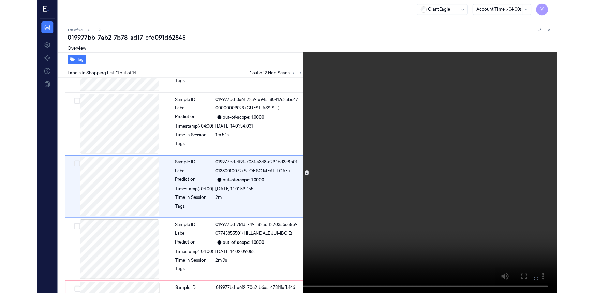
scroll to position [627, 0]
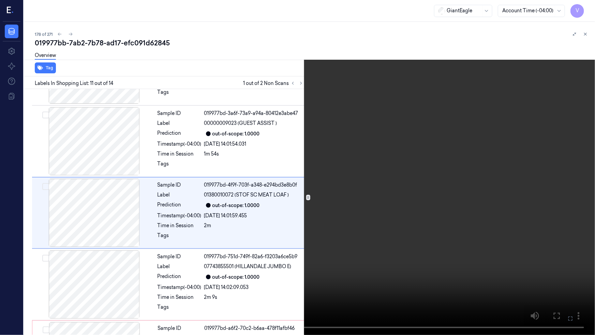
click at [329, 240] on video at bounding box center [297, 167] width 595 height 335
click at [0, 0] on icon at bounding box center [0, 0] width 0 height 0
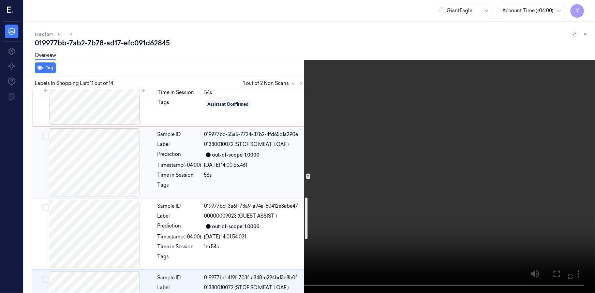
scroll to position [504, 0]
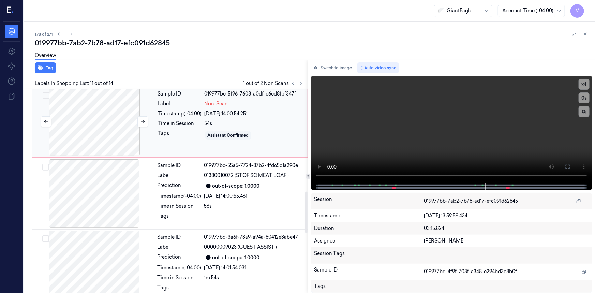
click at [102, 104] on div at bounding box center [94, 122] width 121 height 68
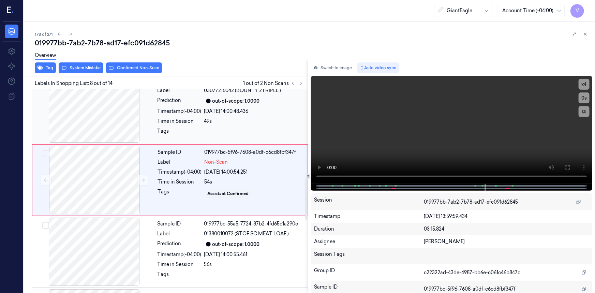
scroll to position [434, 0]
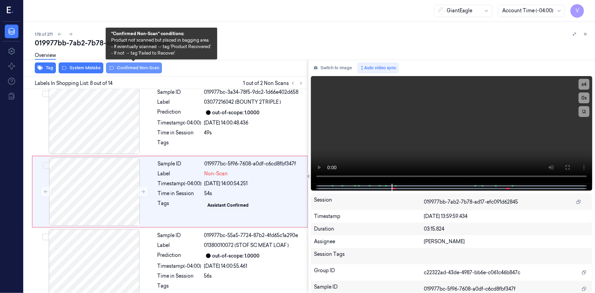
click at [142, 68] on button "Confirmed Non-Scan" at bounding box center [134, 67] width 56 height 11
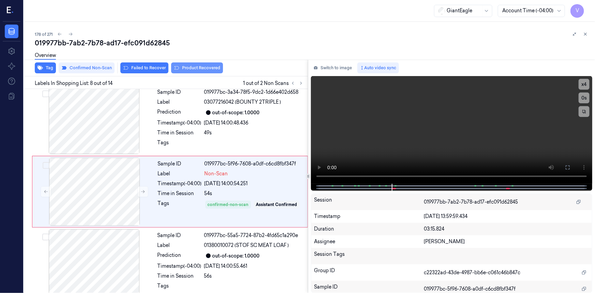
click at [198, 67] on button "Product Recovered" at bounding box center [197, 67] width 52 height 11
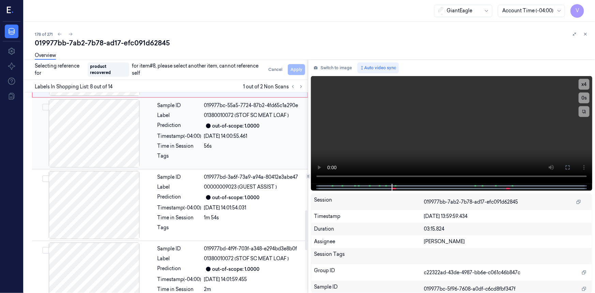
scroll to position [589, 0]
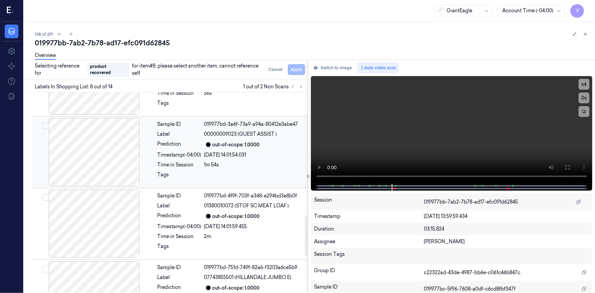
click at [92, 150] on div at bounding box center [93, 152] width 121 height 68
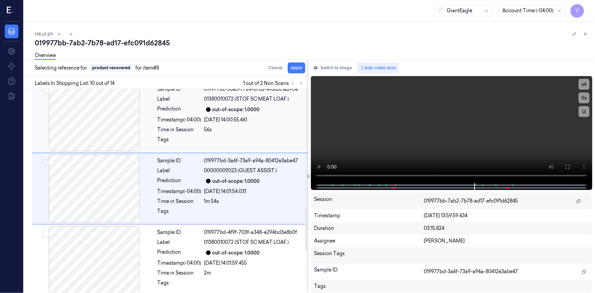
scroll to position [577, 0]
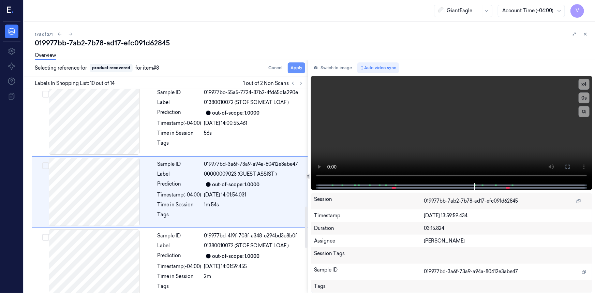
click at [299, 67] on button "Apply" at bounding box center [296, 67] width 17 height 11
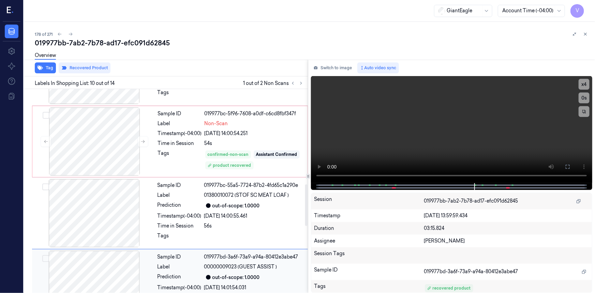
scroll to position [453, 0]
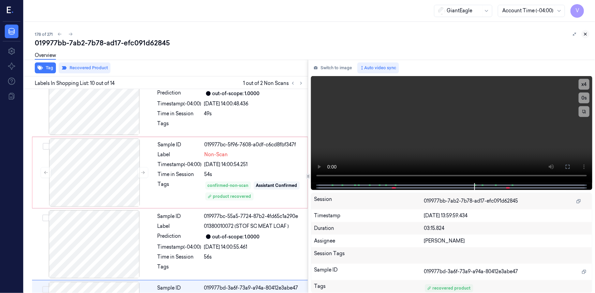
click at [584, 34] on icon at bounding box center [585, 34] width 5 height 5
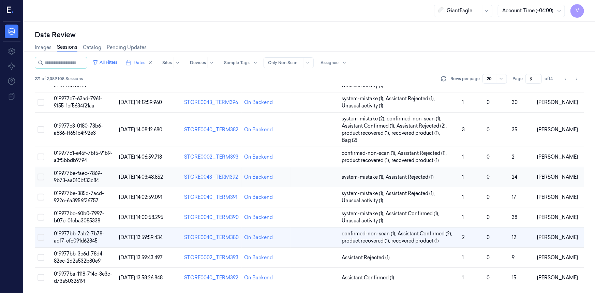
scroll to position [229, 0]
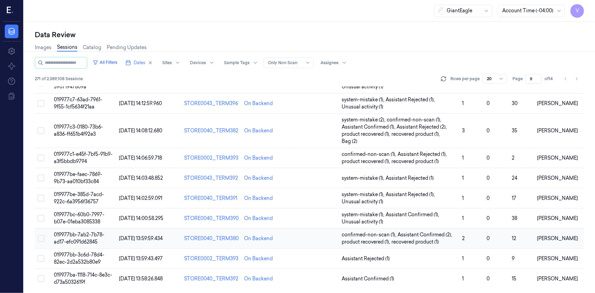
click at [74, 233] on span "019977bb-7ab2-7b78-ad17-efc091d62845" at bounding box center [79, 237] width 50 height 13
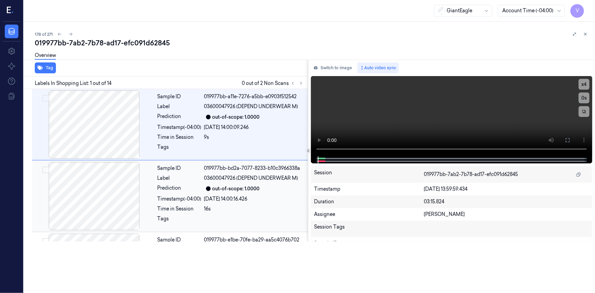
scroll to position [21, 0]
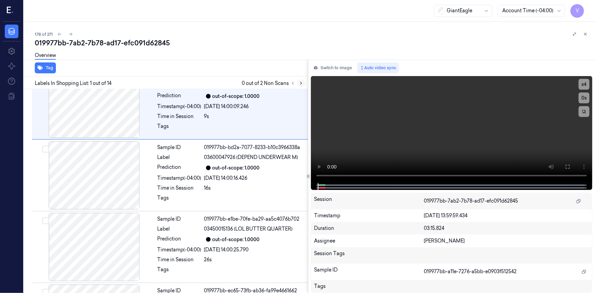
click at [301, 83] on icon at bounding box center [301, 83] width 5 height 5
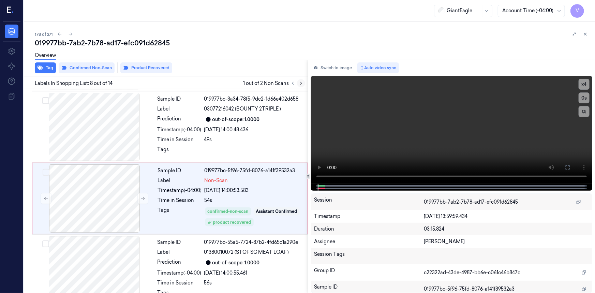
scroll to position [436, 0]
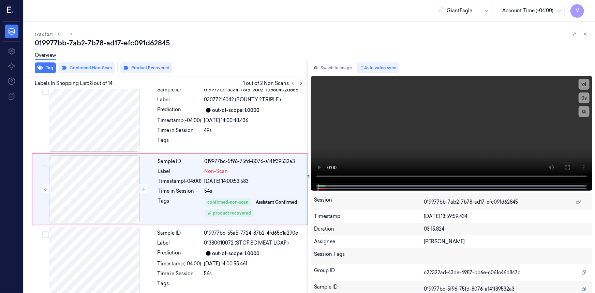
click at [301, 83] on icon at bounding box center [301, 83] width 5 height 5
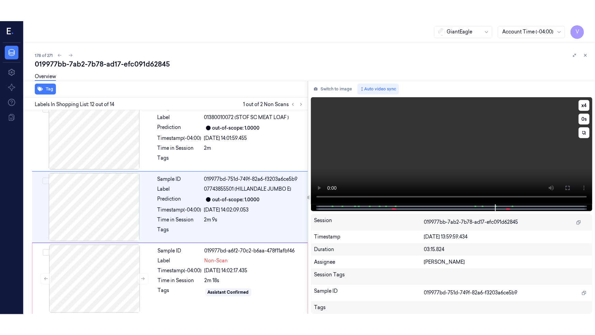
scroll to position [725, 0]
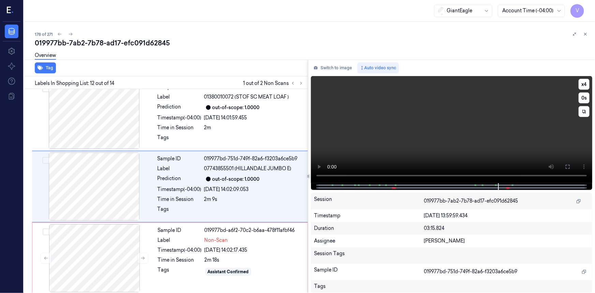
click at [489, 154] on video at bounding box center [451, 129] width 281 height 107
click at [564, 167] on button at bounding box center [567, 166] width 11 height 11
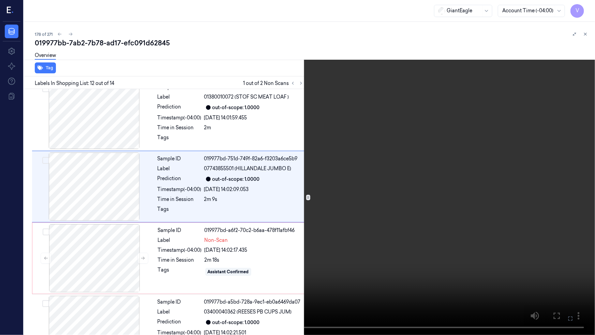
click at [460, 204] on video at bounding box center [297, 167] width 595 height 335
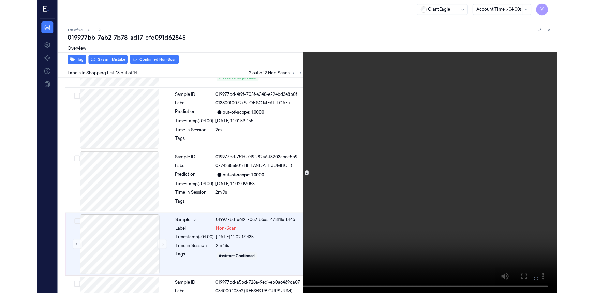
scroll to position [763, 0]
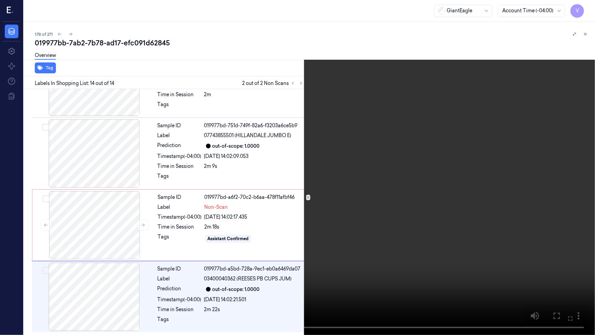
click at [0, 0] on button at bounding box center [0, 0] width 0 height 0
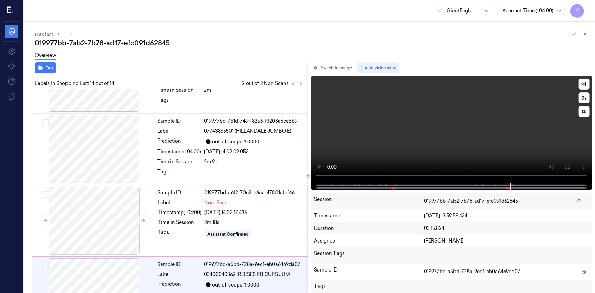
scroll to position [804, 0]
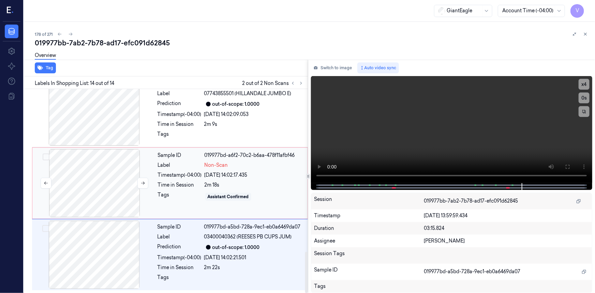
drag, startPoint x: 113, startPoint y: 161, endPoint x: 125, endPoint y: 160, distance: 12.0
click at [114, 161] on div at bounding box center [94, 183] width 121 height 68
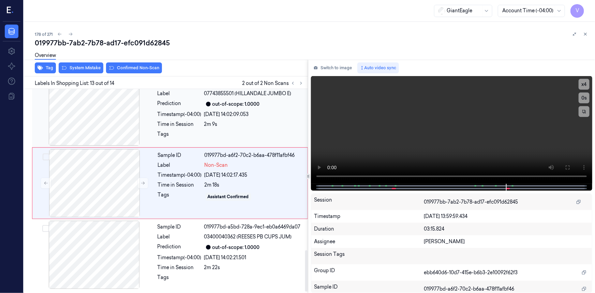
scroll to position [797, 0]
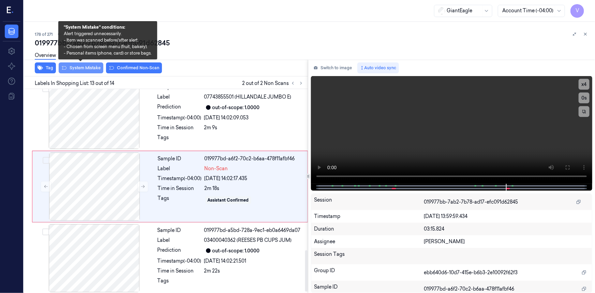
click at [89, 65] on button "System Mistake" at bounding box center [81, 67] width 45 height 11
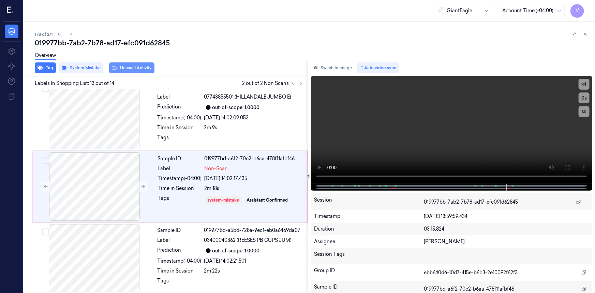
click at [127, 65] on button "Unusual Activity" at bounding box center [131, 67] width 45 height 11
click at [585, 33] on icon at bounding box center [585, 34] width 5 height 5
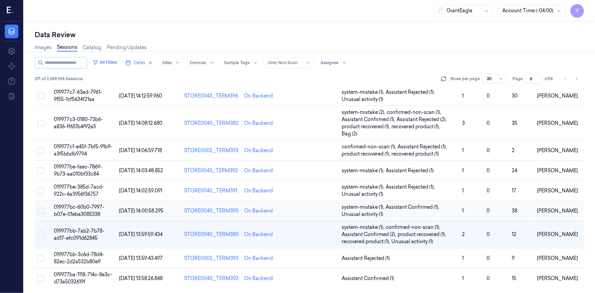
scroll to position [236, 0]
click at [85, 276] on span "019977ba-1118-714c-8e3c-d73a5032619f" at bounding box center [83, 278] width 58 height 13
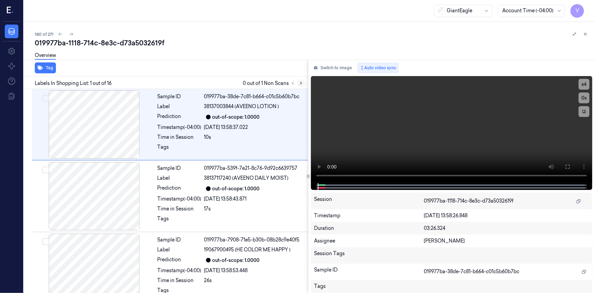
click at [301, 84] on icon at bounding box center [301, 83] width 5 height 5
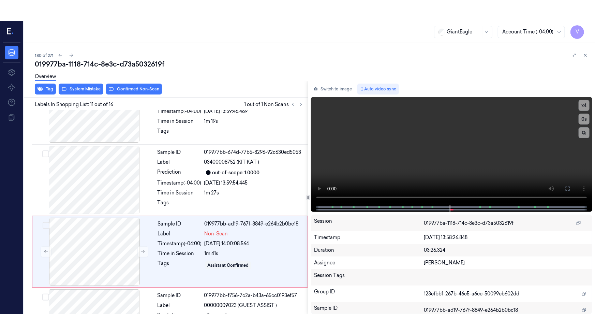
scroll to position [648, 0]
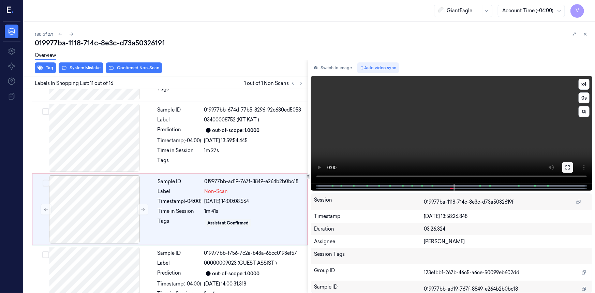
click at [571, 172] on button at bounding box center [567, 167] width 11 height 11
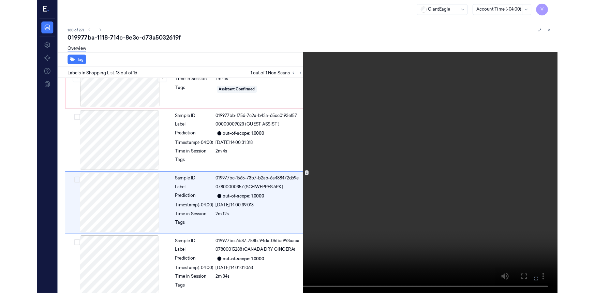
scroll to position [770, 0]
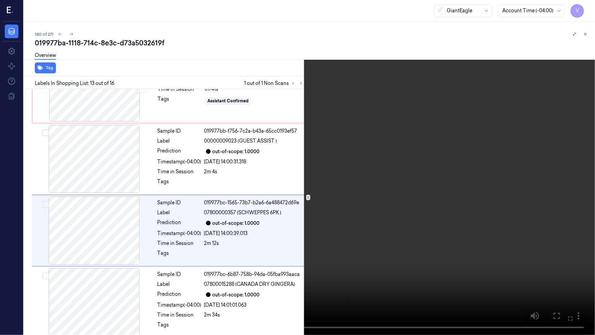
drag, startPoint x: 489, startPoint y: 255, endPoint x: 545, endPoint y: 278, distance: 61.1
click at [489, 255] on video at bounding box center [297, 167] width 595 height 335
click at [0, 0] on icon at bounding box center [0, 0] width 0 height 0
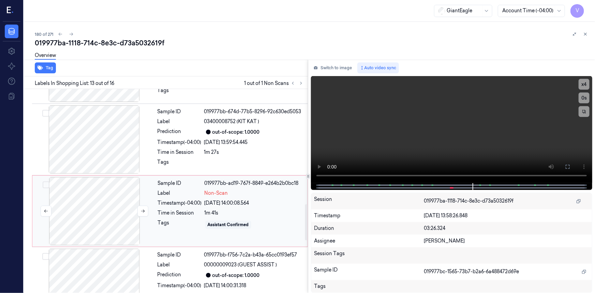
click at [97, 177] on div at bounding box center [94, 211] width 121 height 68
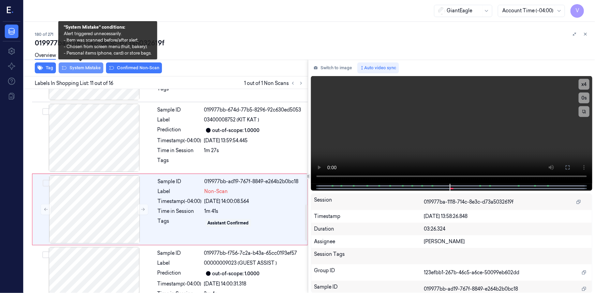
click at [78, 67] on button "System Mistake" at bounding box center [81, 67] width 45 height 11
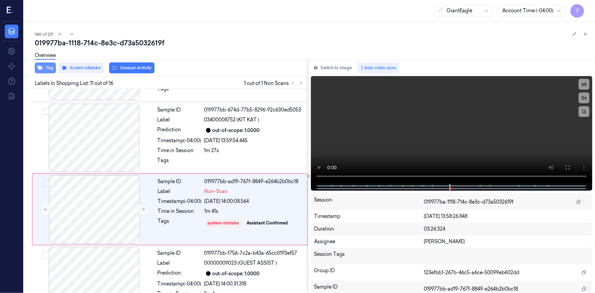
click at [48, 68] on button "Tag" at bounding box center [45, 67] width 21 height 11
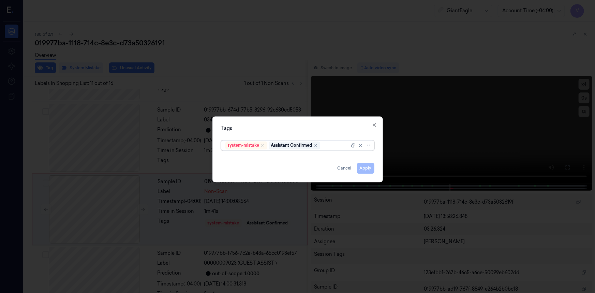
click at [330, 148] on div at bounding box center [335, 145] width 28 height 7
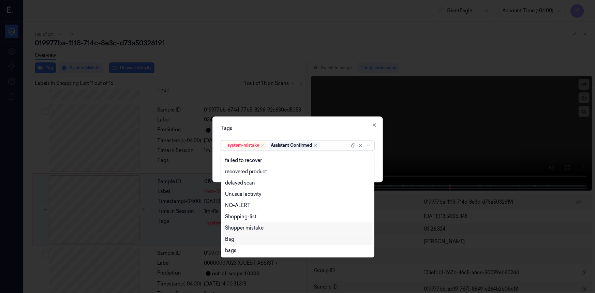
click at [232, 236] on div "Bag" at bounding box center [229, 238] width 9 height 7
click at [280, 116] on div "Tags option Bag, selected. 13 results available. Use Up and Down to choose opti…" at bounding box center [297, 149] width 170 height 66
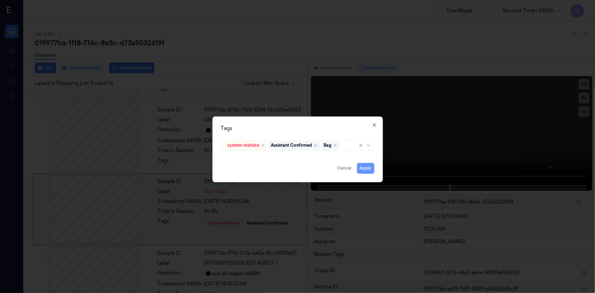
click at [361, 168] on button "Apply" at bounding box center [365, 168] width 17 height 11
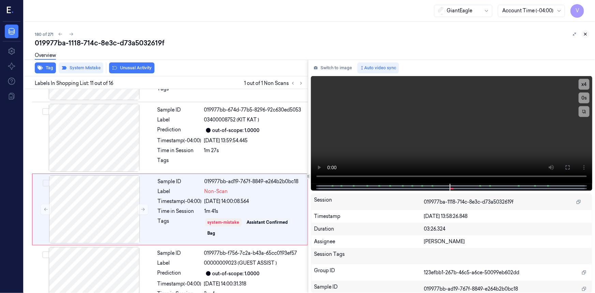
click at [586, 34] on icon at bounding box center [585, 34] width 5 height 5
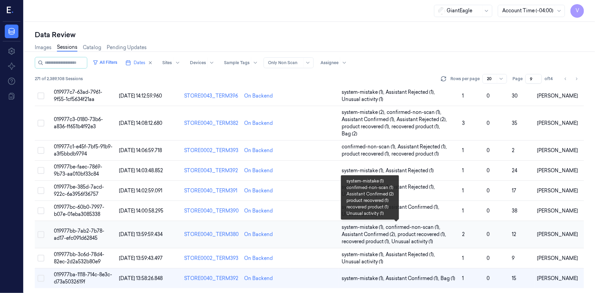
scroll to position [236, 0]
